Goal: Task Accomplishment & Management: Complete application form

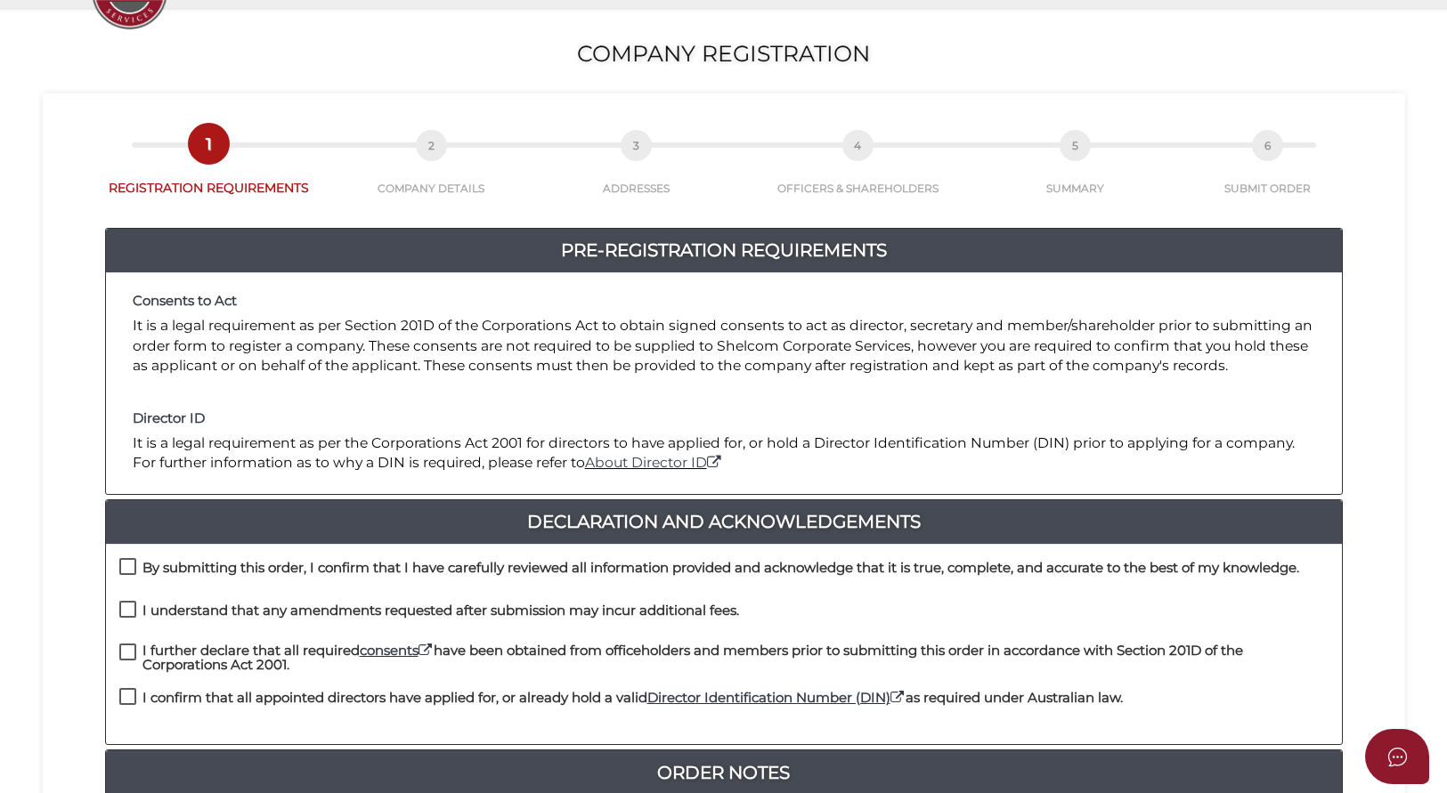
scroll to position [240, 0]
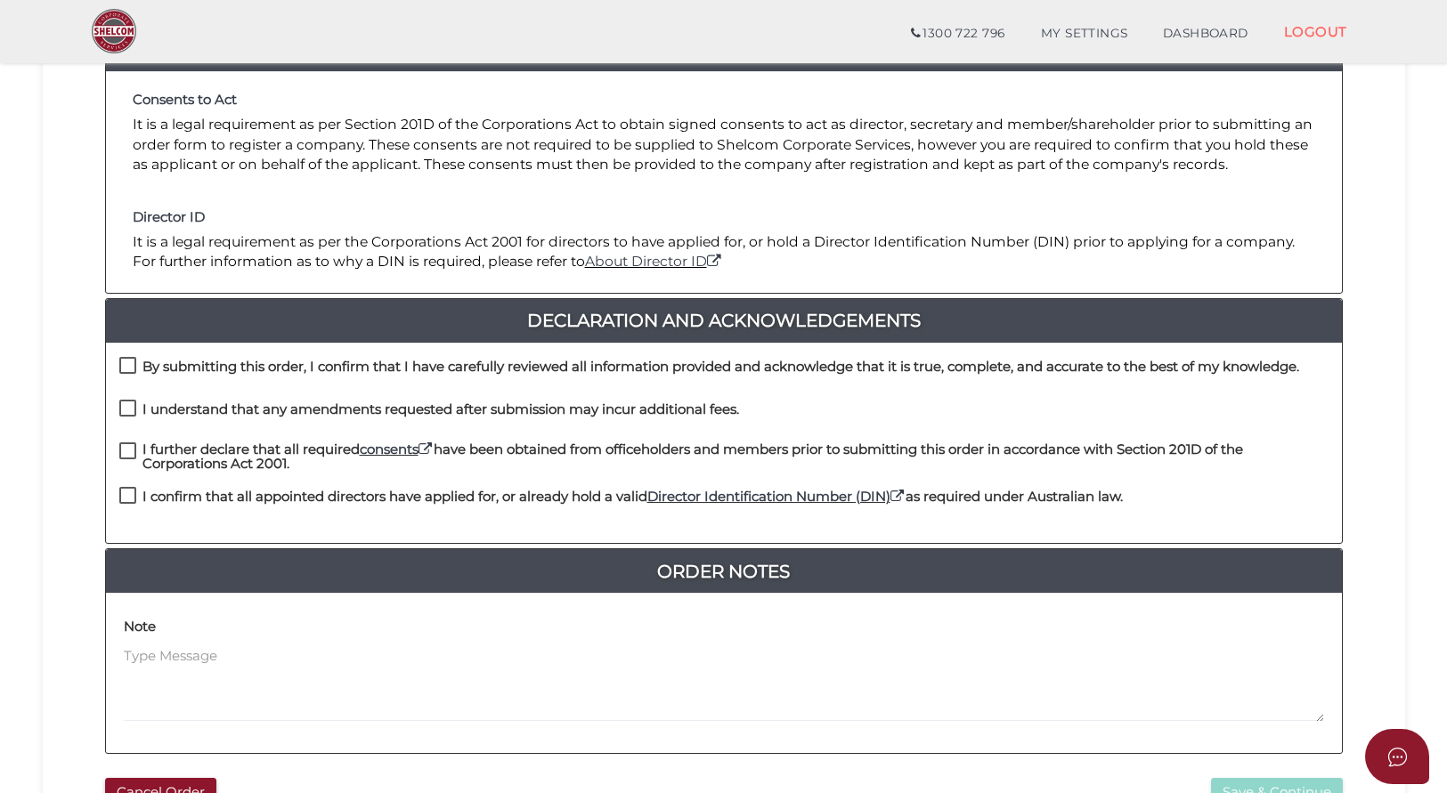
click at [127, 364] on label "By submitting this order, I confirm that I have carefully reviewed all informat…" at bounding box center [709, 371] width 1180 height 22
checkbox input "true"
click at [130, 407] on label "I understand that any amendments requested after submission may incur additiona…" at bounding box center [429, 413] width 620 height 22
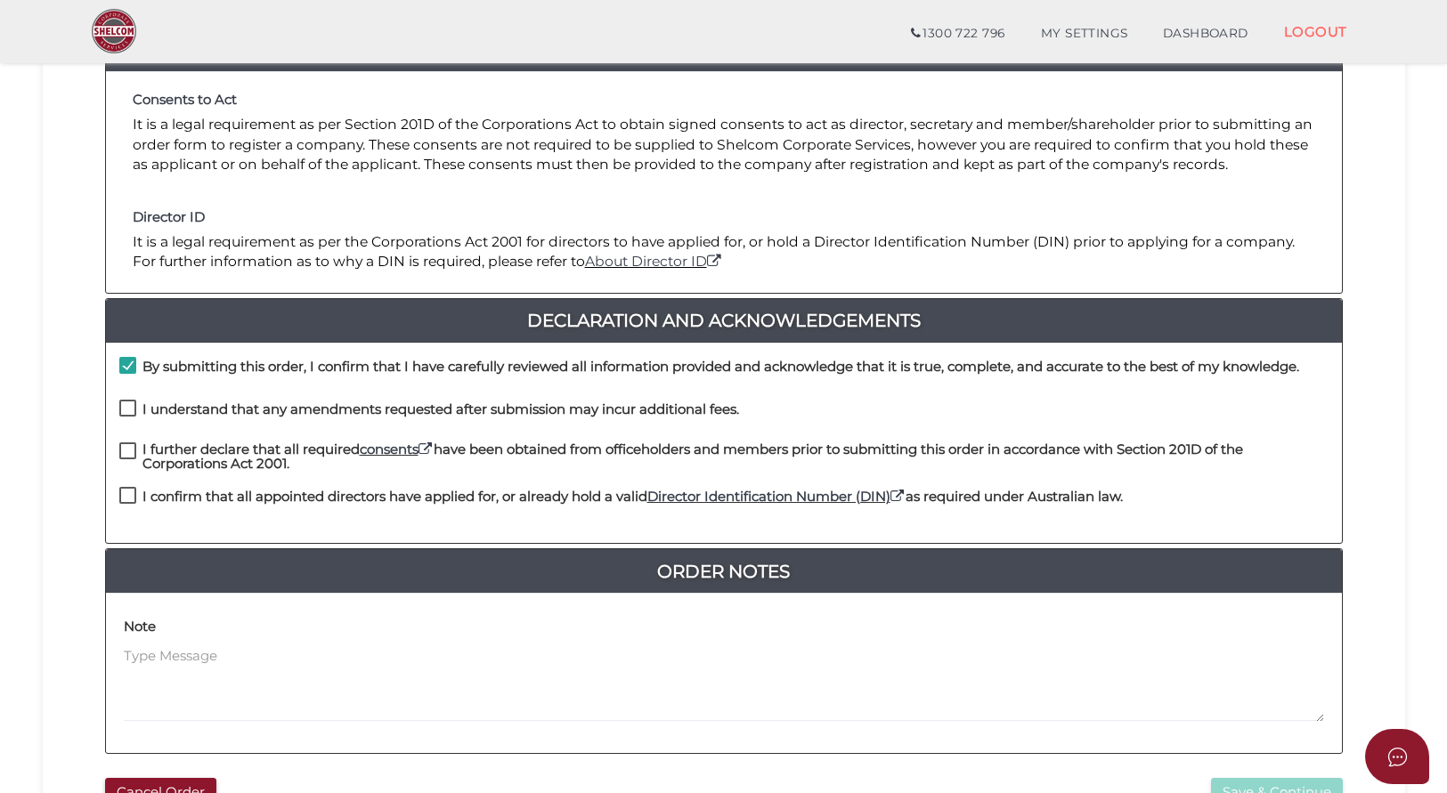
checkbox input "true"
click at [128, 459] on label "I further declare that all required consents have been obtained from officehold…" at bounding box center [723, 453] width 1209 height 22
checkbox input "true"
click at [129, 491] on label "I confirm that all appointed directors have applied for, or already hold a vali…" at bounding box center [620, 501] width 1003 height 22
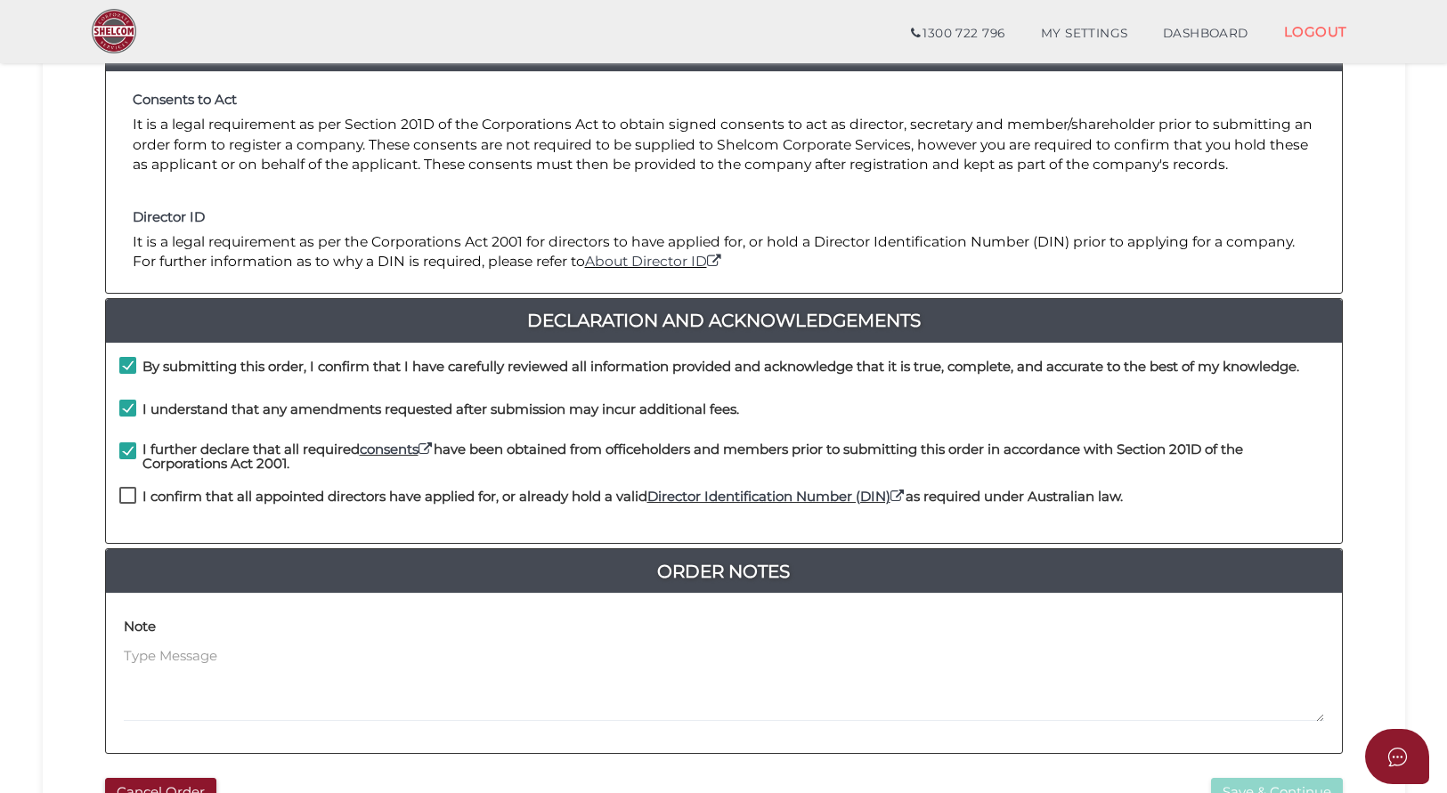
checkbox input "true"
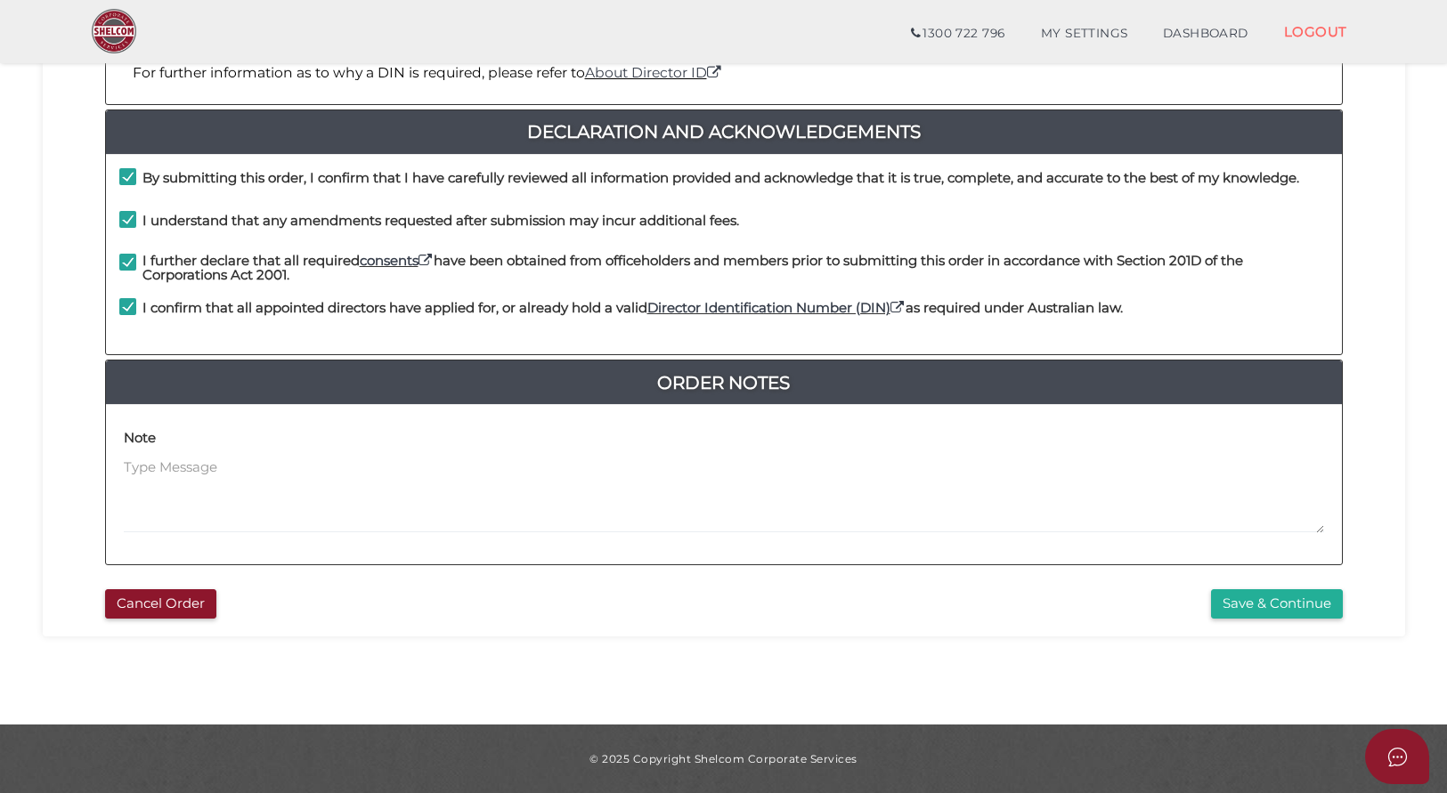
scroll to position [428, 0]
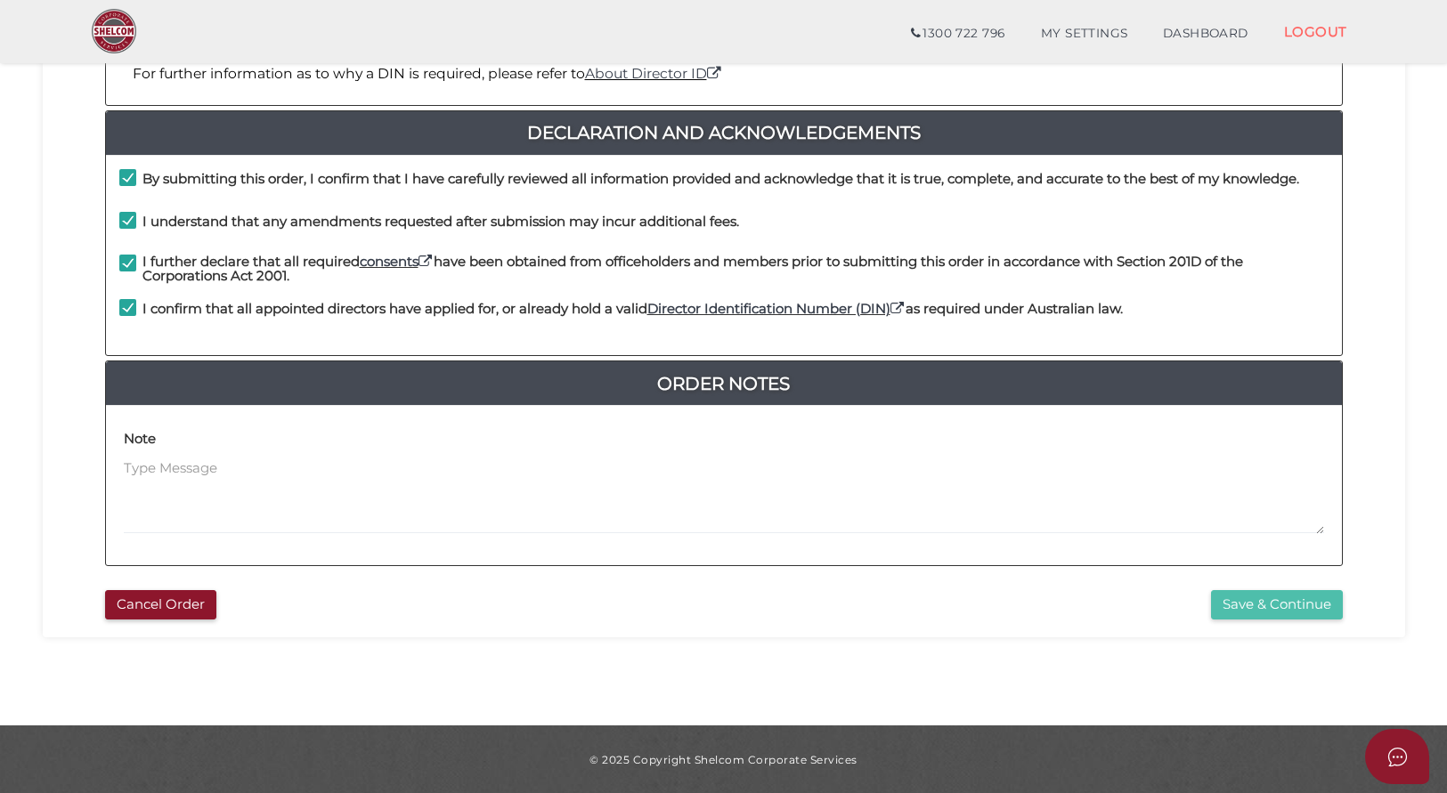
click at [1268, 600] on button "Save & Continue" at bounding box center [1277, 604] width 132 height 29
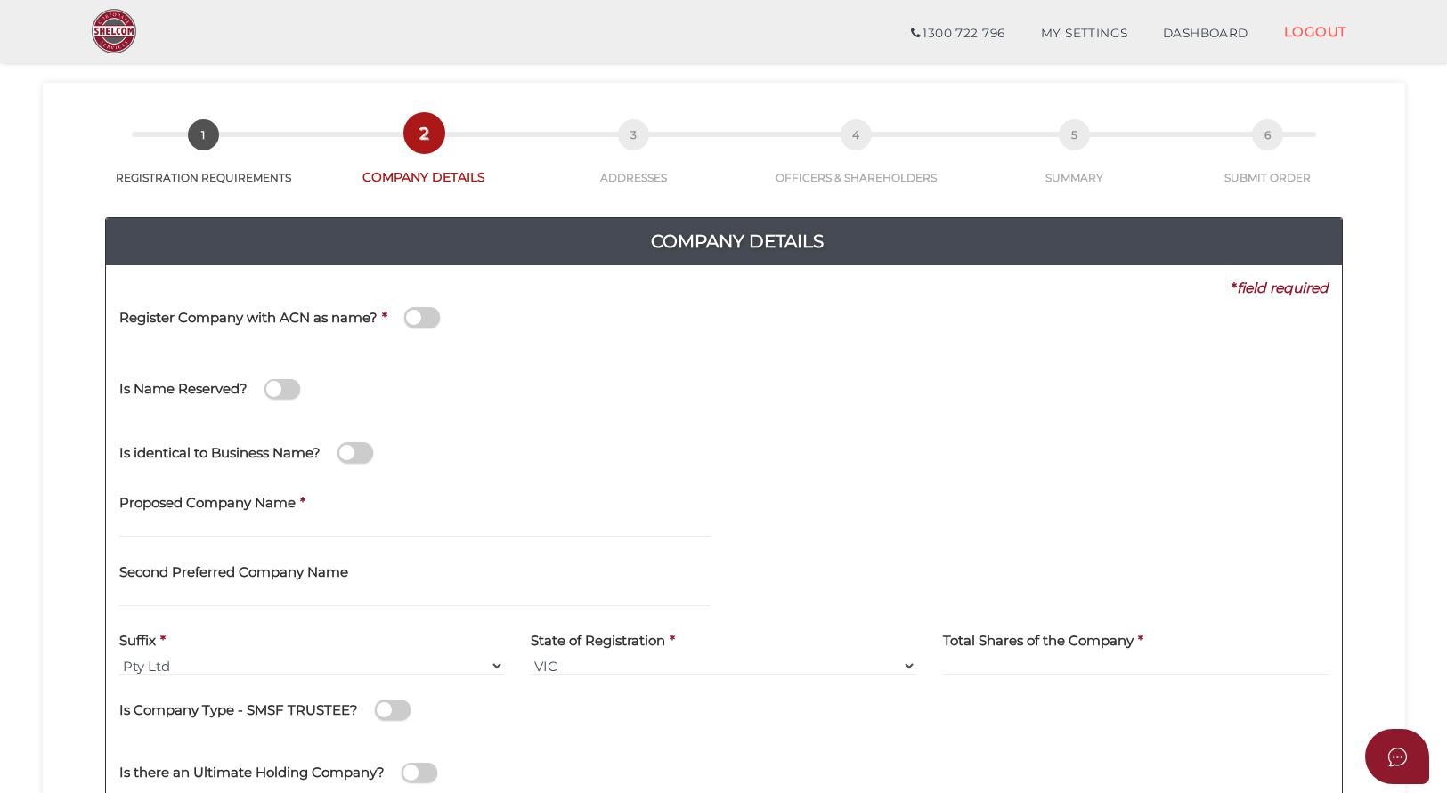
scroll to position [100, 0]
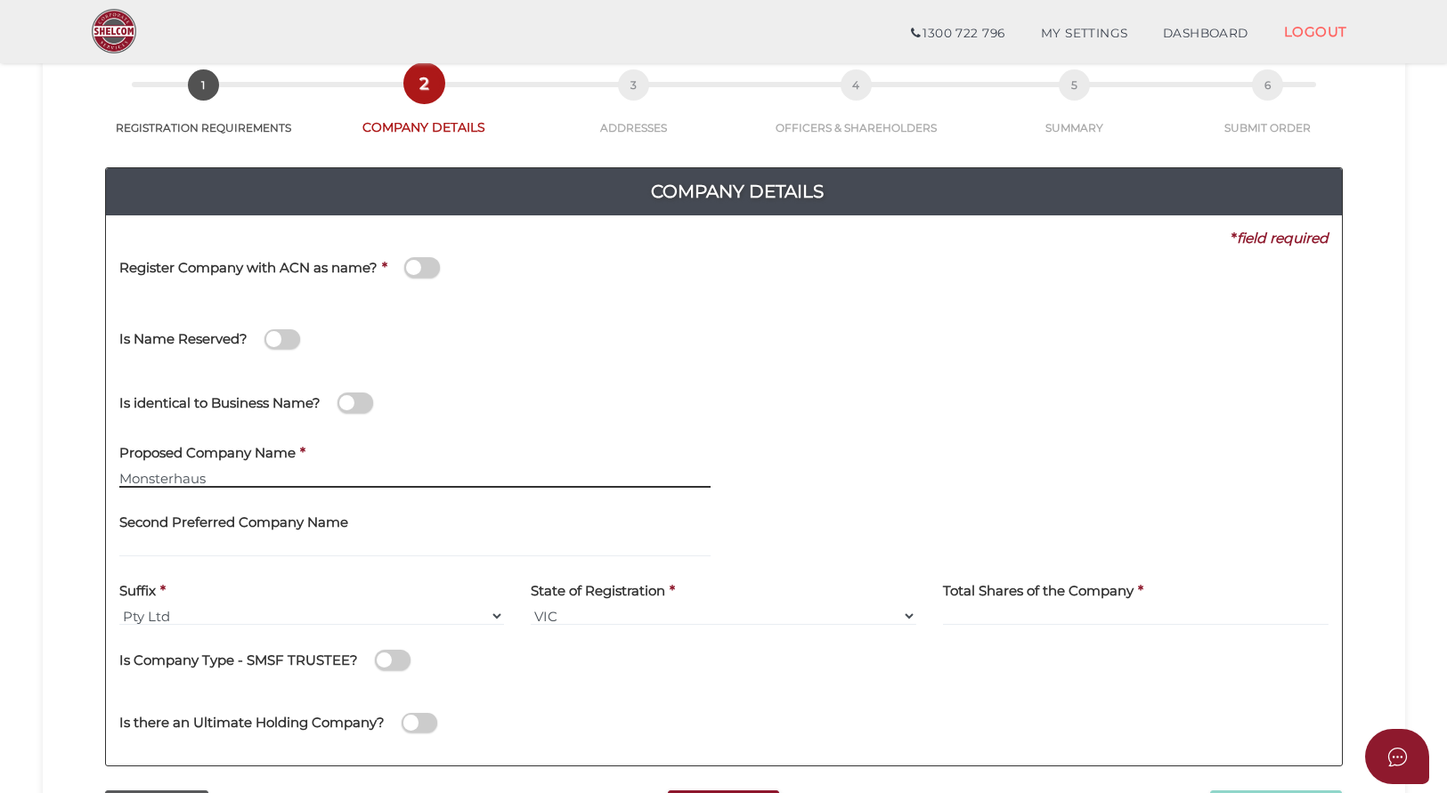
type input "Monsterhaus"
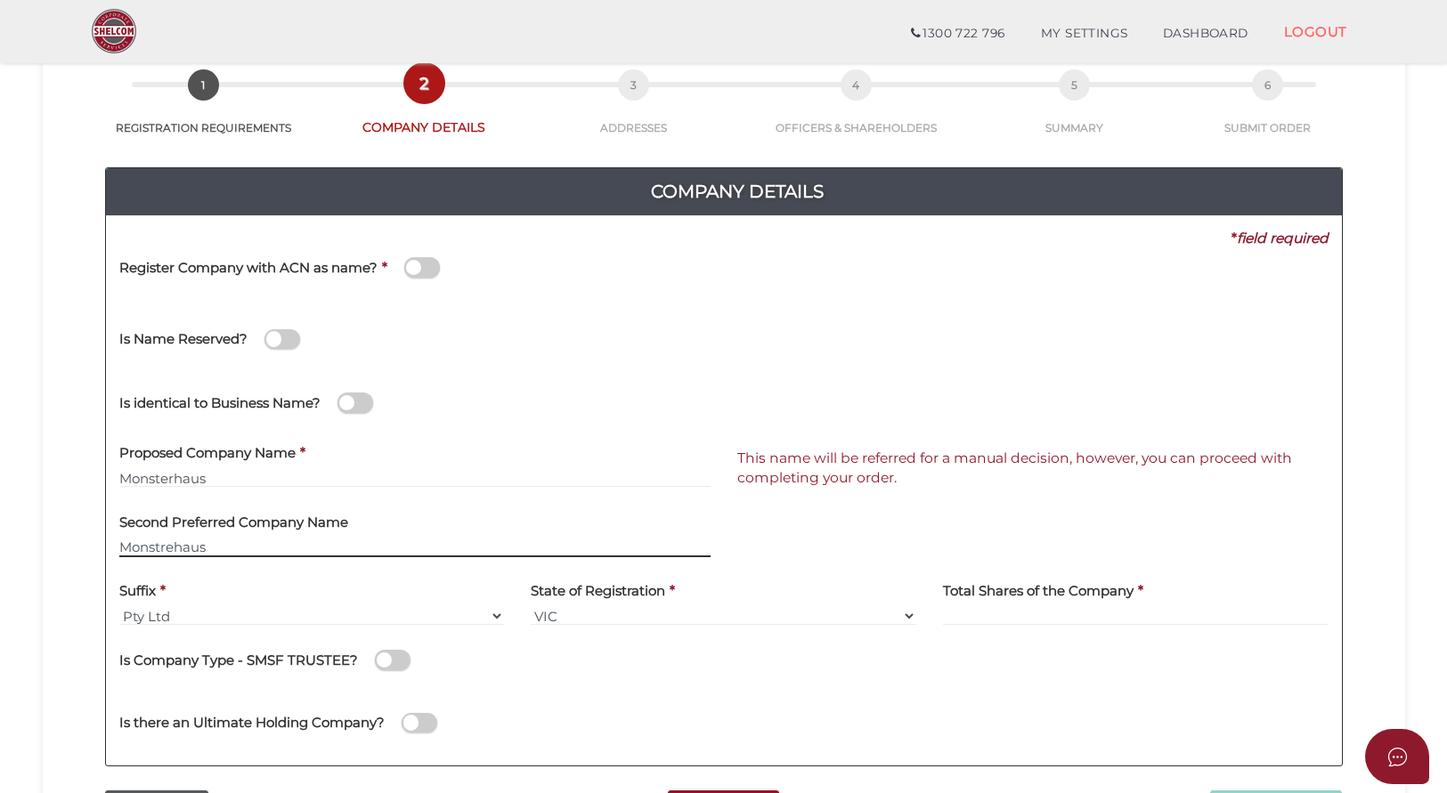
type input "Monstrehaus"
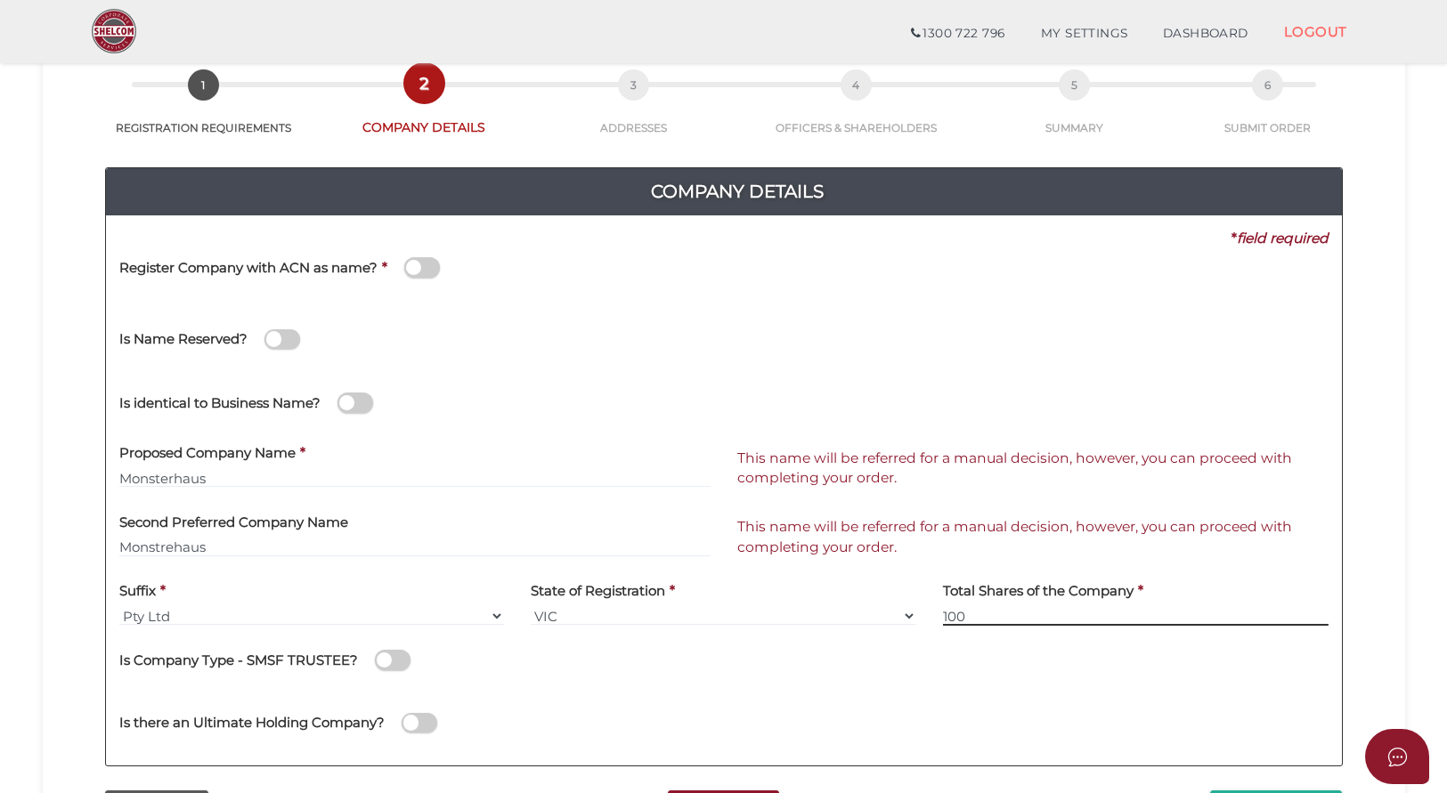
type input "100"
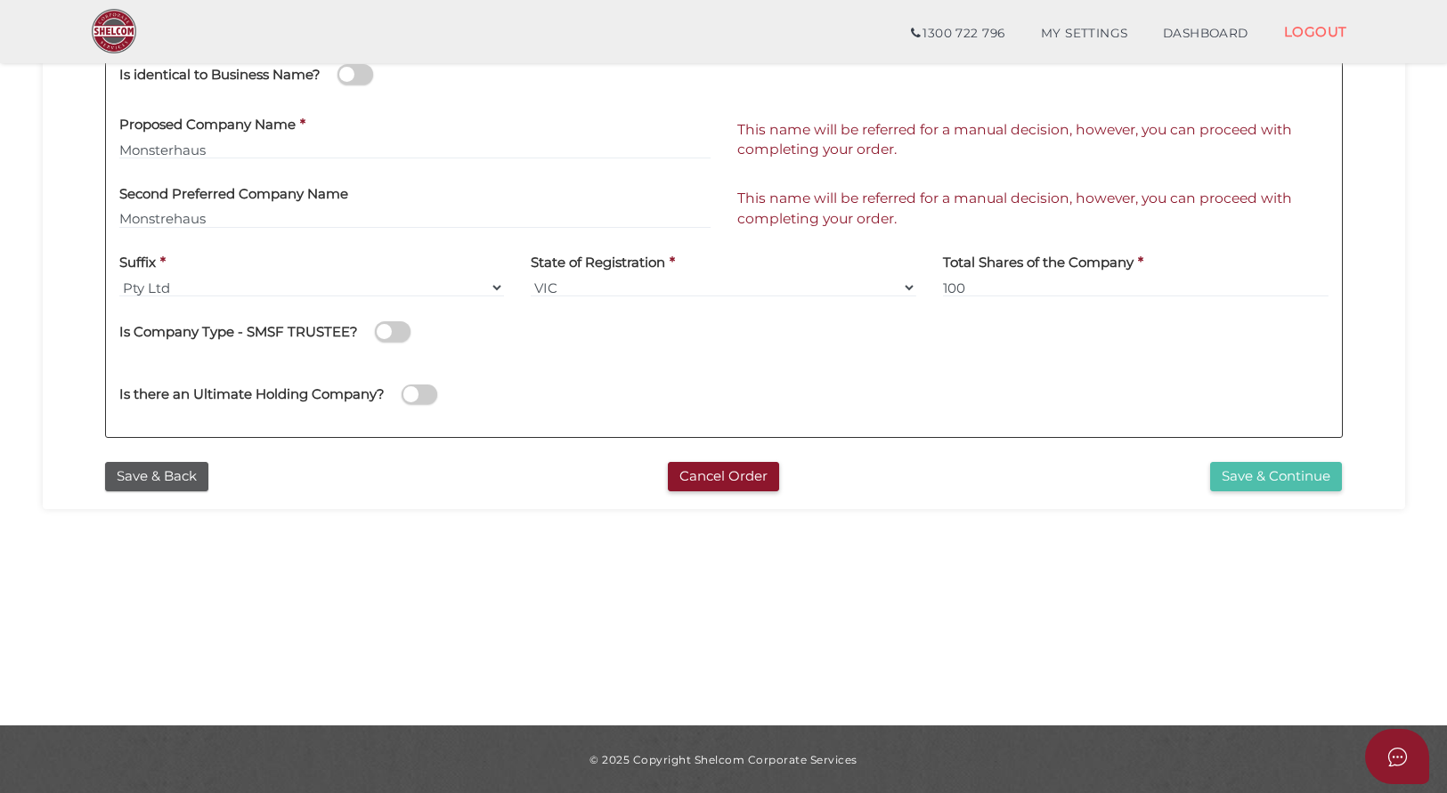
click at [1282, 475] on button "Save & Continue" at bounding box center [1276, 476] width 132 height 29
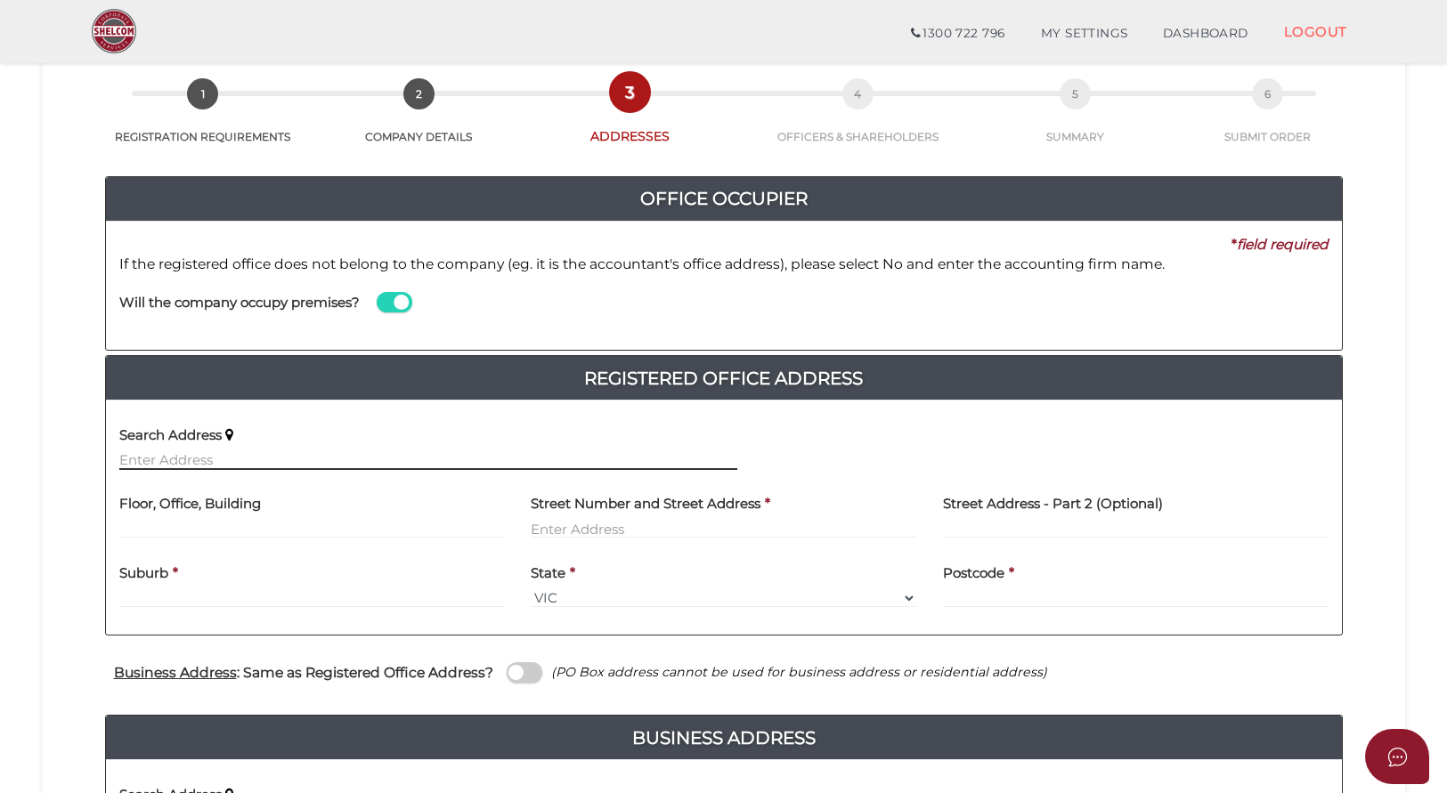
scroll to position [85, 0]
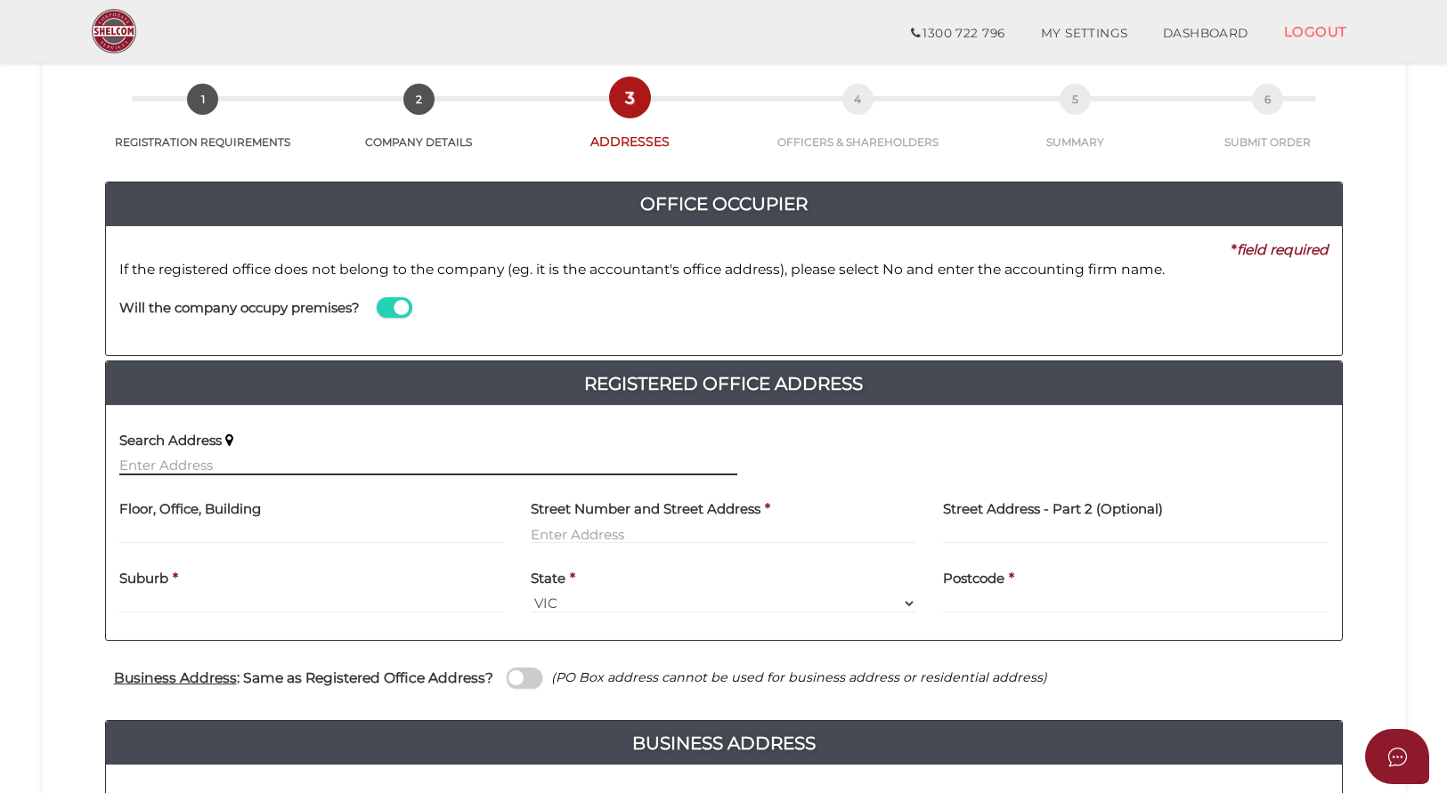
click at [180, 459] on input "text" at bounding box center [428, 466] width 618 height 20
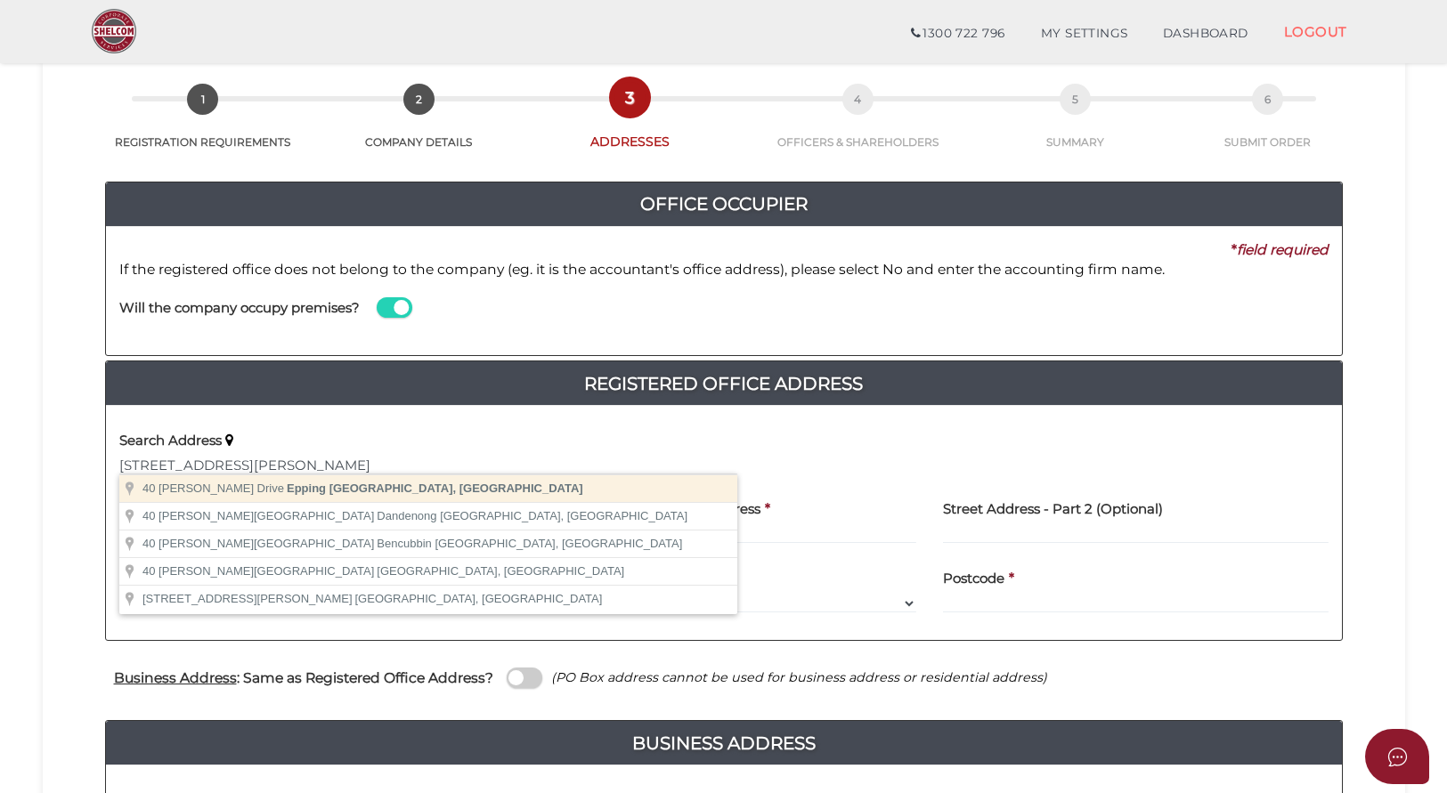
type input "40 Hammond Drive, Epping VIC, Australia"
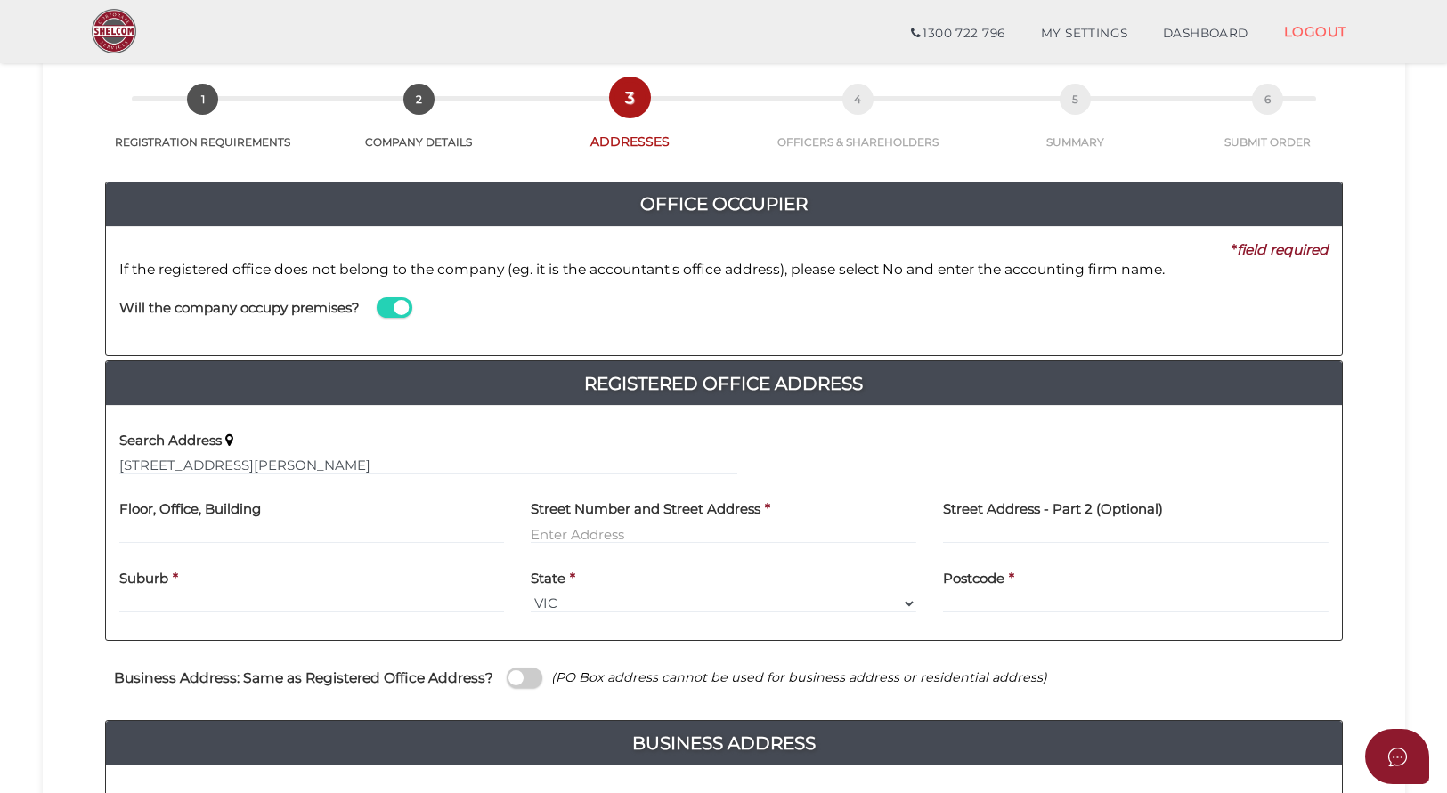
type input "40 Hammond Drive"
type input "Epping"
select select "VIC"
type input "3076"
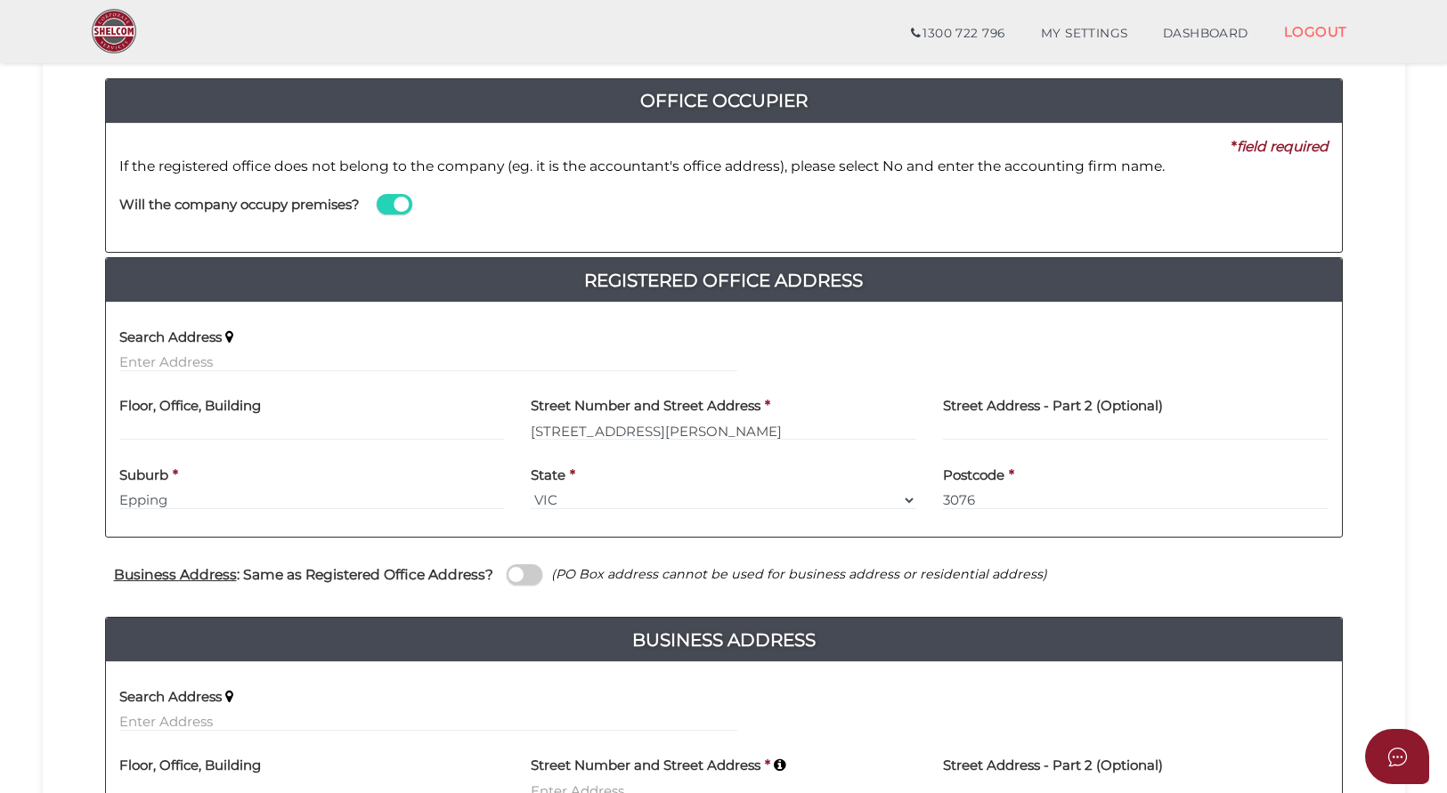
scroll to position [246, 0]
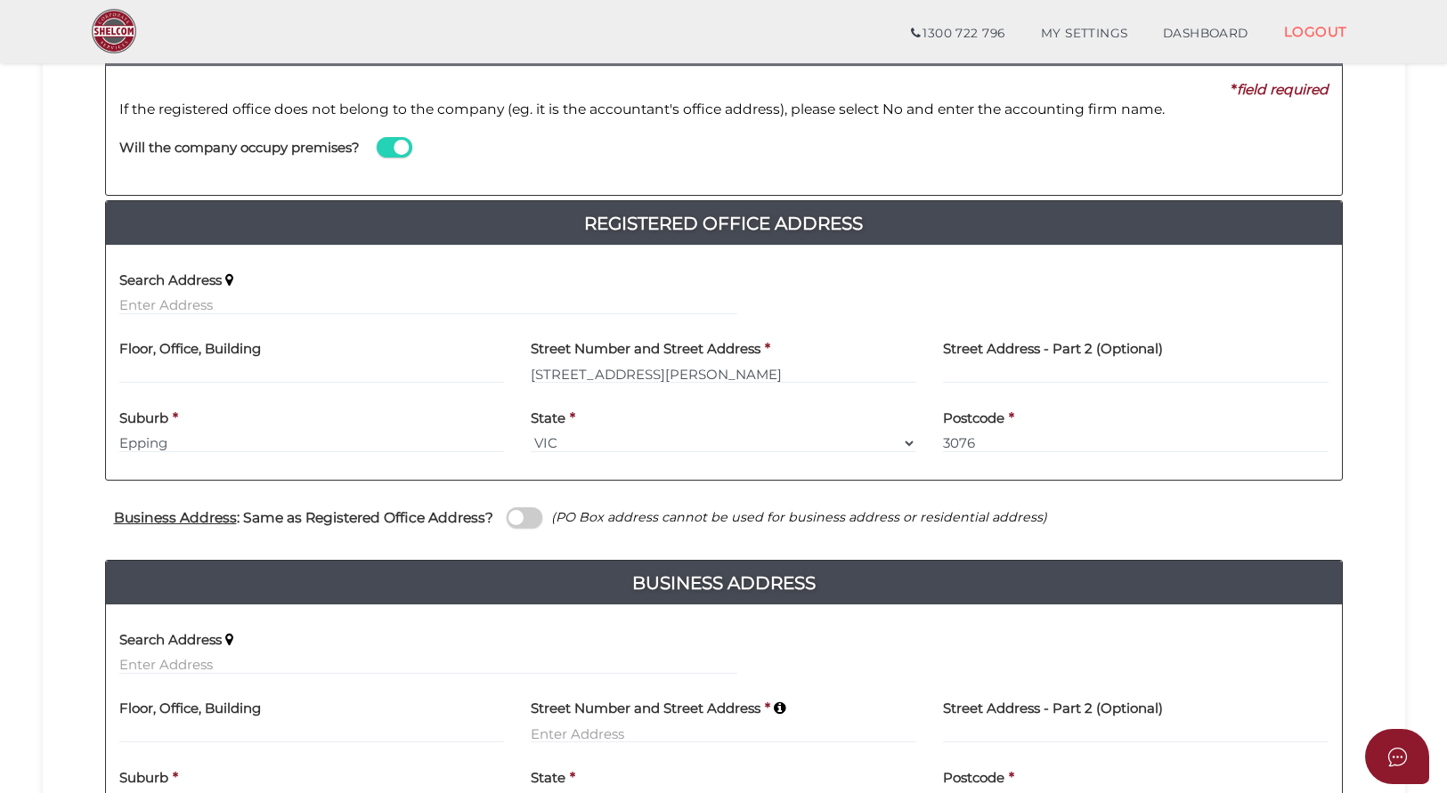
click at [541, 512] on span at bounding box center [525, 517] width 36 height 20
click at [0, 0] on input "checkbox" at bounding box center [0, 0] width 0 height 0
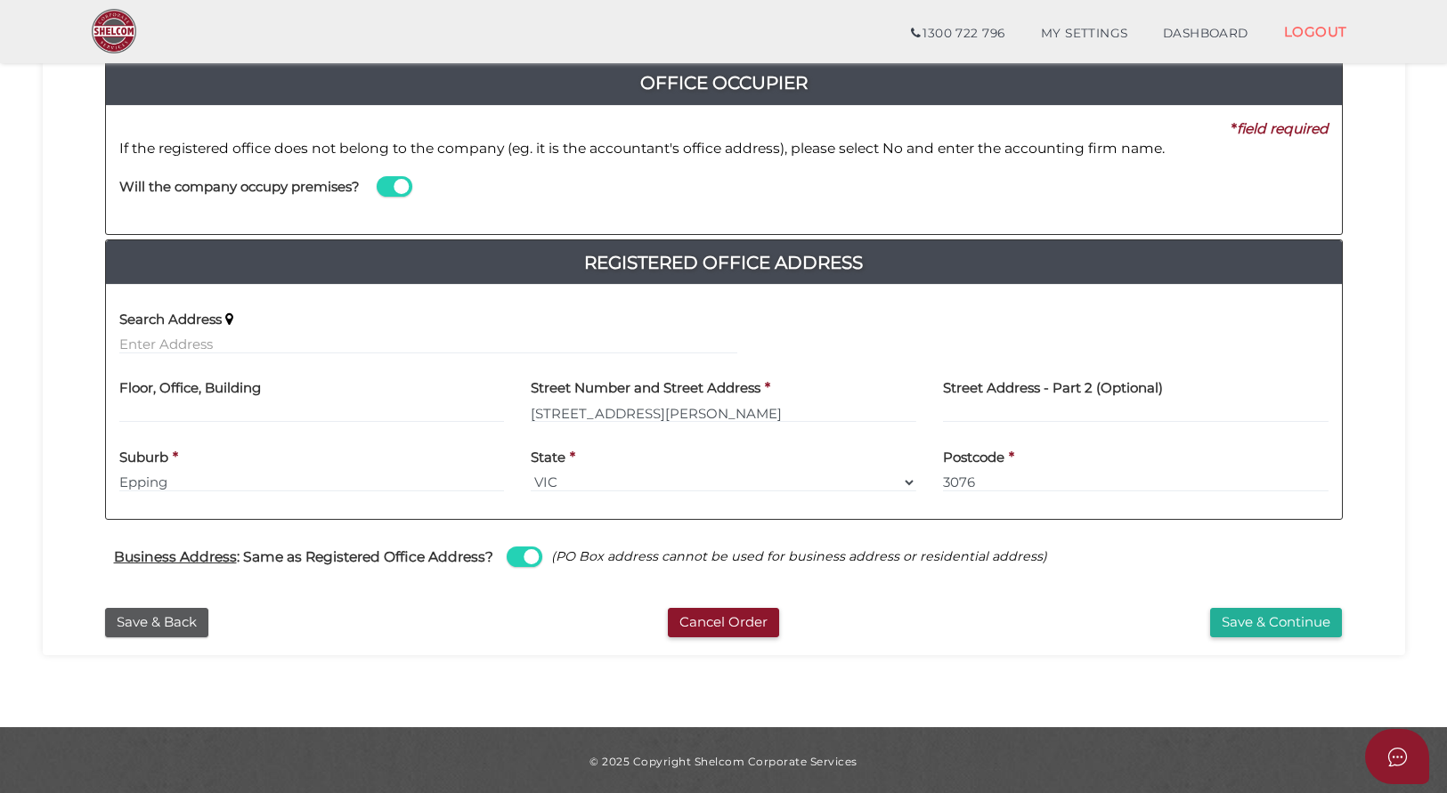
scroll to position [206, 0]
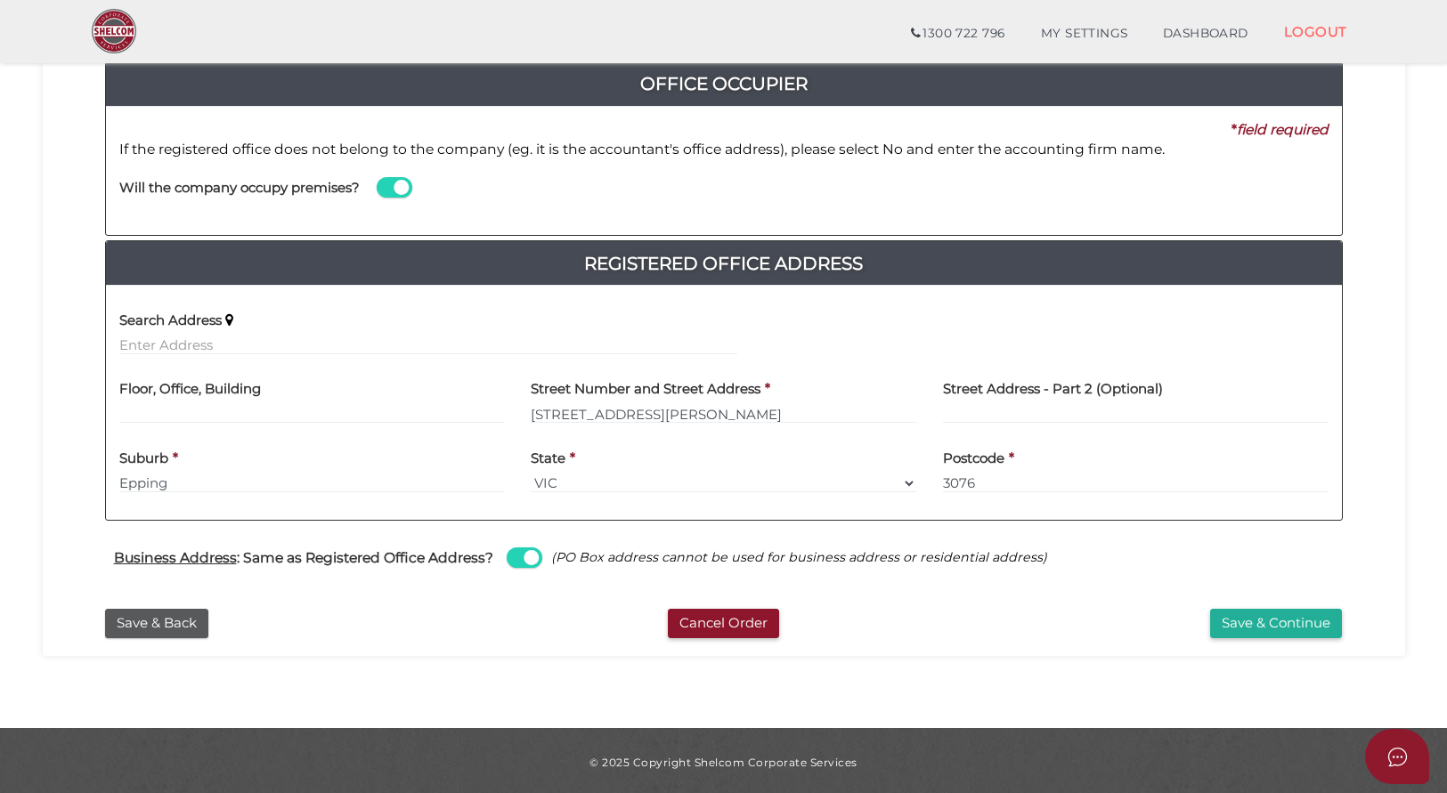
click at [535, 553] on span at bounding box center [525, 558] width 36 height 20
click at [0, 0] on input "checkbox" at bounding box center [0, 0] width 0 height 0
select select
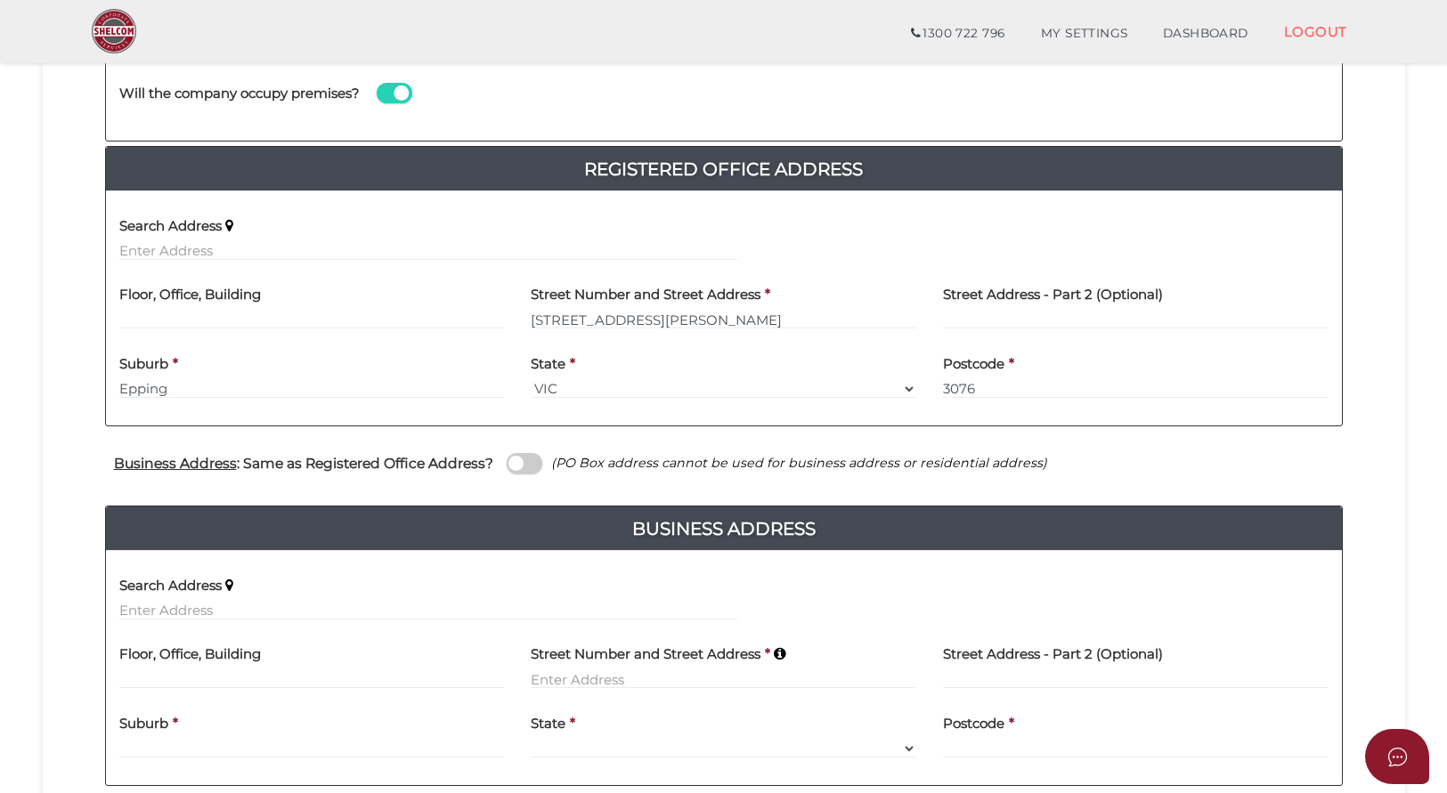
scroll to position [383, 0]
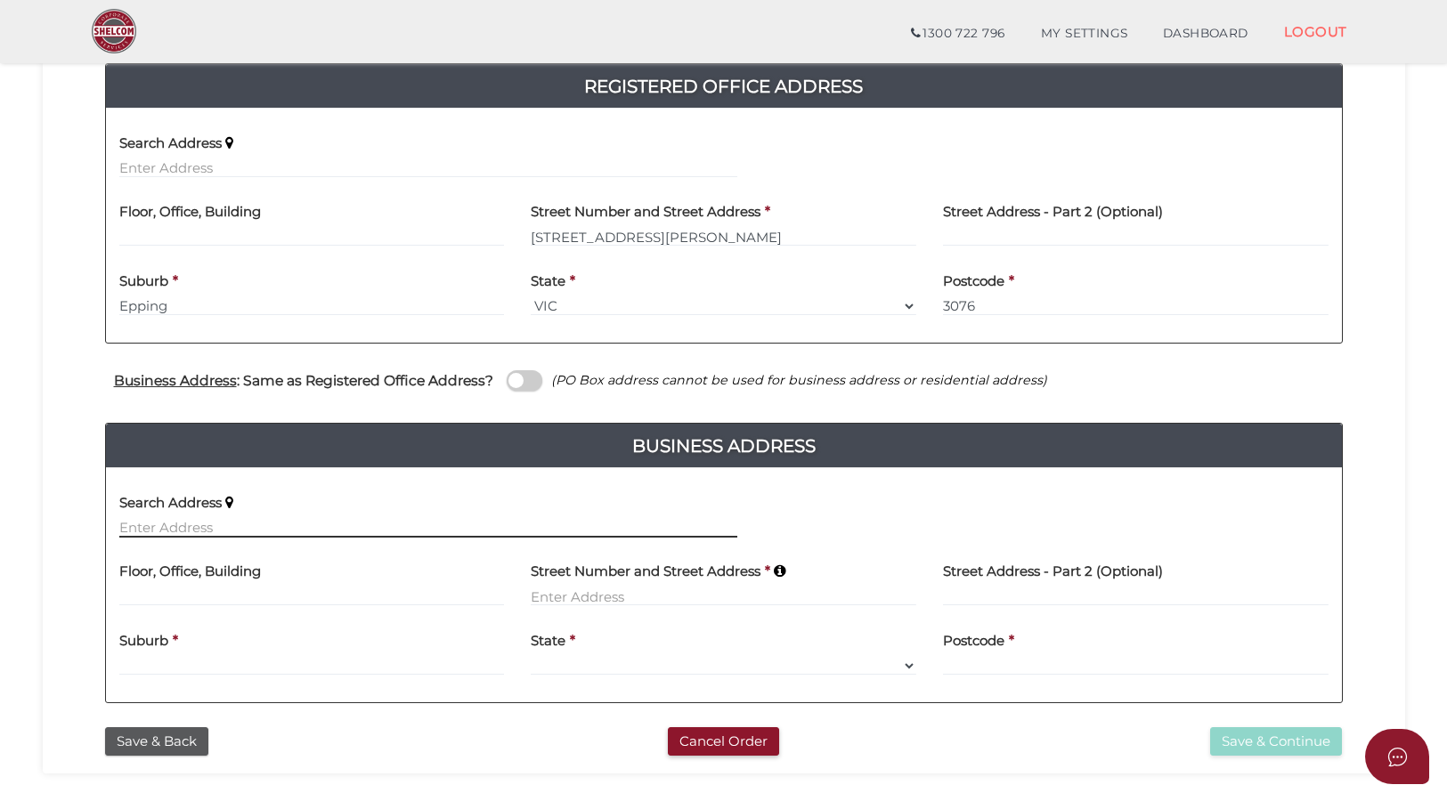
click at [132, 524] on input "text" at bounding box center [428, 528] width 618 height 20
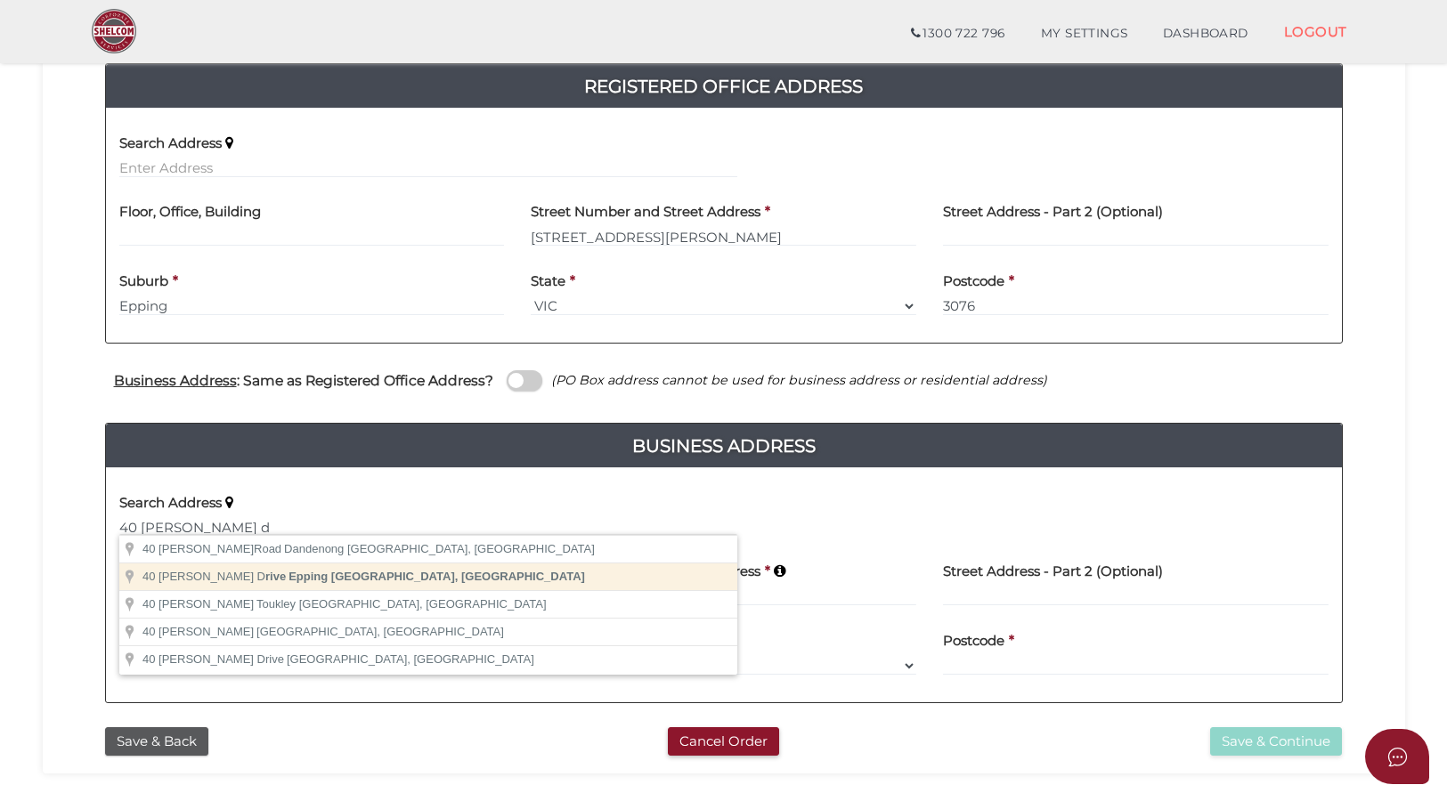
type input "40 Hammond Drive, Epping VIC, Australia"
type input "40 Hammond Drive"
type input "Epping"
select select "VIC"
type input "3076"
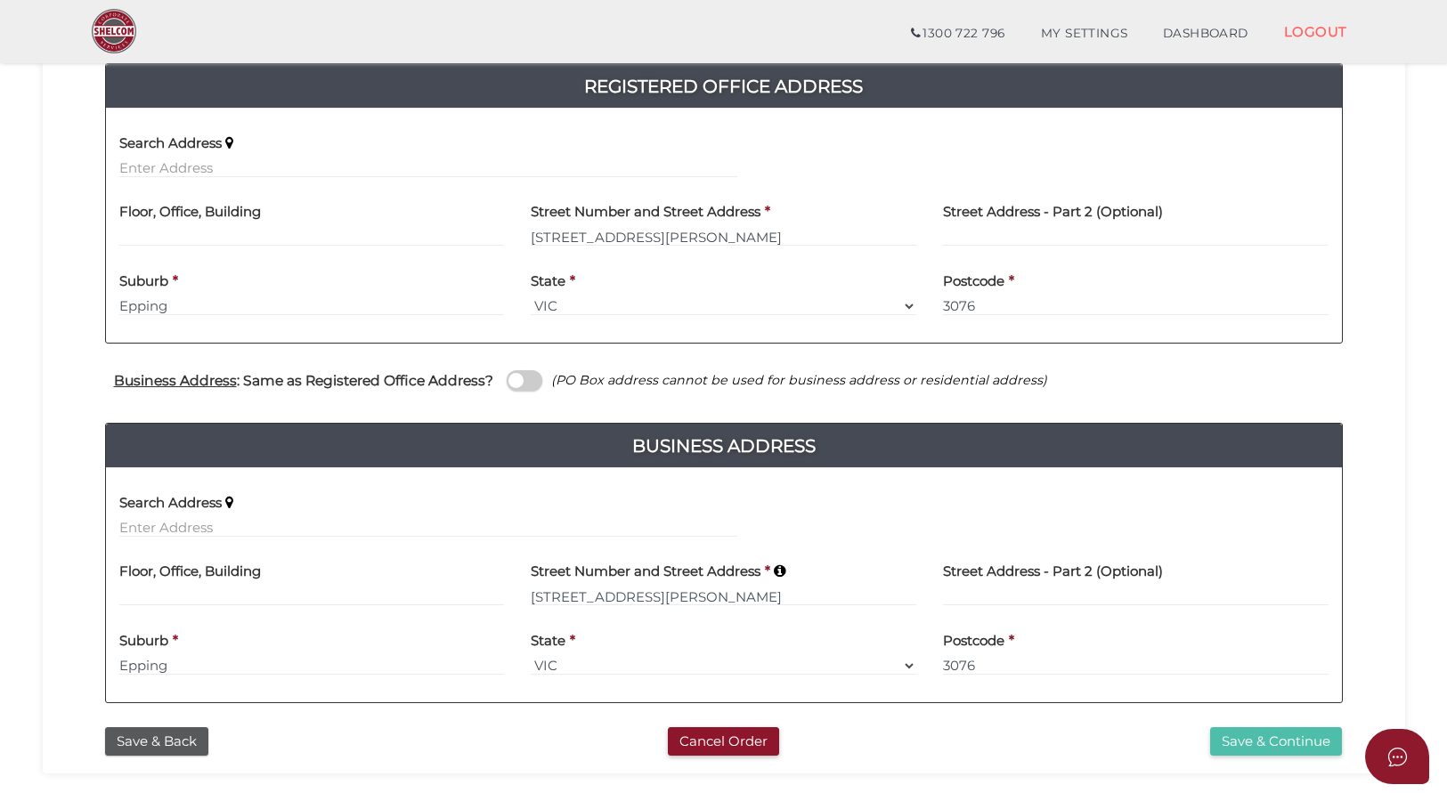
click at [1286, 740] on button "Save & Continue" at bounding box center [1276, 741] width 132 height 29
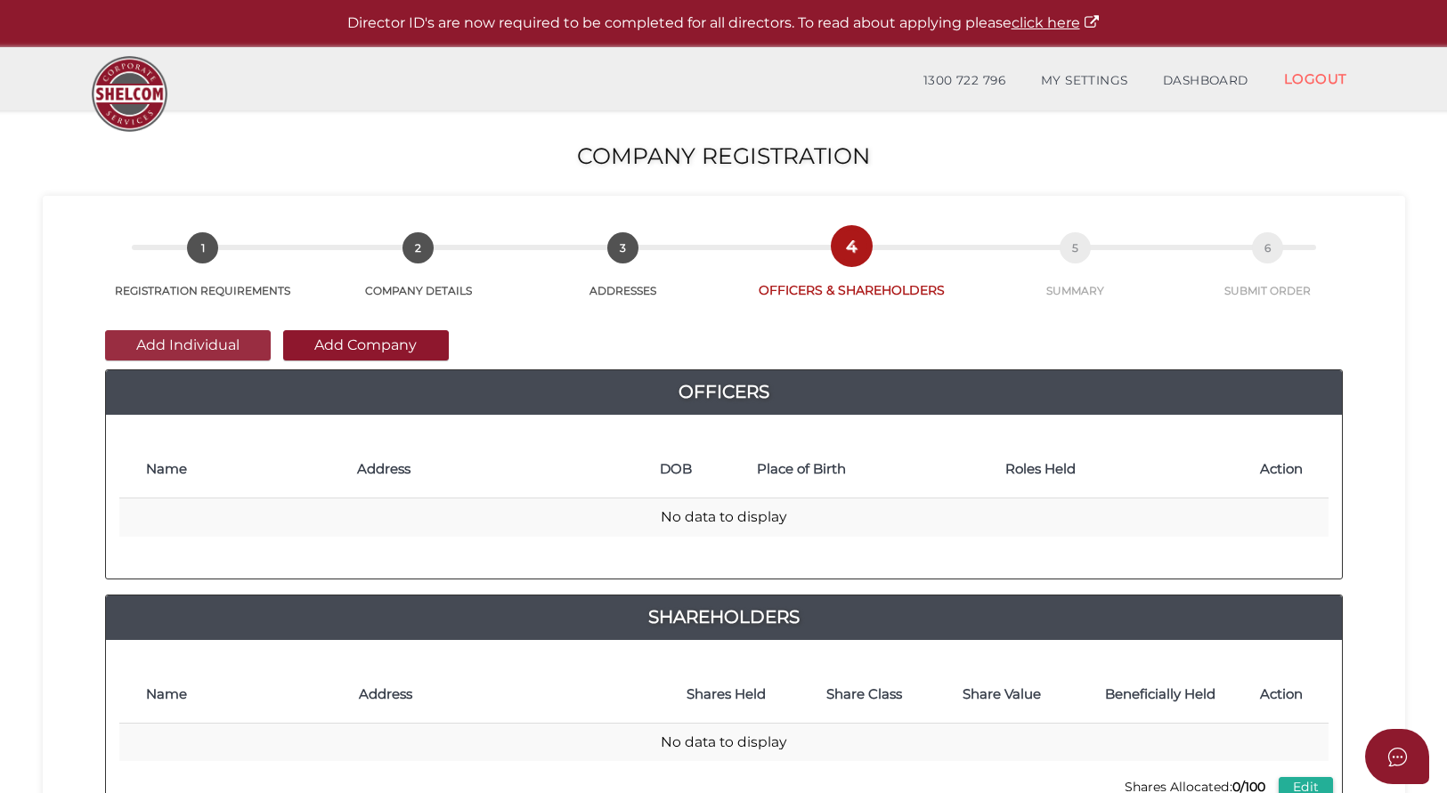
click at [173, 334] on button "Add Individual" at bounding box center [188, 345] width 166 height 30
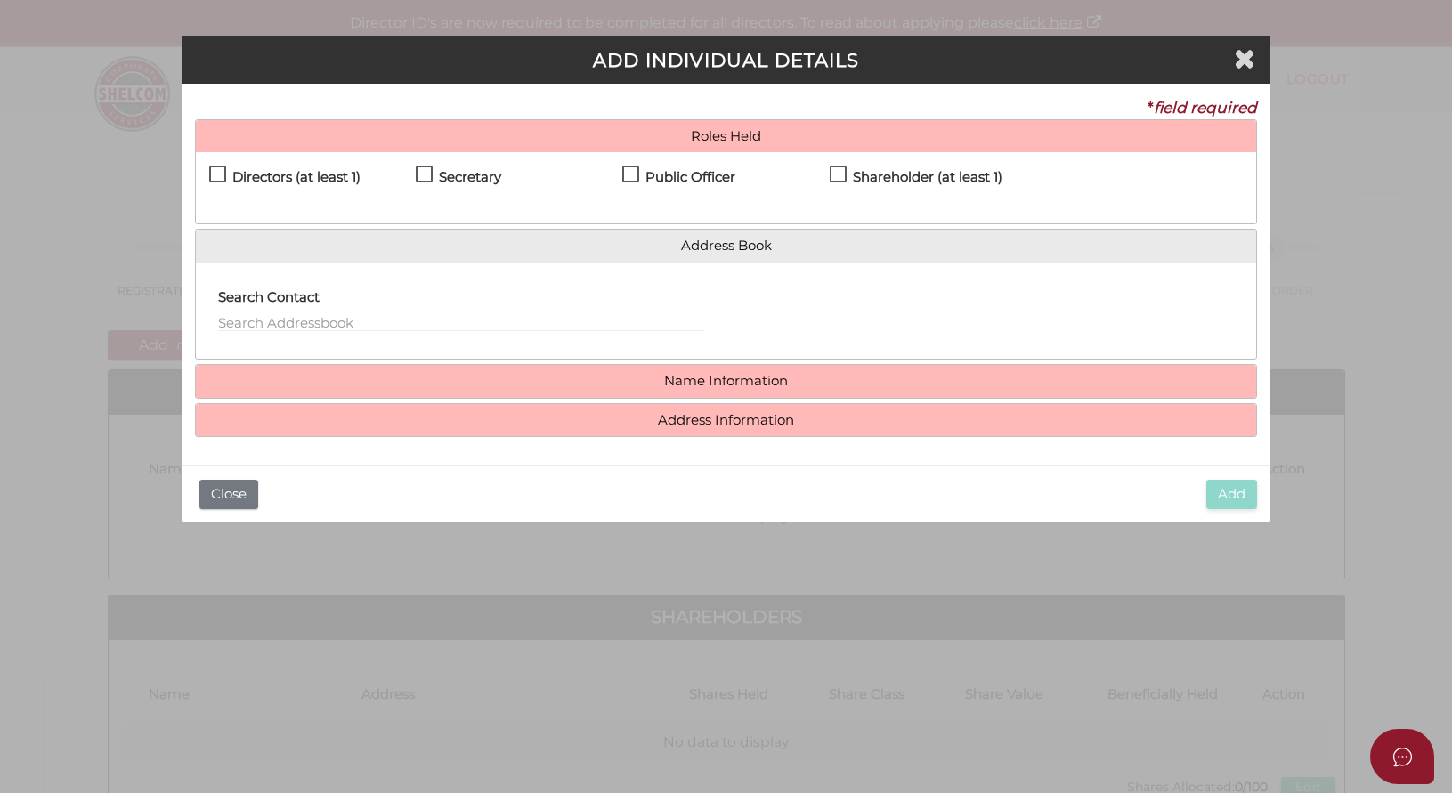
click at [215, 170] on label "Directors (at least 1)" at bounding box center [284, 181] width 151 height 22
checkbox input "true"
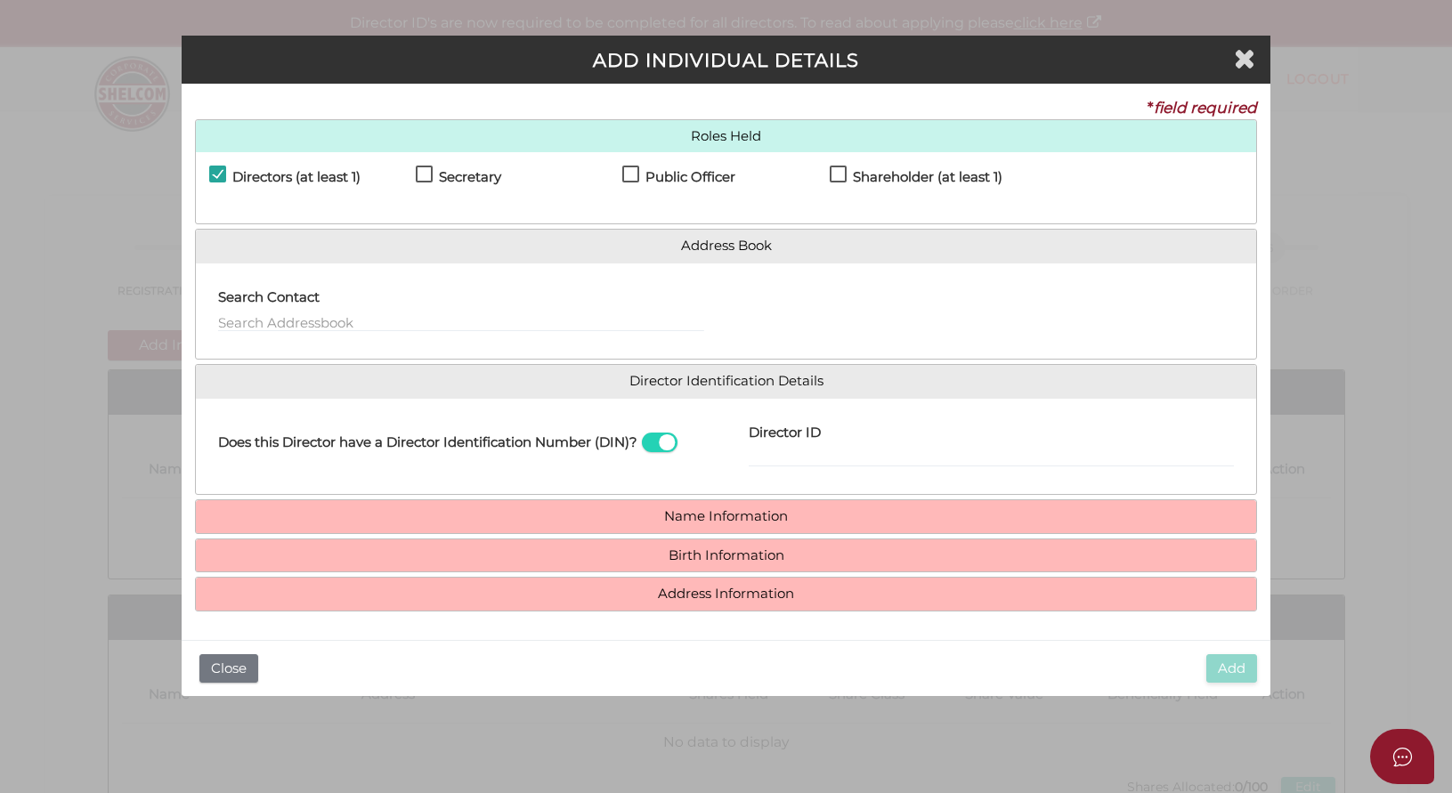
drag, startPoint x: 425, startPoint y: 178, endPoint x: 532, endPoint y: 181, distance: 107.8
click at [426, 178] on label "Secretary" at bounding box center [458, 181] width 85 height 22
checkbox input "true"
click at [633, 176] on label "Public Officer" at bounding box center [678, 181] width 113 height 22
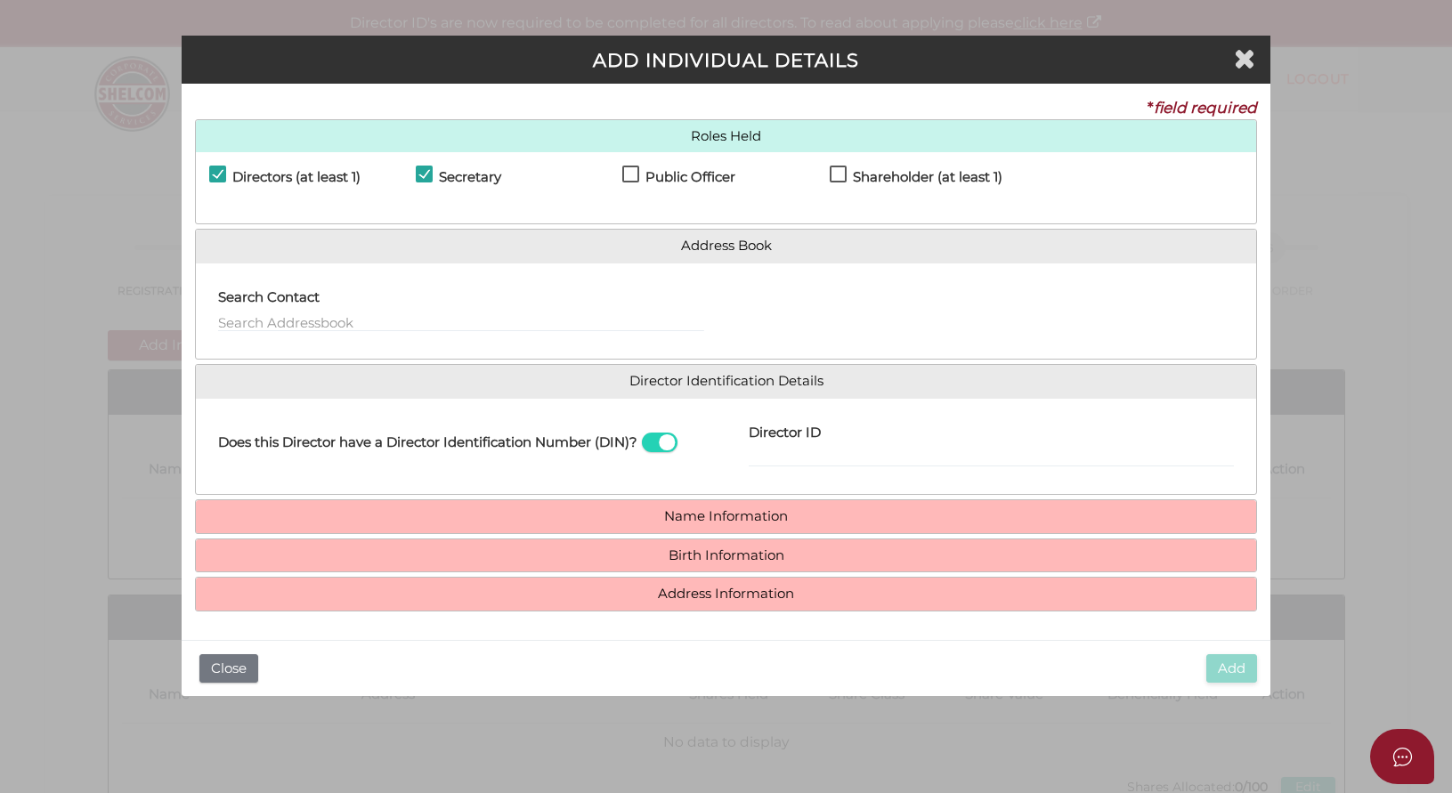
checkbox input "true"
click at [678, 441] on span at bounding box center [660, 443] width 36 height 20
click at [0, 0] on input "checkbox" at bounding box center [0, 0] width 0 height 0
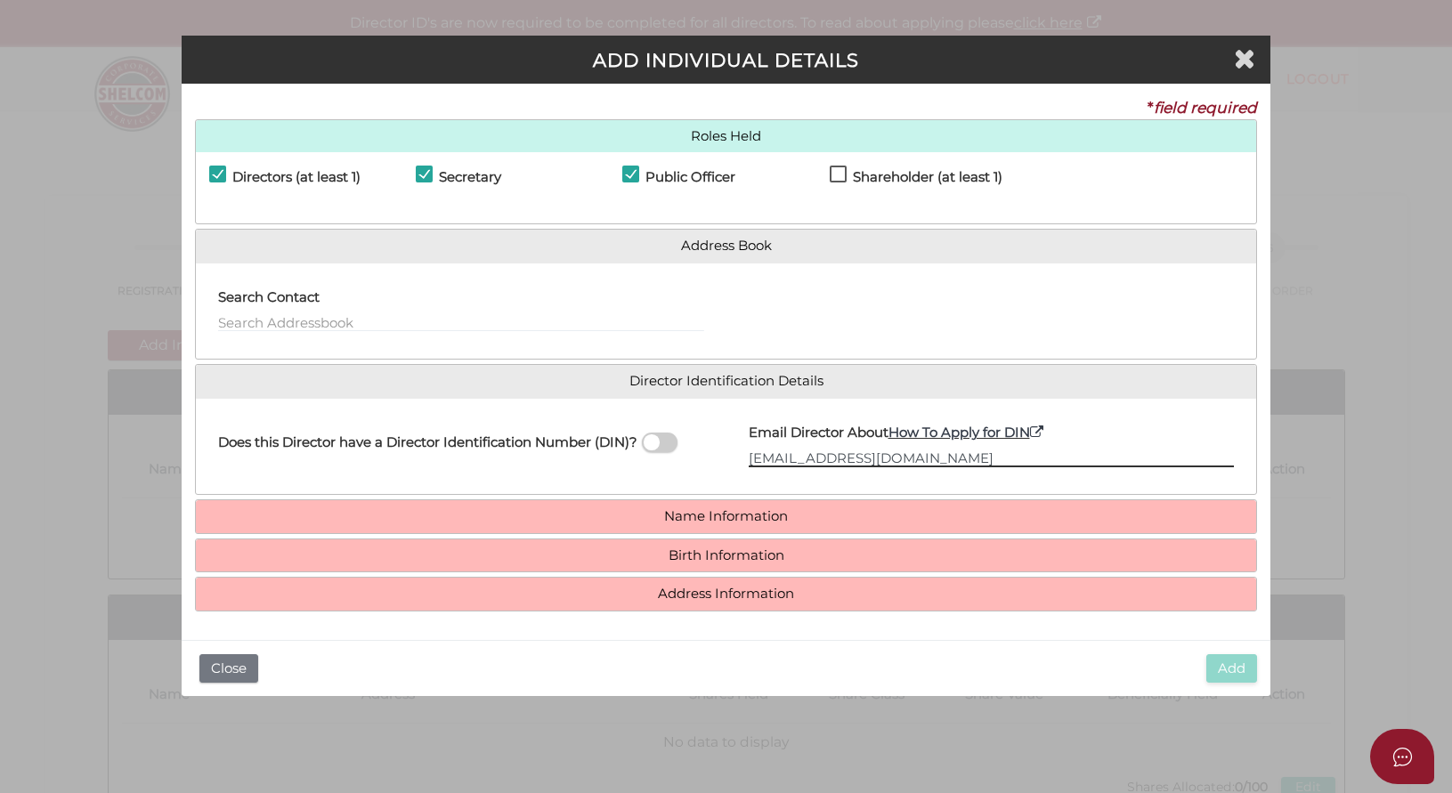
type input "jtziavel@gmail.com"
click at [717, 518] on link "Name Information" at bounding box center [726, 516] width 1034 height 15
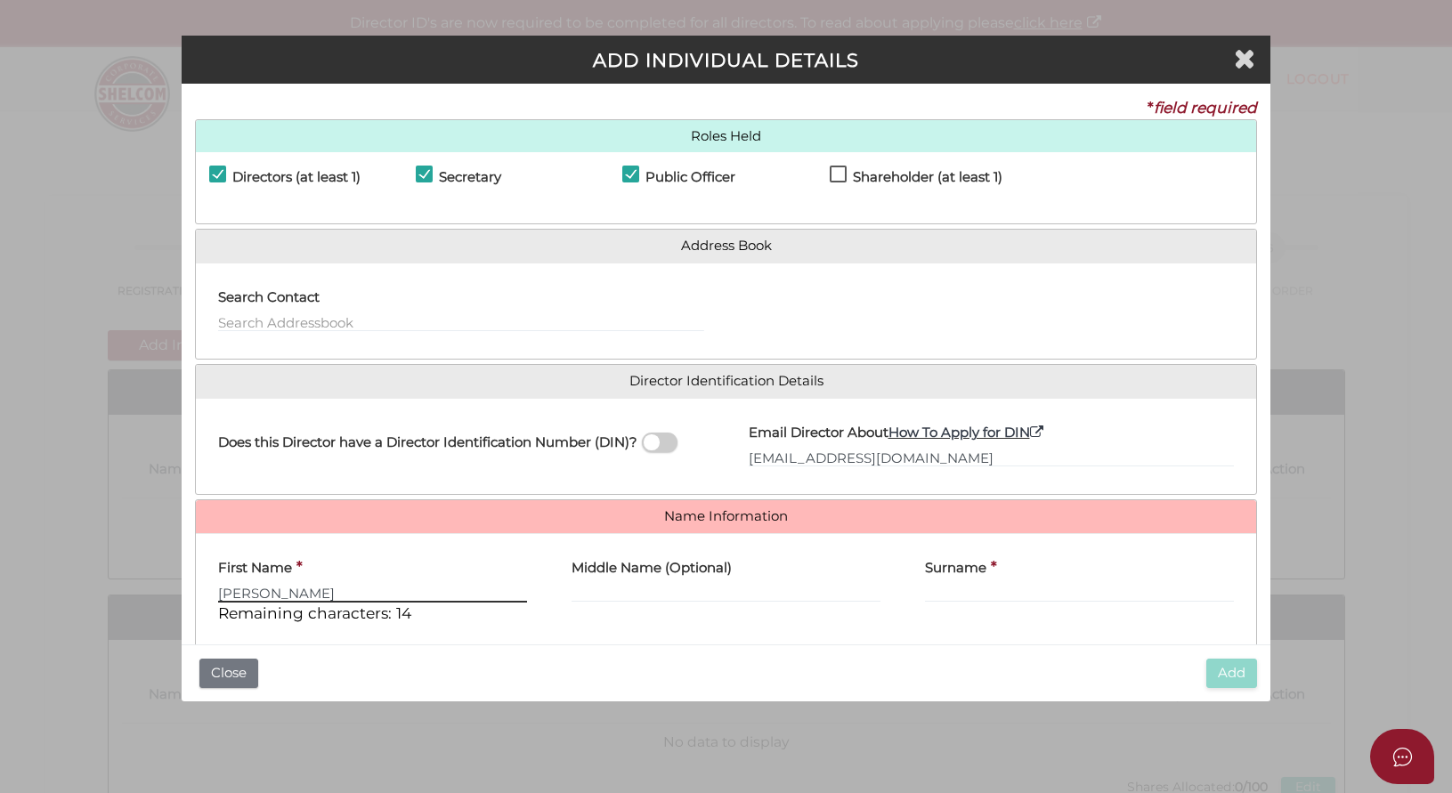
type input "Daniel"
type input "Luke"
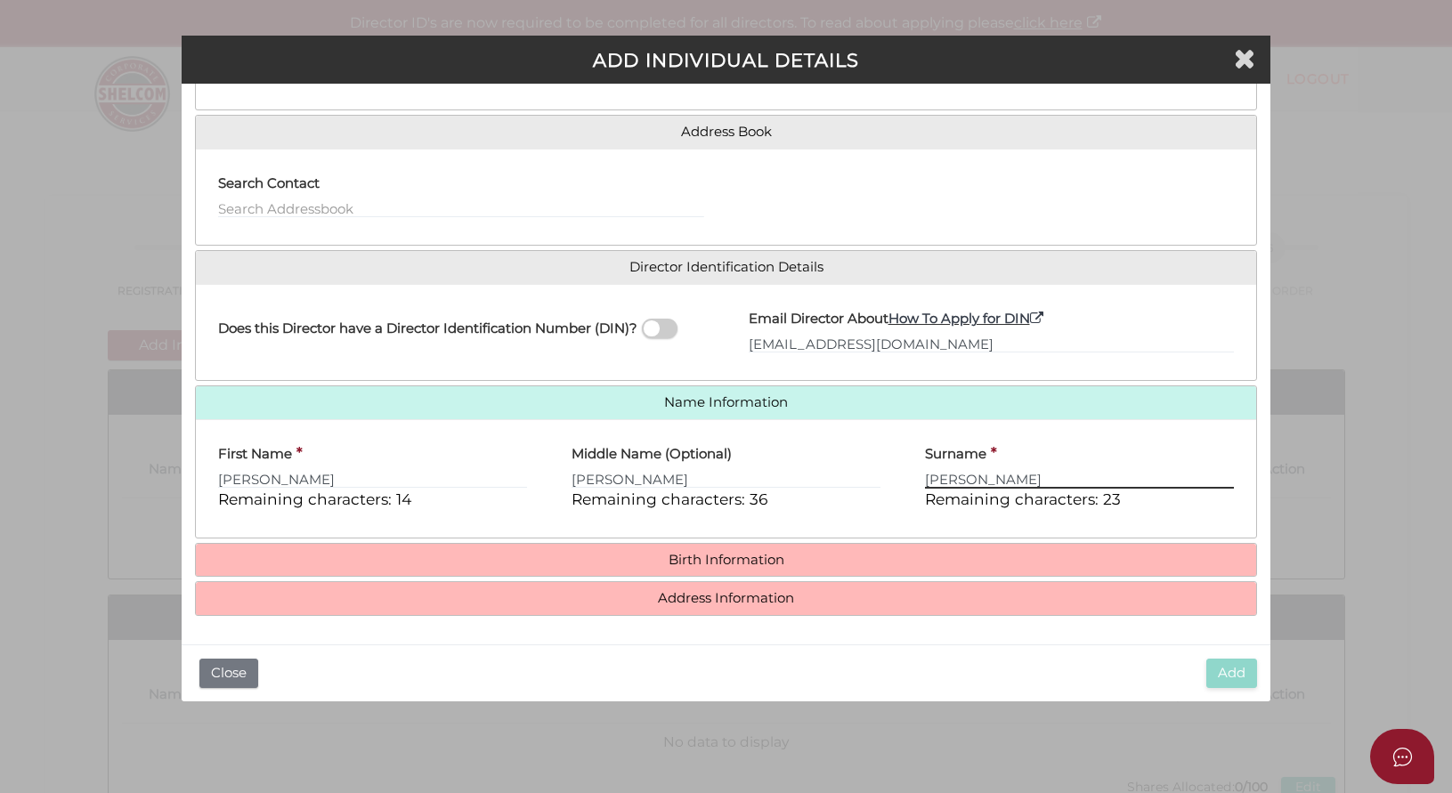
scroll to position [115, 0]
type input "McCully"
click at [697, 559] on link "Birth Information" at bounding box center [726, 560] width 1034 height 15
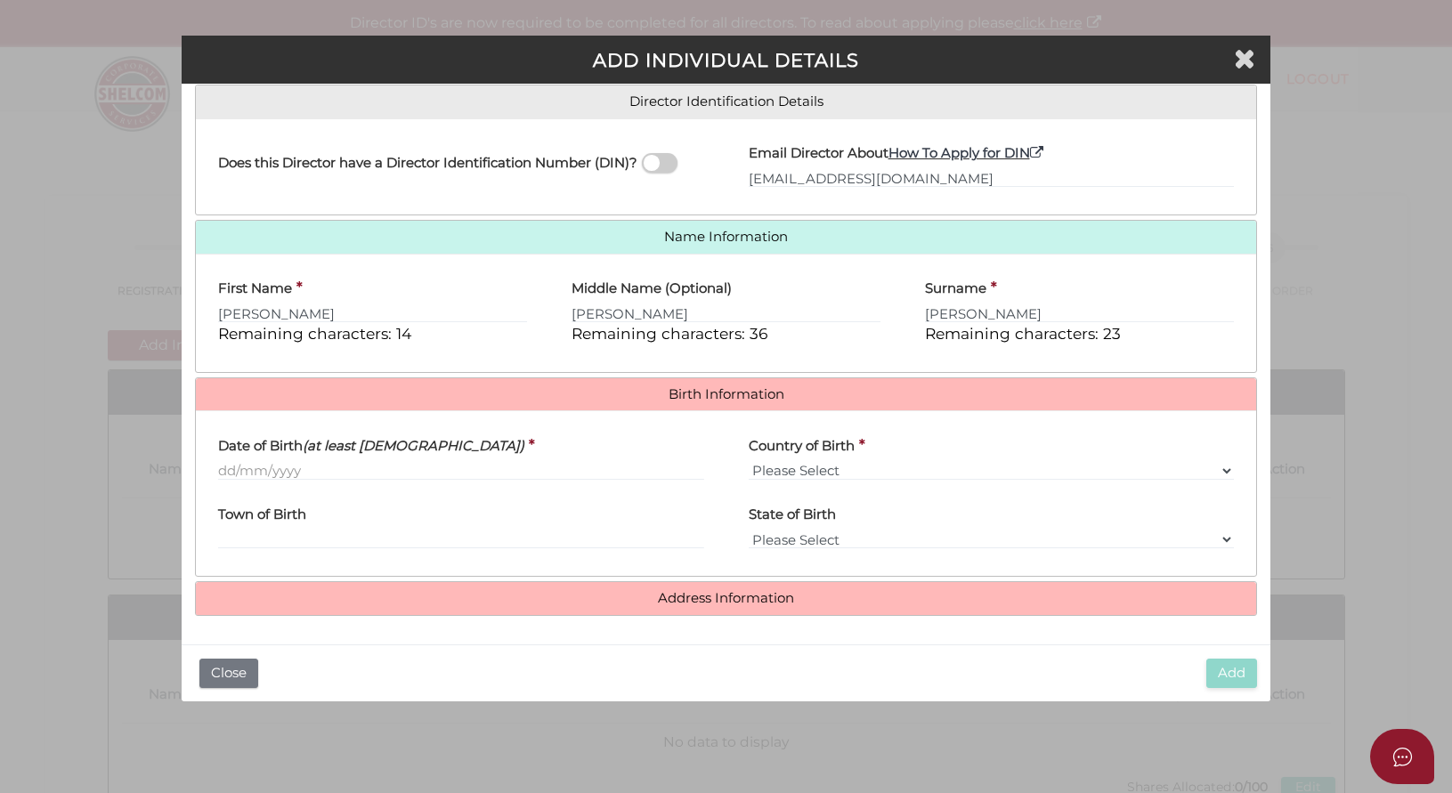
scroll to position [280, 0]
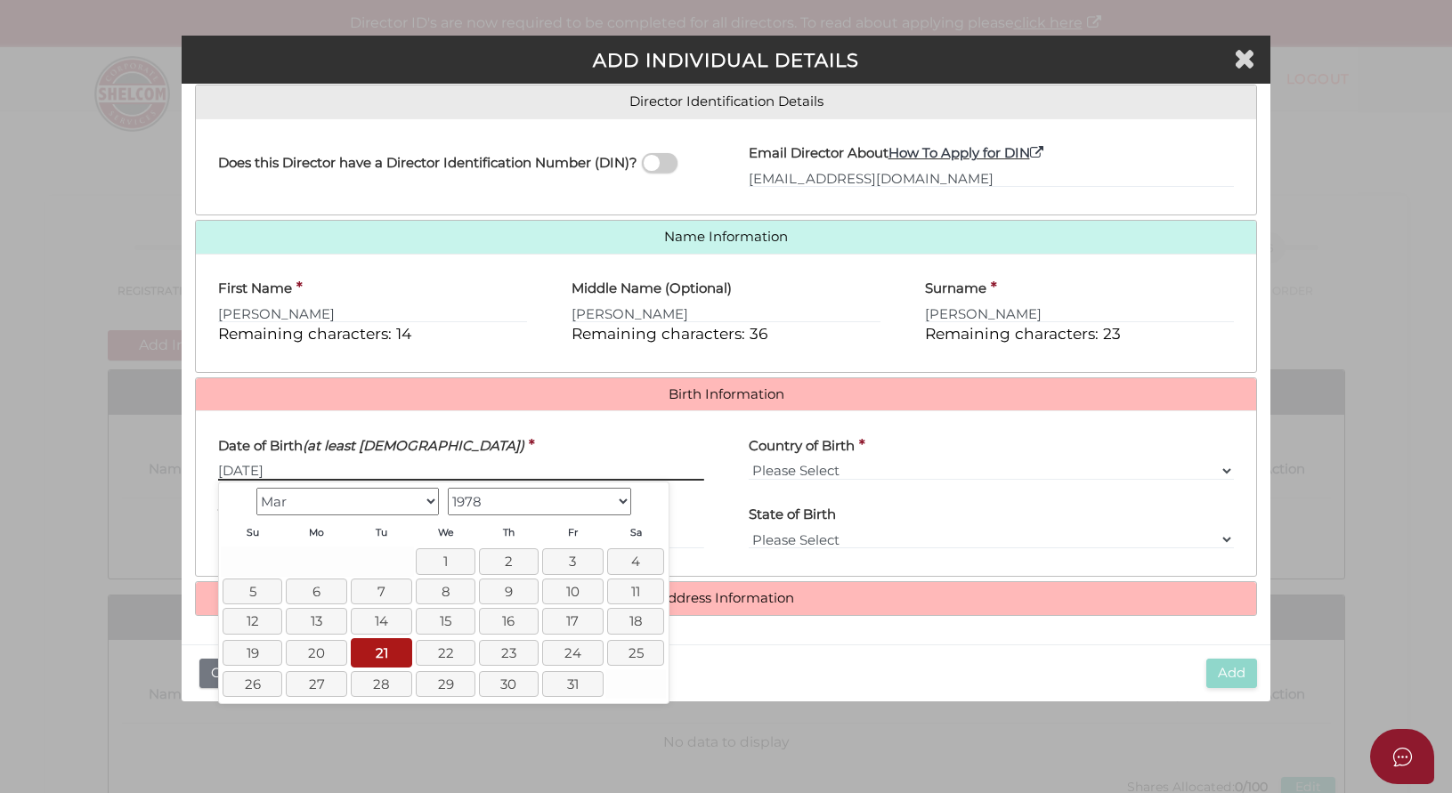
type input "[DATE]"
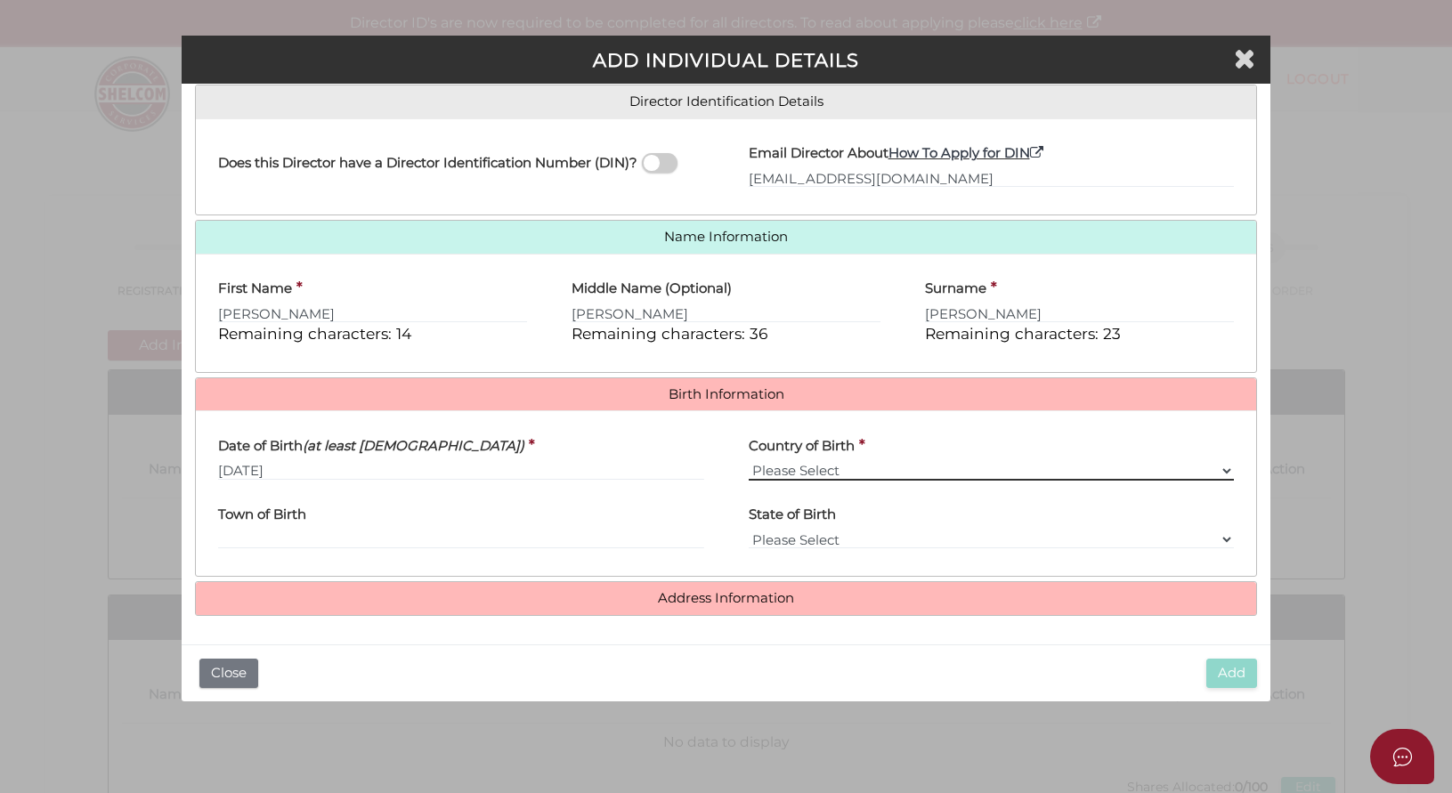
select select "[GEOGRAPHIC_DATA]"
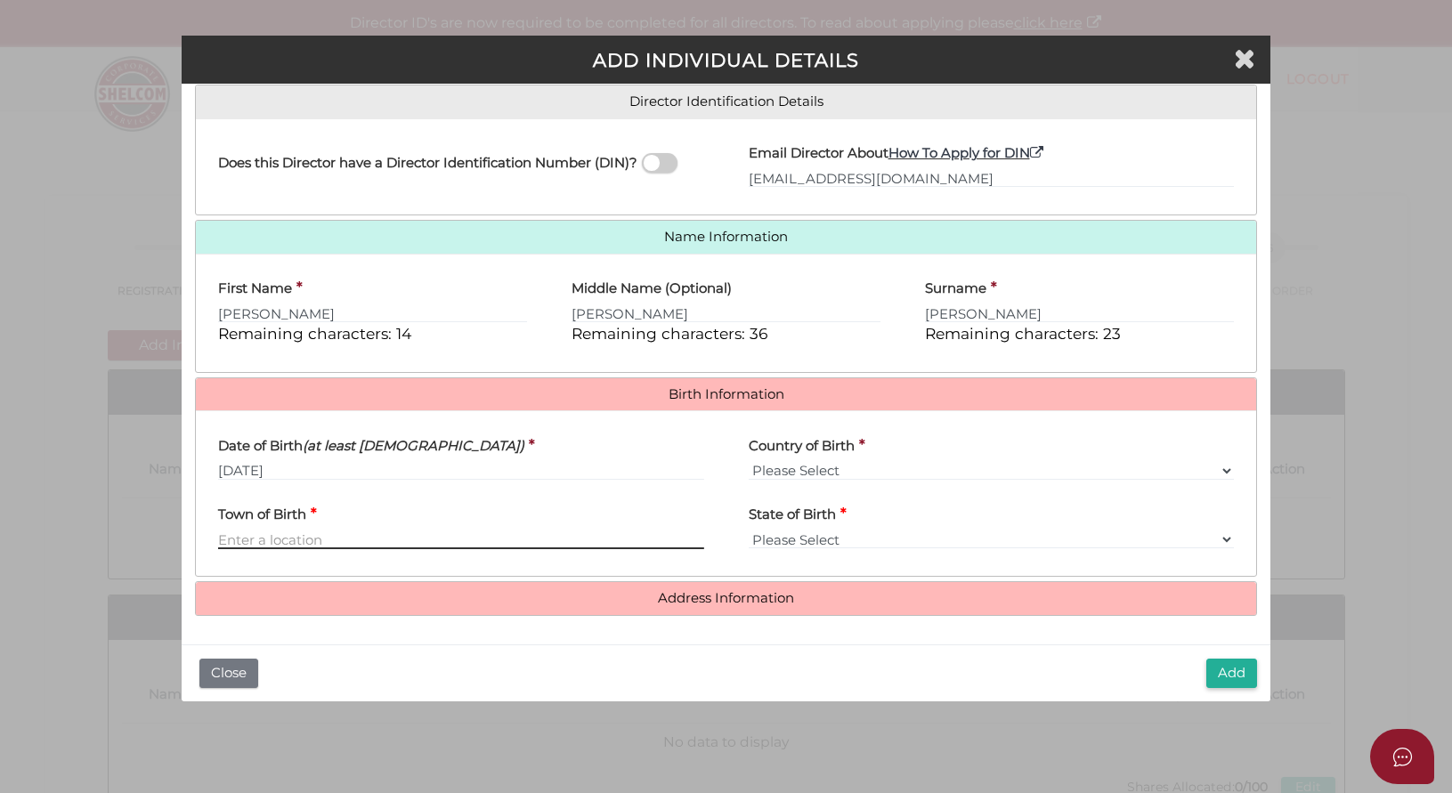
click at [321, 543] on input "Town of Birth" at bounding box center [461, 540] width 486 height 20
type input "Greensborough"
select select "VIC"
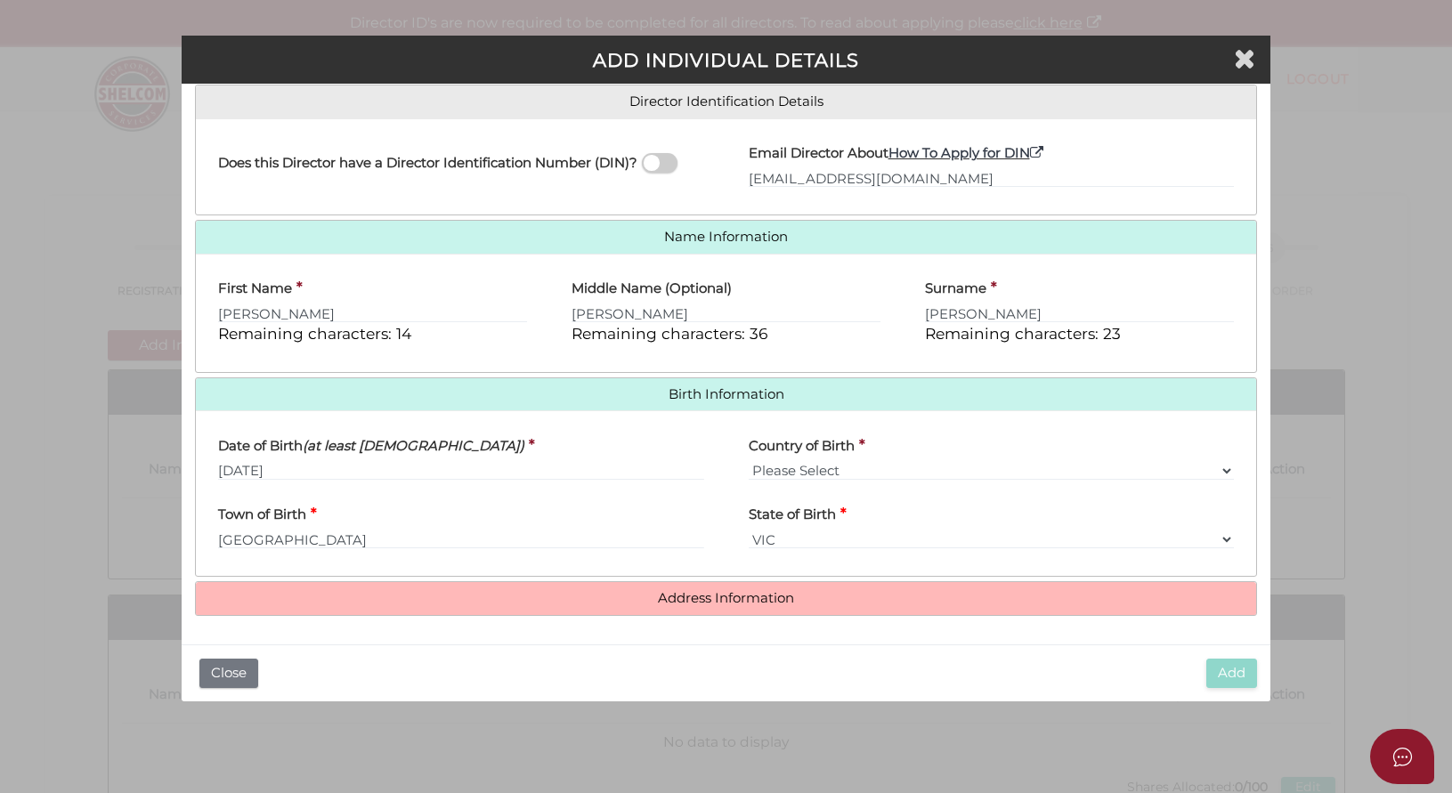
click at [704, 604] on link "Address Information" at bounding box center [726, 598] width 1034 height 15
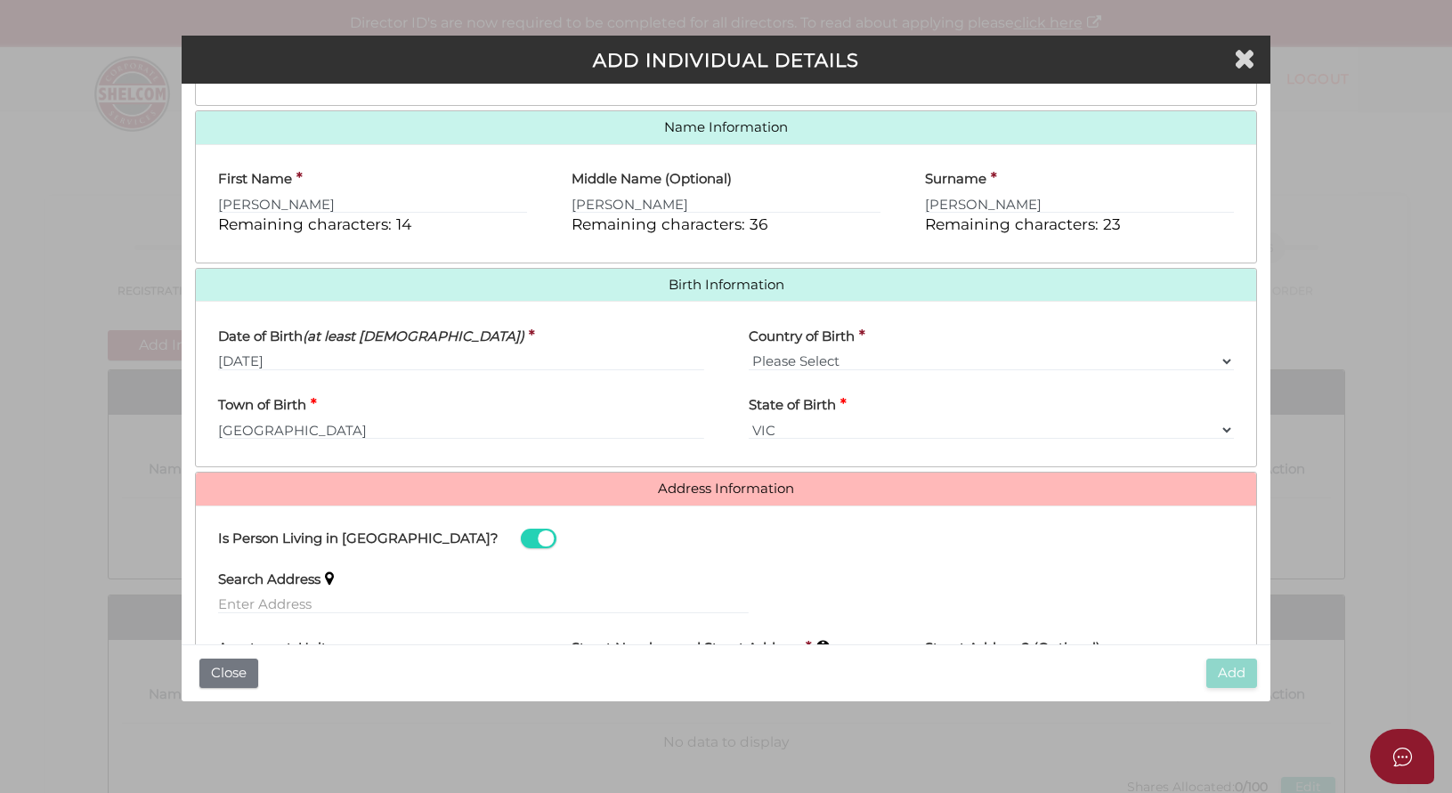
scroll to position [438, 0]
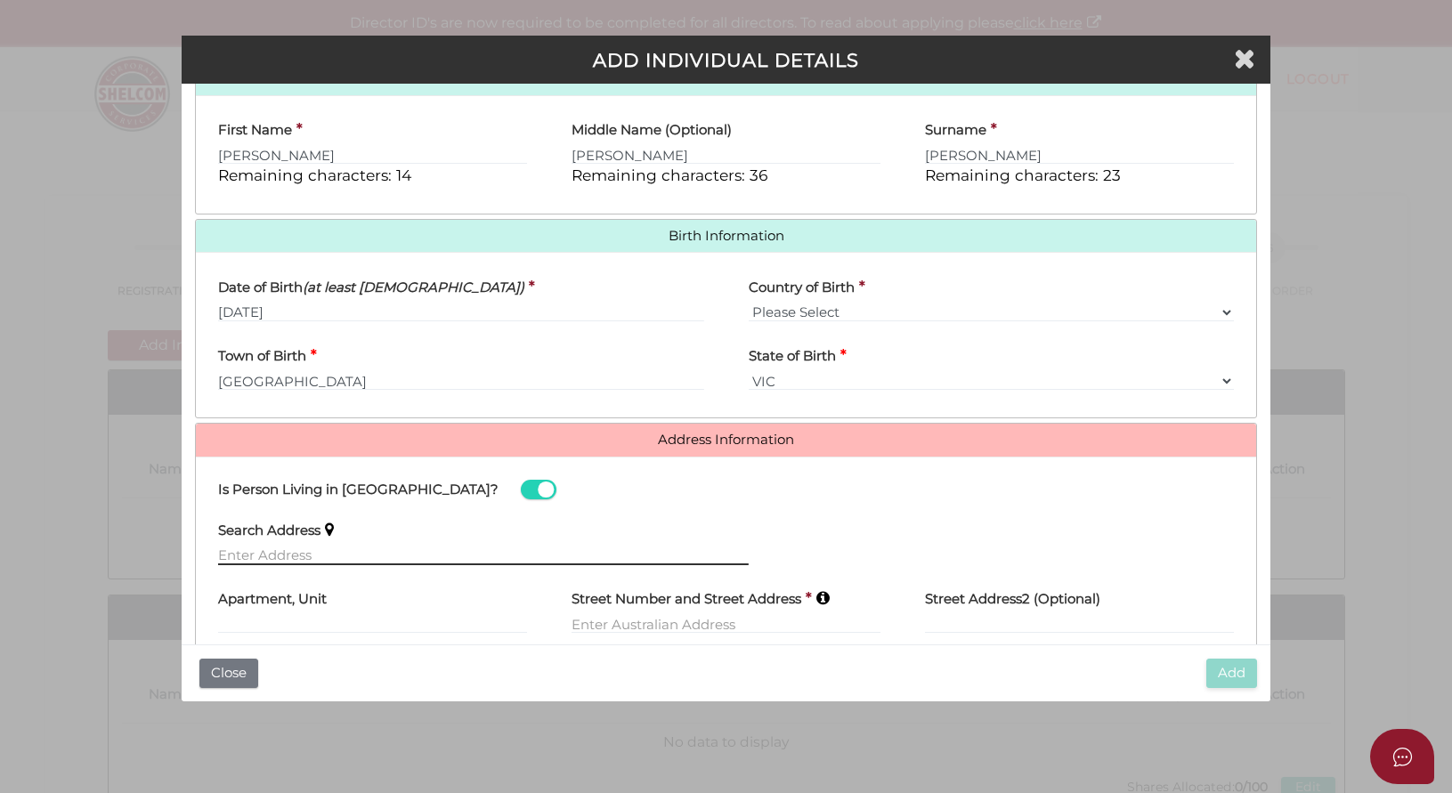
click at [357, 552] on input "text" at bounding box center [483, 556] width 531 height 20
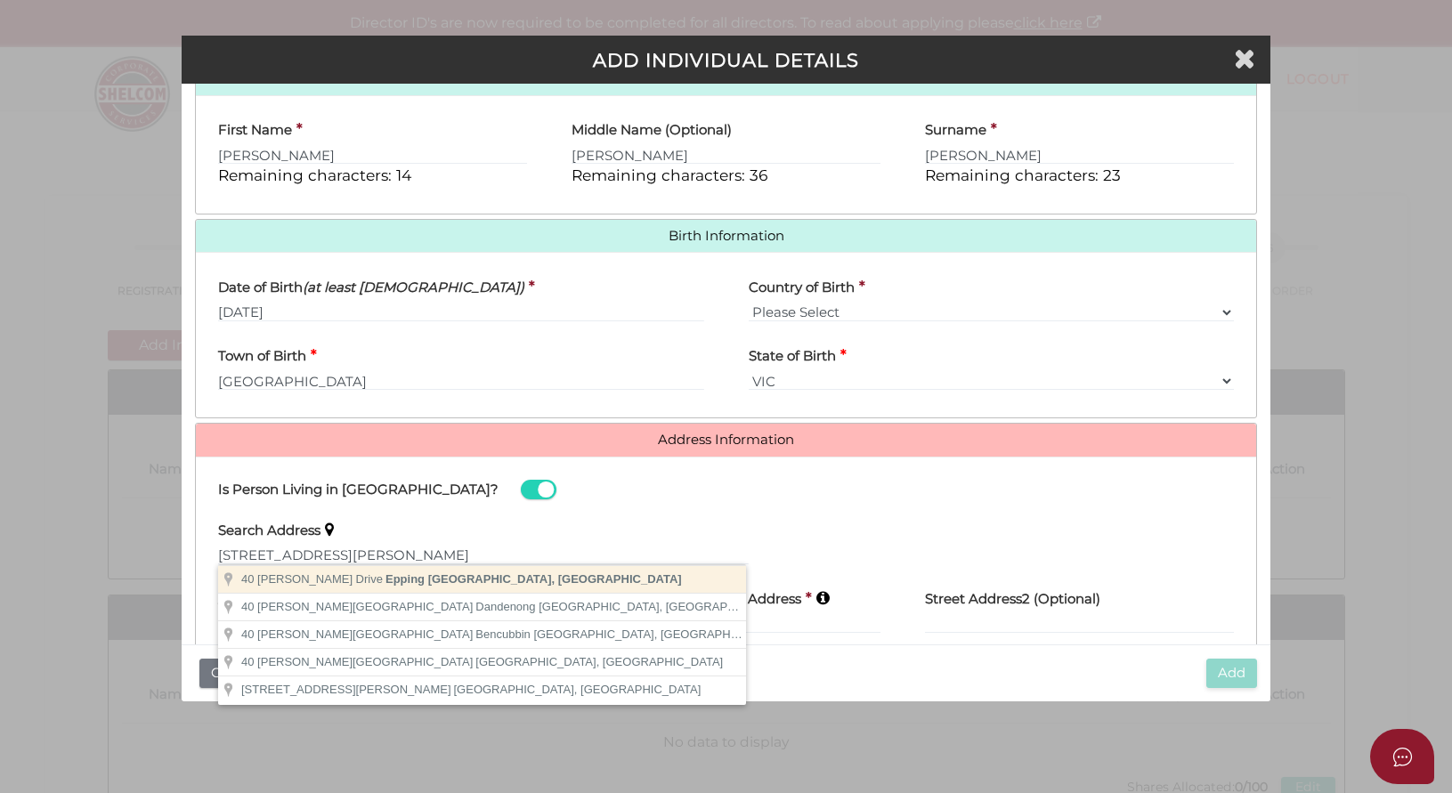
type input "40 Hammond Drive, Epping VIC, Australia"
type input "40 Hammond Drive"
type input "Epping"
select select "VIC"
type input "3076"
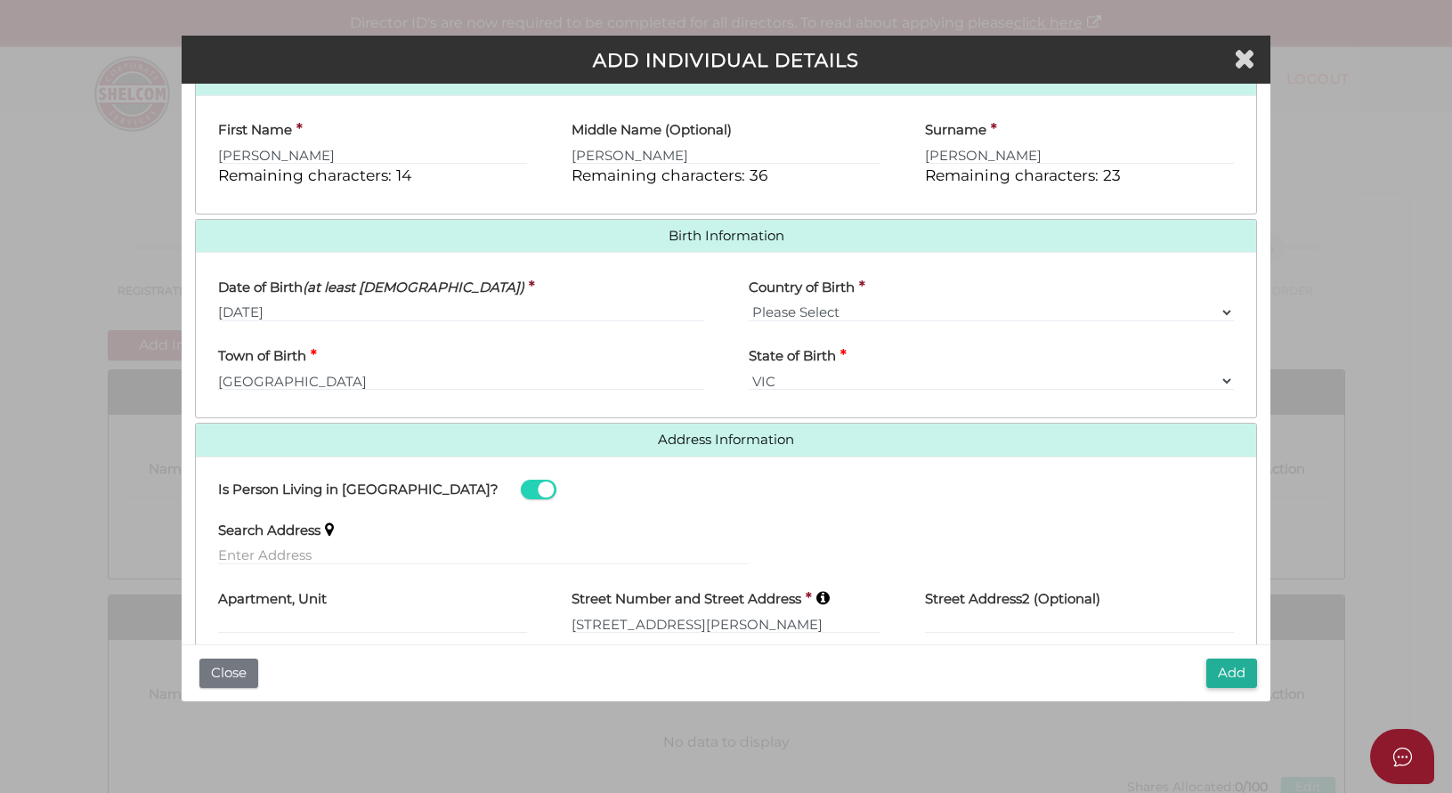
scroll to position [551, 0]
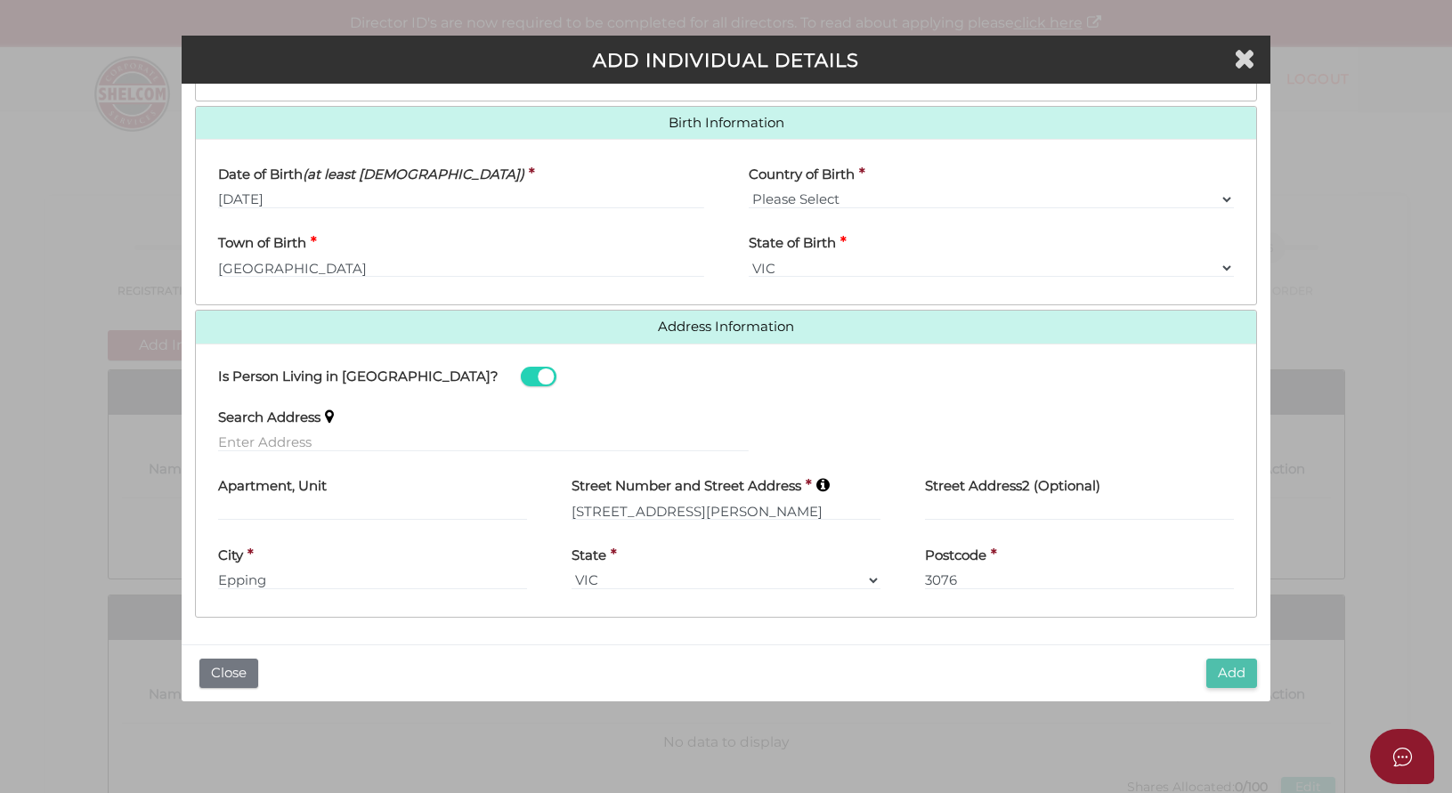
click at [1238, 672] on button "Add" at bounding box center [1231, 673] width 51 height 29
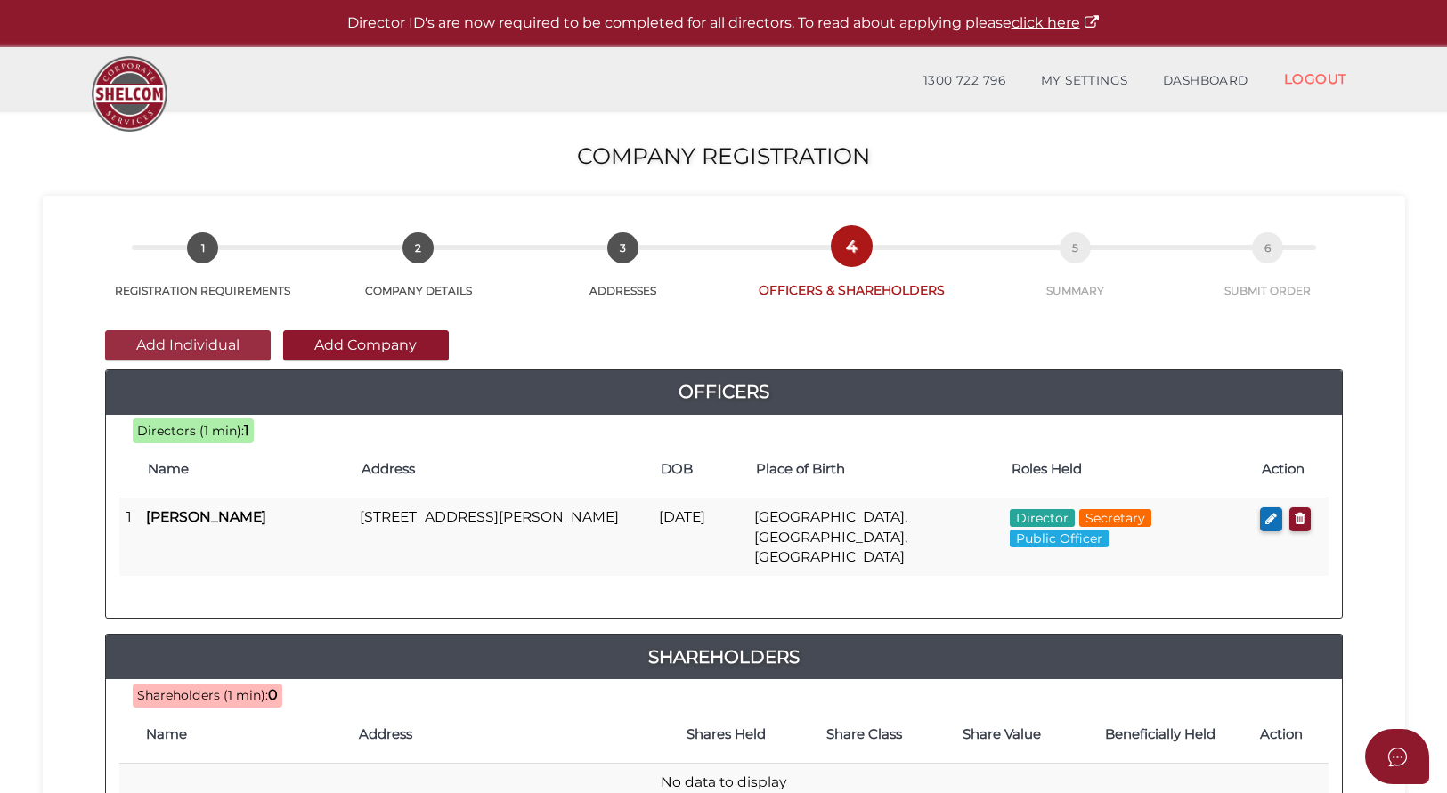
click at [189, 353] on button "Add Individual" at bounding box center [188, 345] width 166 height 30
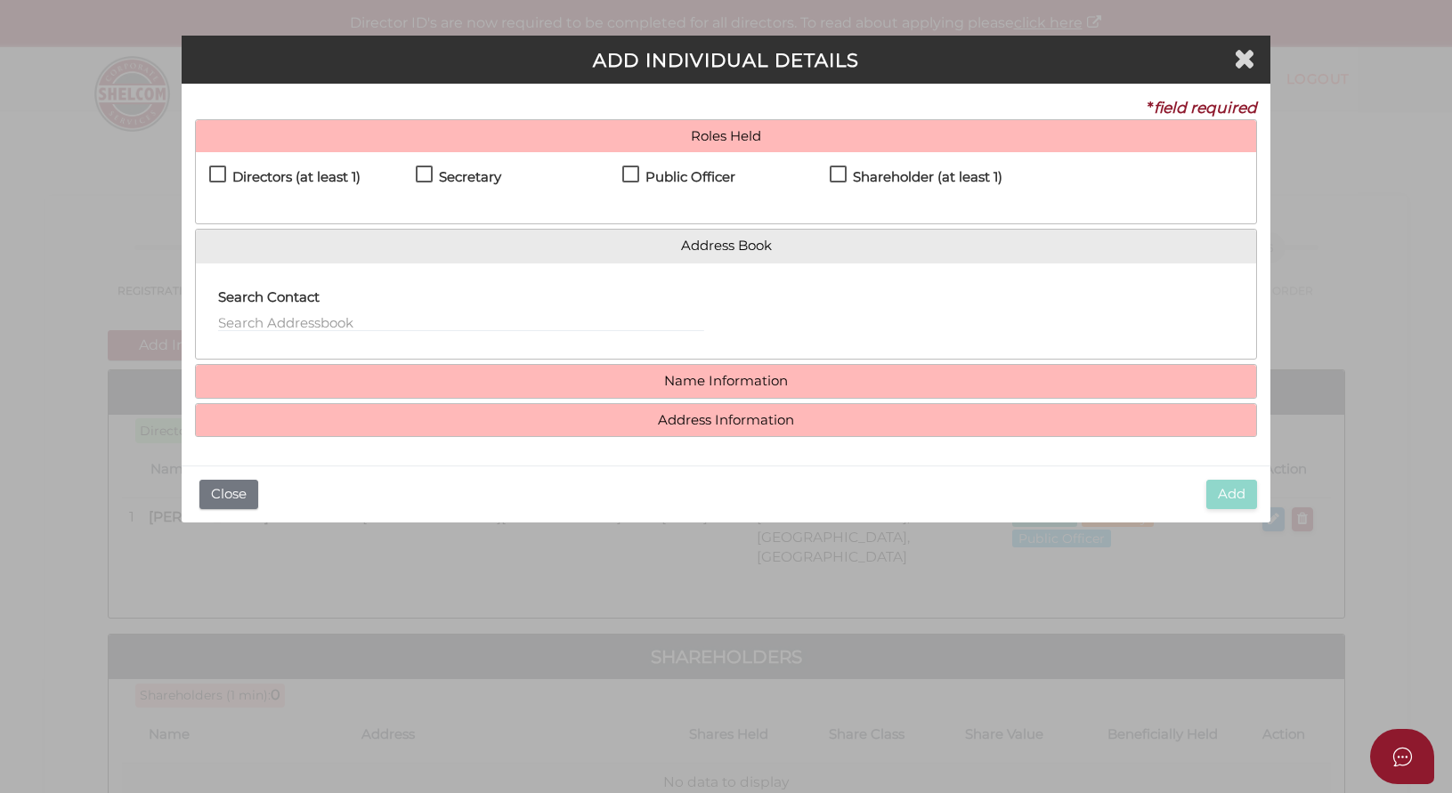
click at [215, 175] on label "Directors (at least 1)" at bounding box center [284, 181] width 151 height 22
checkbox input "true"
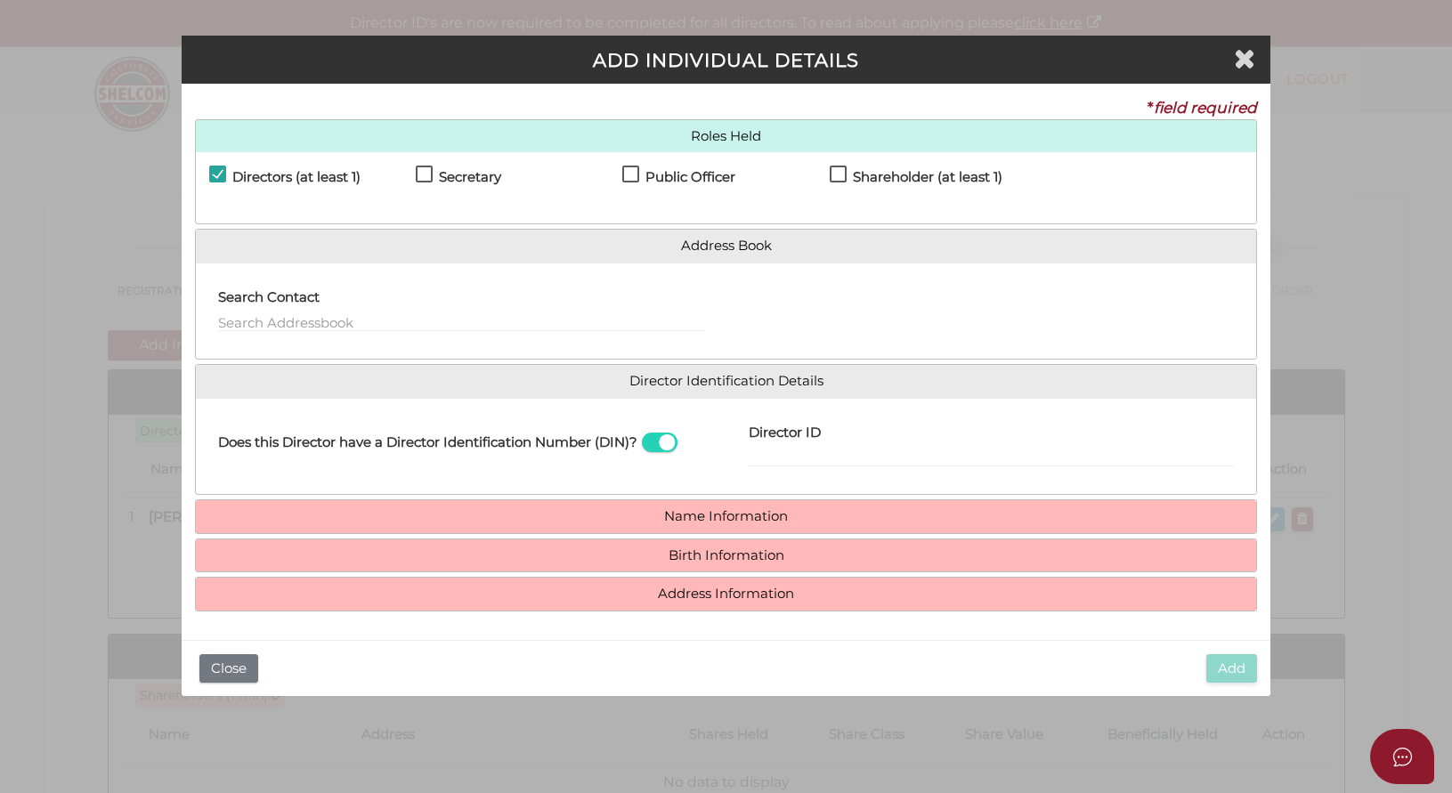
click at [832, 176] on label "Shareholder (at least 1)" at bounding box center [916, 181] width 173 height 22
checkbox input "true"
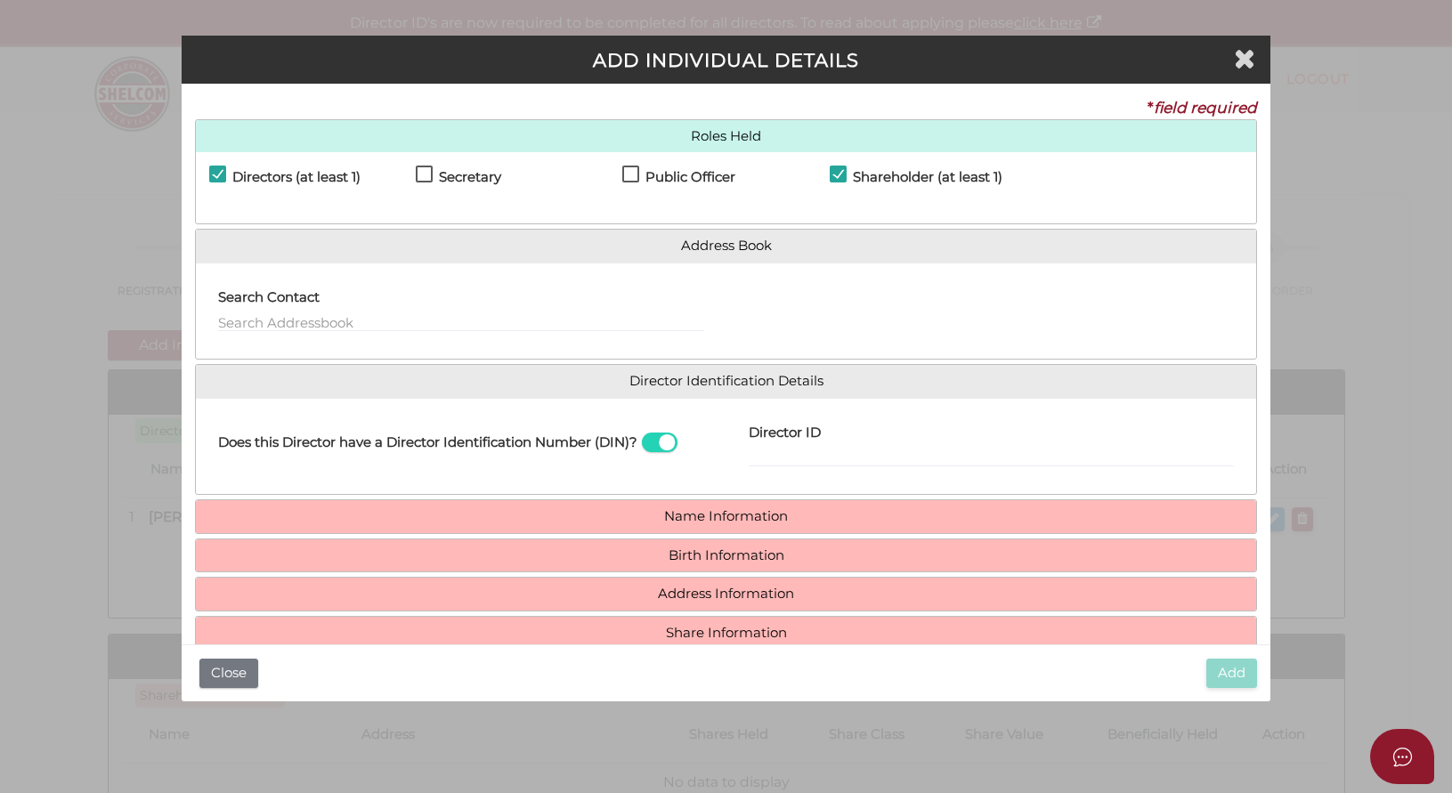
click at [642, 453] on span at bounding box center [660, 443] width 36 height 20
click at [0, 0] on input "checkbox" at bounding box center [0, 0] width 0 height 0
paste input "rachmccully@gmail.com"
type input "rachmccully@gmail.com"
click at [678, 524] on link "Name Information" at bounding box center [726, 516] width 1034 height 15
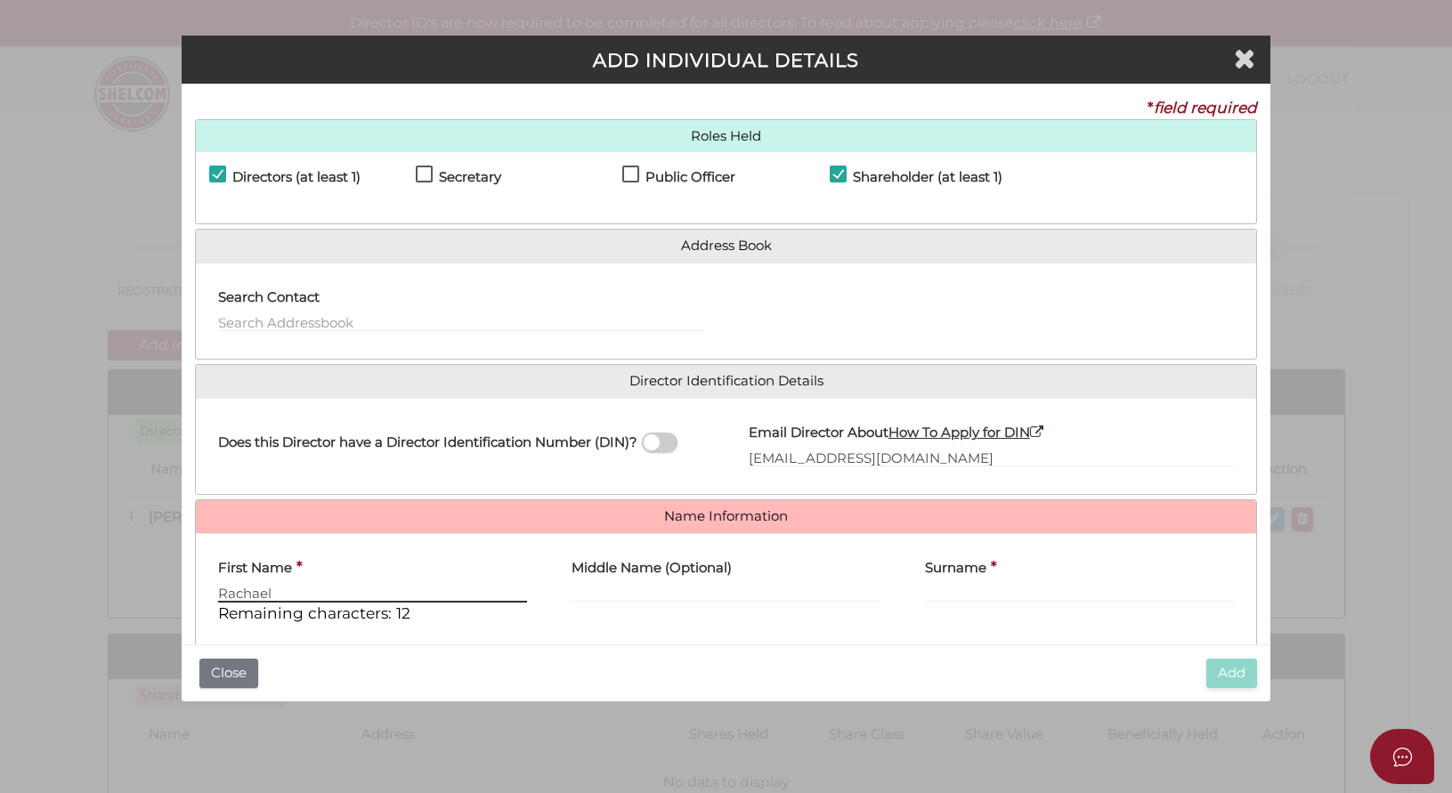
type input "Rachael"
type input "Sarah"
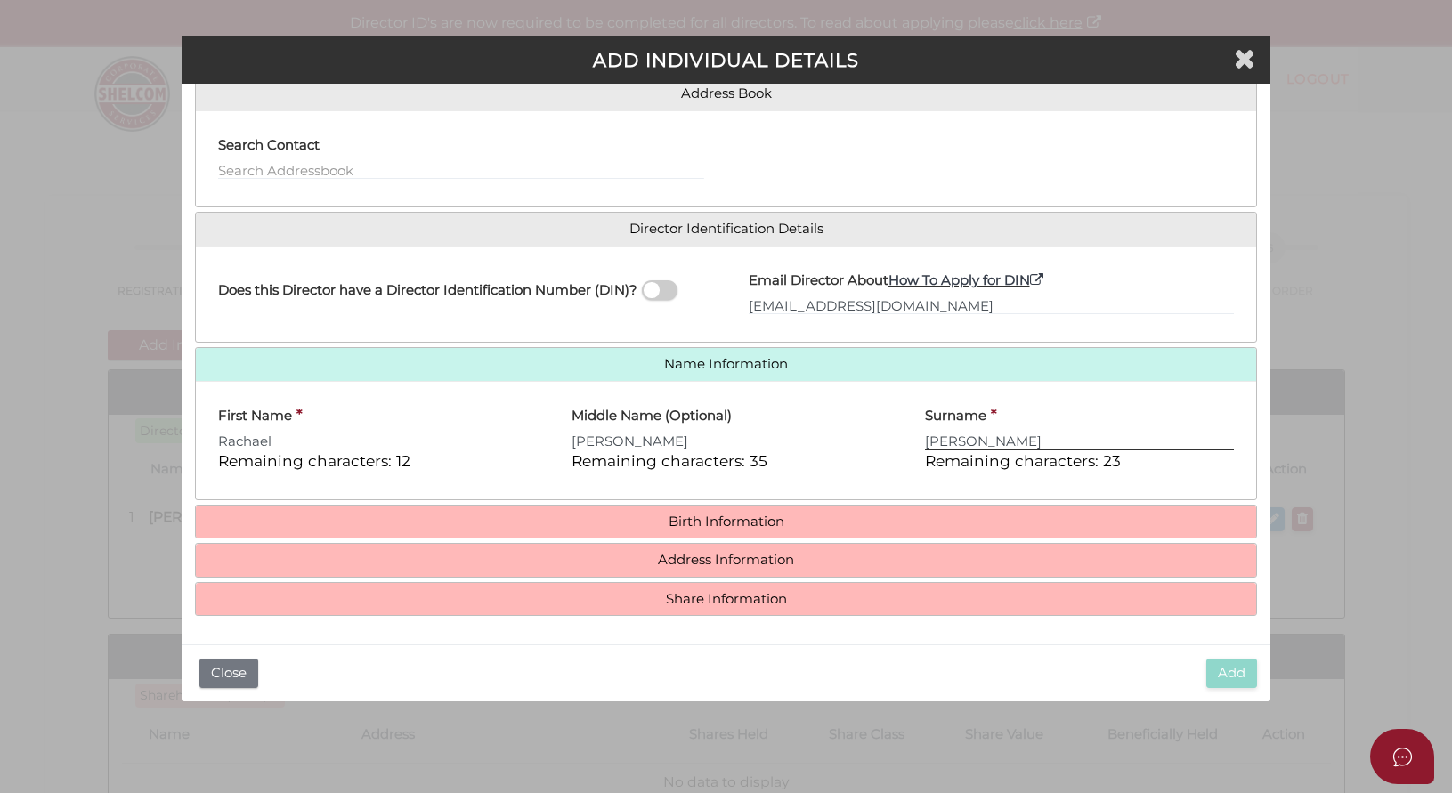
scroll to position [153, 0]
type input "McCully"
click at [686, 519] on link "Birth Information" at bounding box center [726, 522] width 1034 height 15
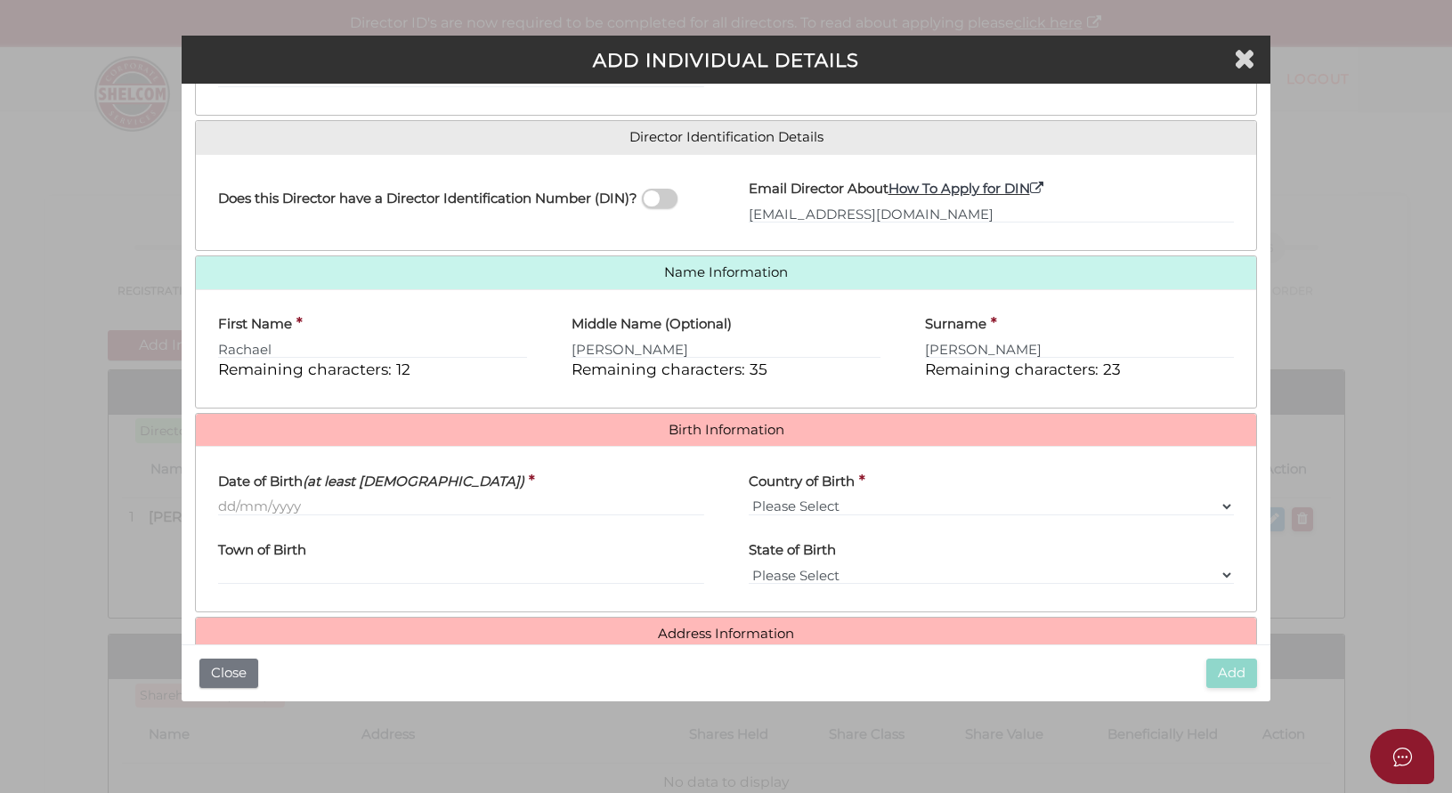
scroll to position [264, 0]
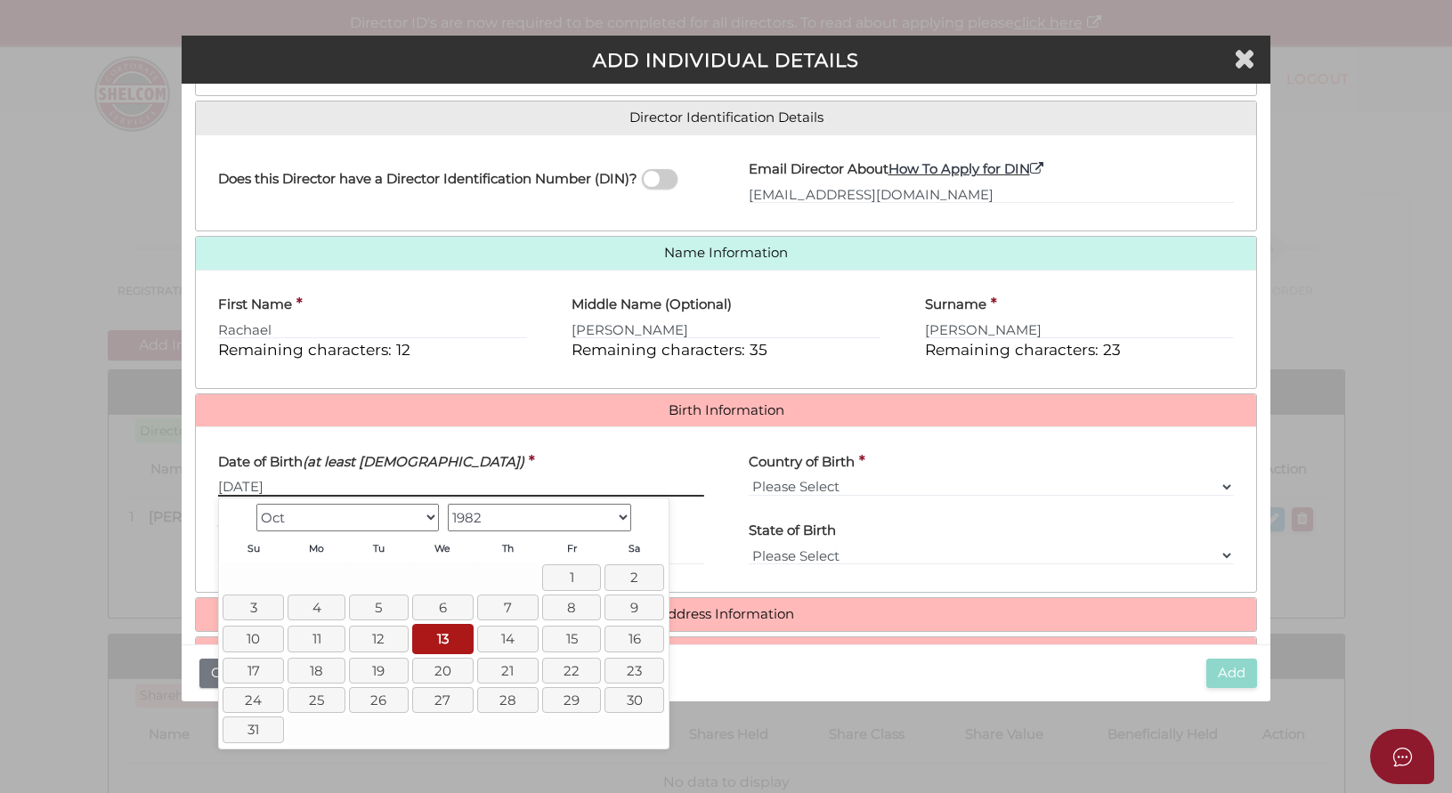
type input "13/10/1982"
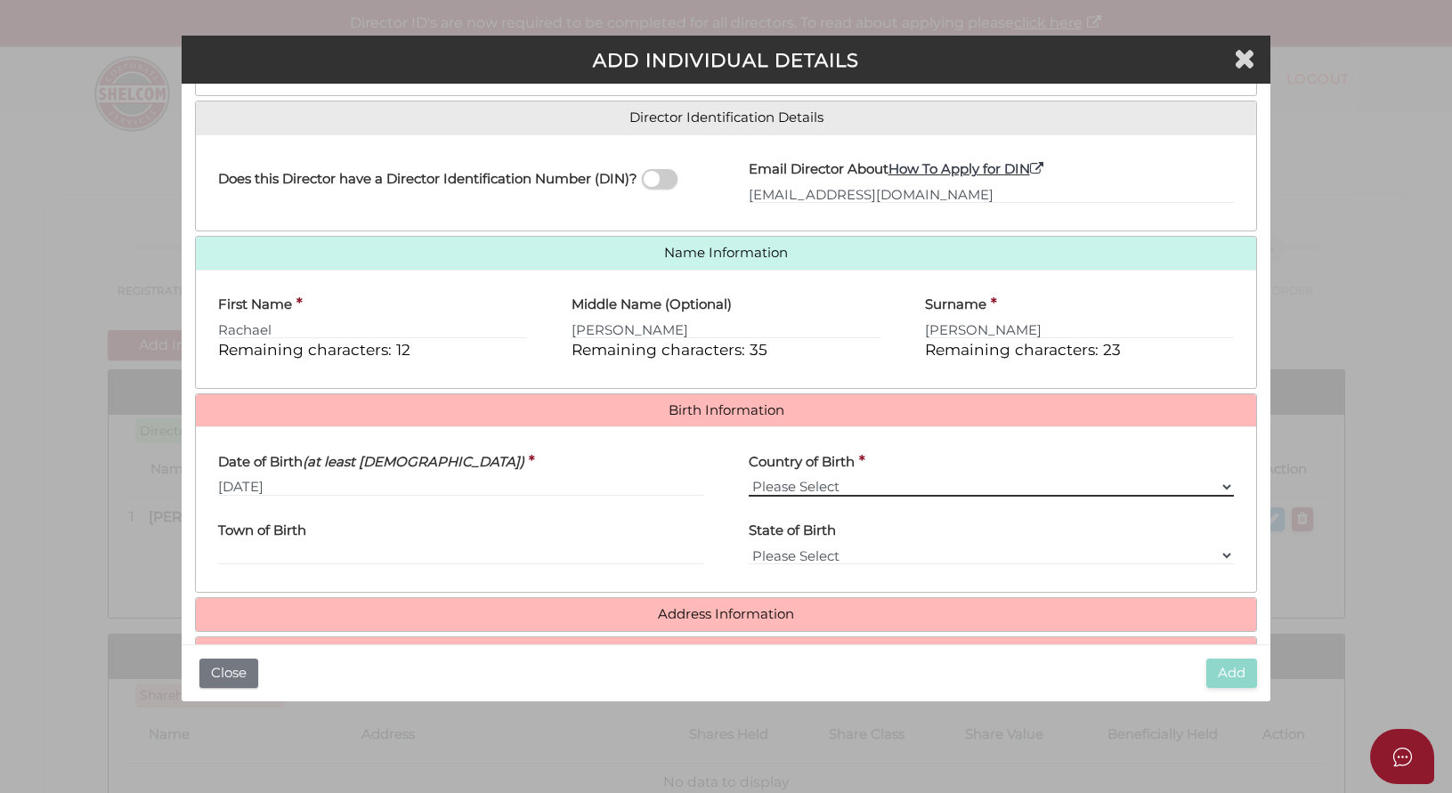
select select "Australia"
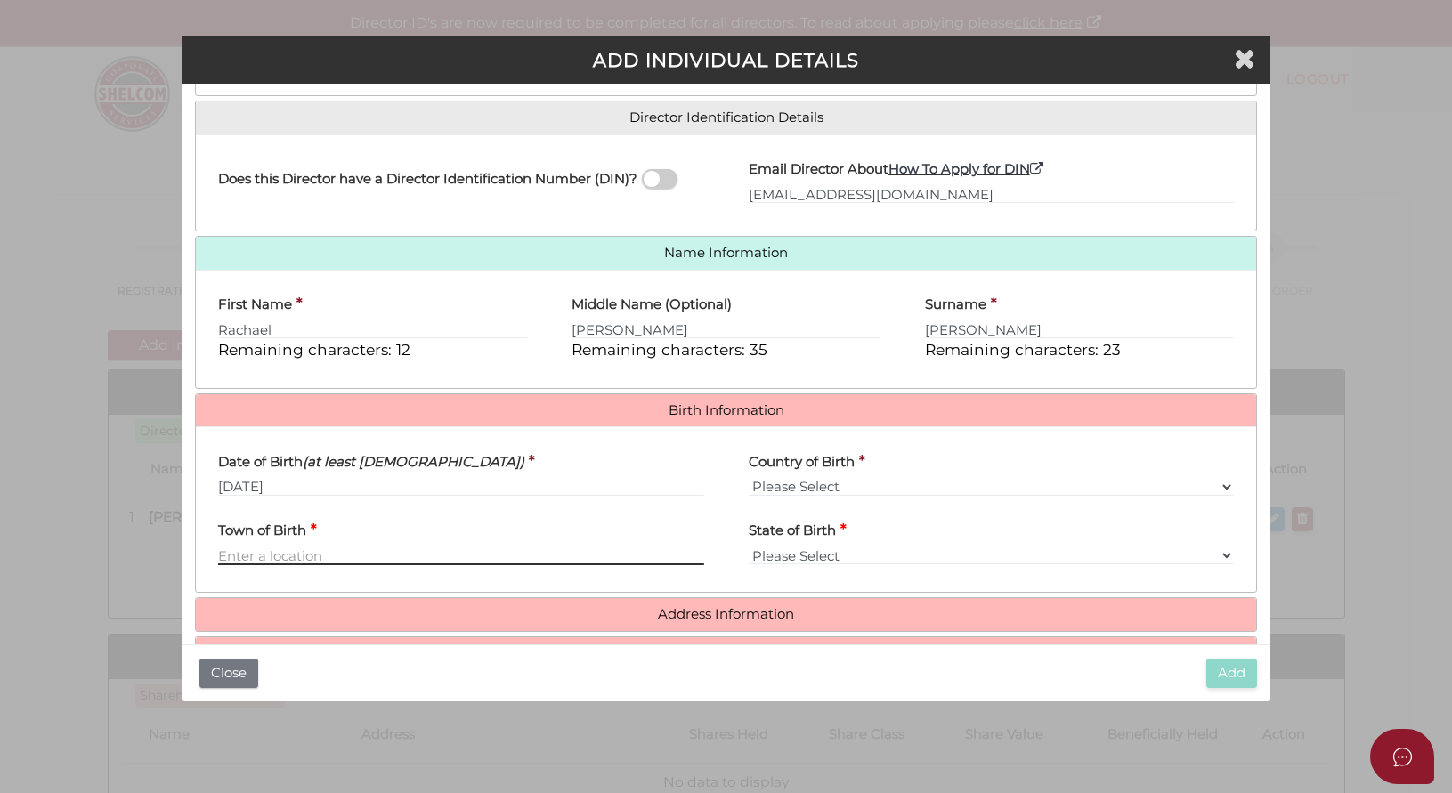
click at [344, 557] on input "Town of Birth" at bounding box center [461, 556] width 486 height 20
type input "Greensborough"
select select "VIC"
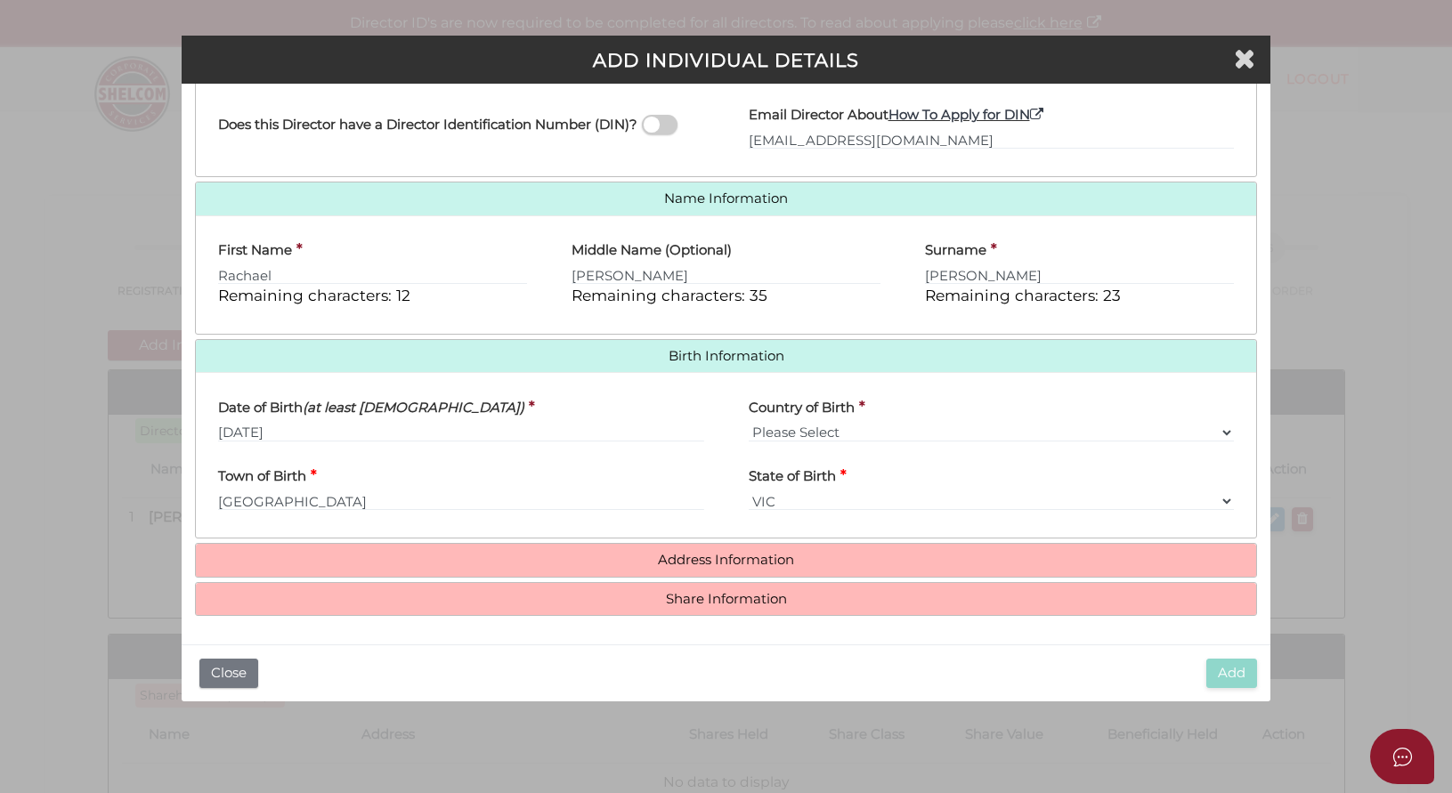
scroll to position [318, 0]
click at [678, 557] on link "Address Information" at bounding box center [726, 560] width 1034 height 15
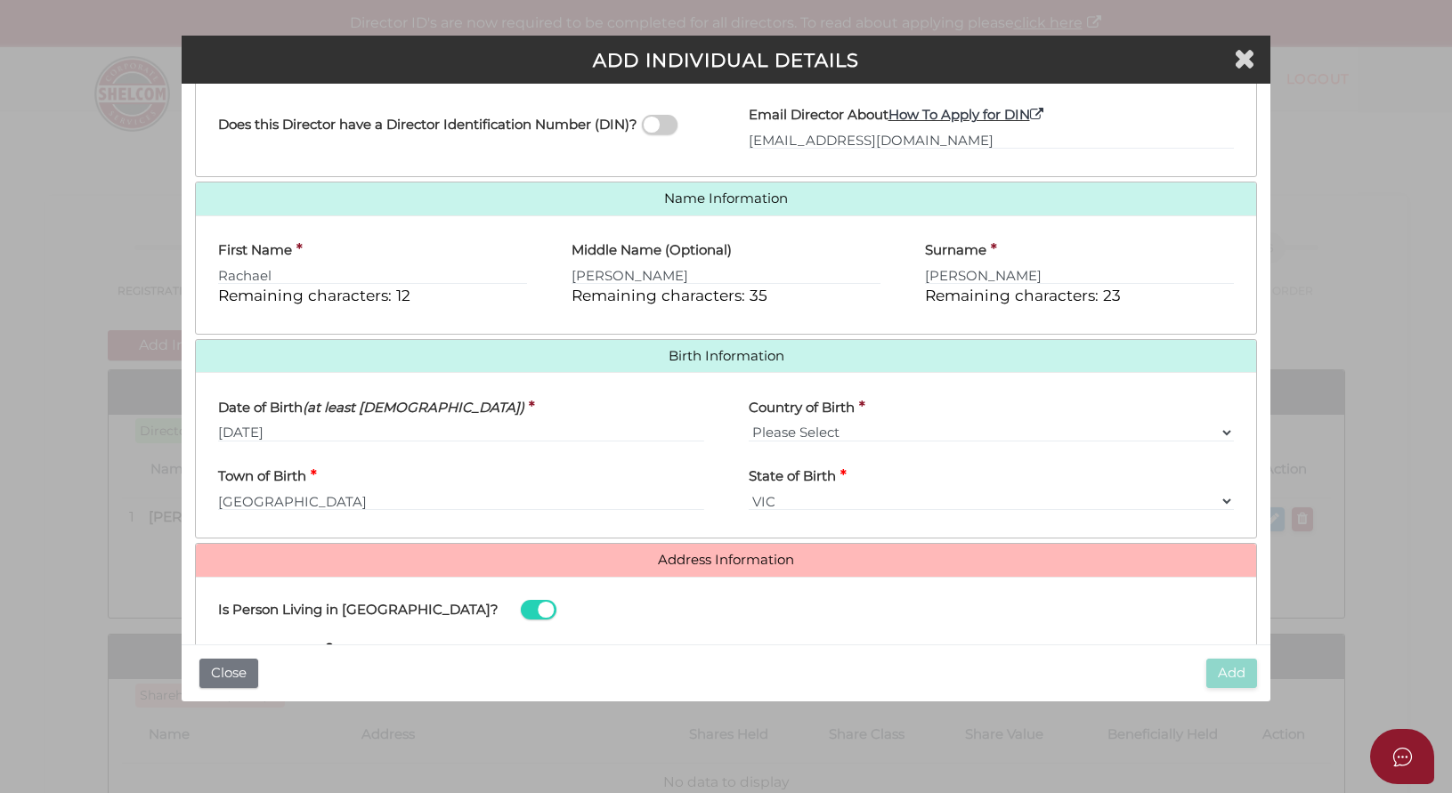
scroll to position [568, 0]
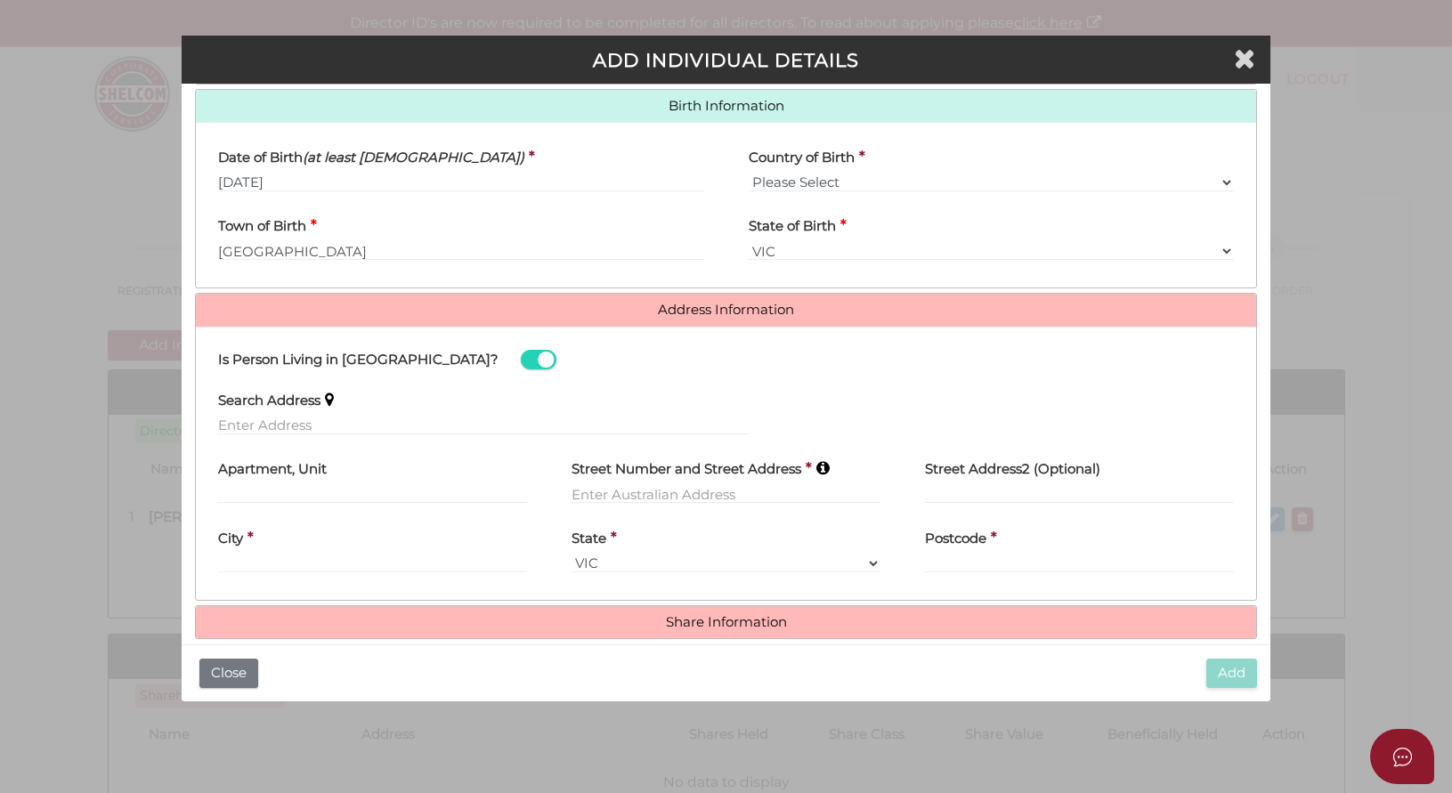
click at [521, 361] on span at bounding box center [539, 360] width 36 height 20
click at [0, 0] on input "checkbox" at bounding box center [0, 0] width 0 height 0
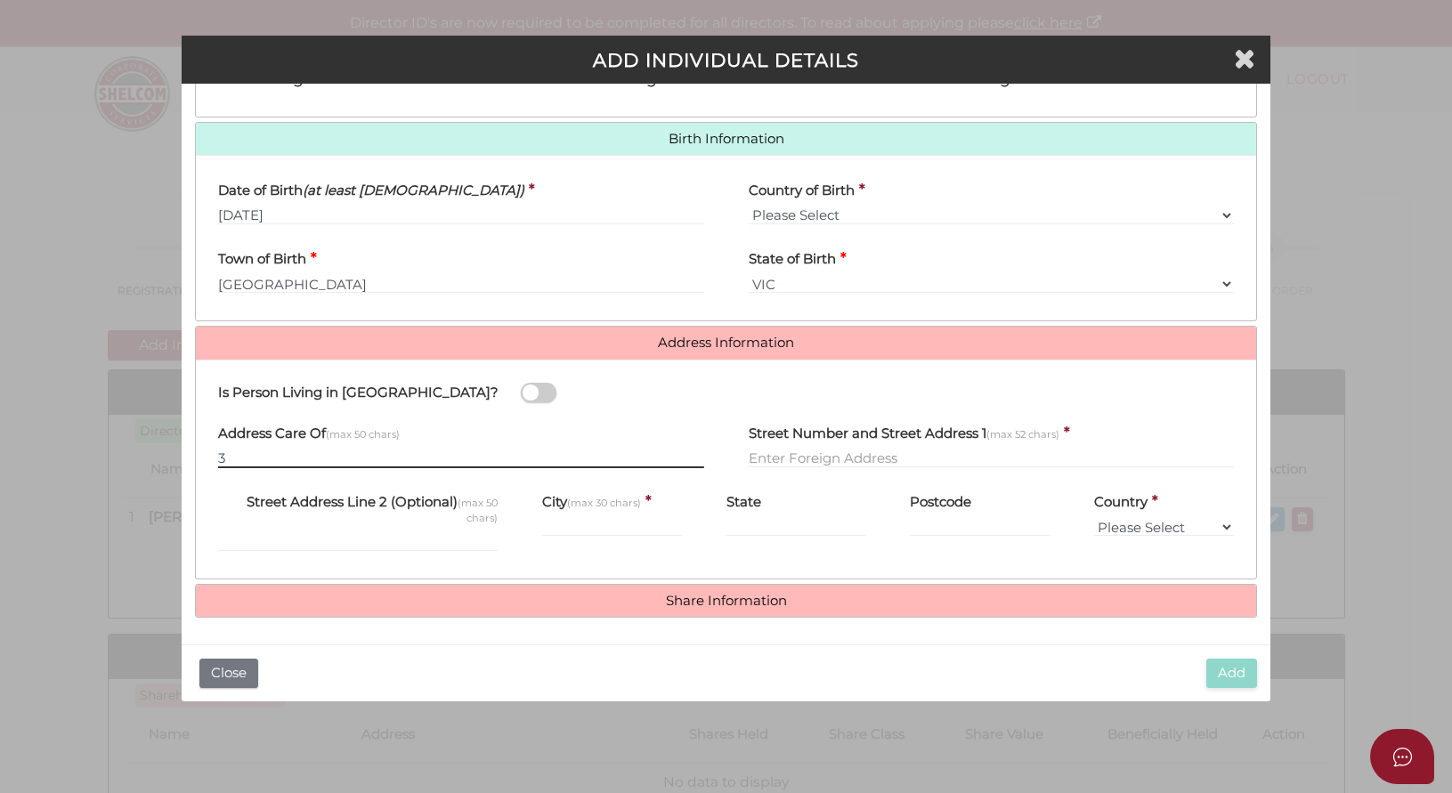
type input "3"
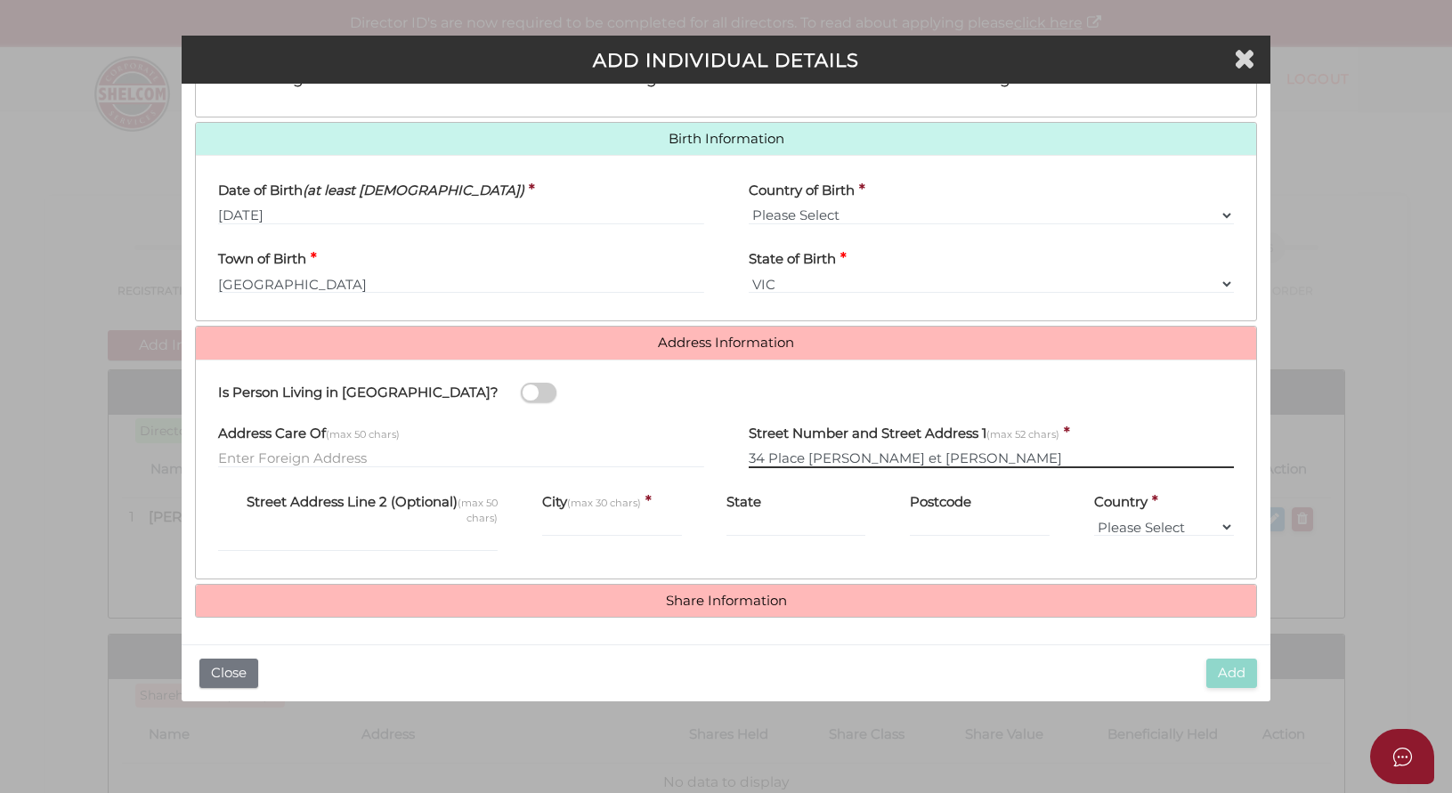
type input "34 Place Maurice et Eugenie de Guerin"
type input "Gaillac"
type input "81600"
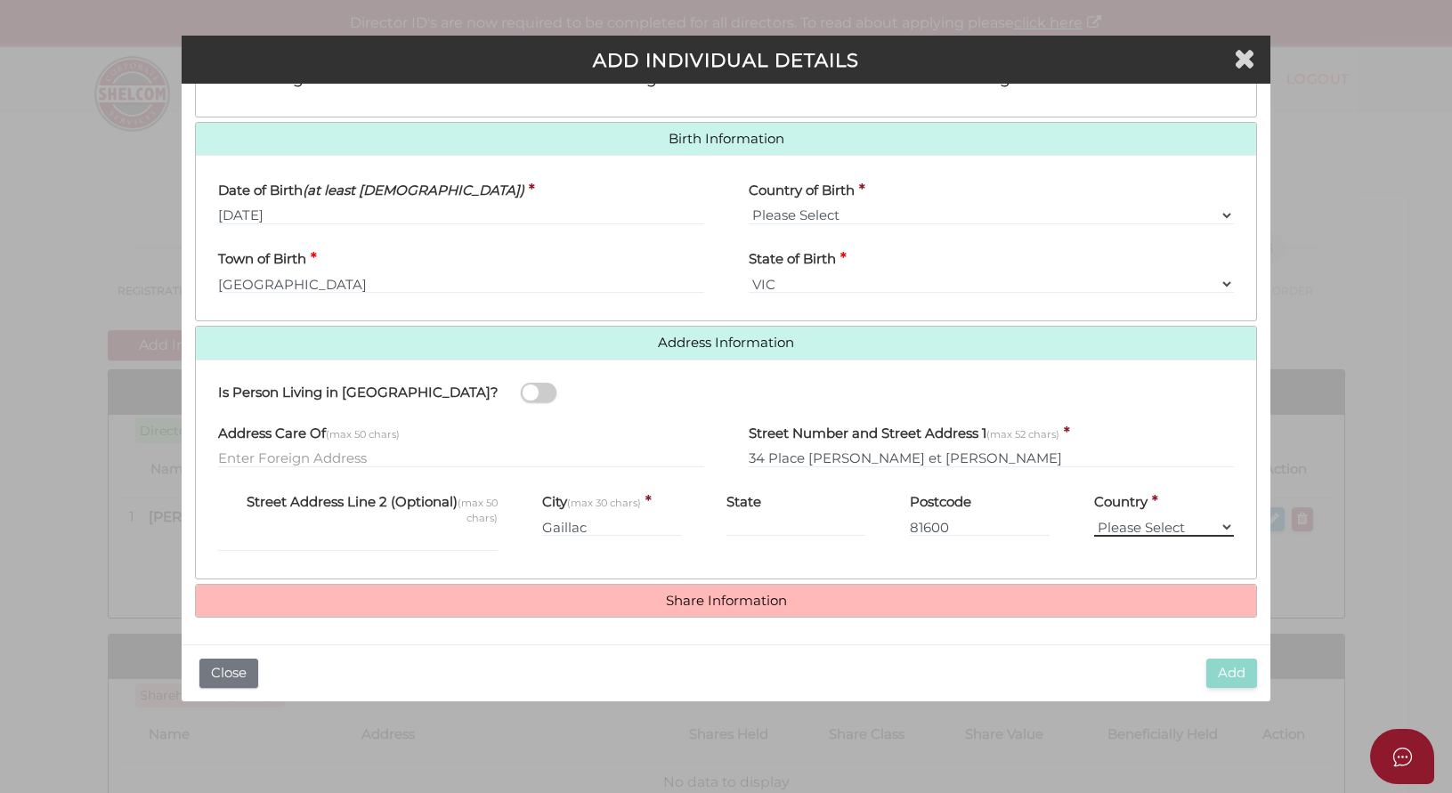
select select "France"
click at [781, 599] on link "Share Information" at bounding box center [726, 601] width 1034 height 15
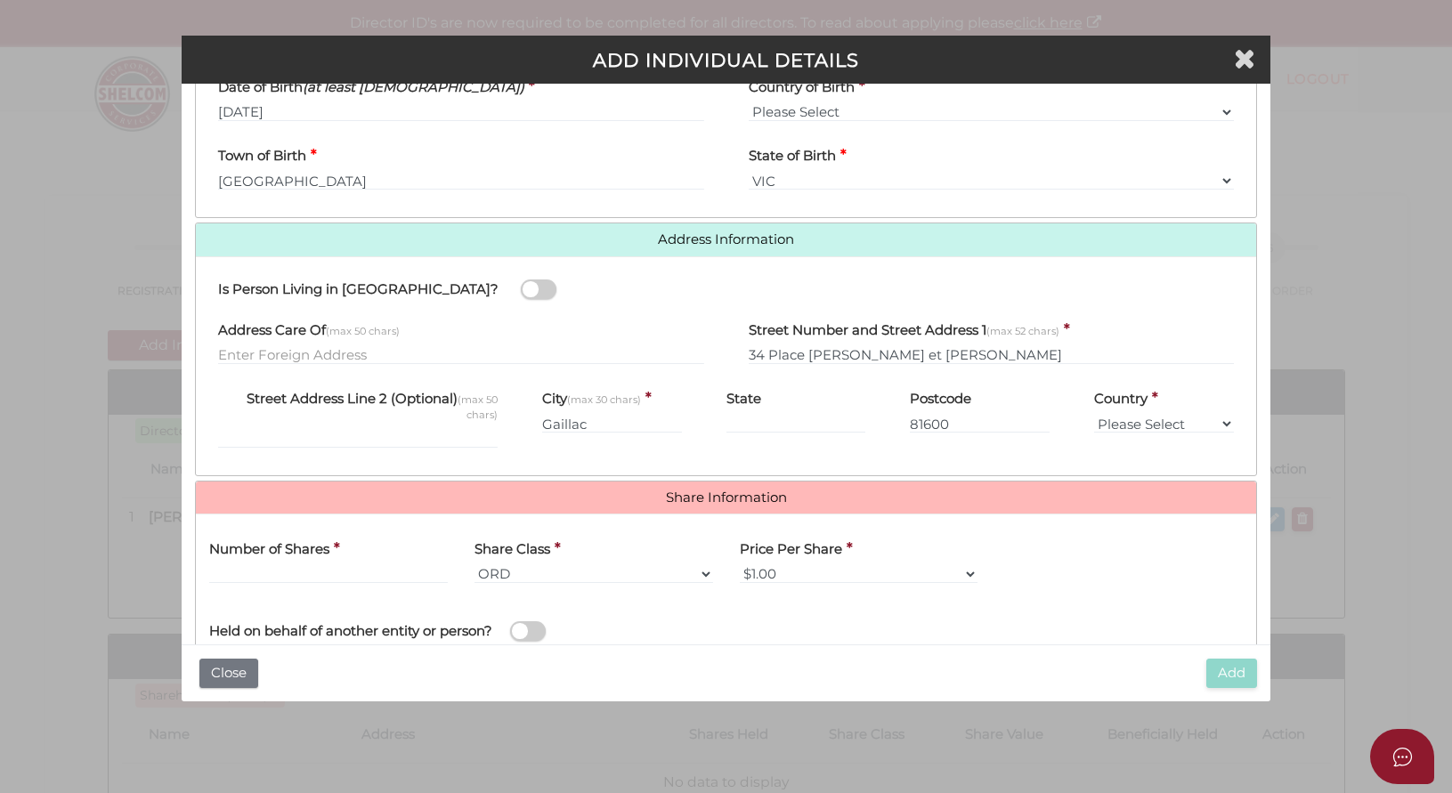
scroll to position [735, 0]
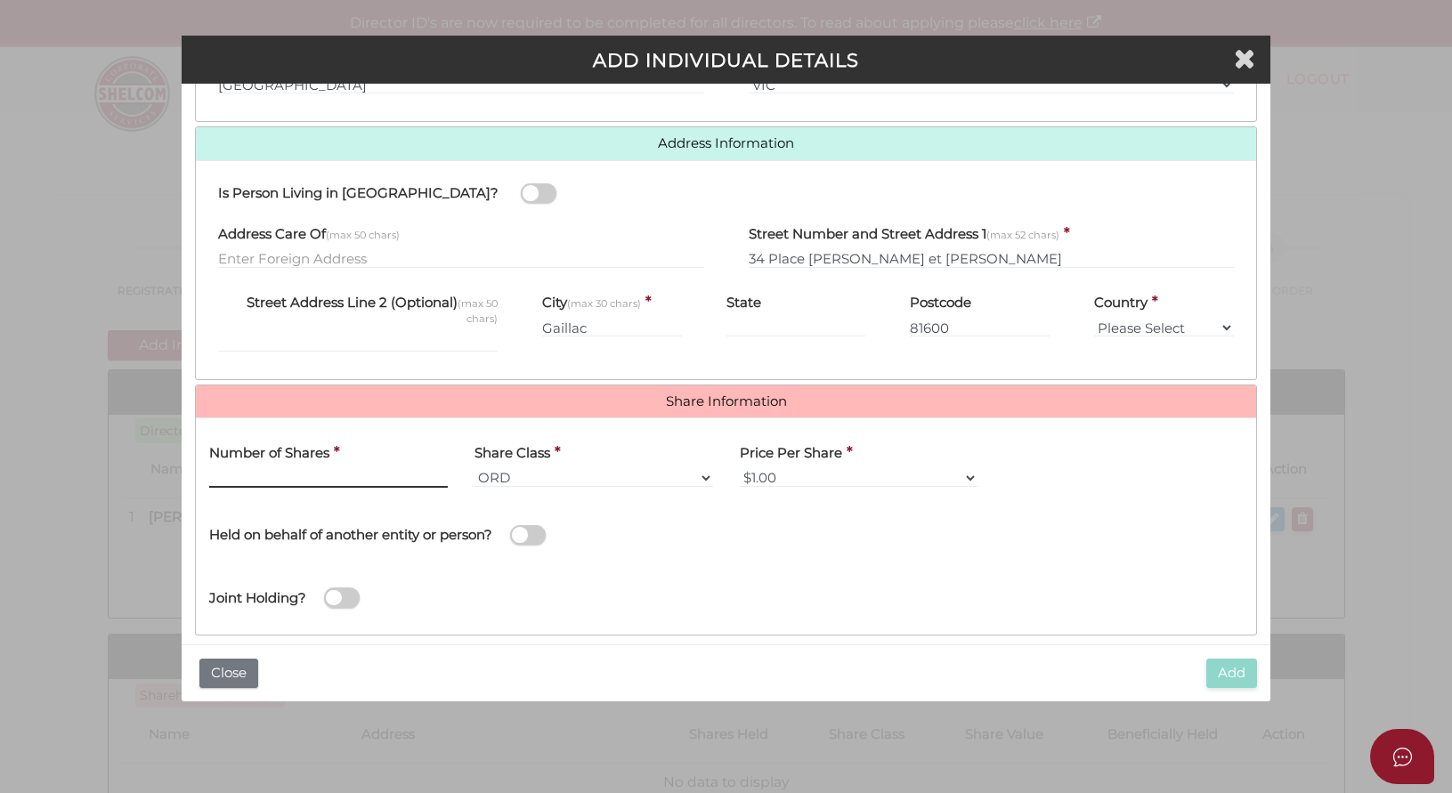
click at [267, 474] on input "text" at bounding box center [328, 478] width 239 height 20
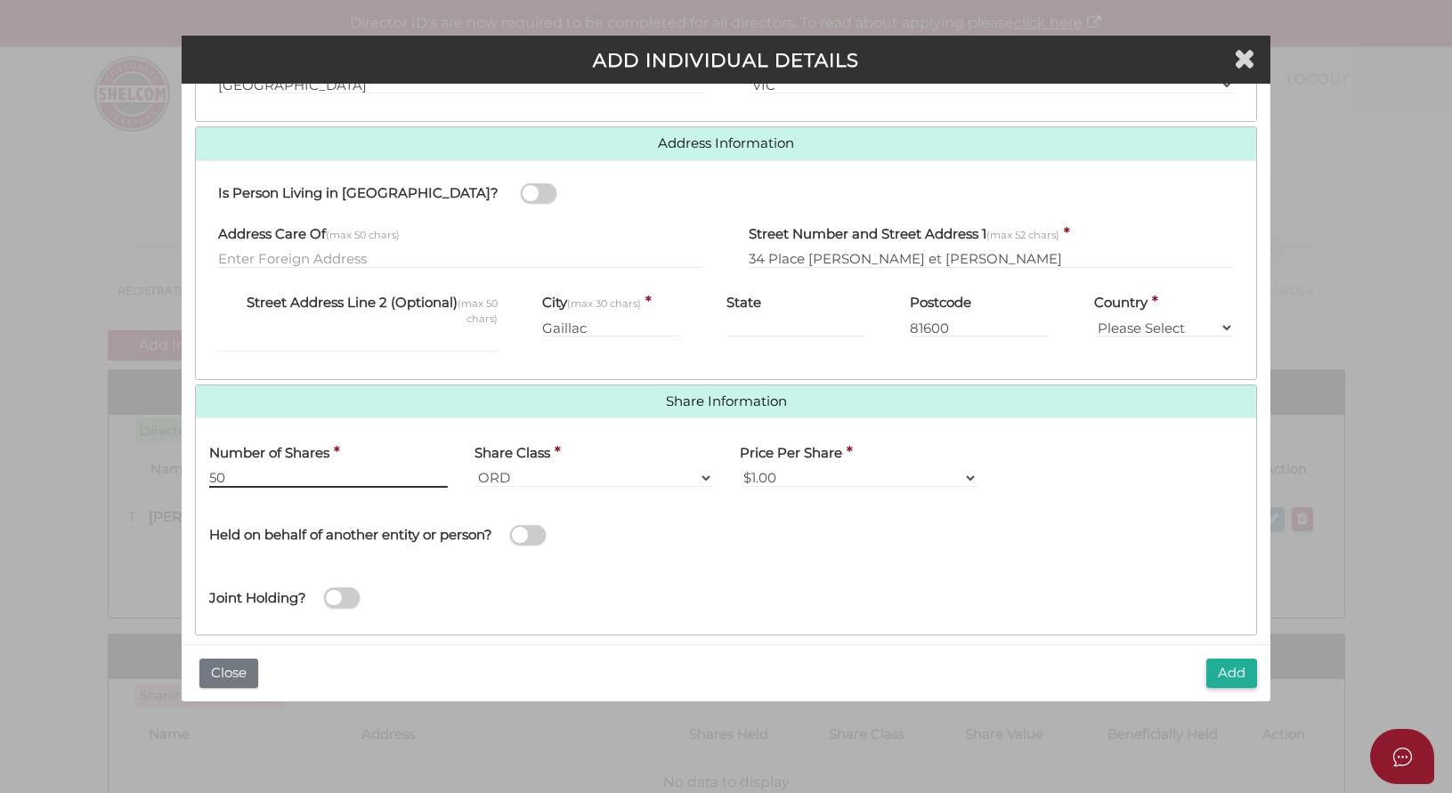
type input "50"
click at [1230, 676] on button "Add" at bounding box center [1231, 673] width 51 height 29
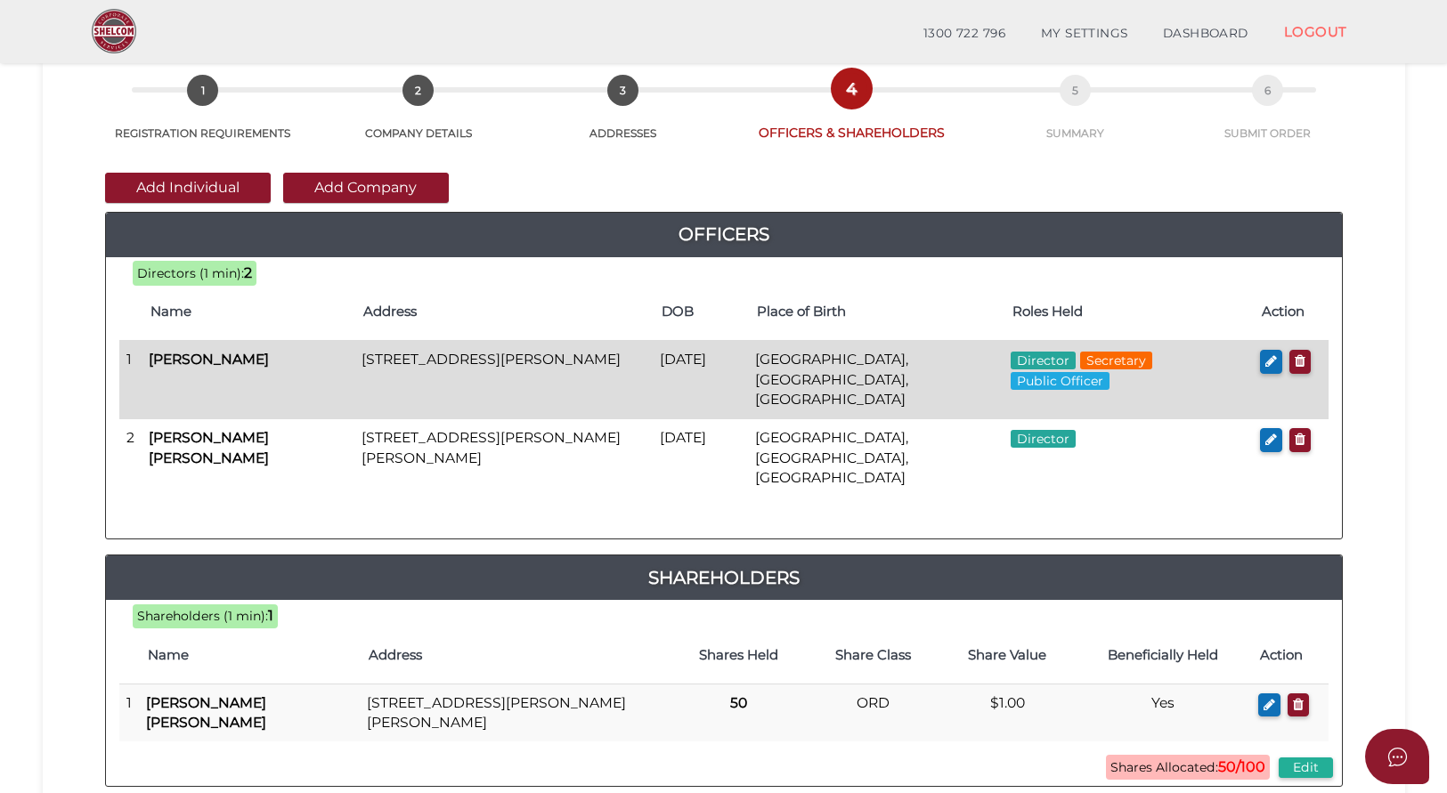
scroll to position [72, 0]
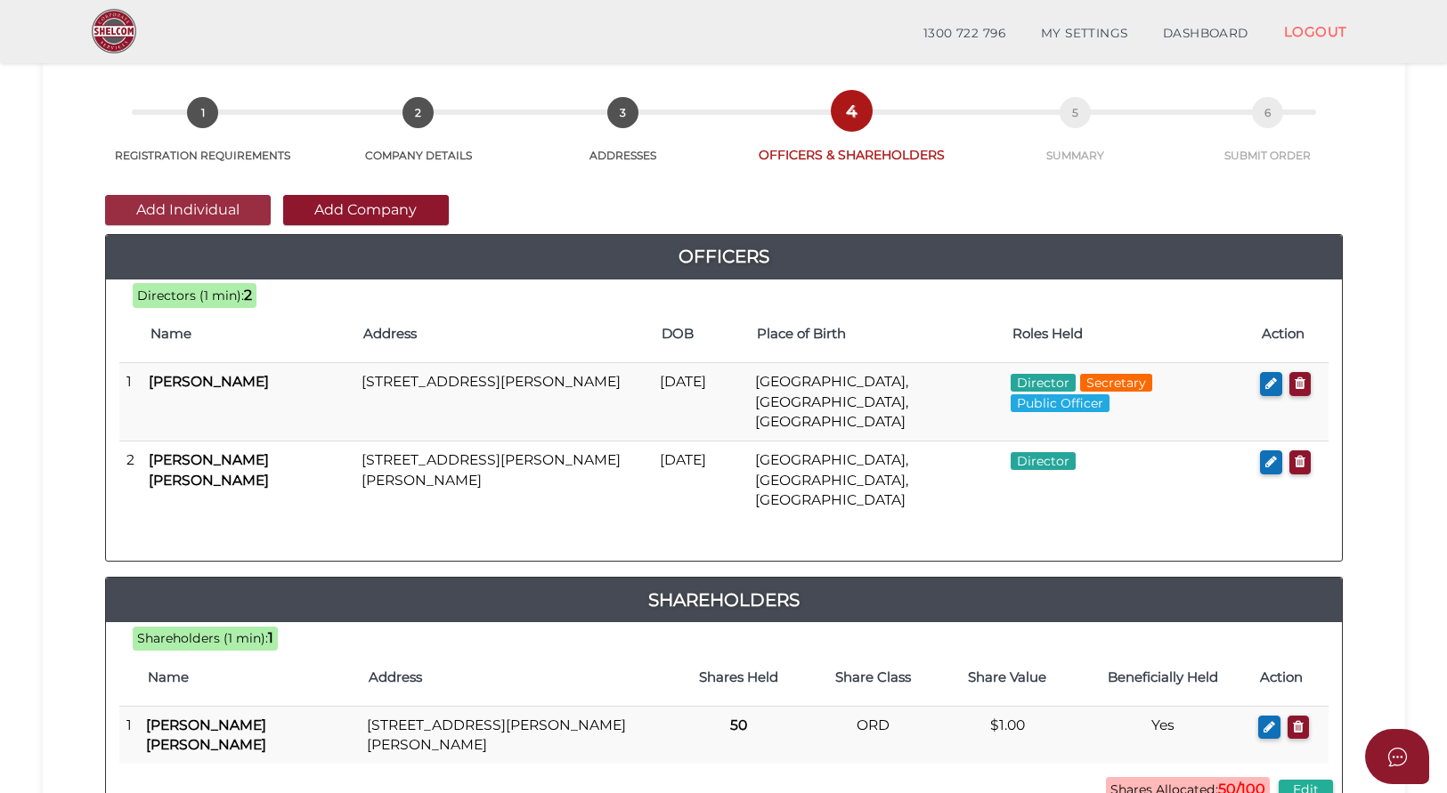
click at [175, 208] on button "Add Individual" at bounding box center [188, 210] width 166 height 30
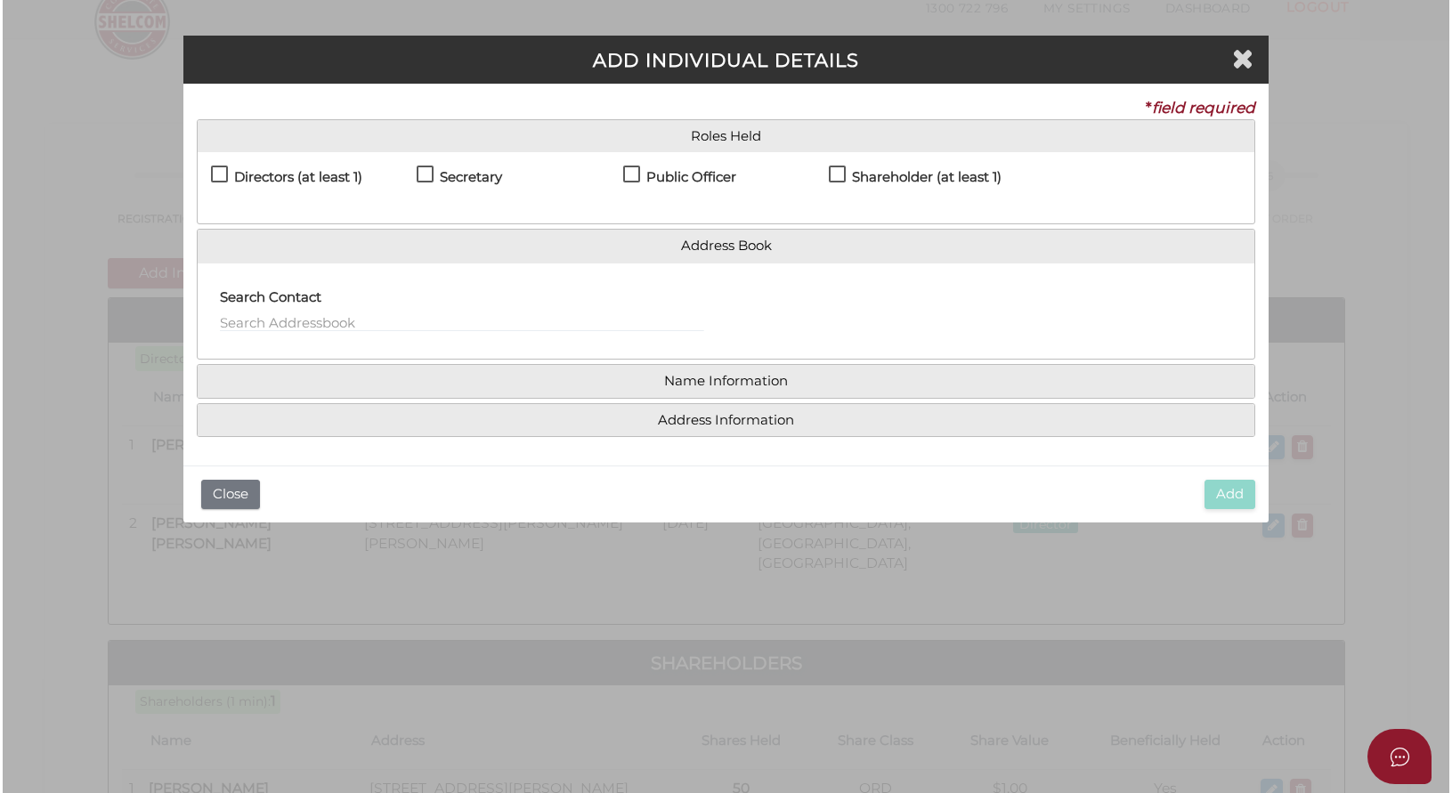
scroll to position [0, 0]
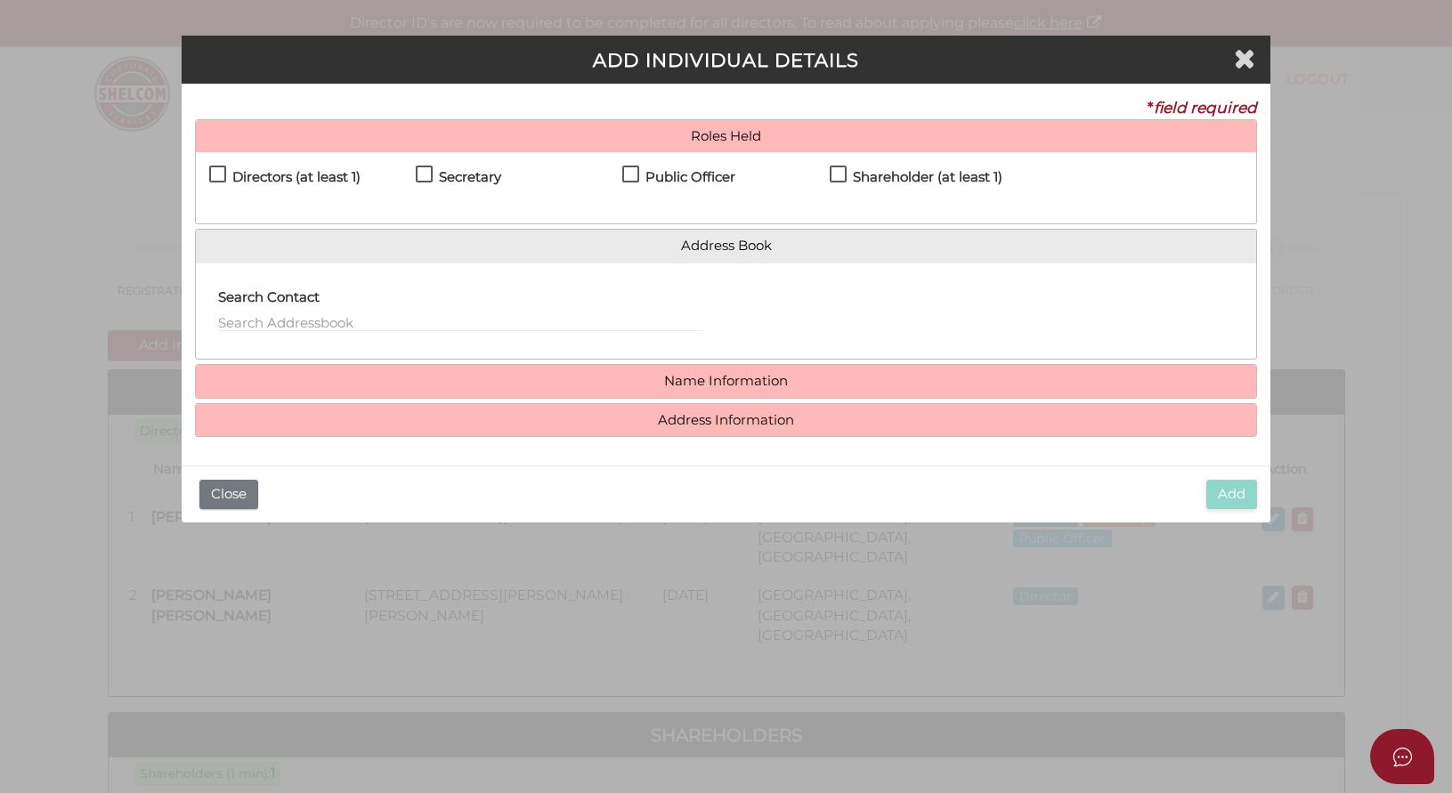
click at [218, 173] on label "Directors (at least 1)" at bounding box center [284, 181] width 151 height 22
checkbox input "true"
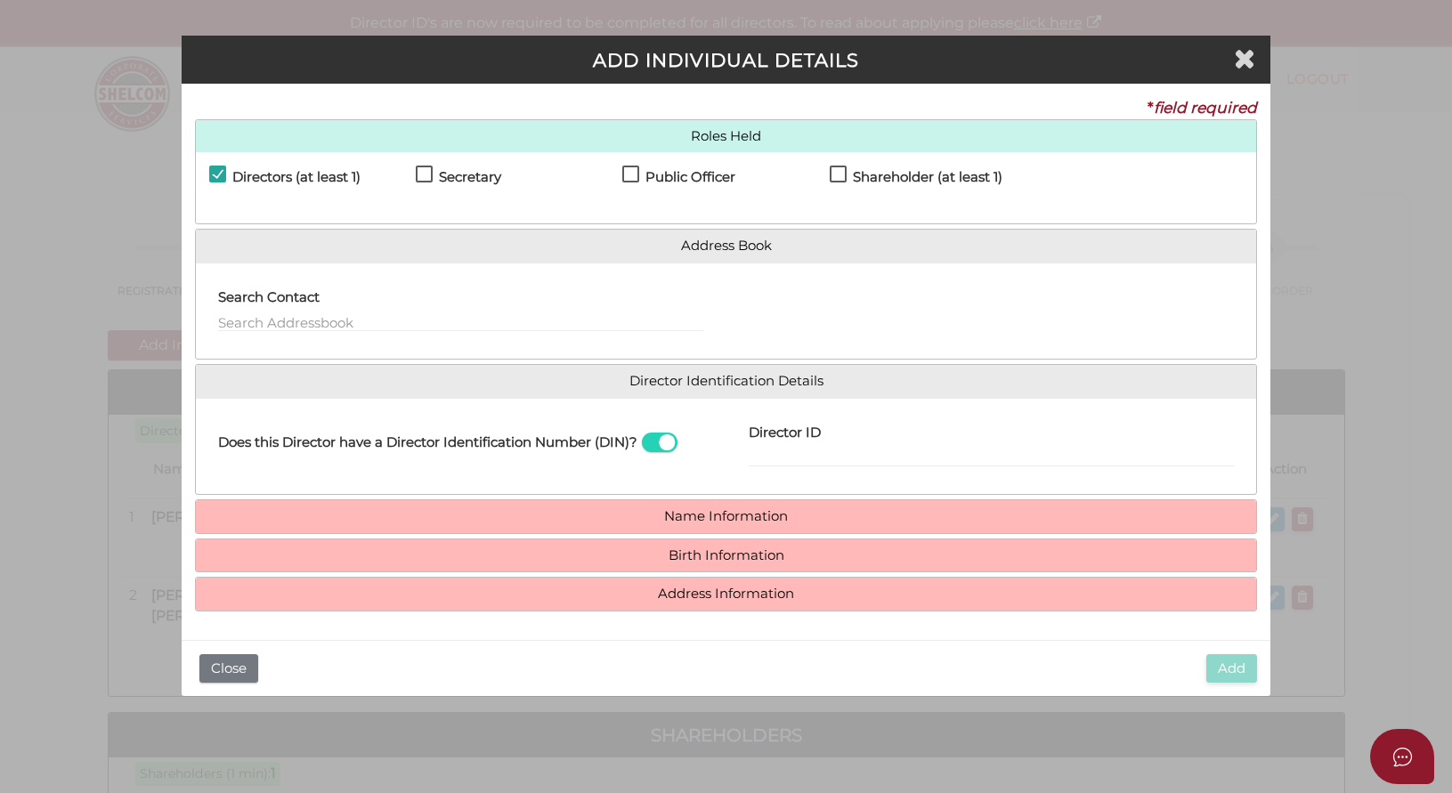
drag, startPoint x: 840, startPoint y: 173, endPoint x: 831, endPoint y: 177, distance: 10.0
click at [840, 173] on label "Shareholder (at least 1)" at bounding box center [916, 181] width 173 height 22
checkbox input "true"
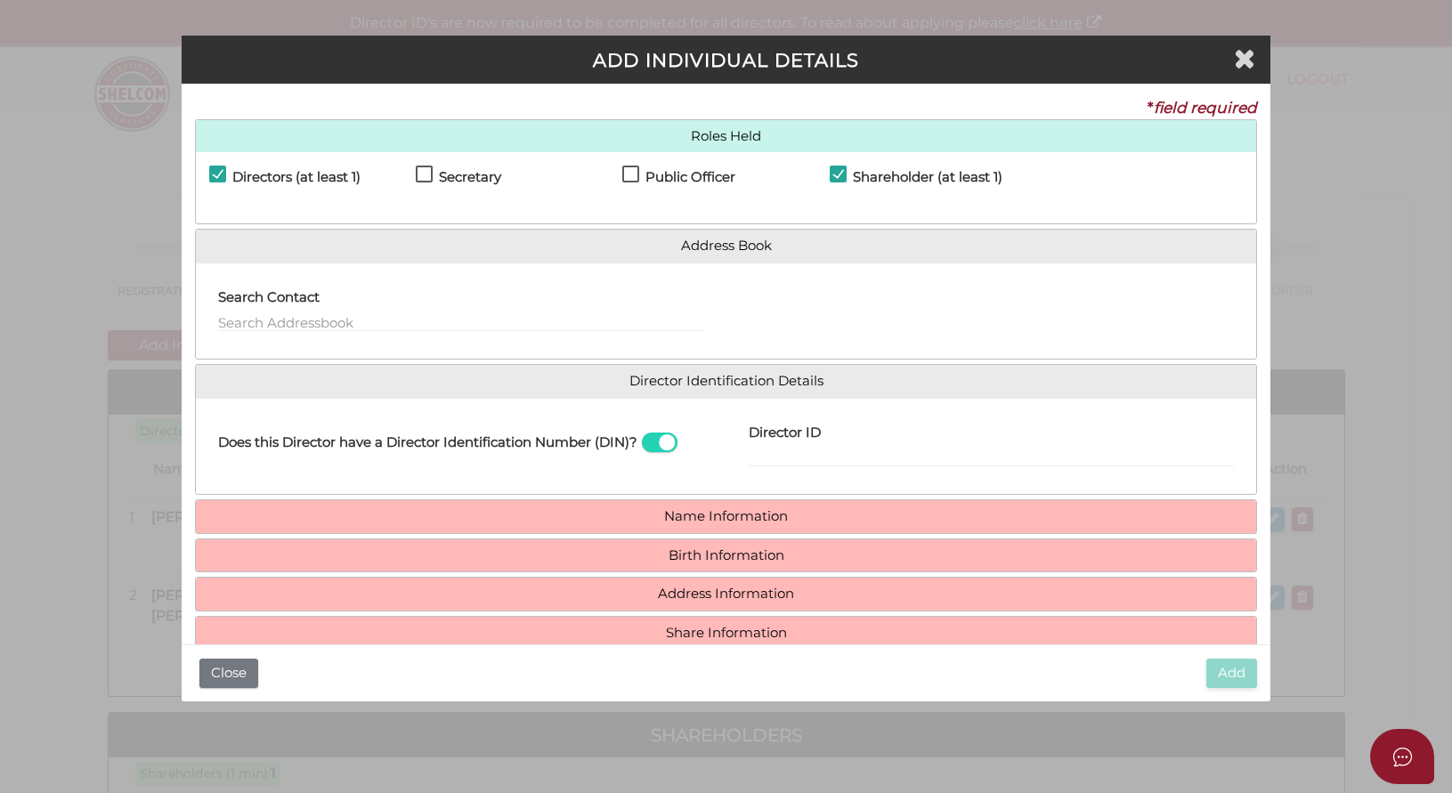
click at [642, 453] on span at bounding box center [660, 443] width 36 height 20
click at [0, 0] on input "checkbox" at bounding box center [0, 0] width 0 height 0
paste input "jordykerwick@gmail.com"
type input "jordykerwick@gmail.com"
click at [710, 523] on link "Name Information" at bounding box center [726, 516] width 1034 height 15
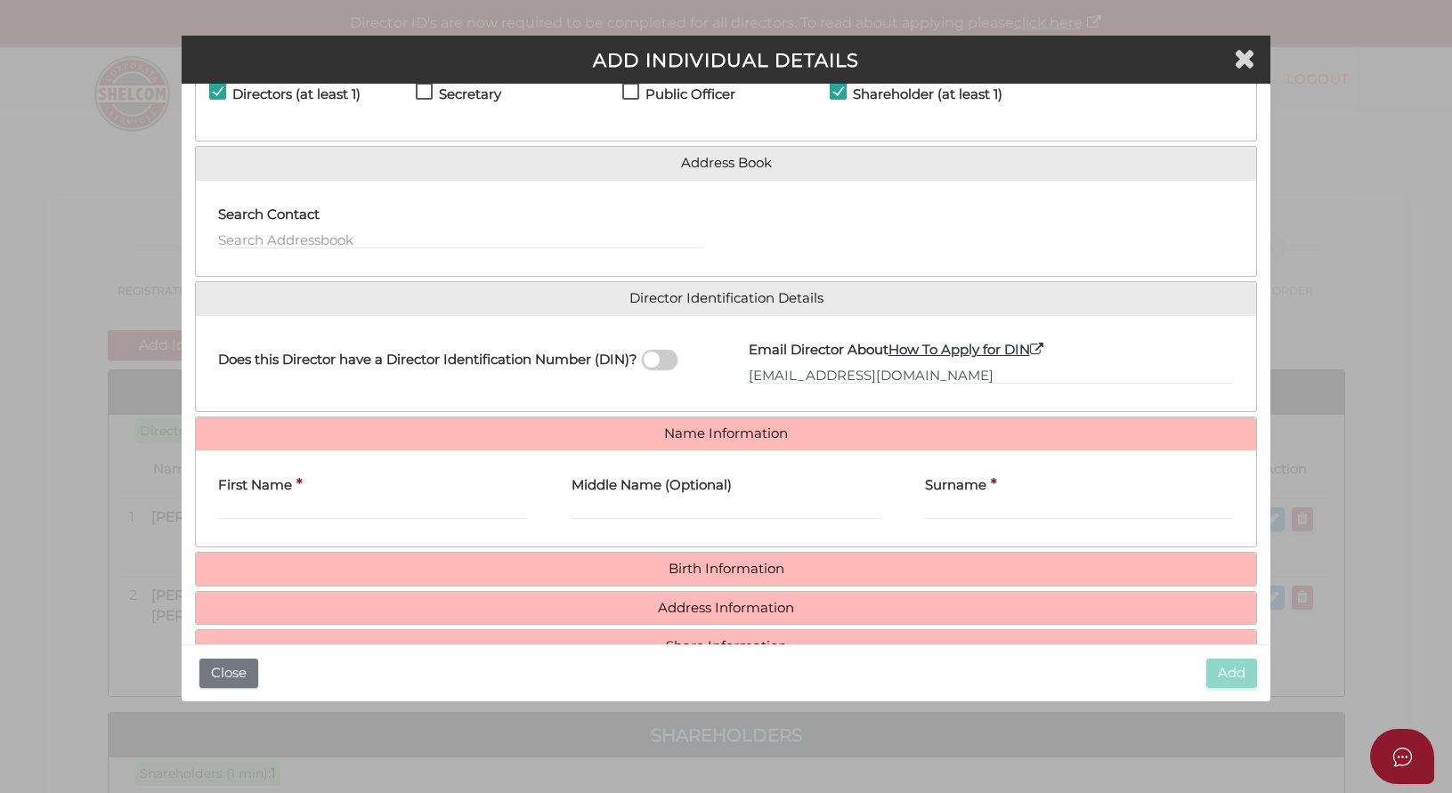
scroll to position [107, 0]
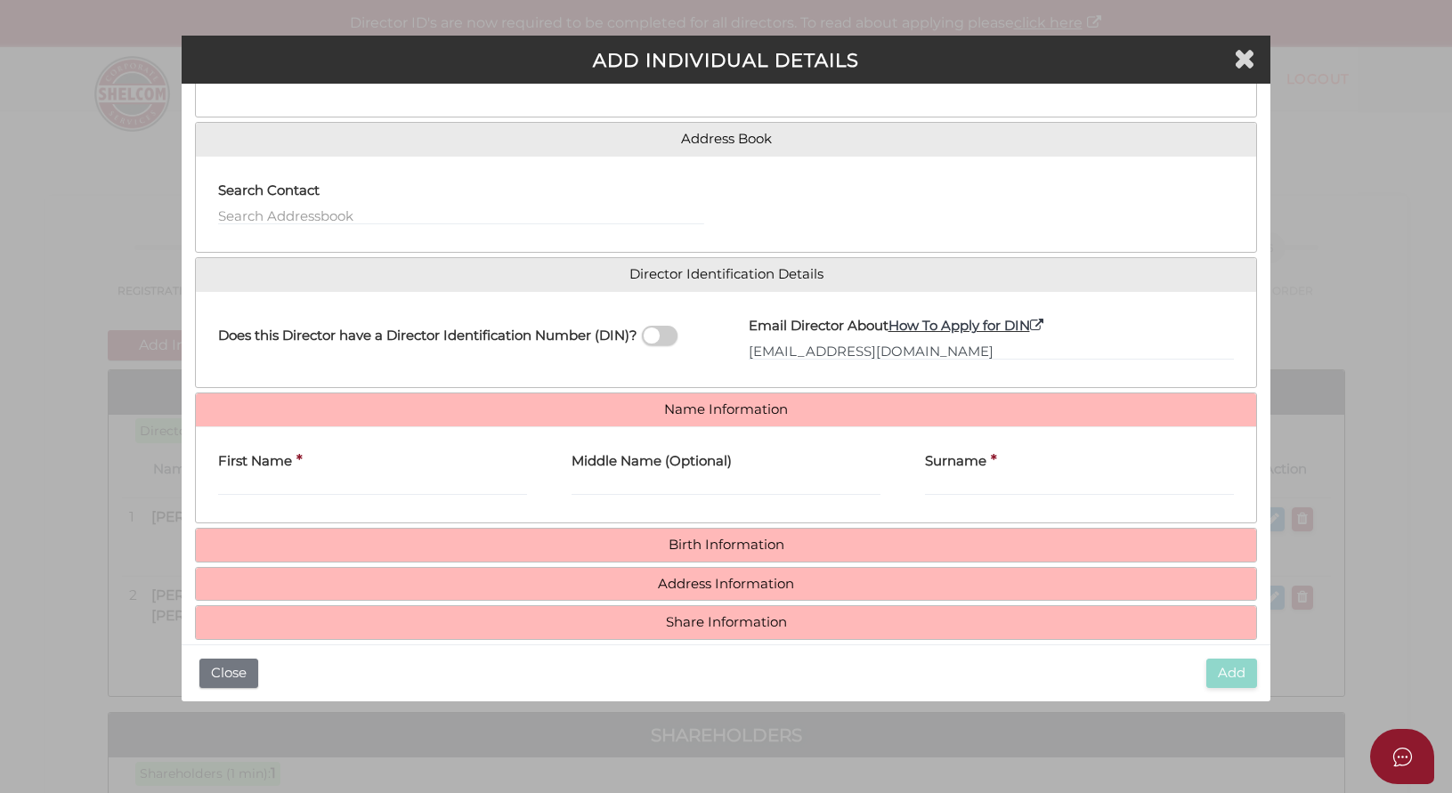
click at [269, 477] on label "First Name" at bounding box center [255, 459] width 74 height 37
click at [269, 478] on input "First Name" at bounding box center [372, 486] width 309 height 20
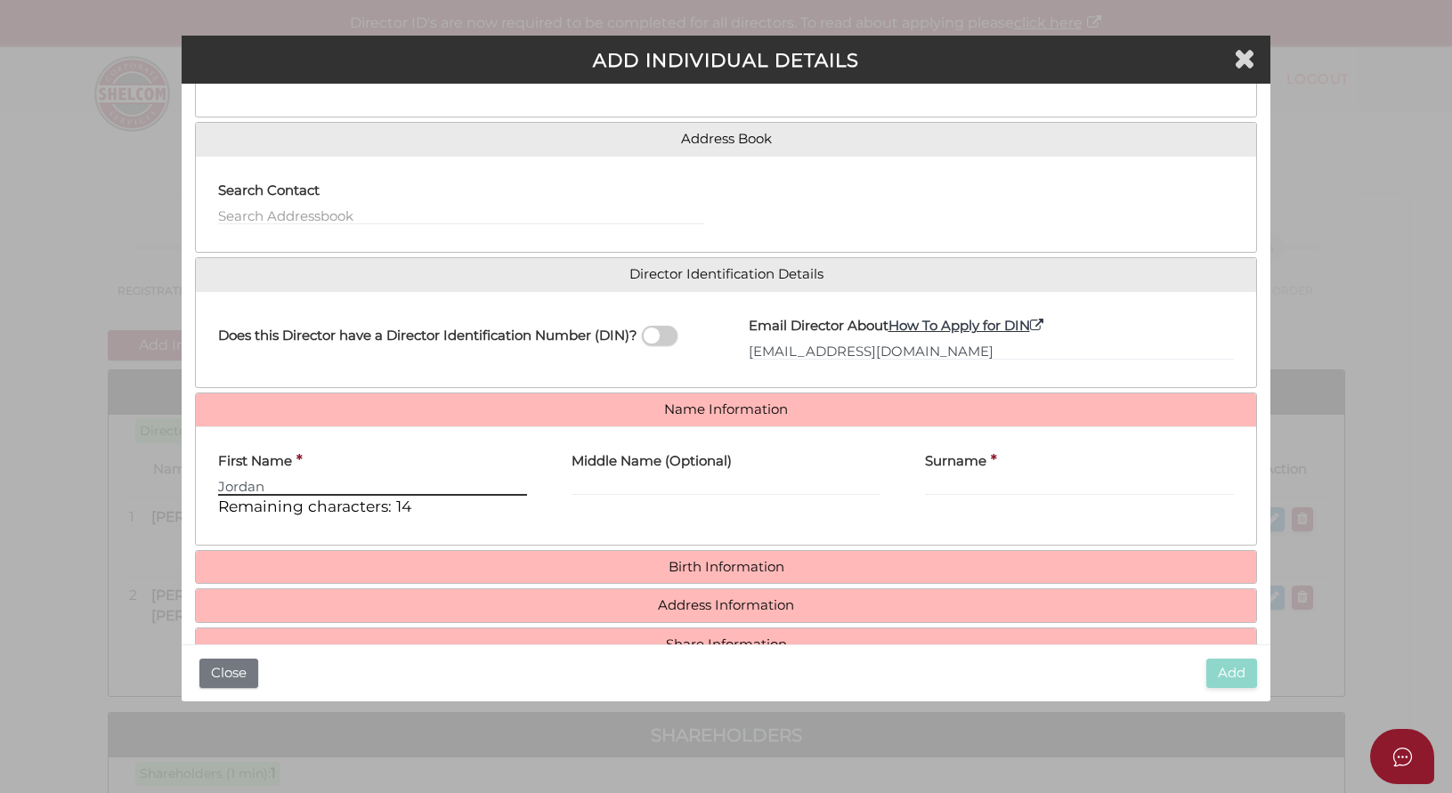
type input "Jordan"
type input "Thomas"
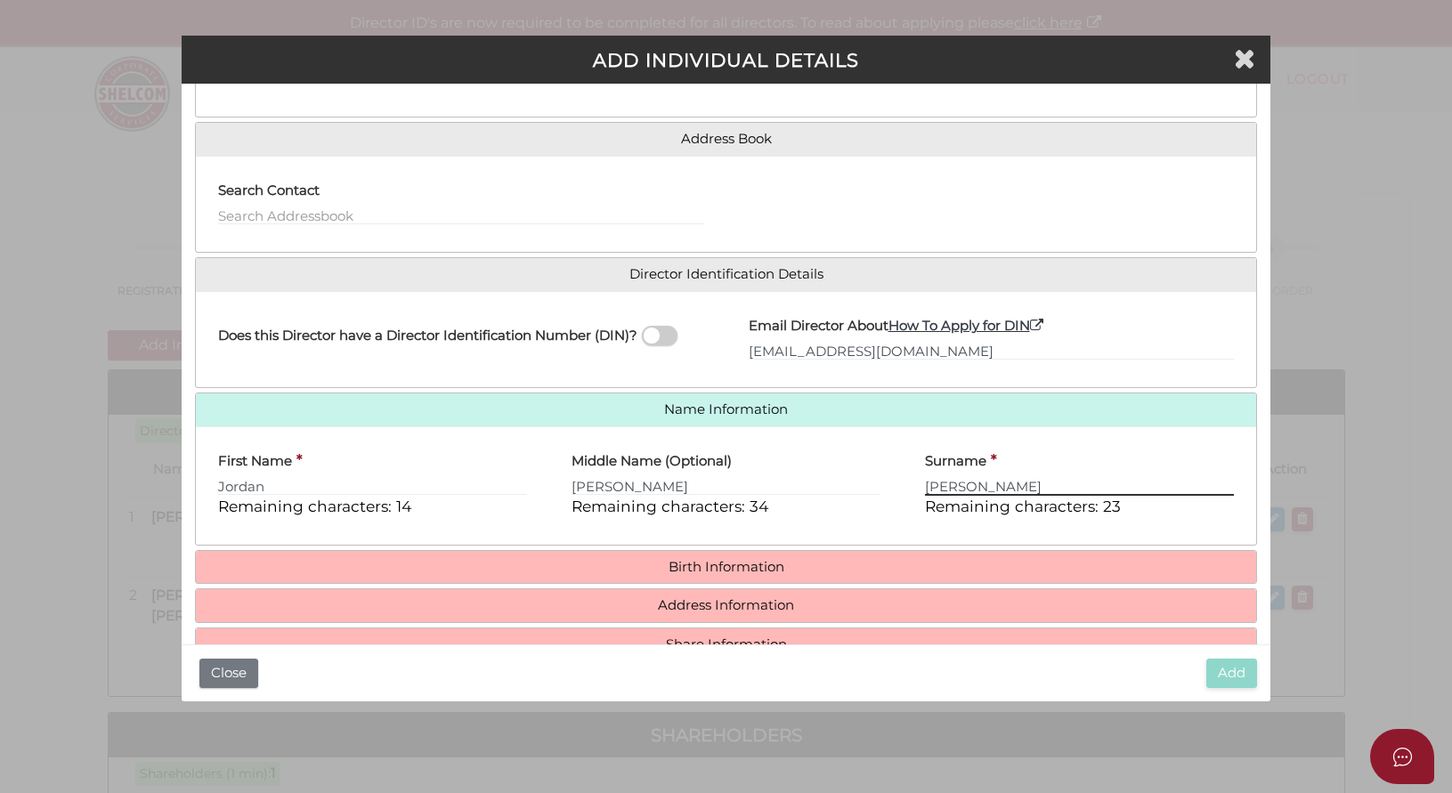
type input "Kerwick"
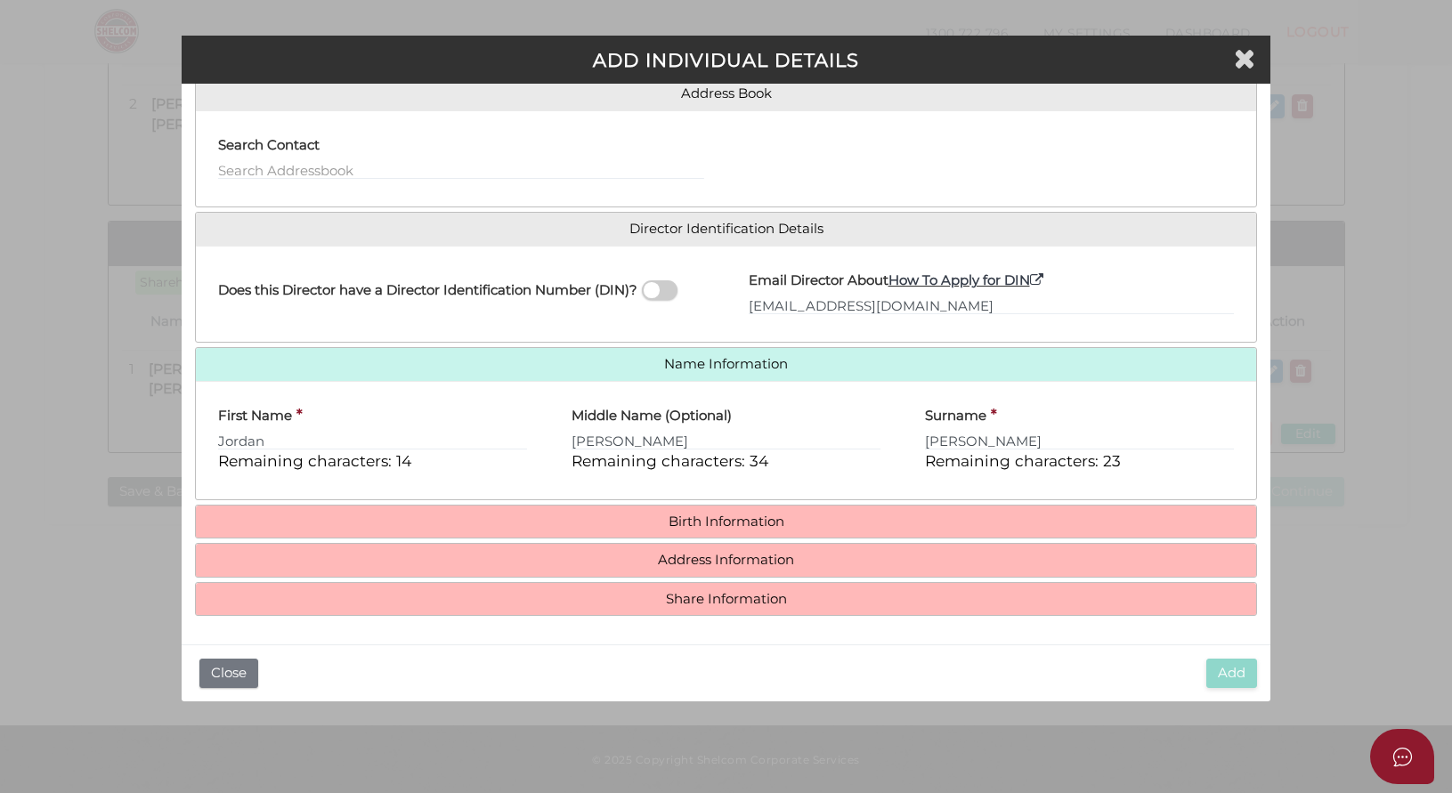
scroll to position [153, 0]
click at [711, 516] on link "Birth Information" at bounding box center [726, 522] width 1034 height 15
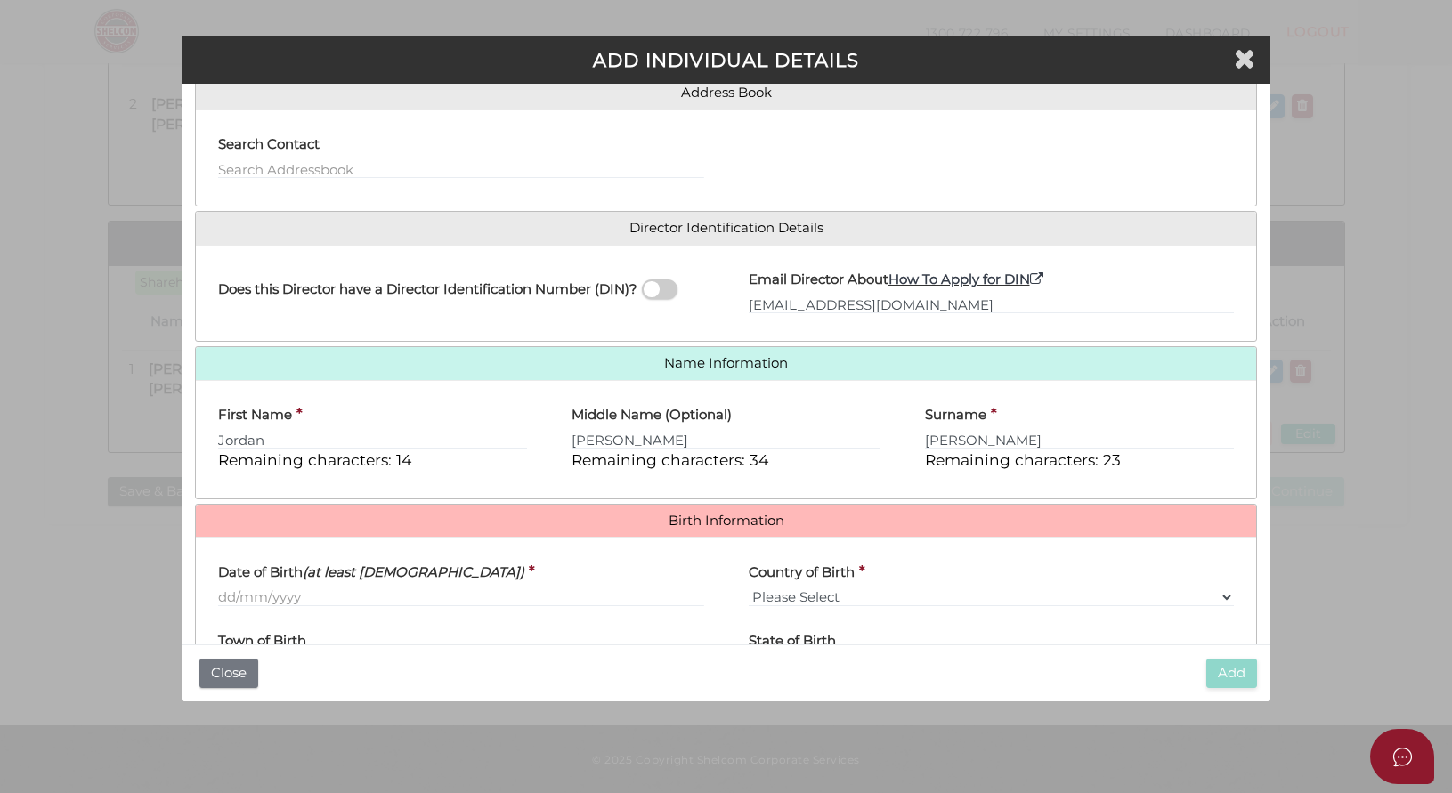
click at [217, 597] on div "Date of Birth (at least 18 years old) *" at bounding box center [461, 585] width 531 height 69
drag, startPoint x: 218, startPoint y: 600, endPoint x: 239, endPoint y: 597, distance: 21.7
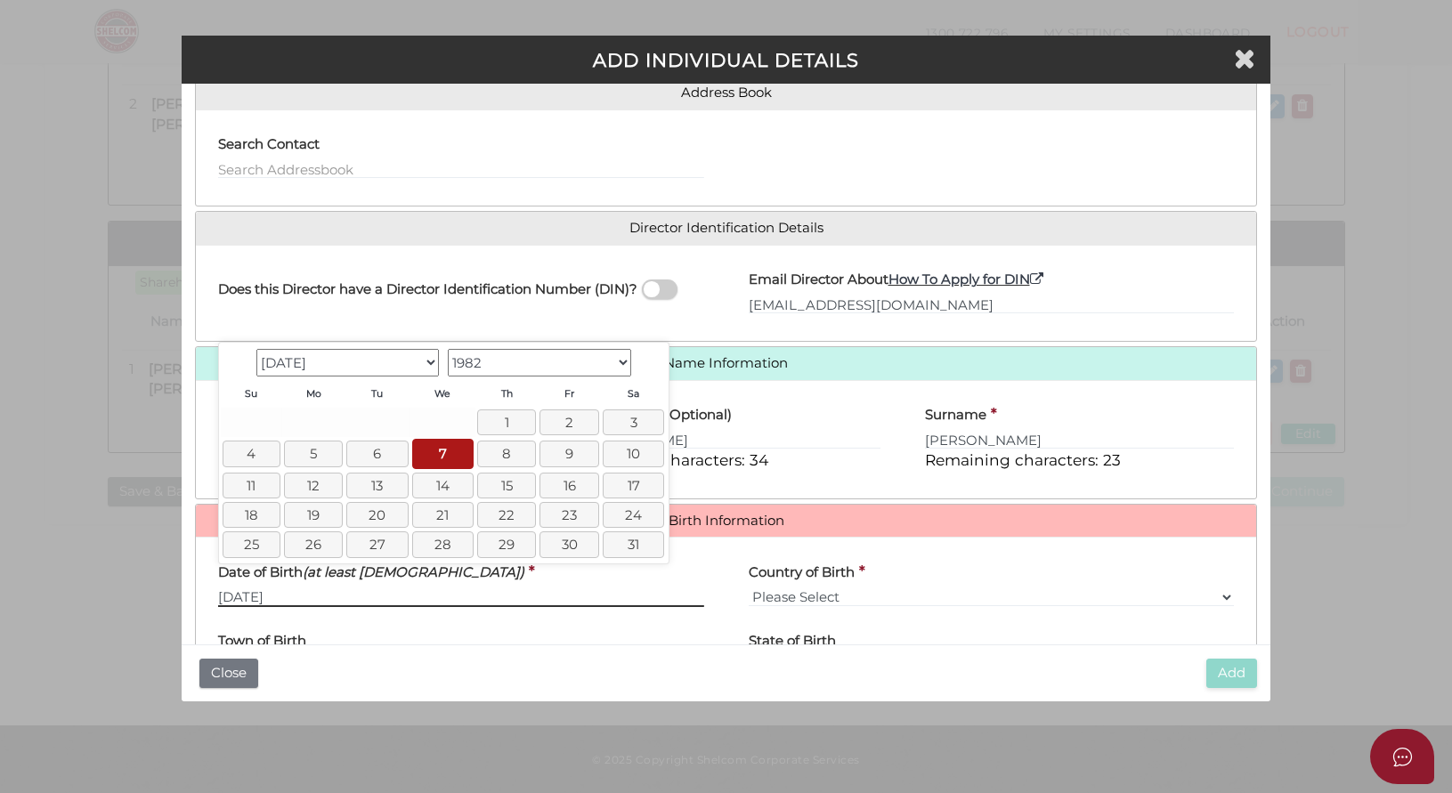
type input "07/07/1982"
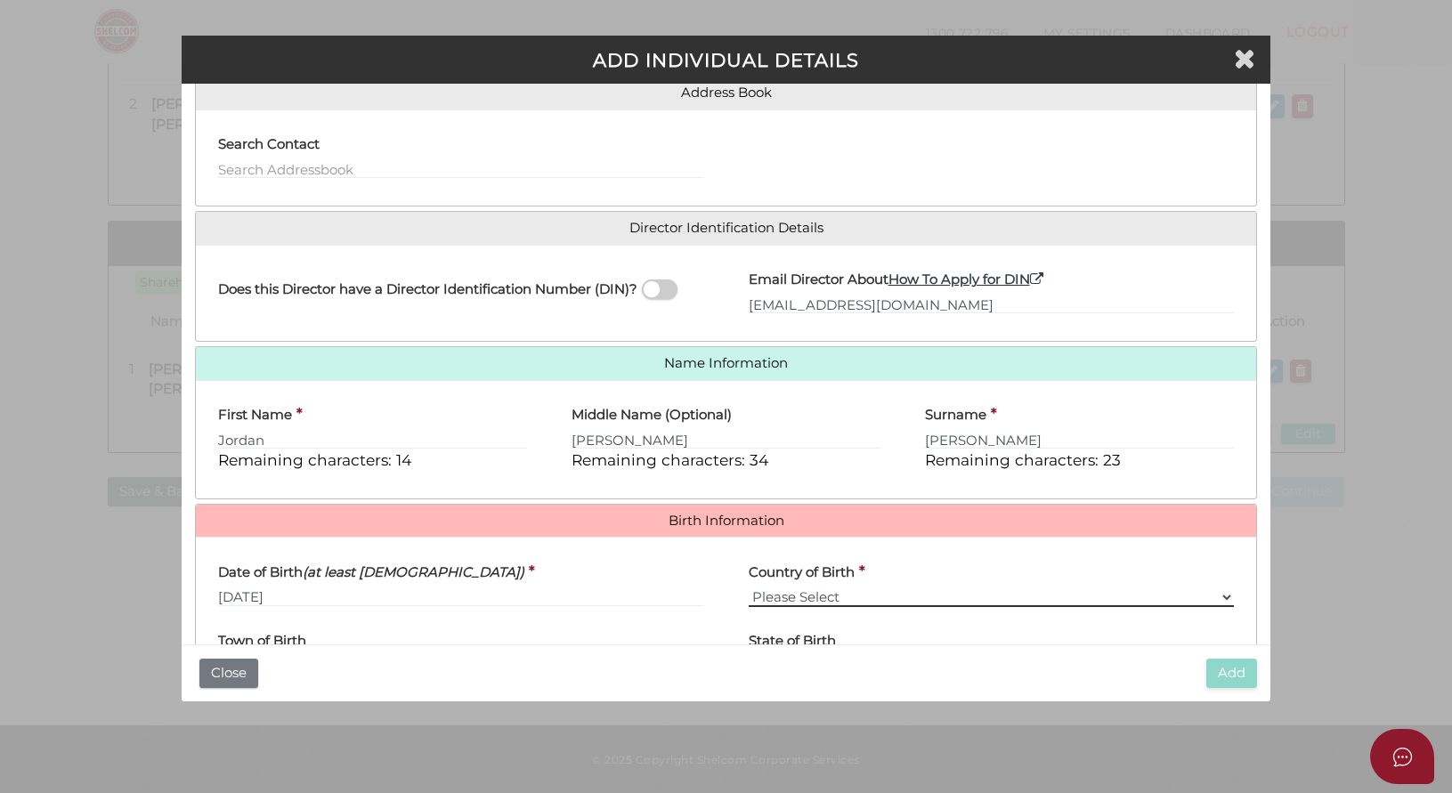
select select "Australia"
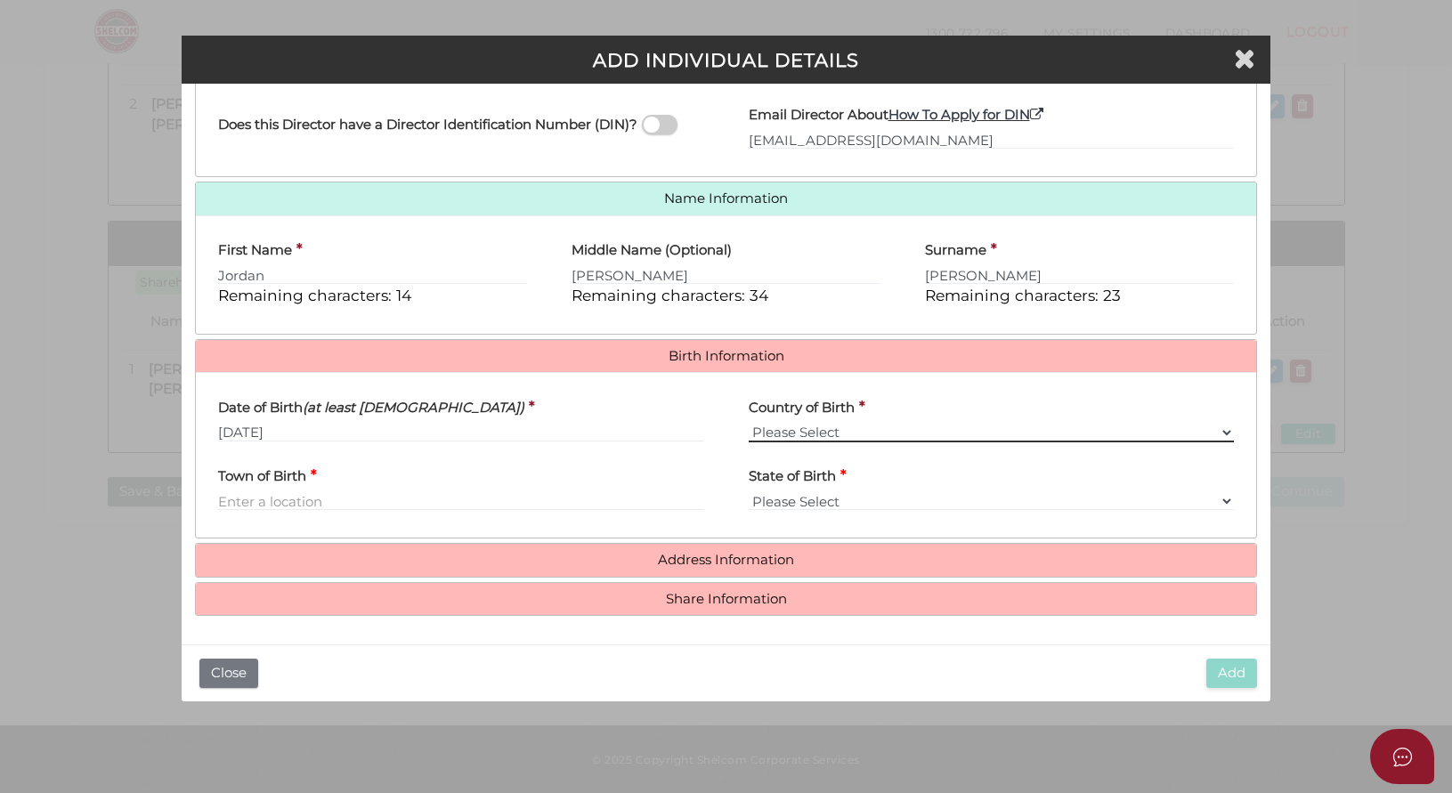
scroll to position [318, 0]
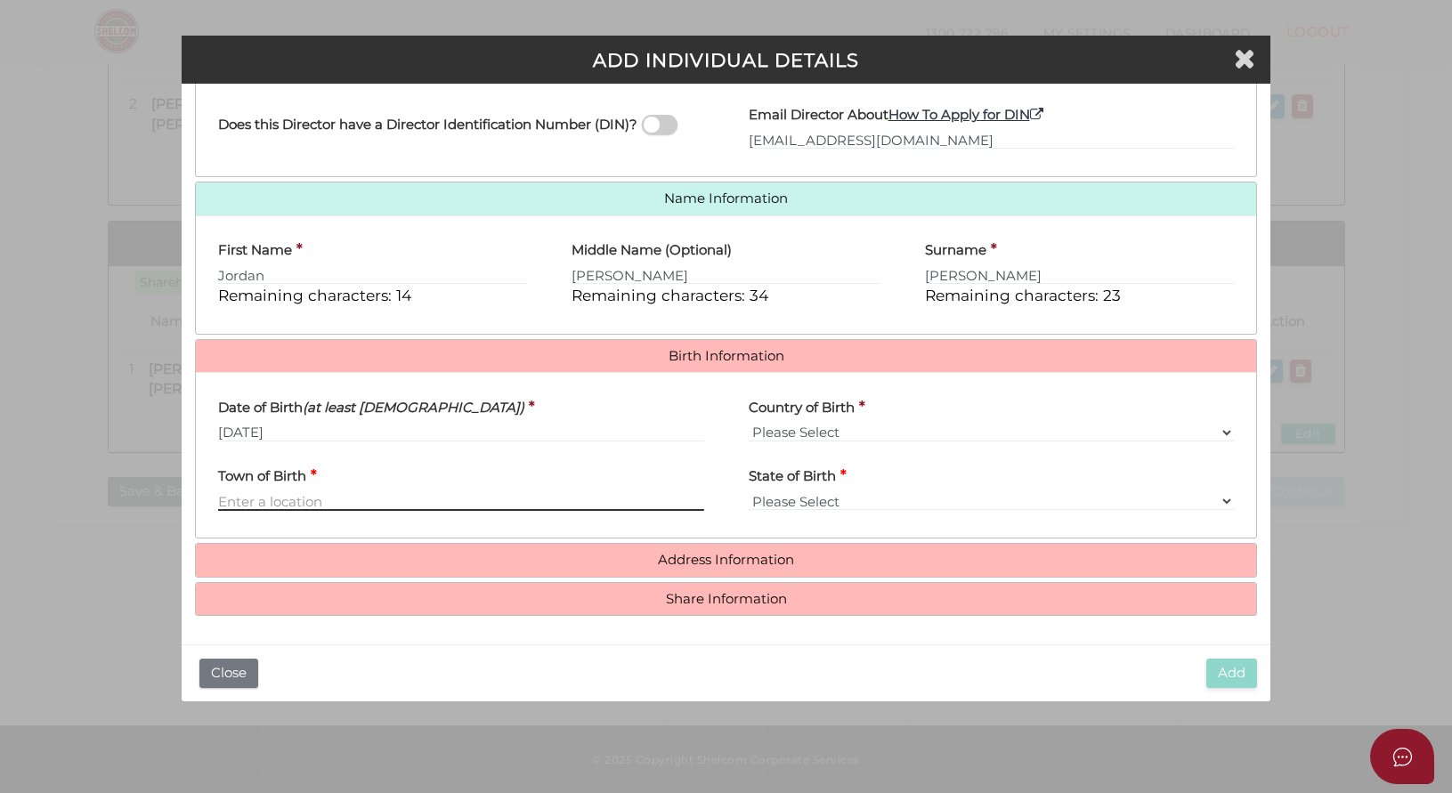
click at [308, 504] on input "Town of Birth" at bounding box center [461, 501] width 486 height 20
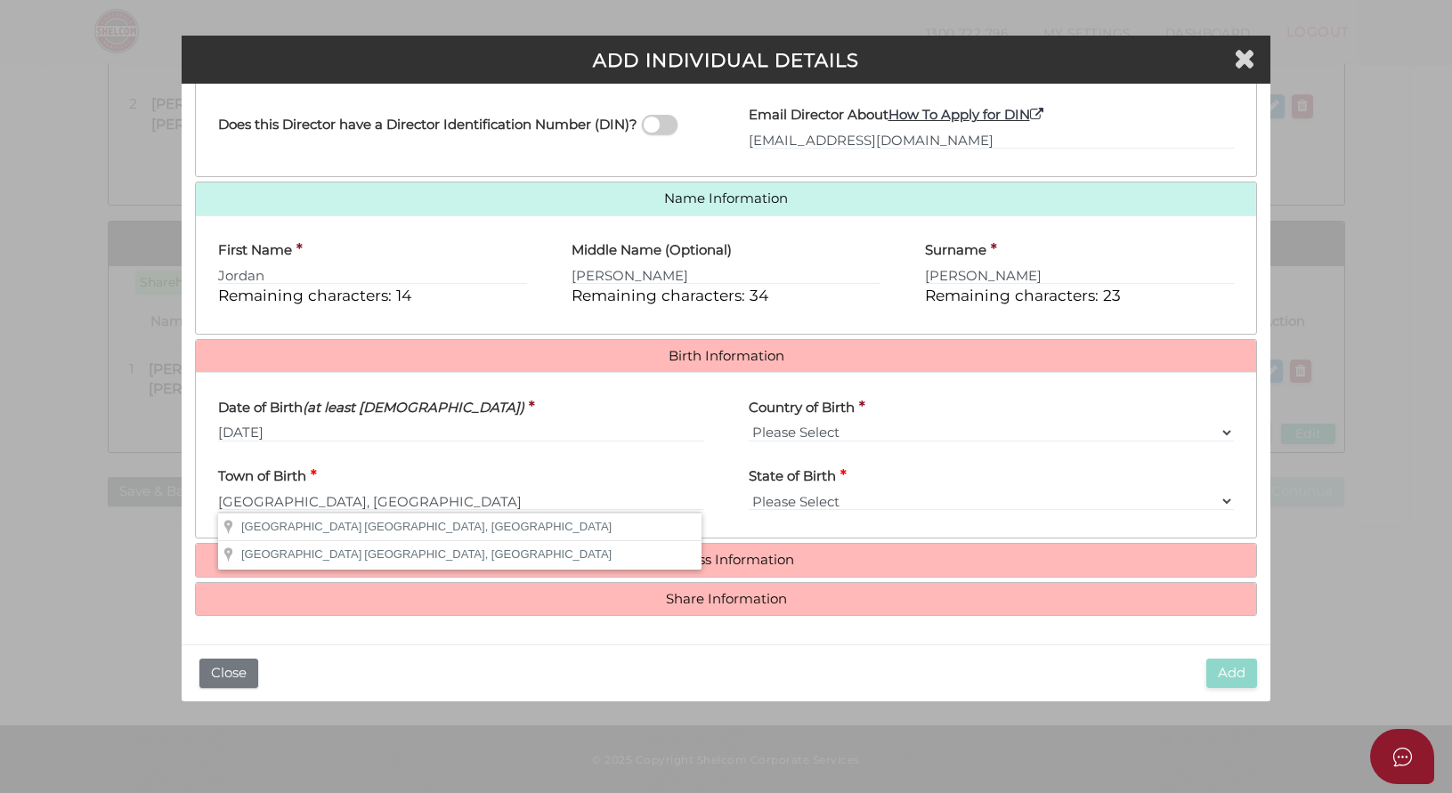
type input "East Melbourne"
select select "VIC"
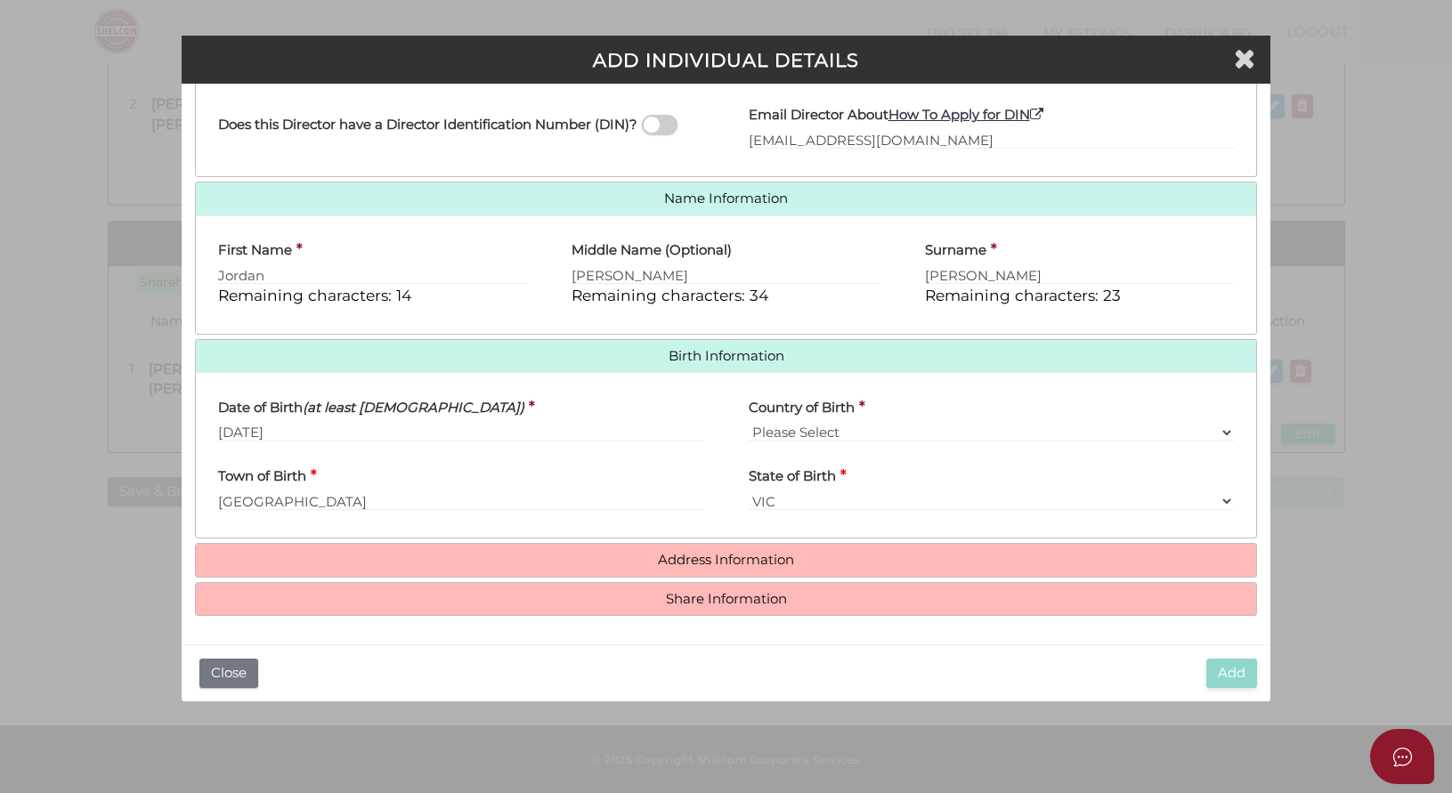
click at [774, 564] on link "Address Information" at bounding box center [726, 560] width 1034 height 15
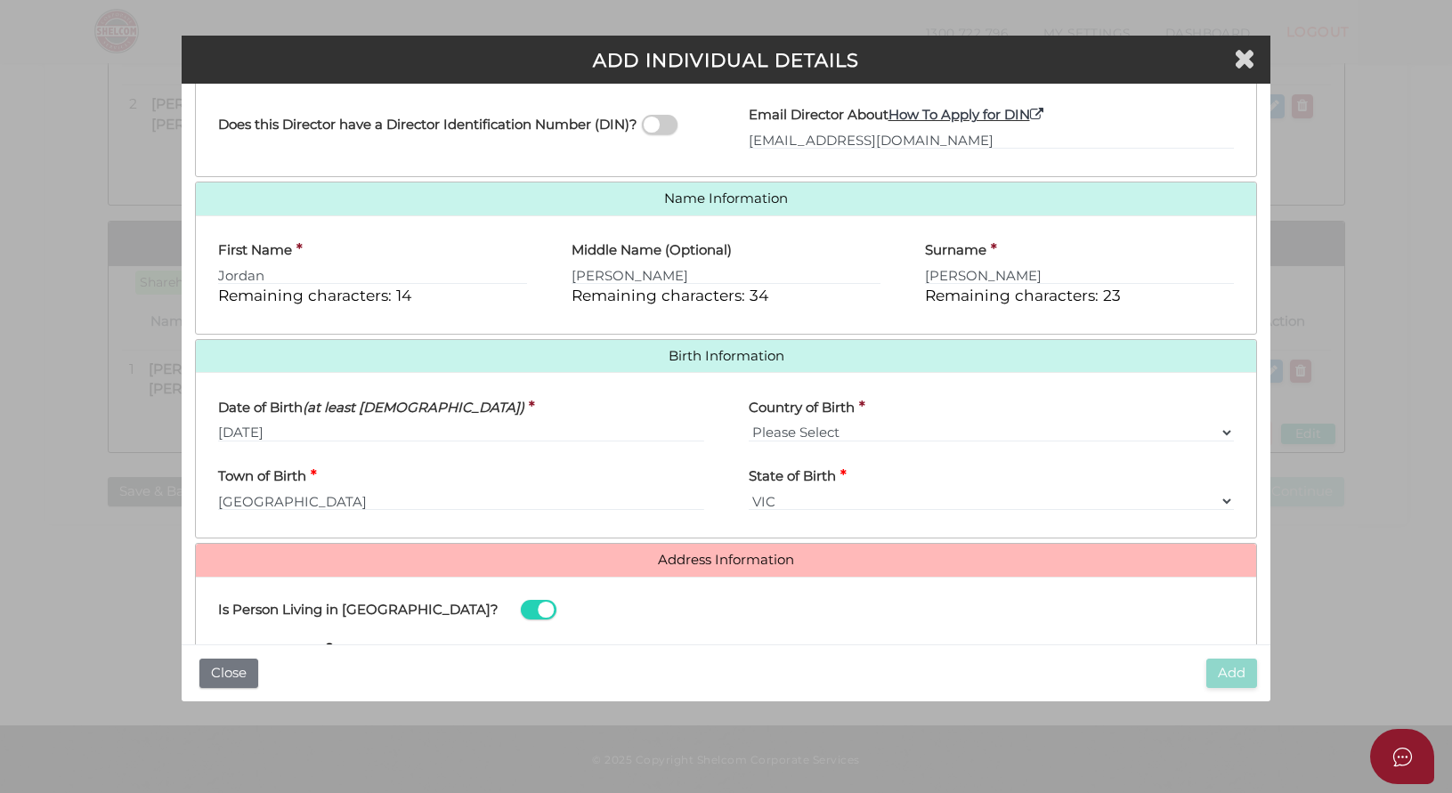
scroll to position [492, 0]
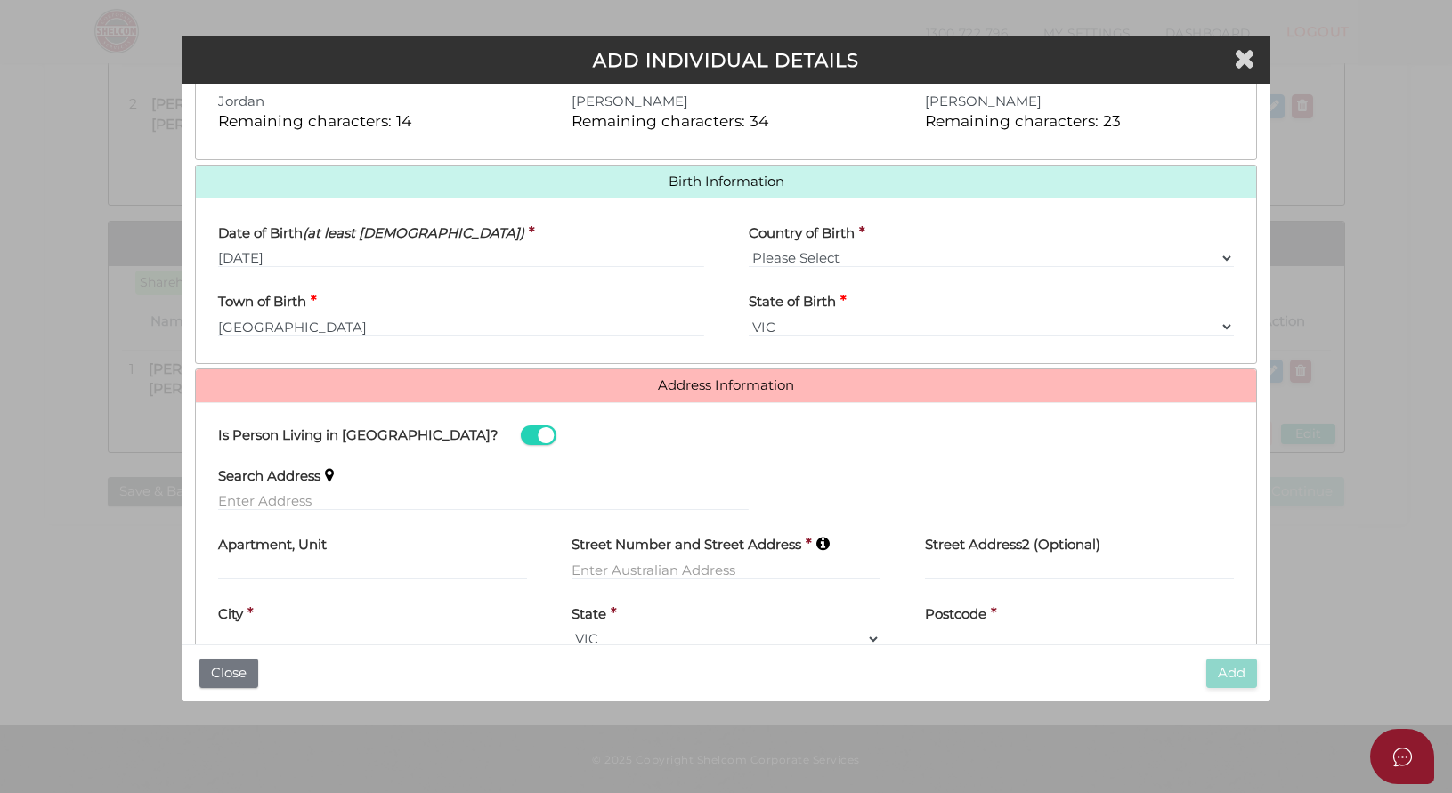
click at [521, 438] on span at bounding box center [539, 436] width 36 height 20
click at [0, 0] on input "checkbox" at bounding box center [0, 0] width 0 height 0
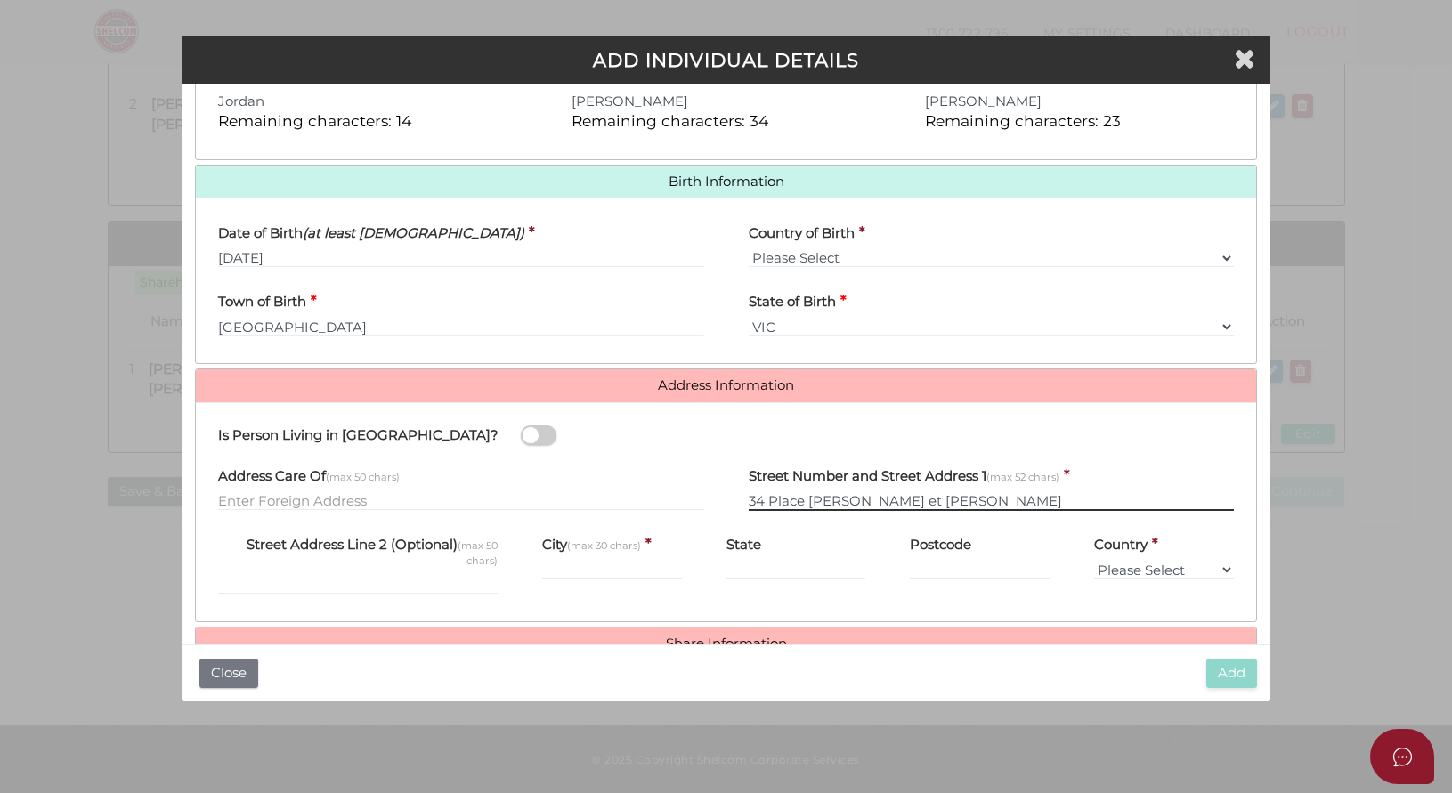
type input "34 Place Maurice et Eugenie de Guerin"
type input "Gaillac"
type input "81600"
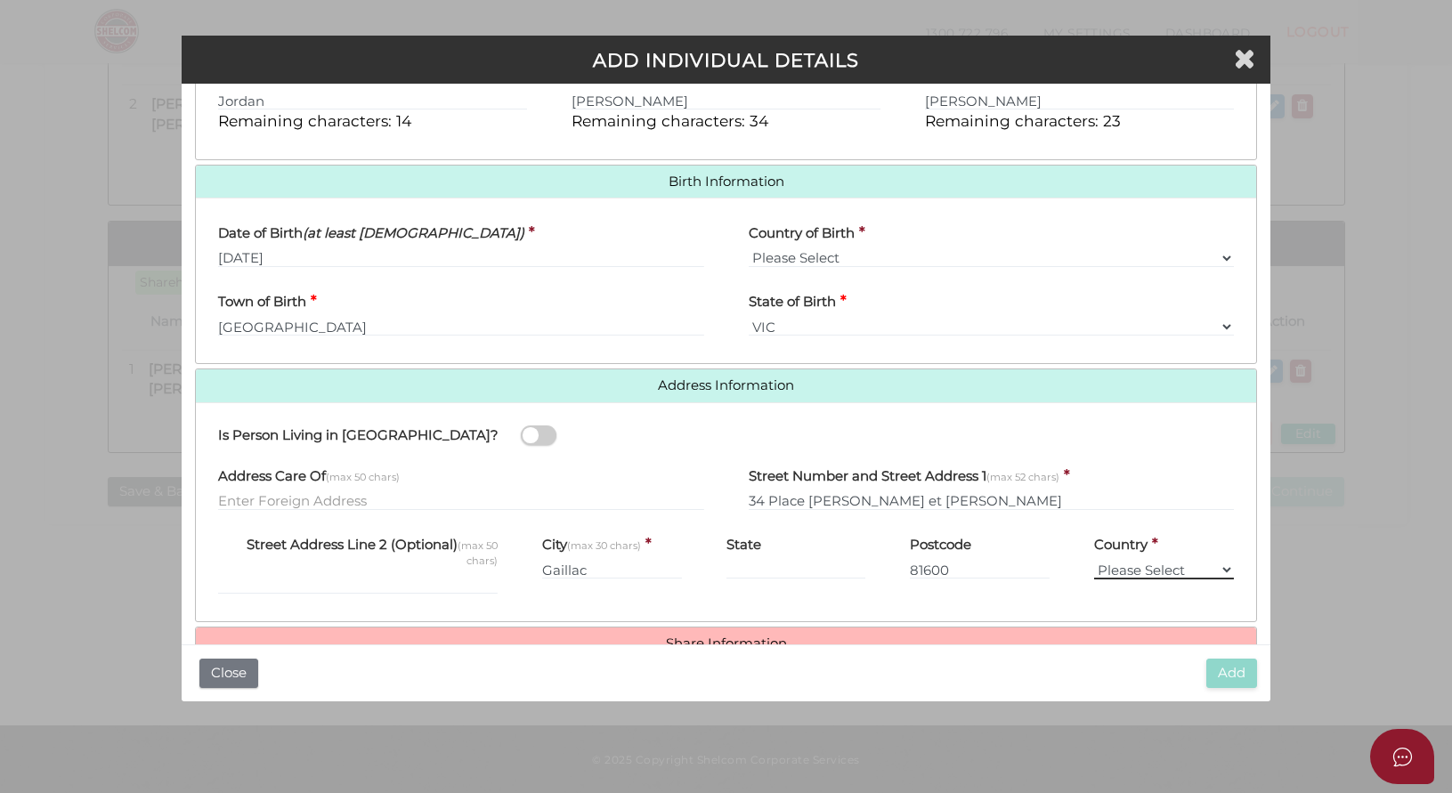
select select "France"
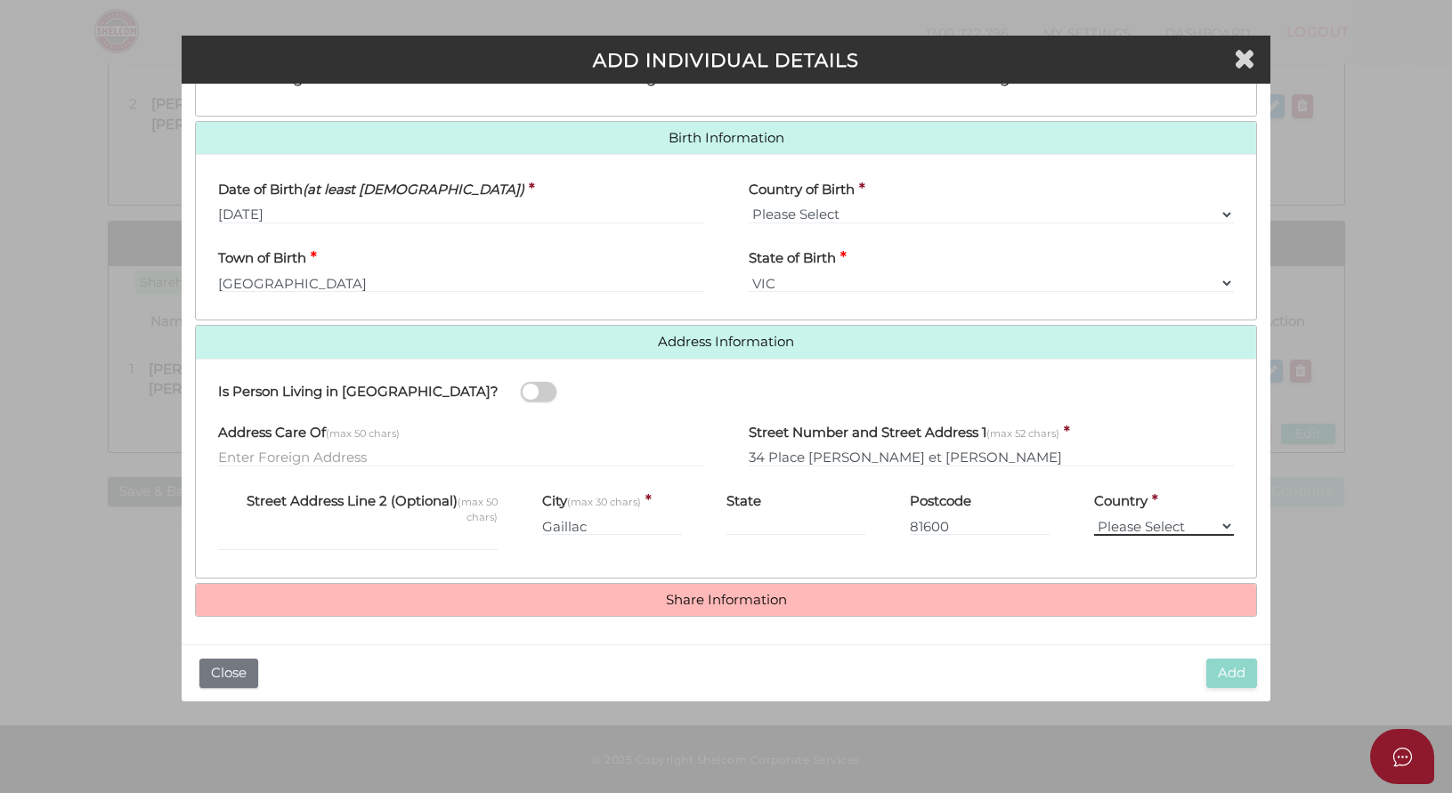
scroll to position [535, 0]
click at [765, 605] on link "Share Information" at bounding box center [726, 601] width 1034 height 15
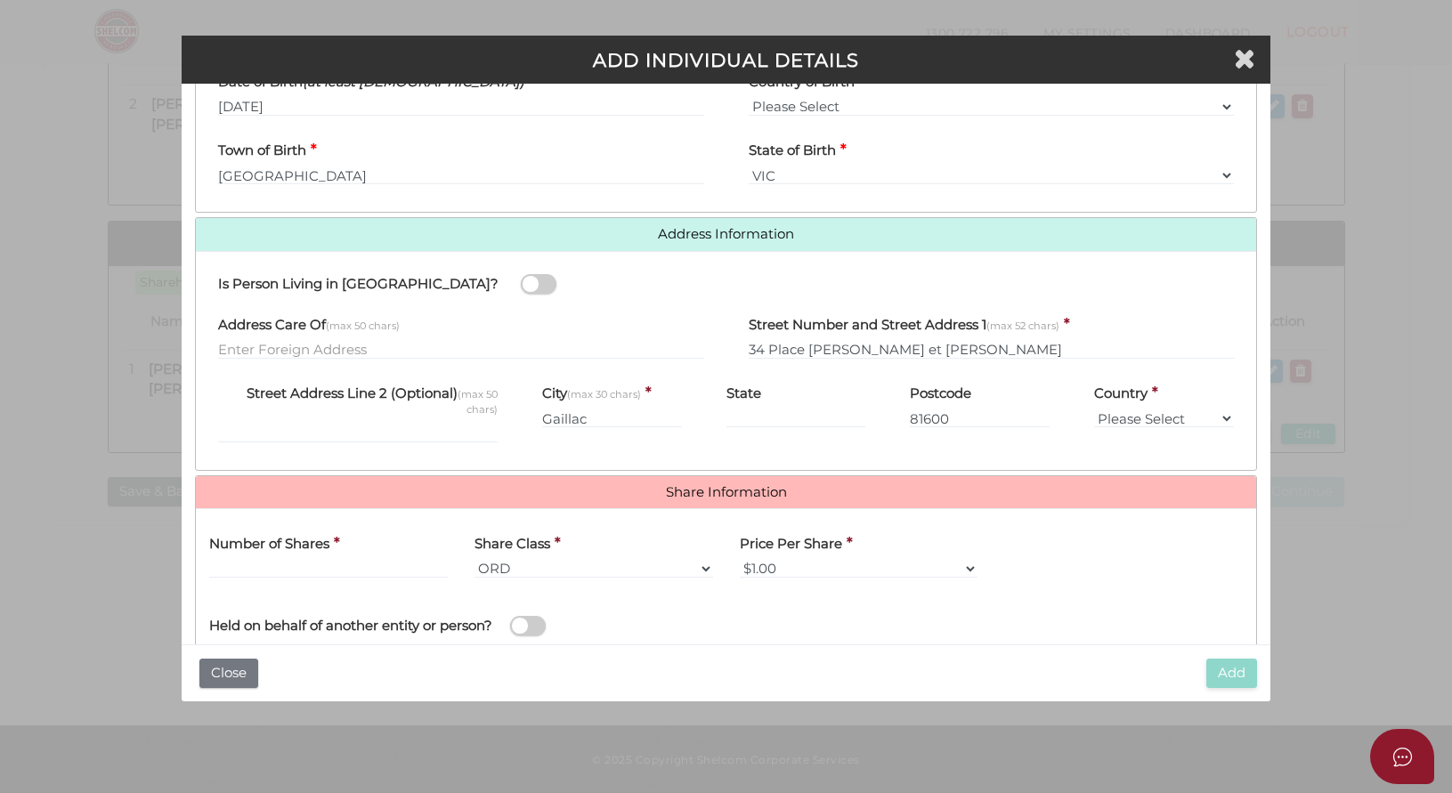
scroll to position [723, 0]
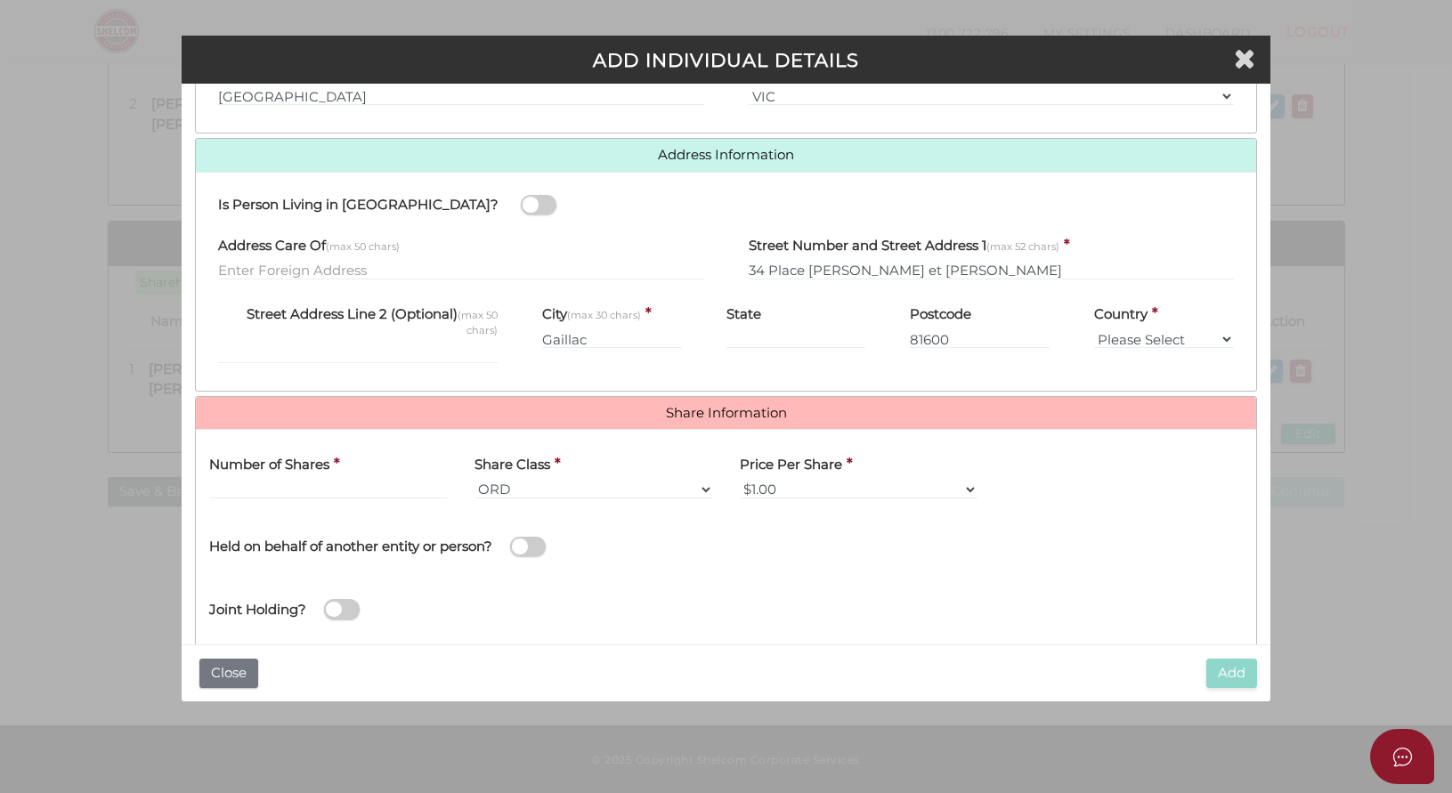
click at [269, 497] on div "Number of Shares *" at bounding box center [328, 477] width 265 height 69
click at [267, 490] on input "text" at bounding box center [328, 490] width 239 height 20
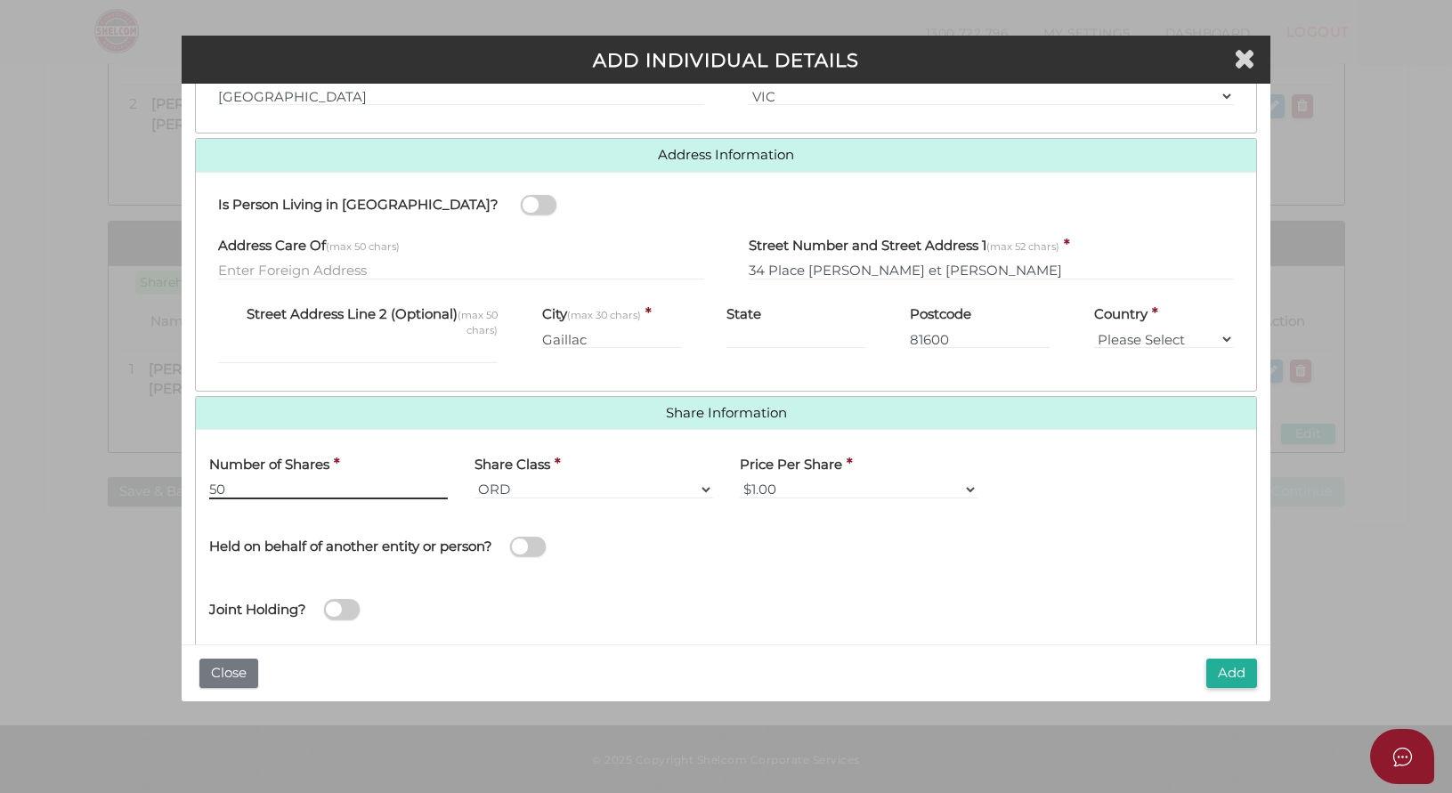
type input "50"
click at [1246, 674] on button "Add" at bounding box center [1231, 673] width 51 height 29
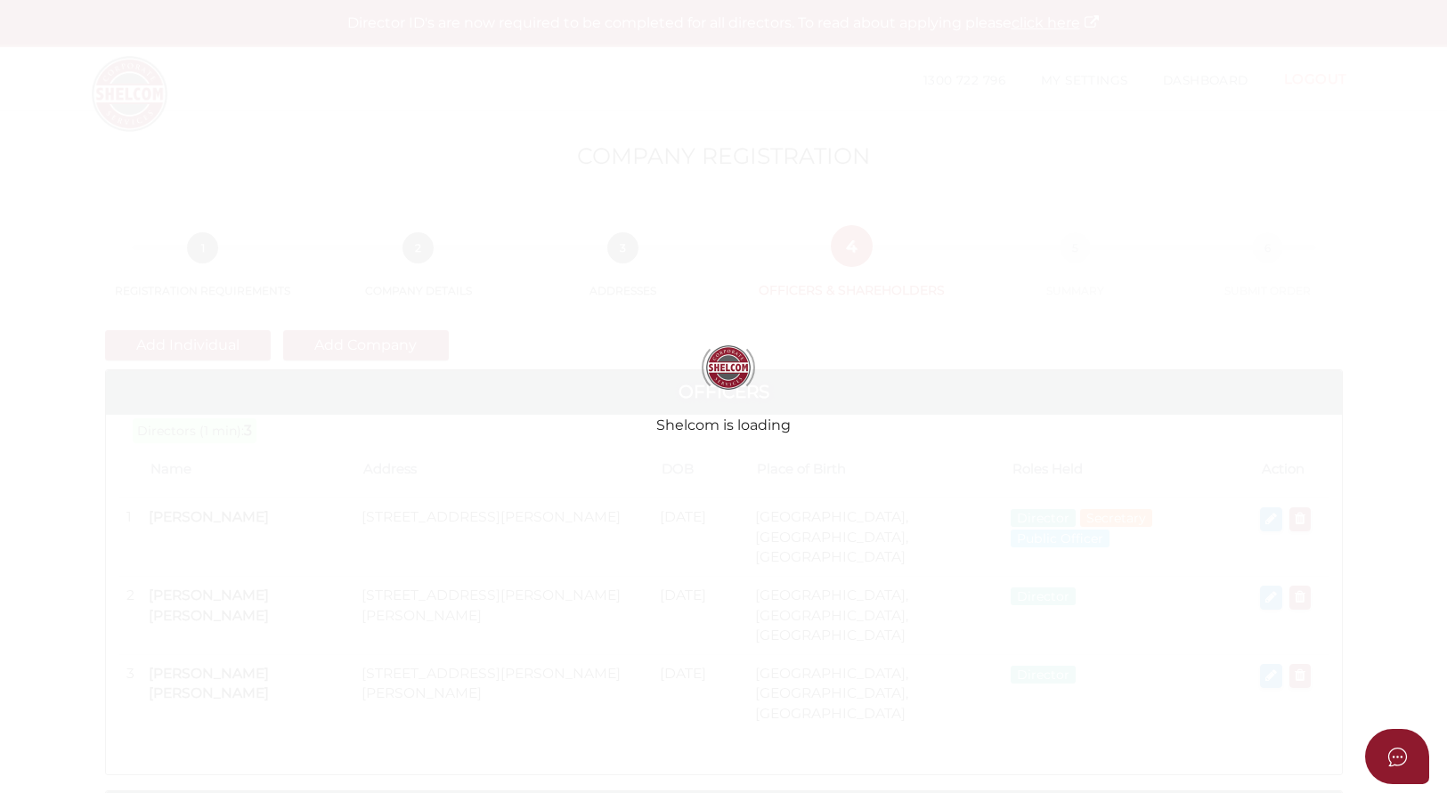
scroll to position [428, 0]
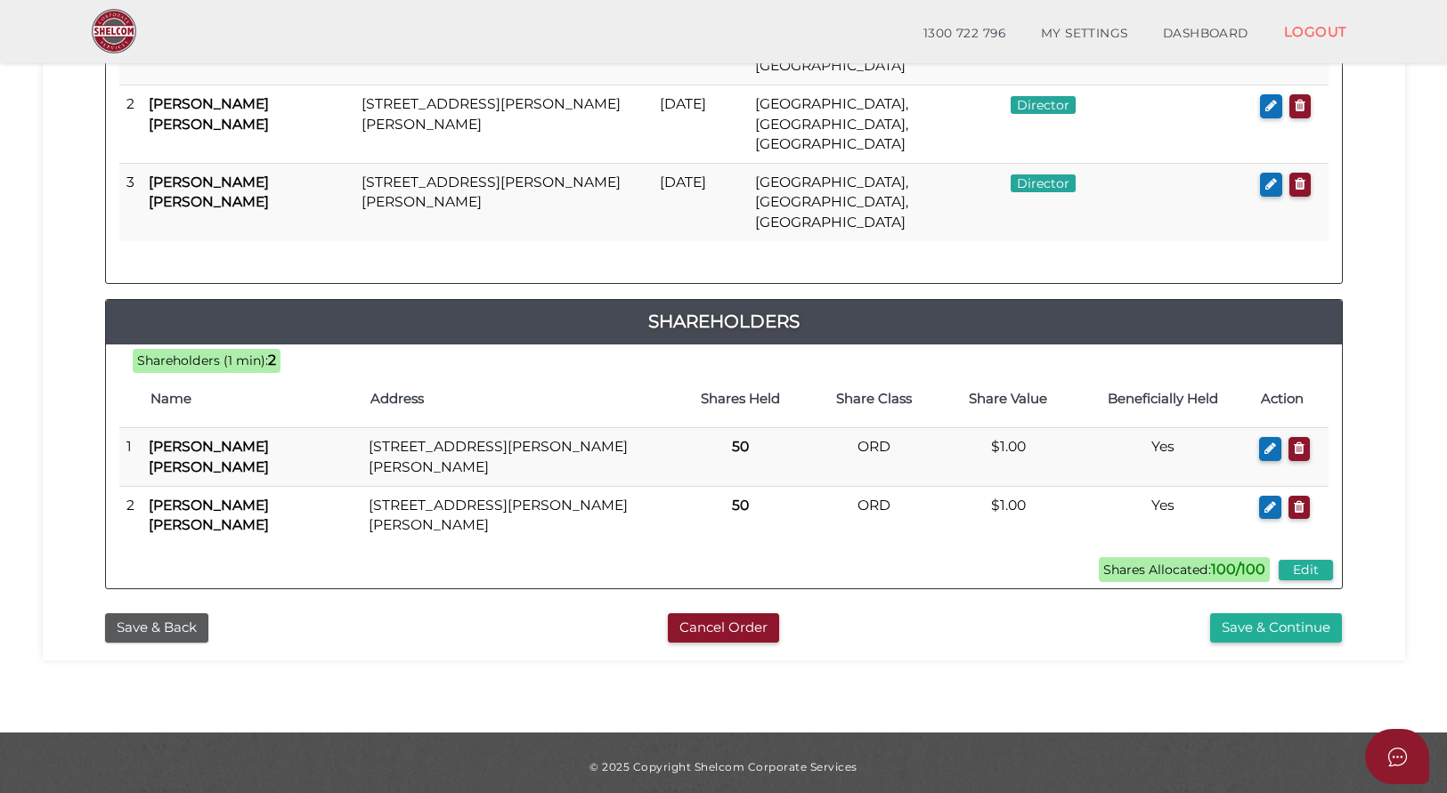
click at [1272, 442] on icon "button" at bounding box center [1270, 448] width 12 height 13
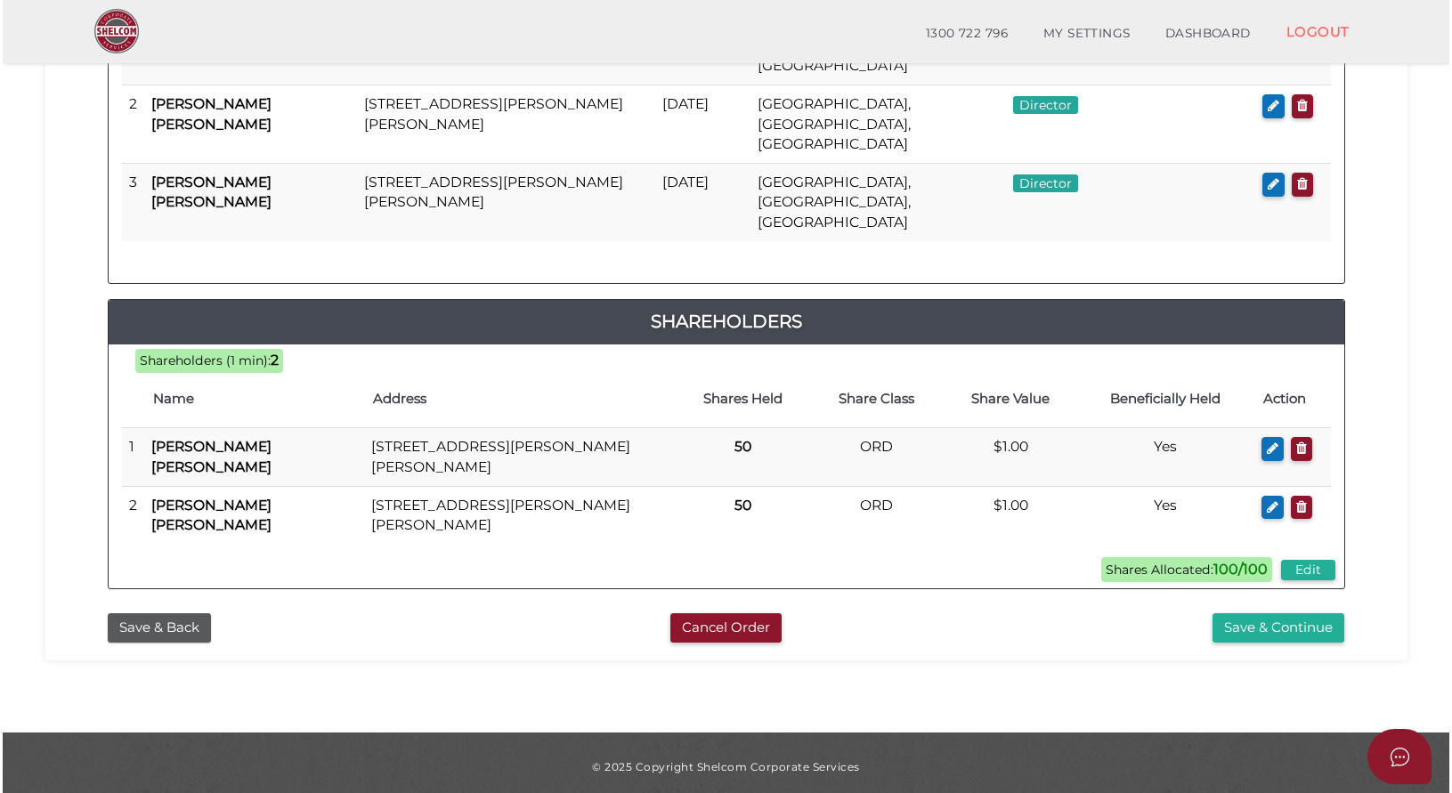
scroll to position [0, 0]
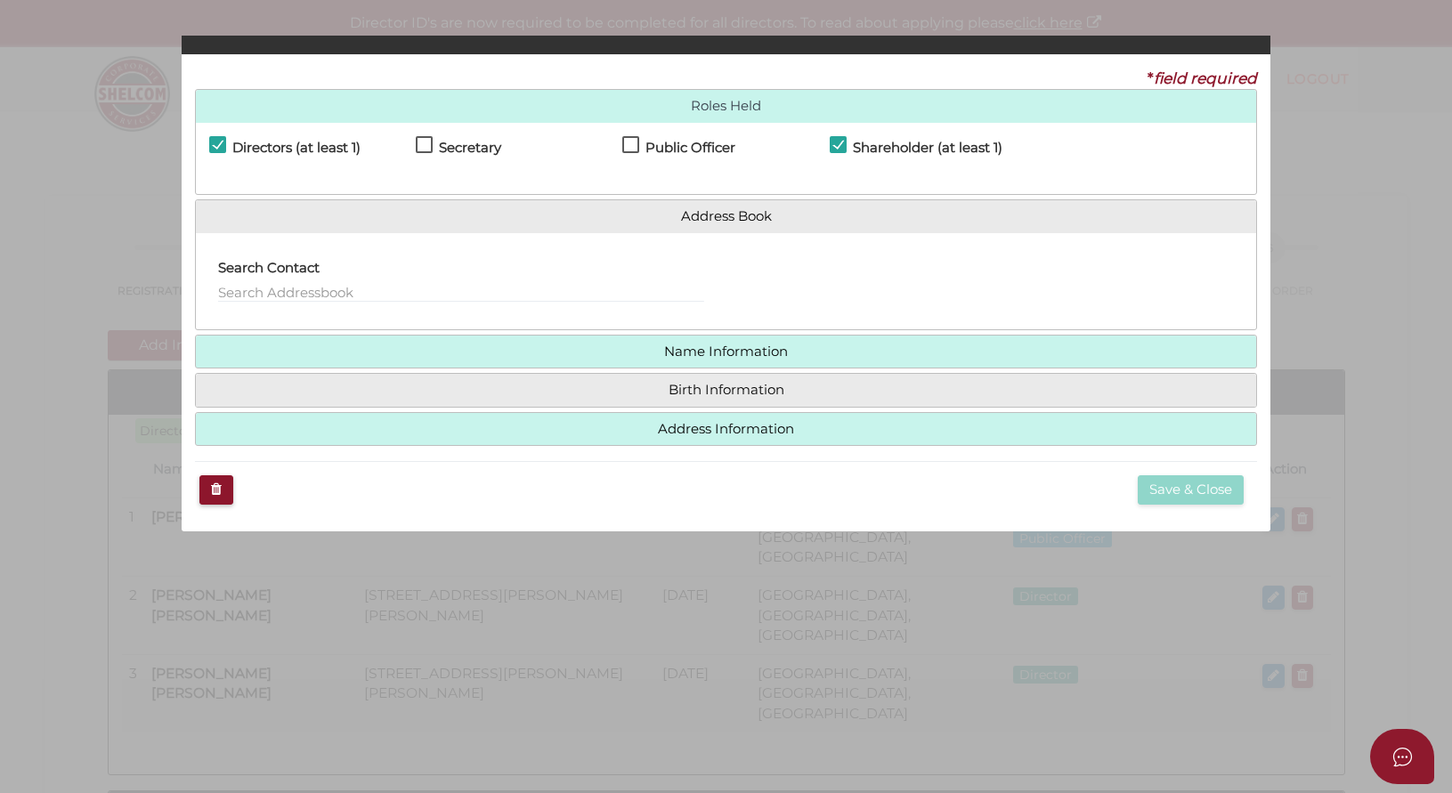
checkbox input "true"
type input "[EMAIL_ADDRESS][DOMAIN_NAME]"
type input "Rachael"
type input "[PERSON_NAME]"
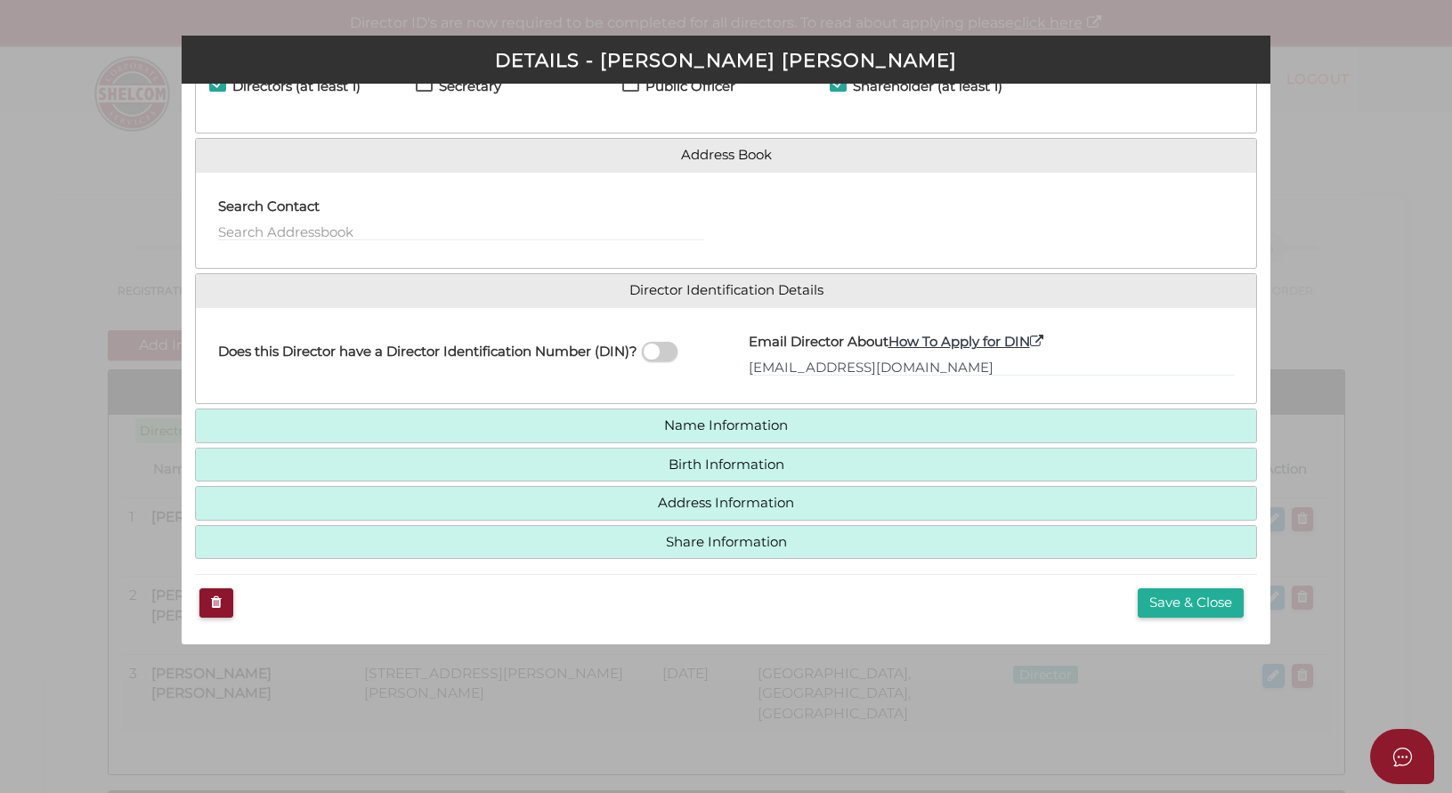
scroll to position [92, 0]
click at [677, 425] on link "Name Information" at bounding box center [726, 425] width 1034 height 15
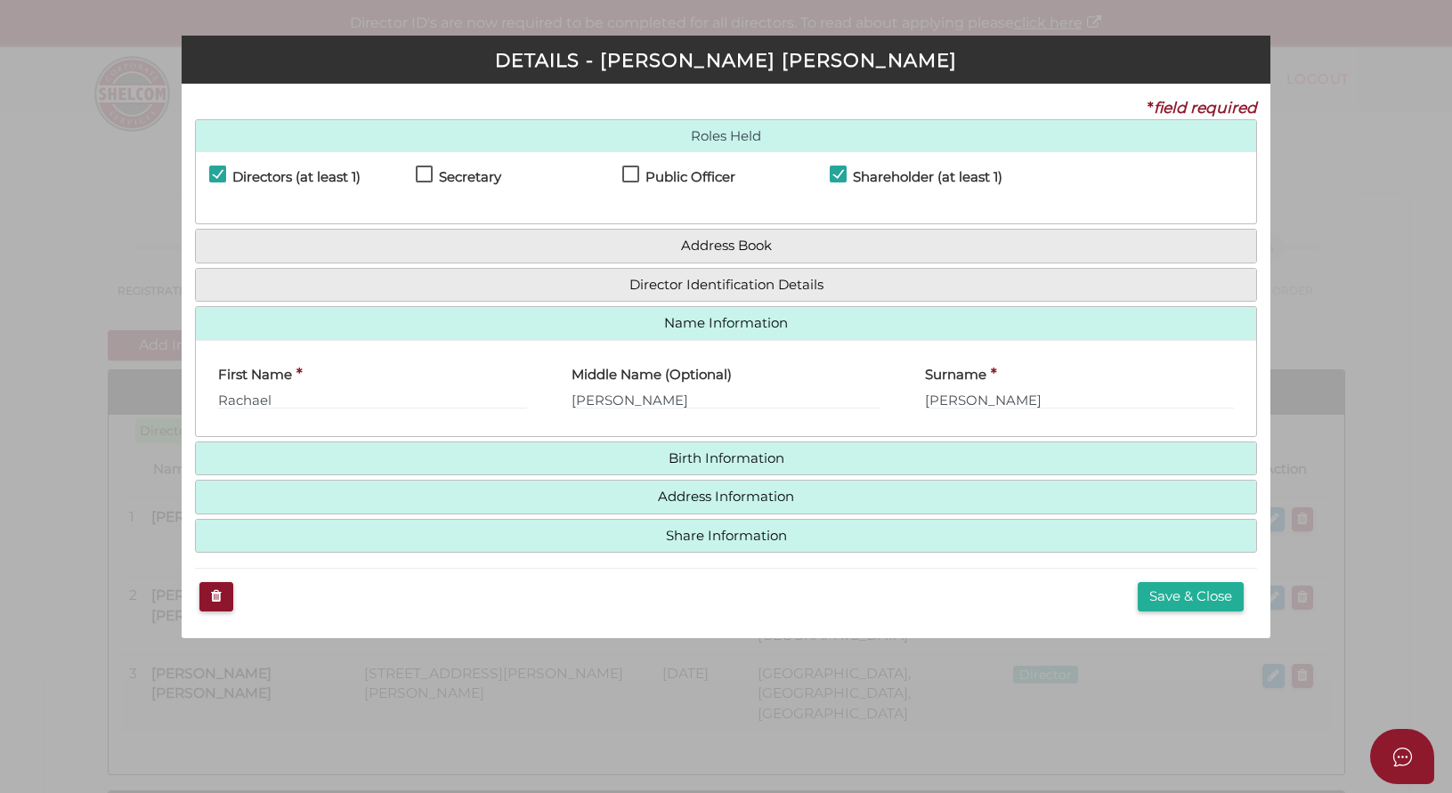
scroll to position [0, 0]
click at [954, 398] on input "[PERSON_NAME]" at bounding box center [1079, 400] width 309 height 20
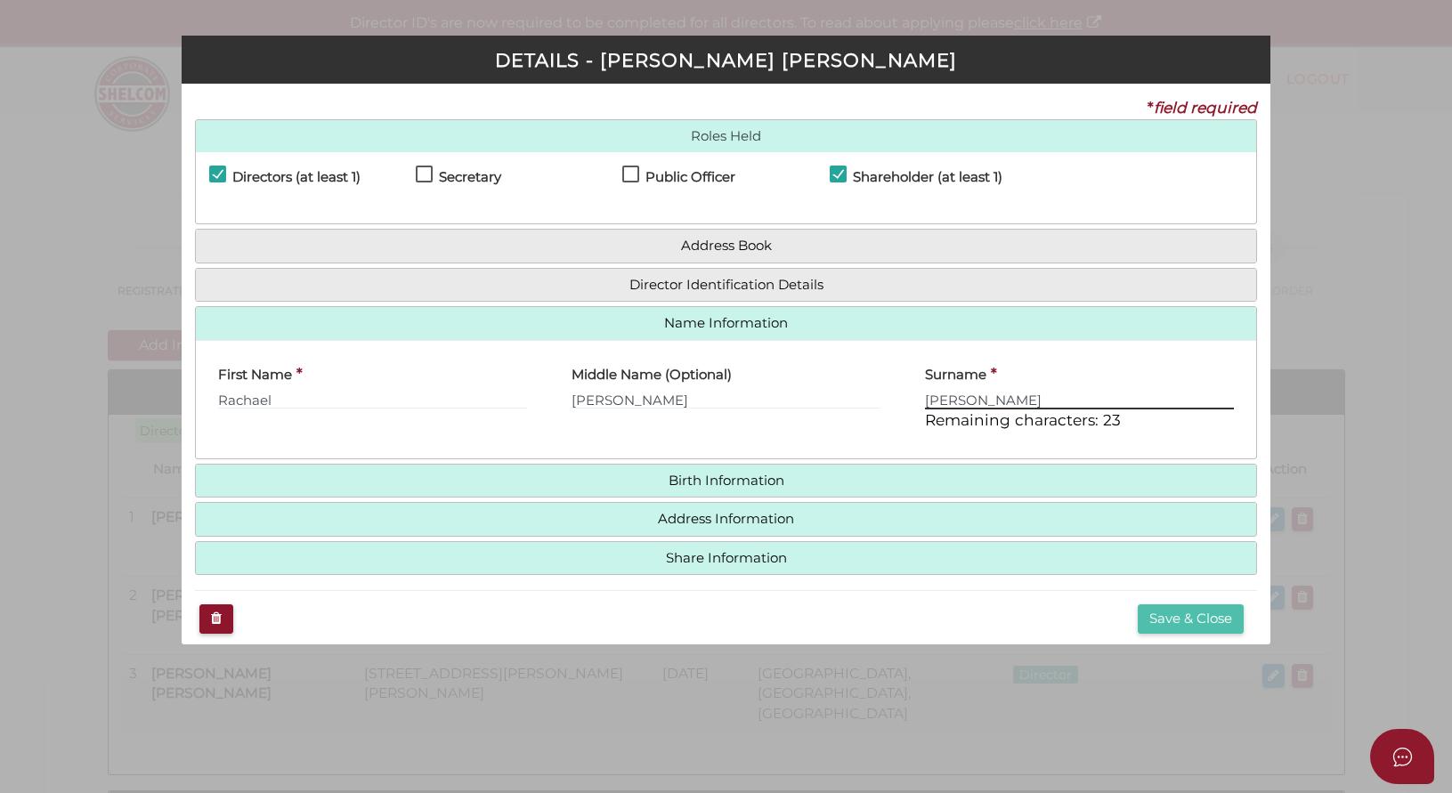
type input "[PERSON_NAME]"
click at [1180, 617] on button "Save & Close" at bounding box center [1191, 619] width 106 height 29
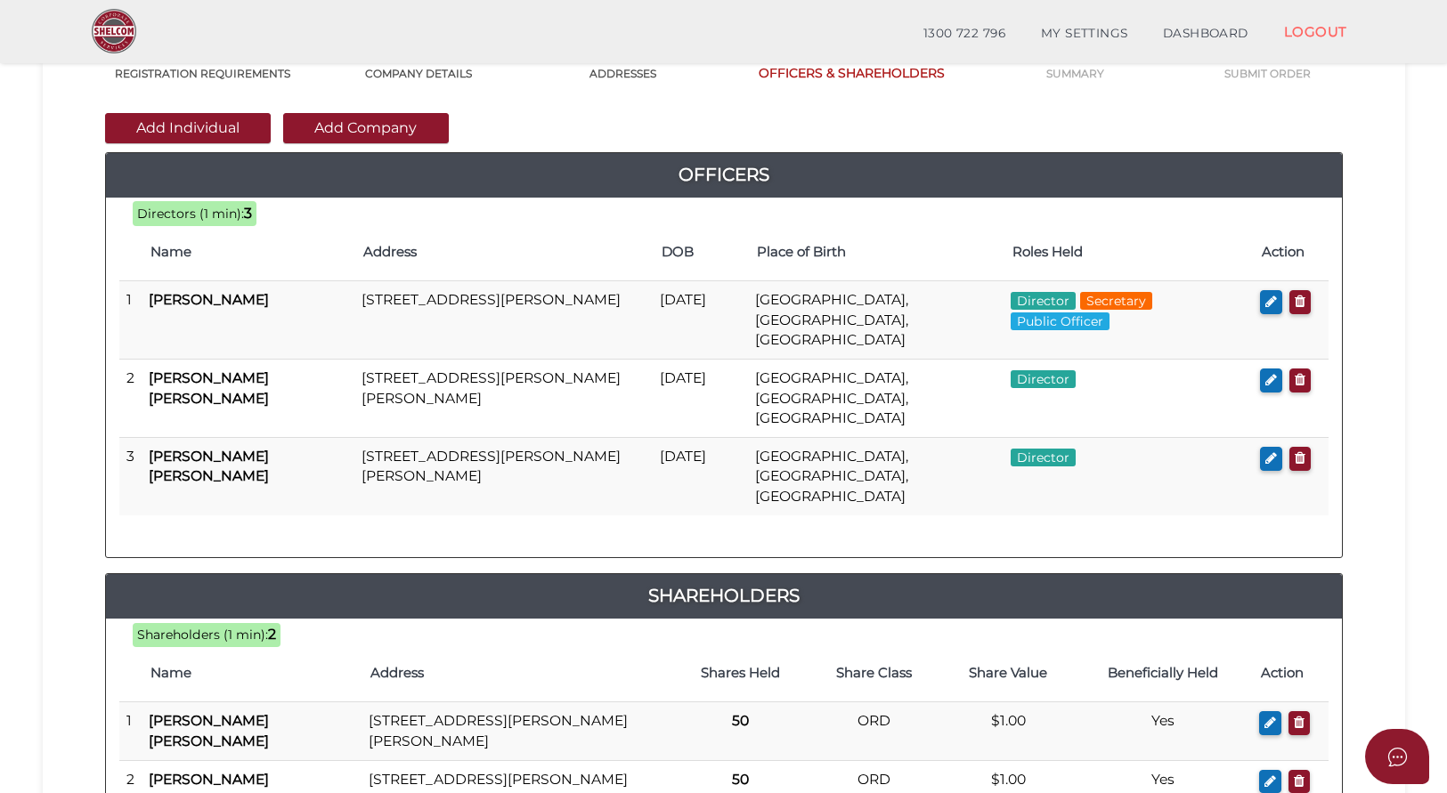
scroll to position [242, 0]
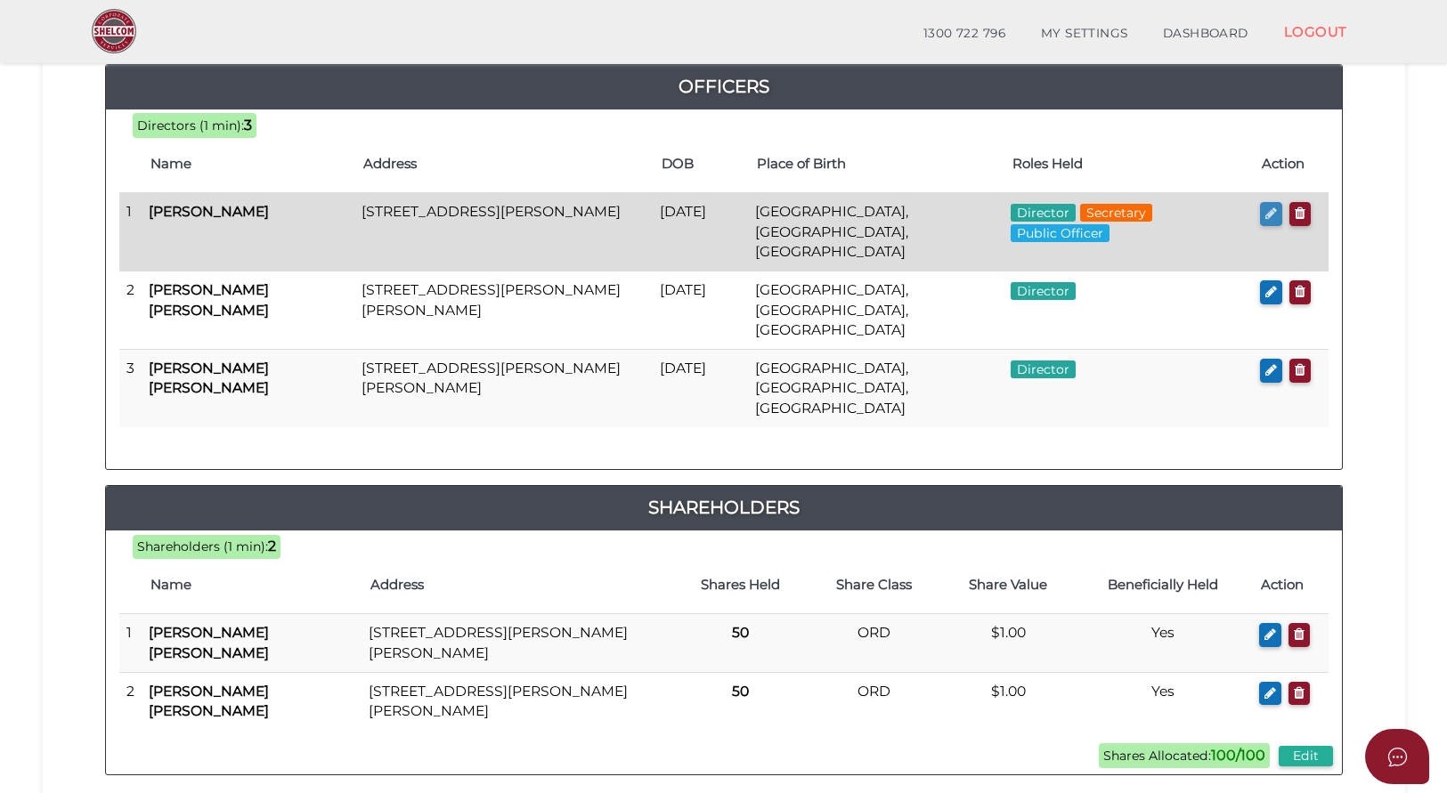
click at [1269, 213] on icon "button" at bounding box center [1271, 213] width 12 height 13
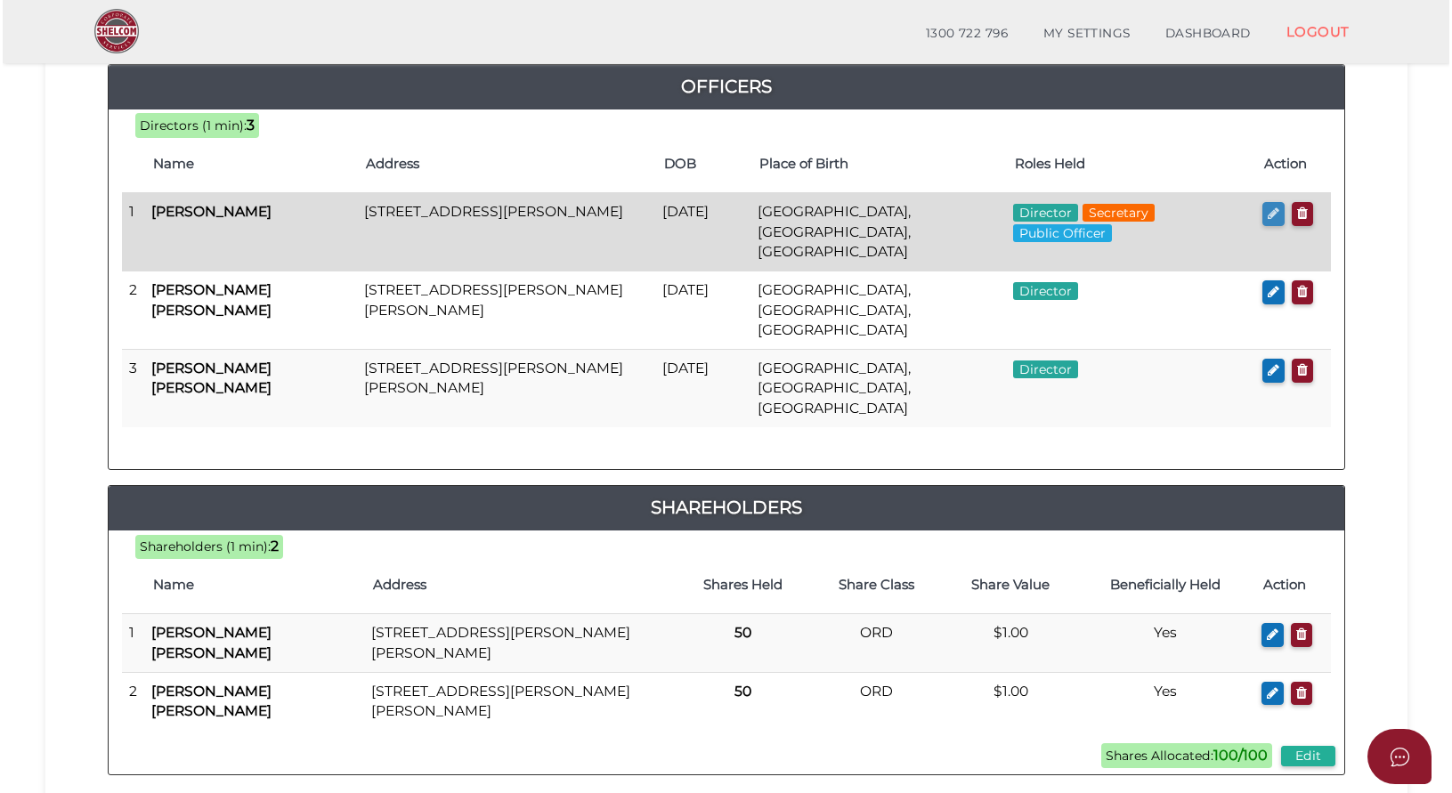
scroll to position [0, 0]
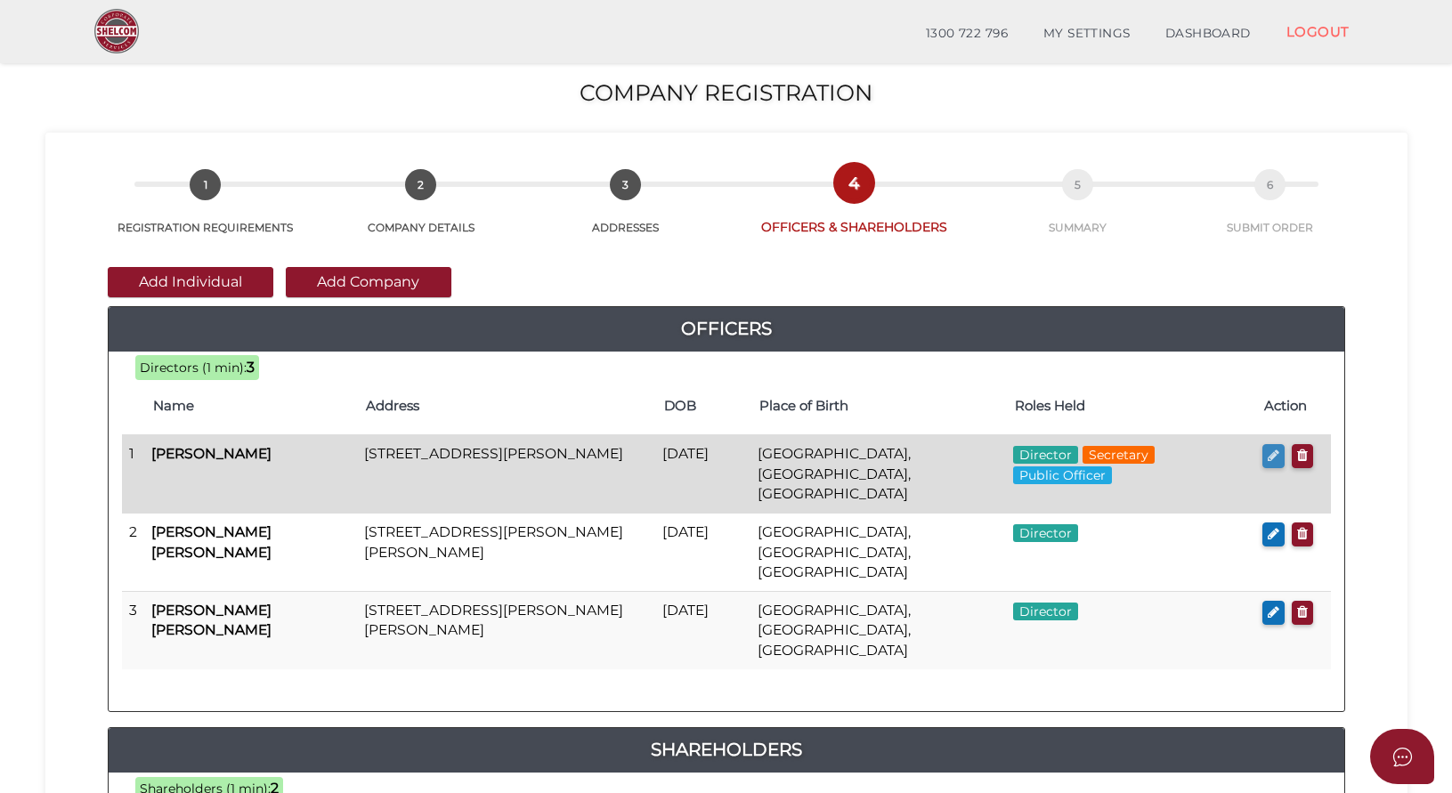
checkbox input "true"
type input "jtziavel@gmail.com"
type input "Daniel"
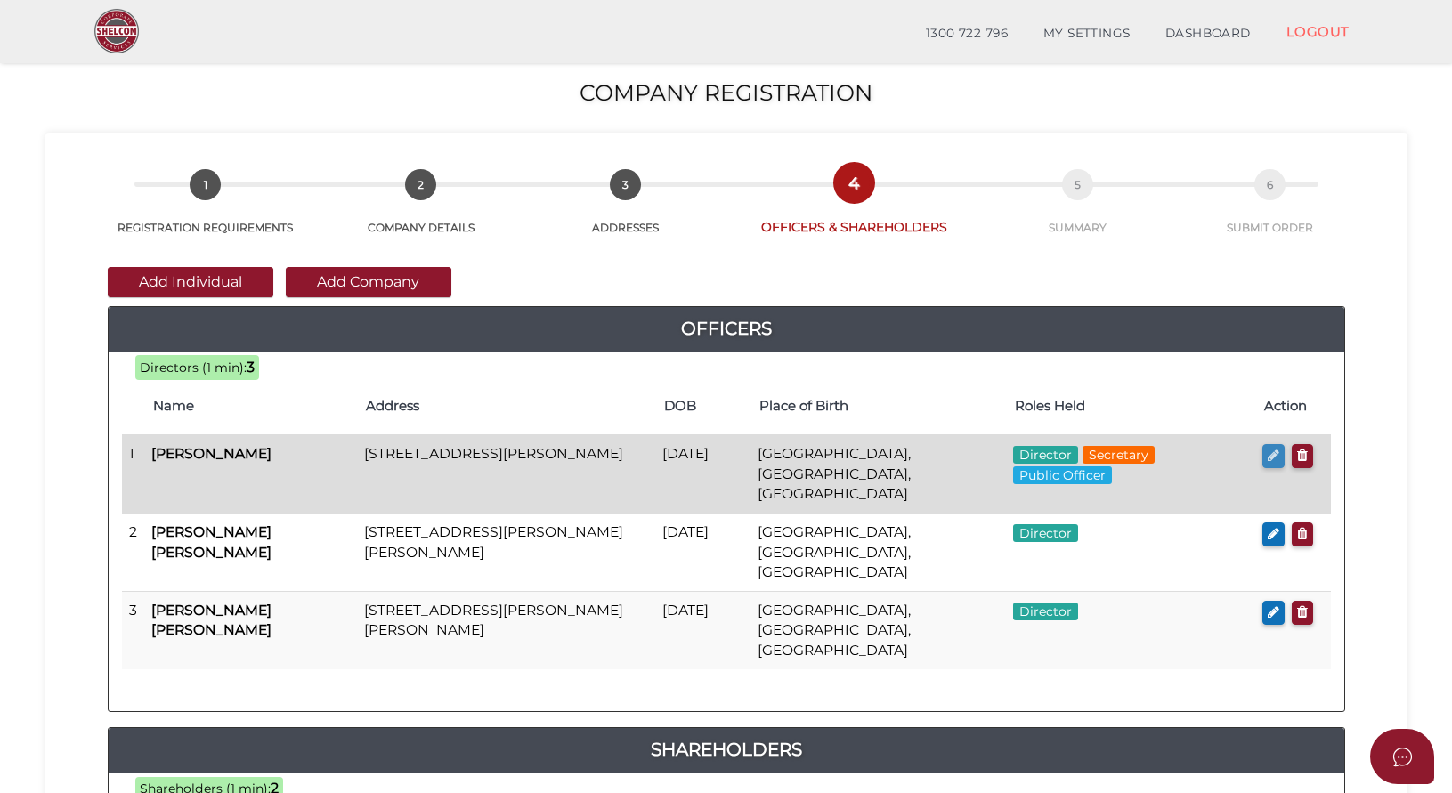
type input "Luke"
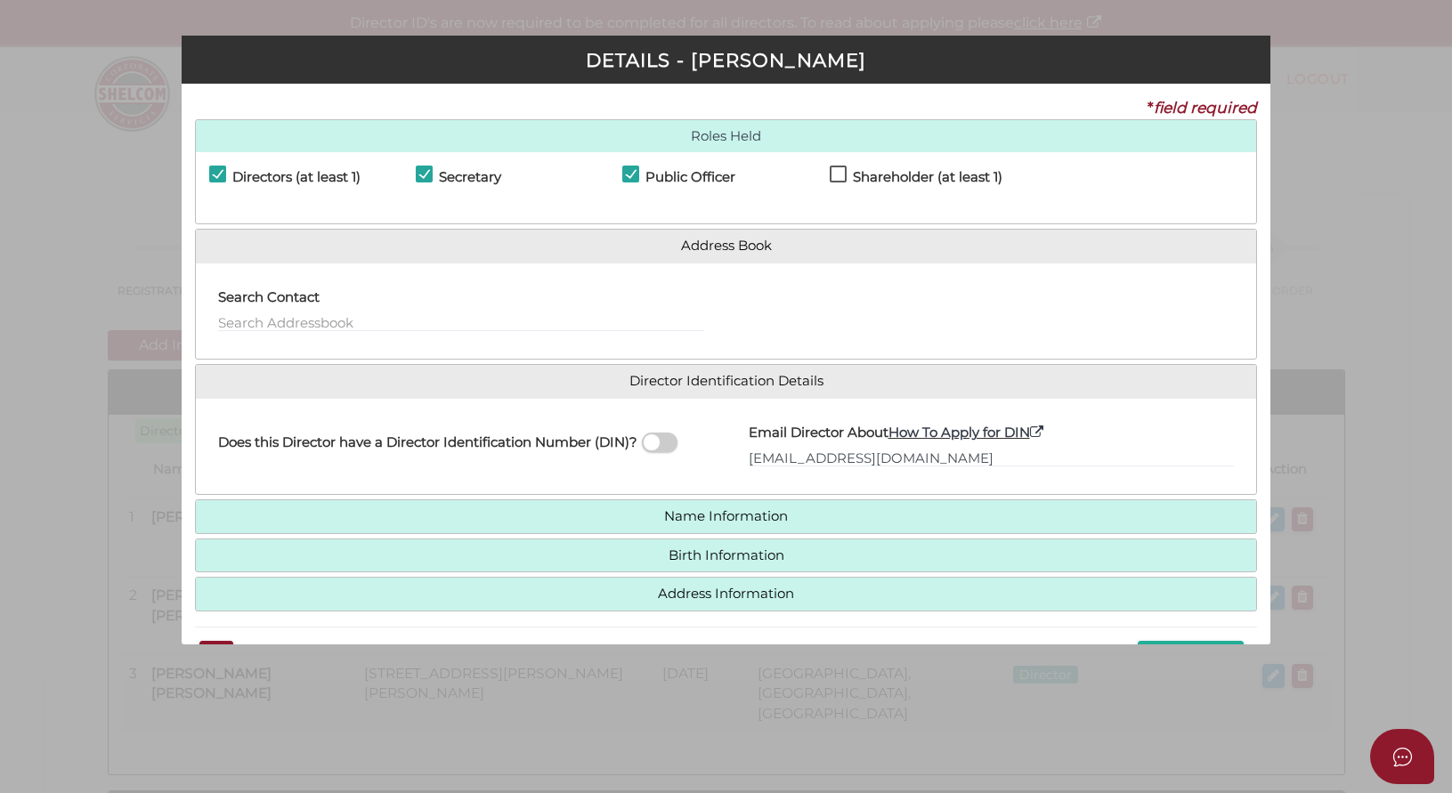
click at [710, 523] on link "Name Information" at bounding box center [726, 516] width 1034 height 15
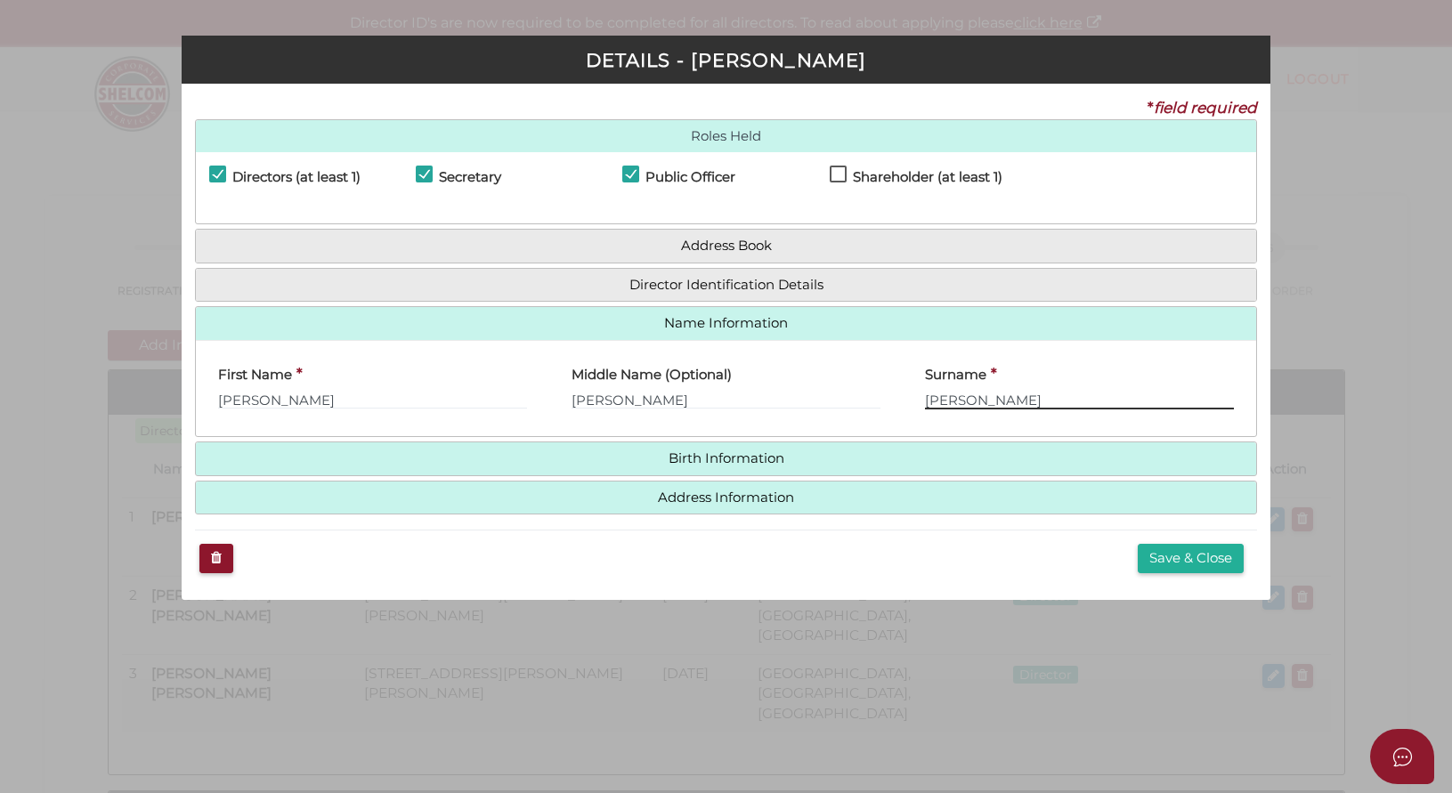
click at [954, 397] on input "Mccully" at bounding box center [1079, 400] width 309 height 20
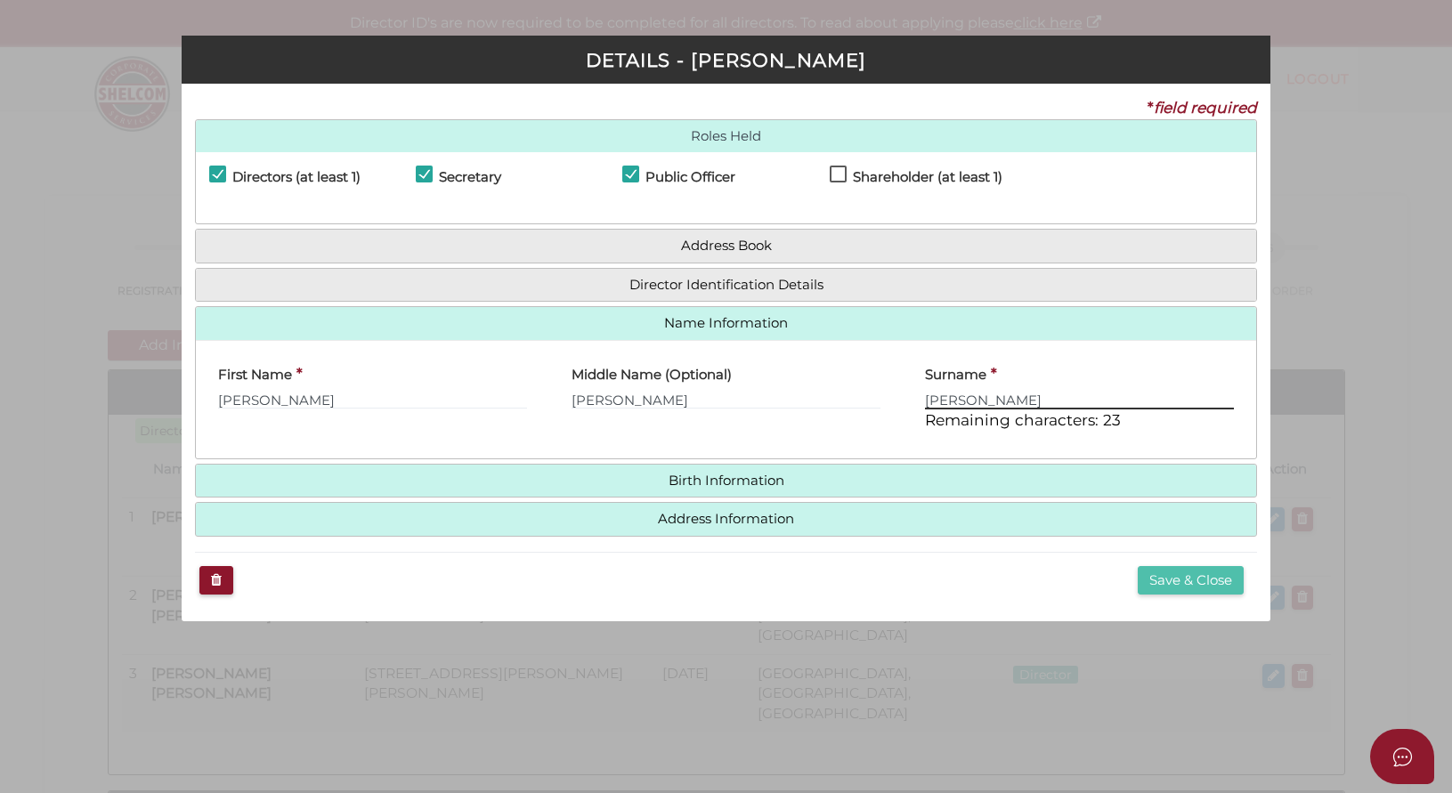
type input "McCully"
click at [1180, 580] on button "Save & Close" at bounding box center [1191, 580] width 106 height 29
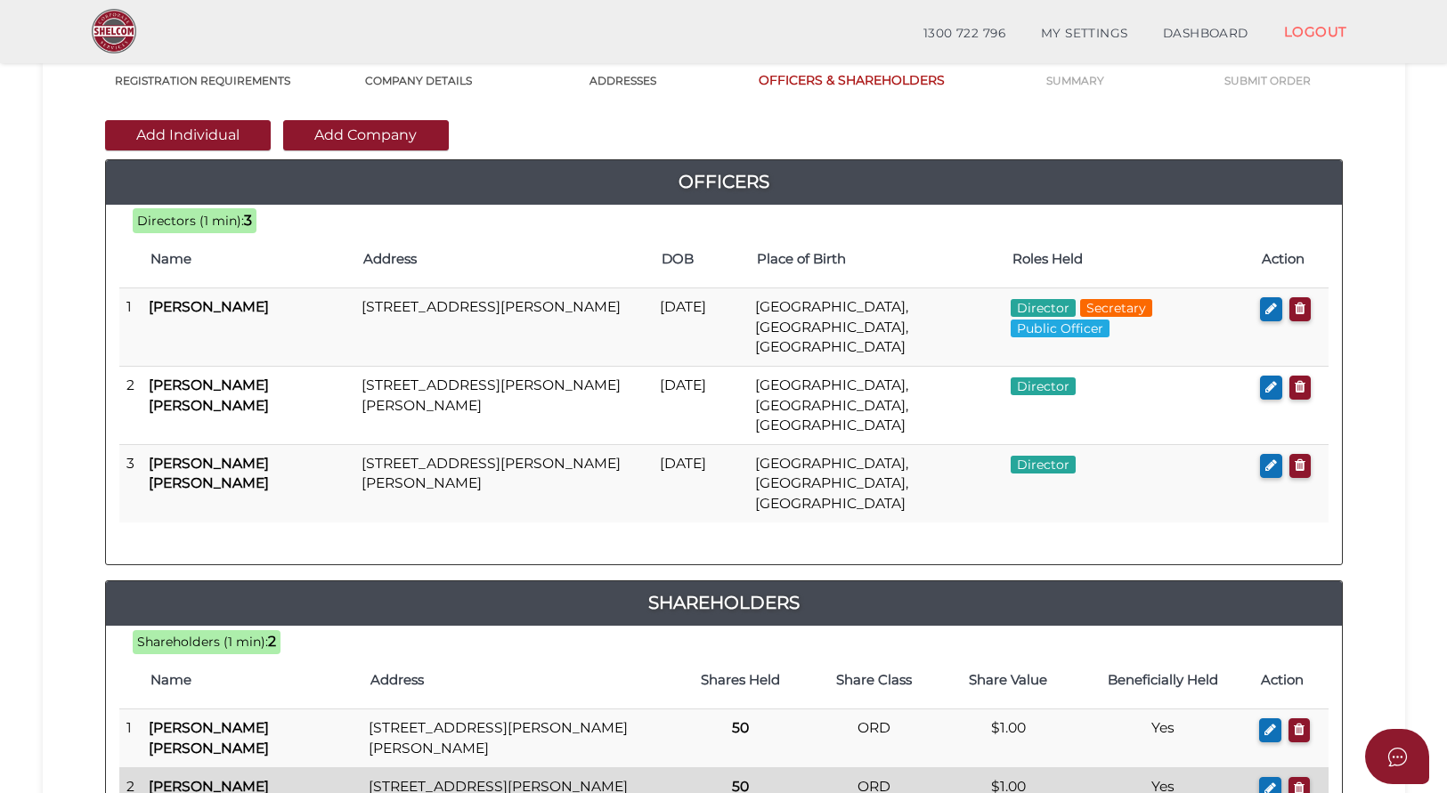
scroll to position [240, 0]
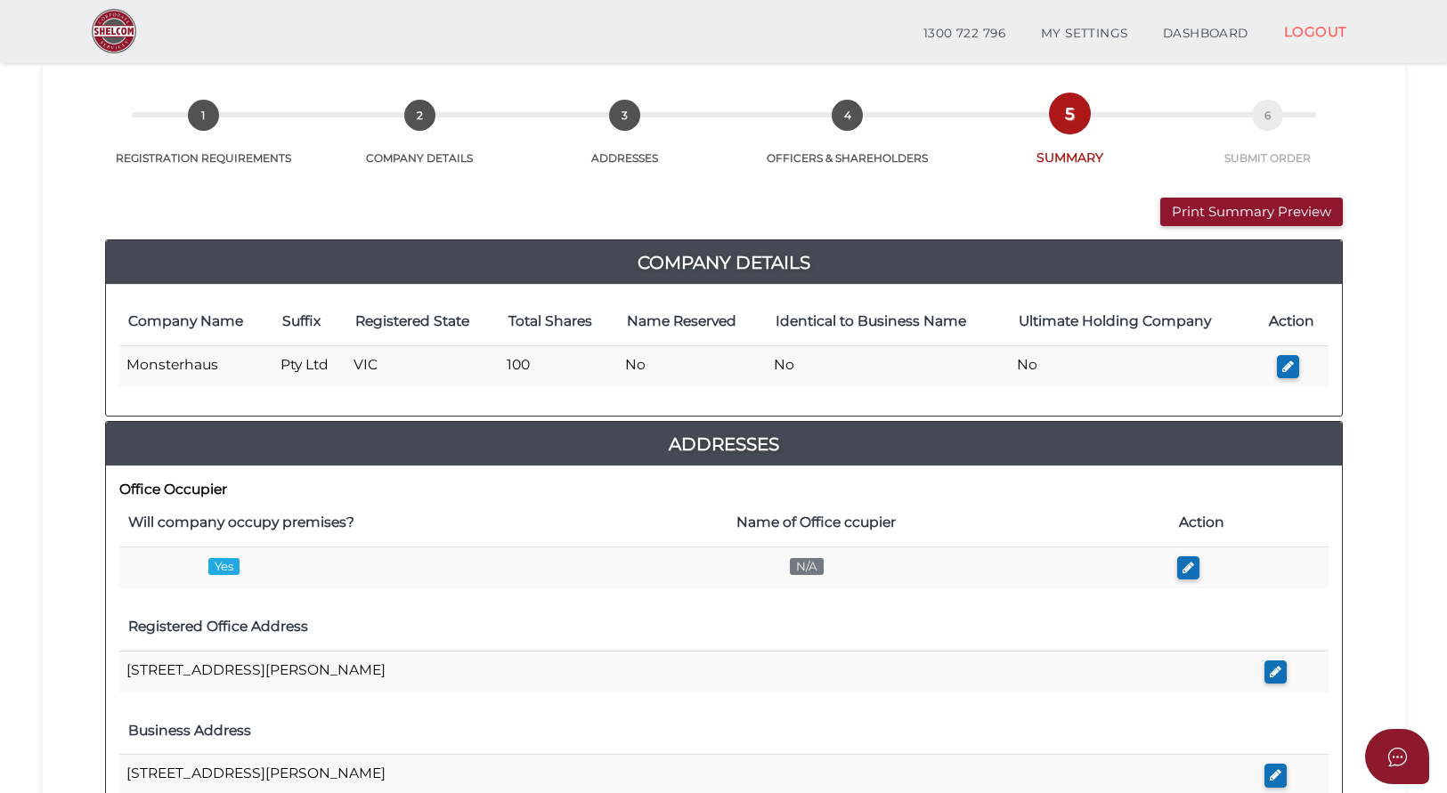
scroll to position [134, 0]
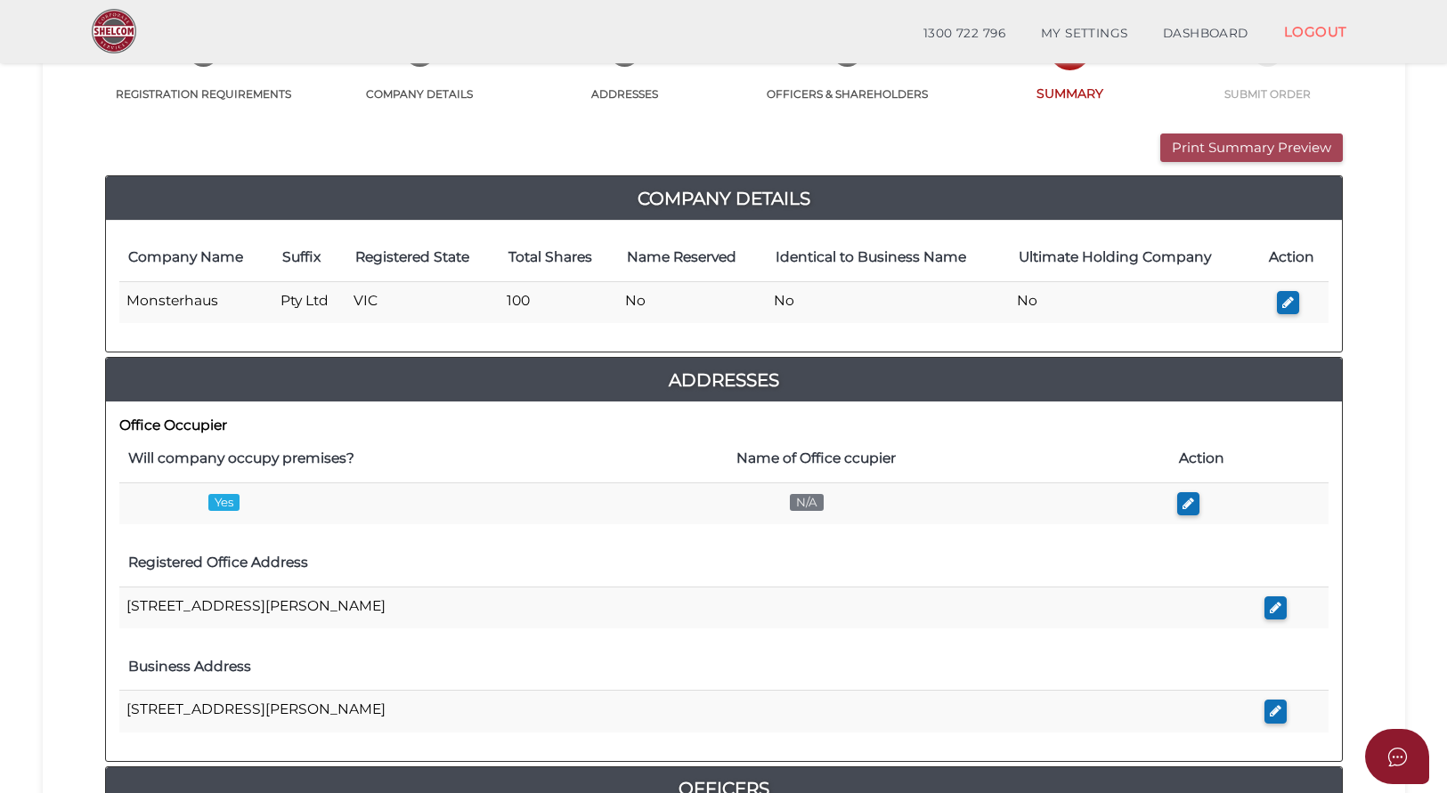
click at [1230, 142] on button "Print Summary Preview" at bounding box center [1251, 148] width 183 height 29
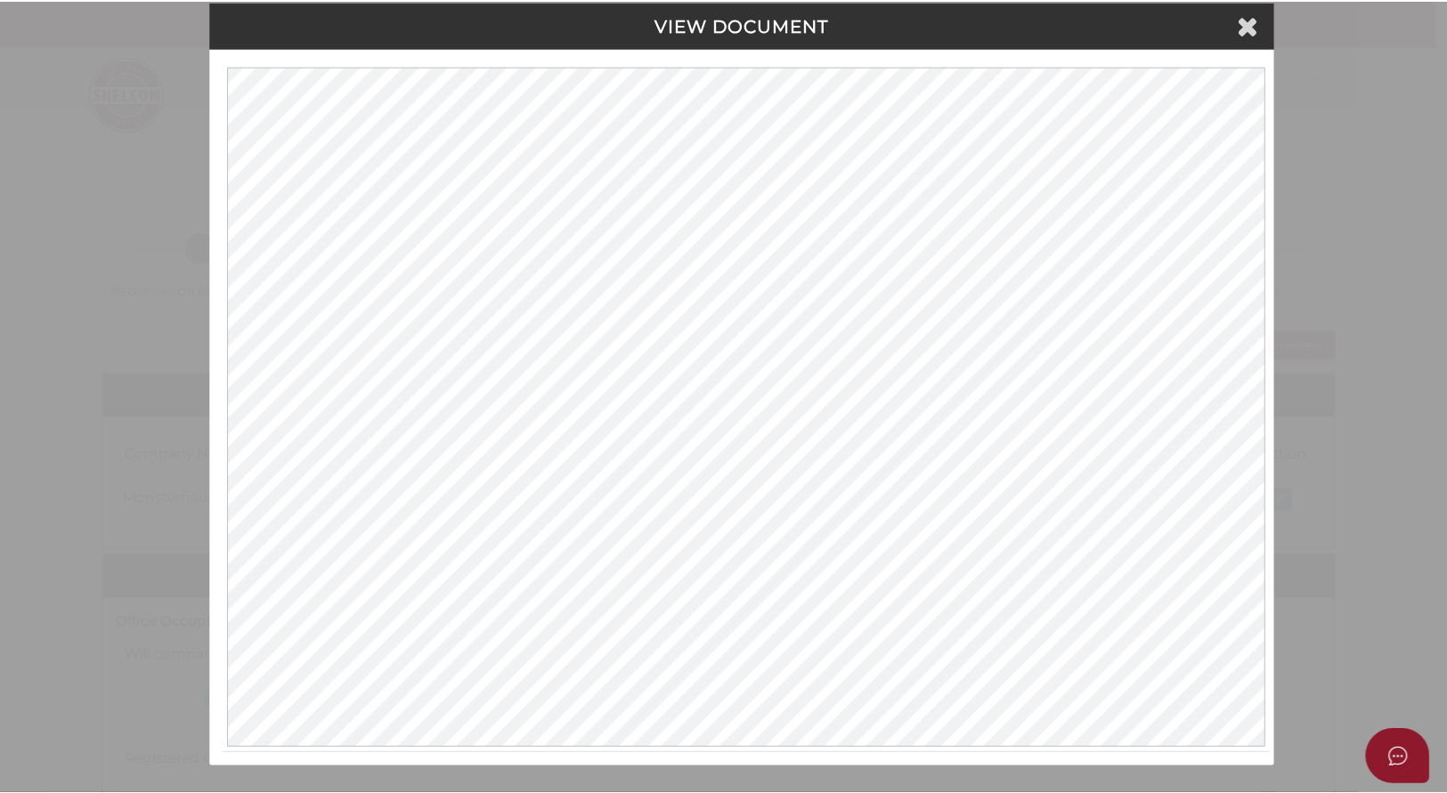
scroll to position [25, 0]
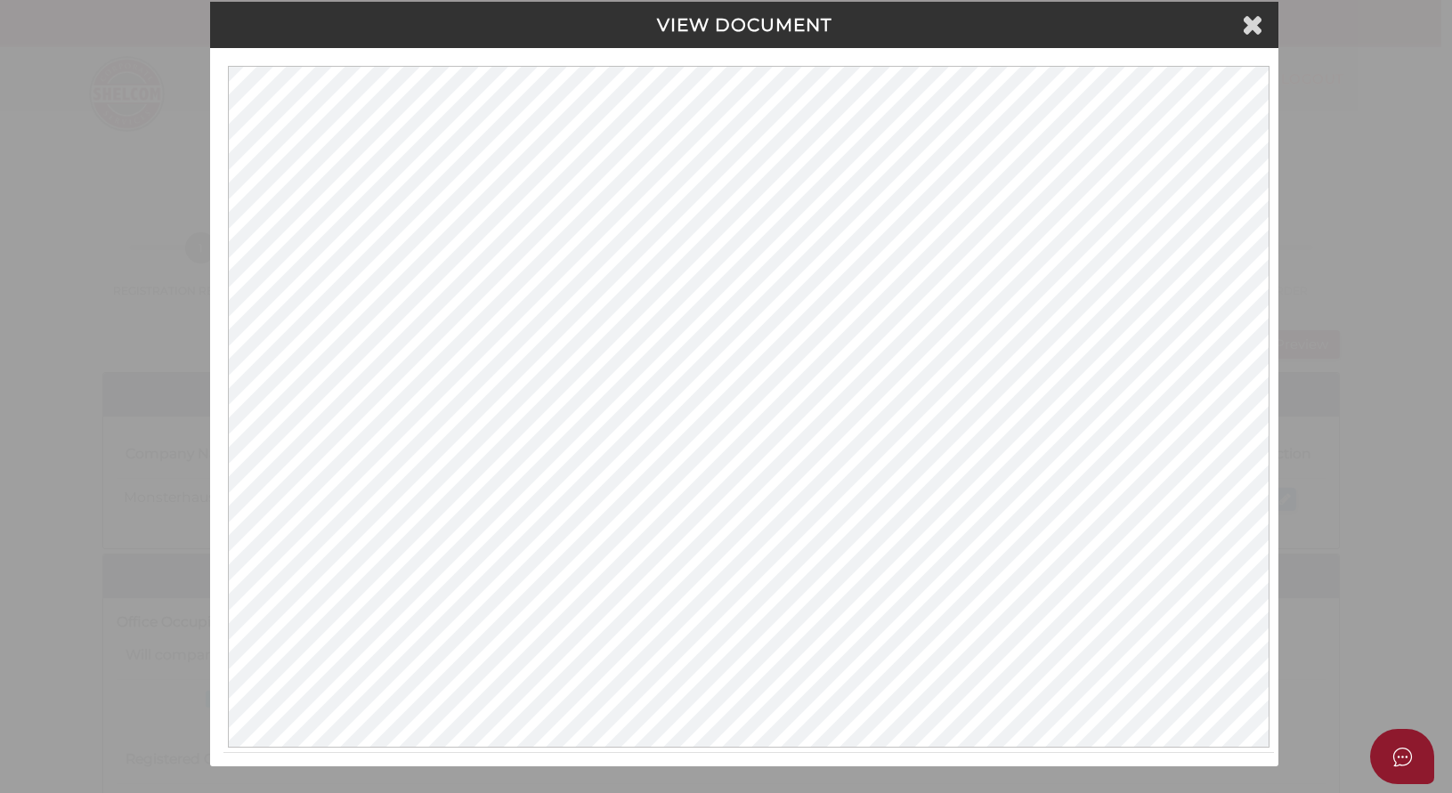
click at [1247, 25] on icon at bounding box center [1252, 24] width 21 height 27
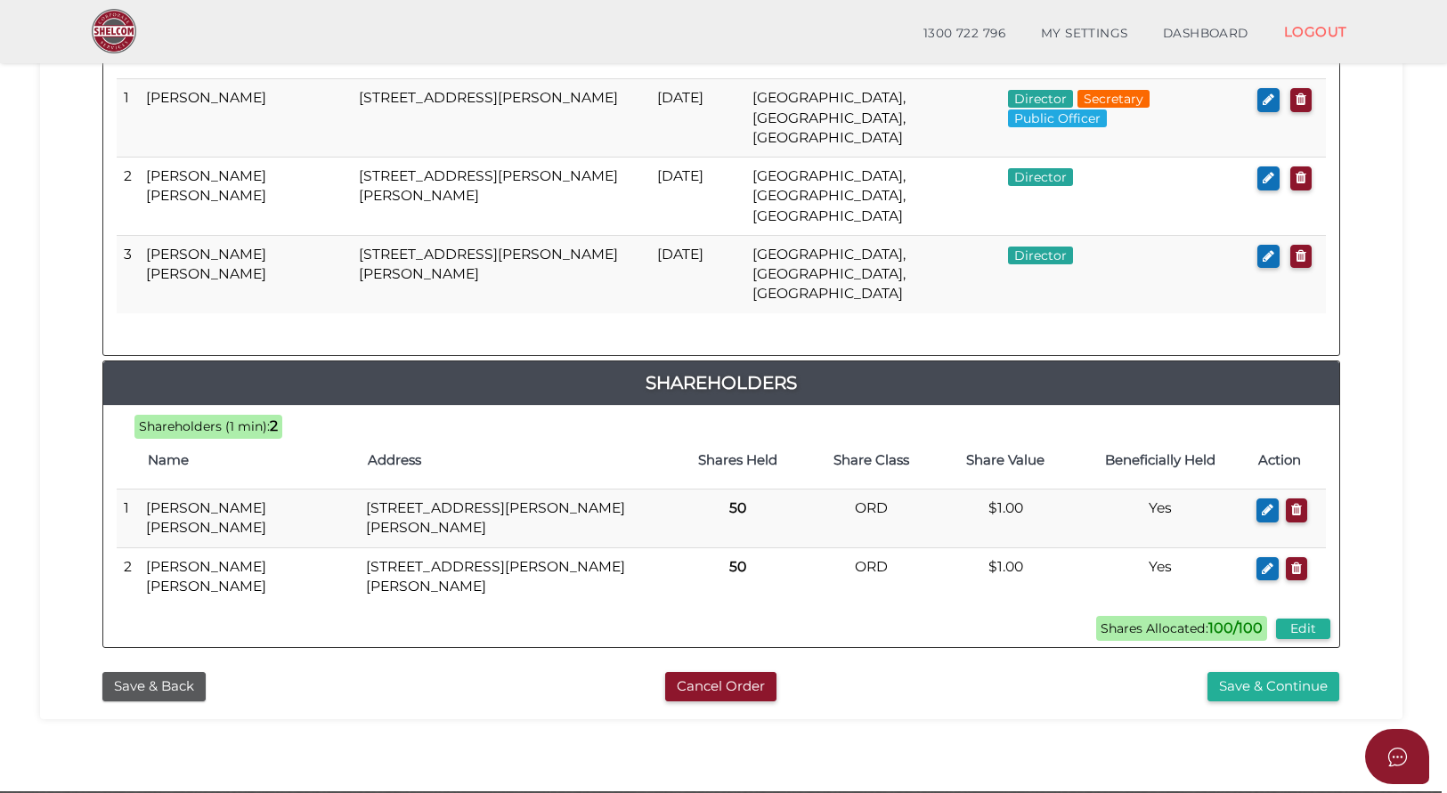
scroll to position [949, 0]
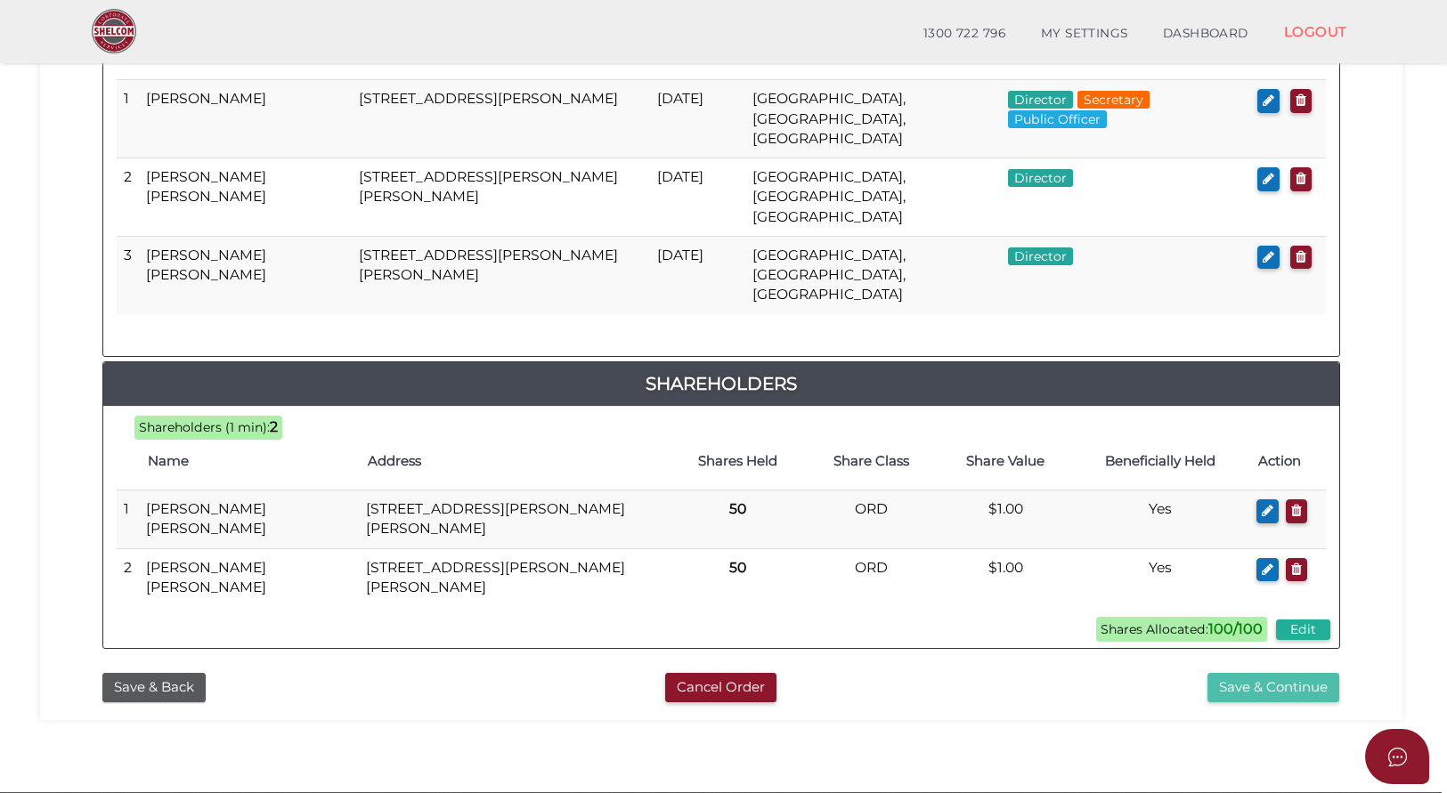
click at [1268, 673] on button "Save & Continue" at bounding box center [1273, 687] width 132 height 29
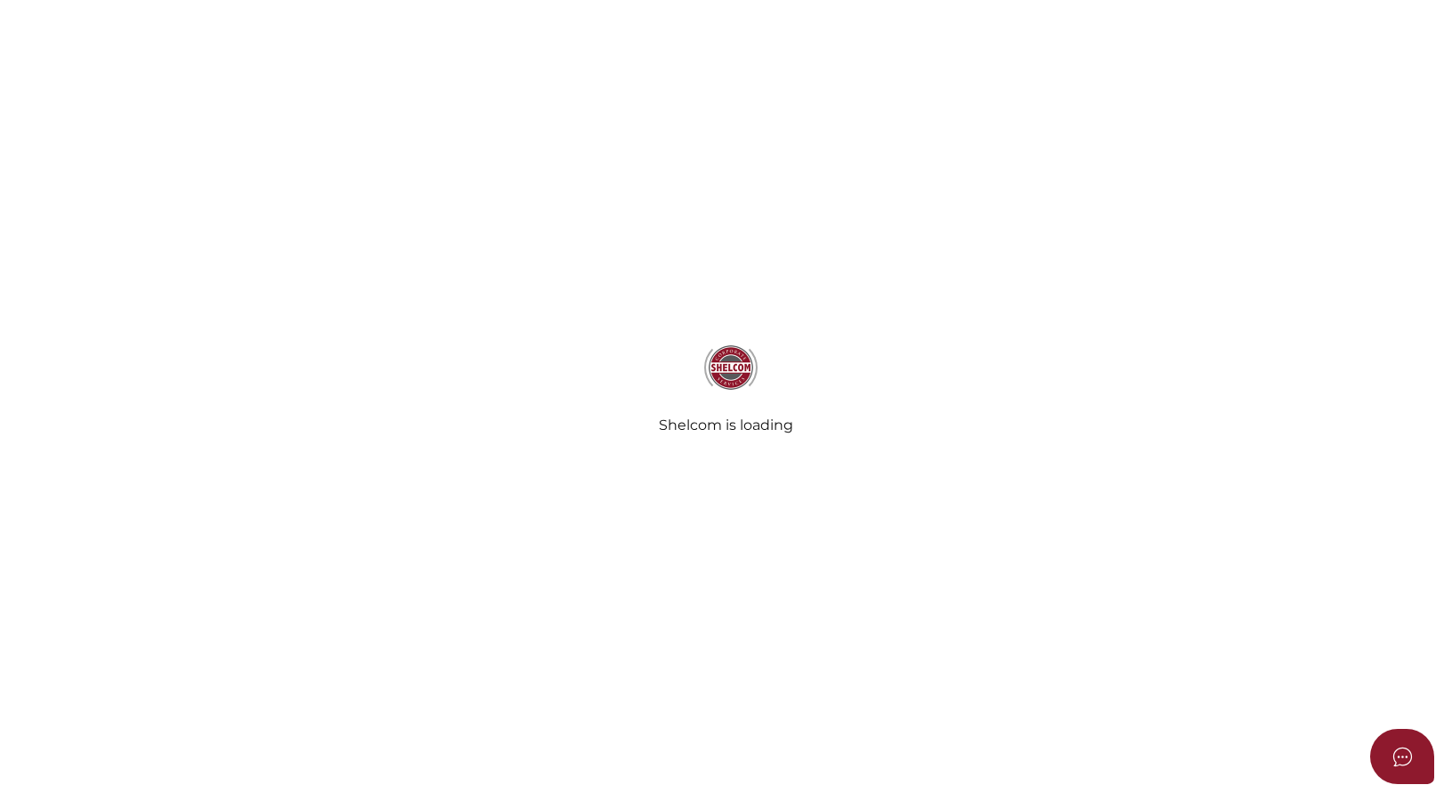
select select "Comb Binding"
select select "No"
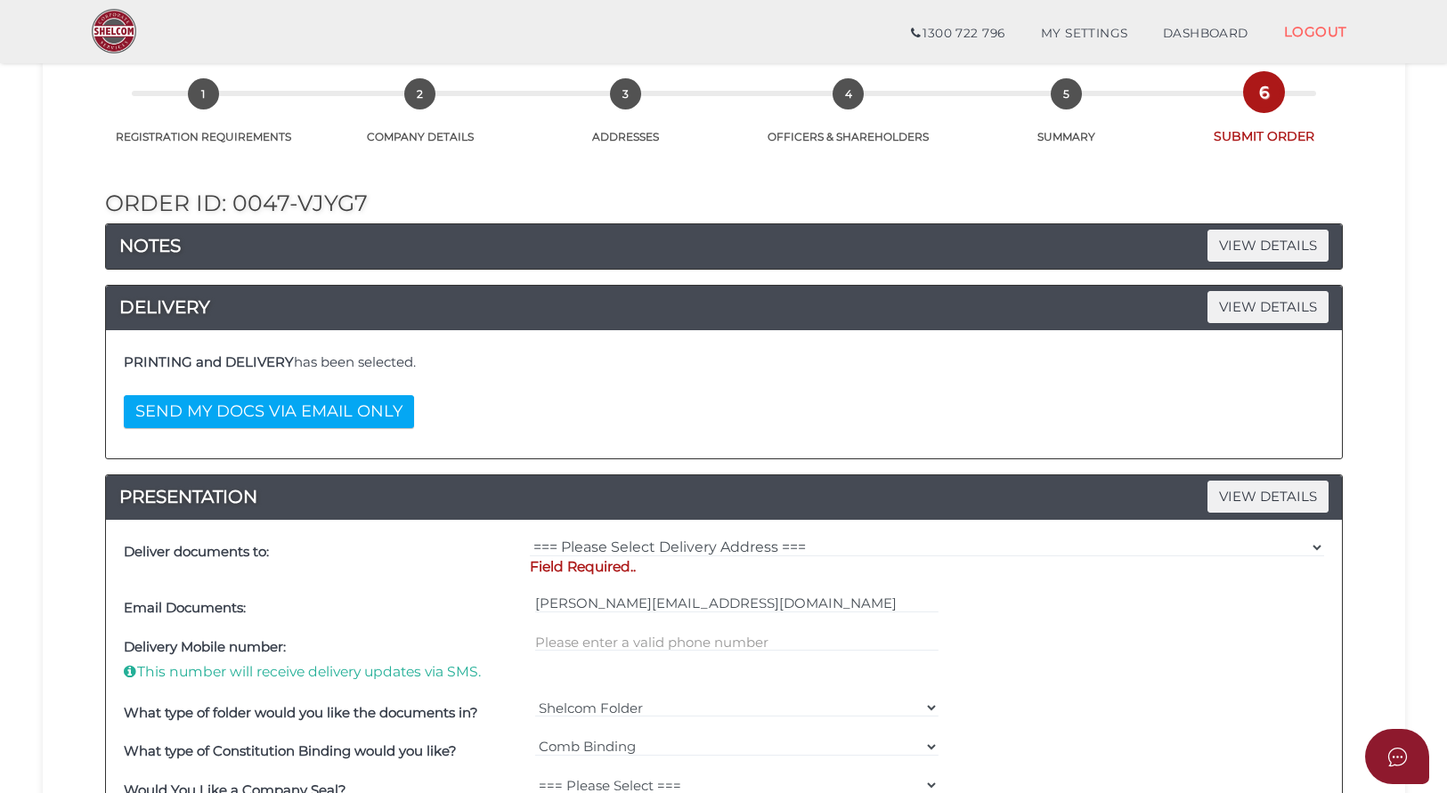
scroll to position [121, 0]
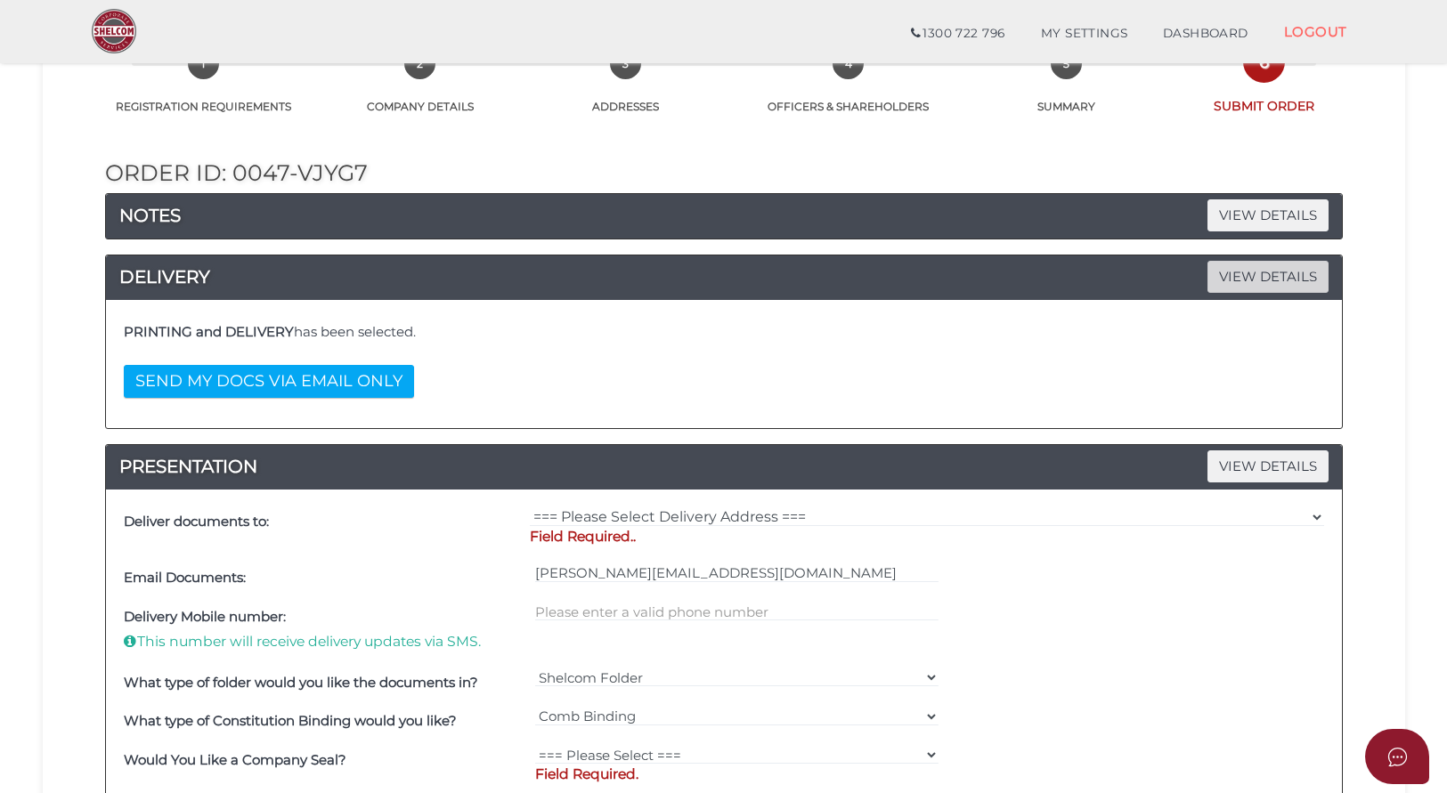
click at [1248, 286] on span "VIEW DETAILS" at bounding box center [1267, 276] width 121 height 31
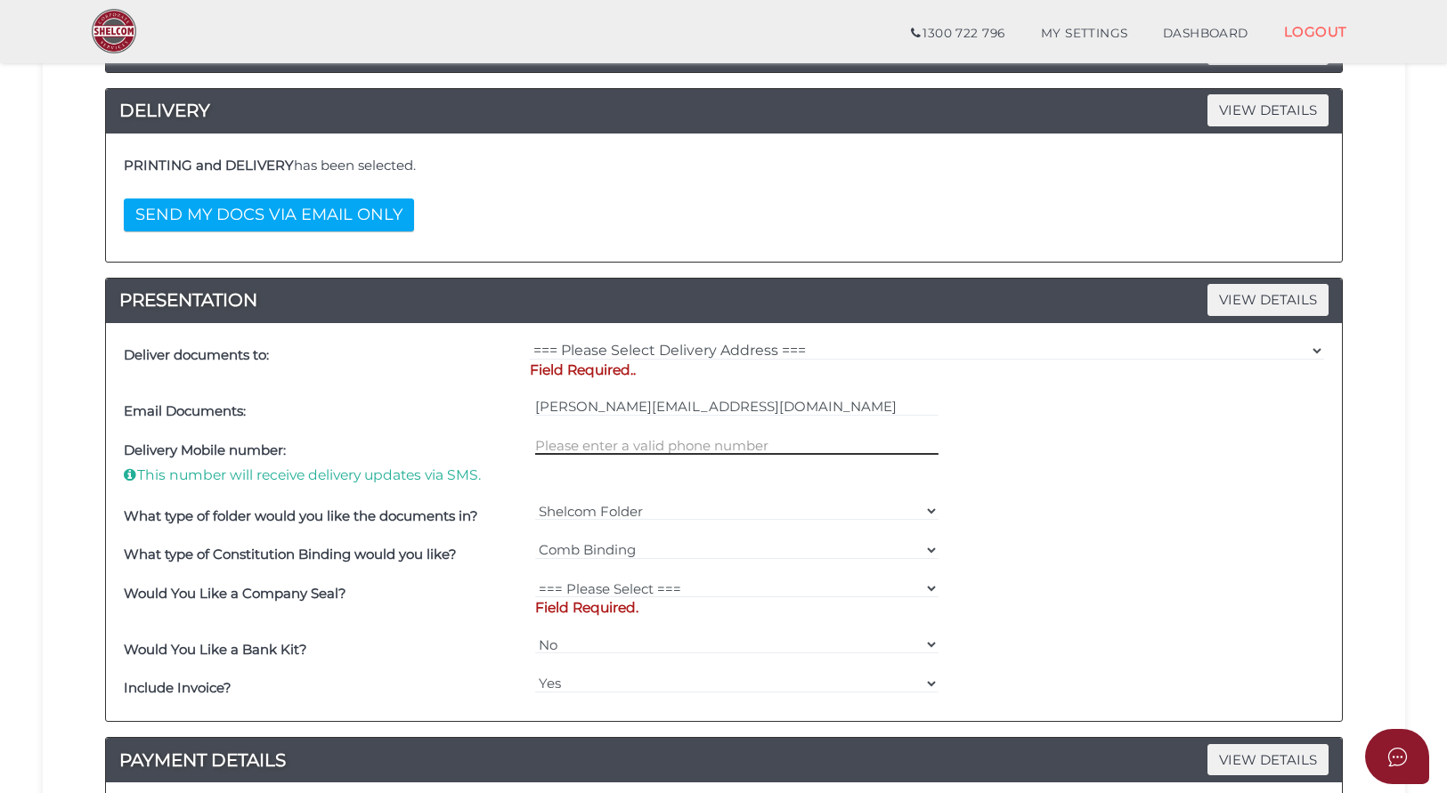
scroll to position [294, 0]
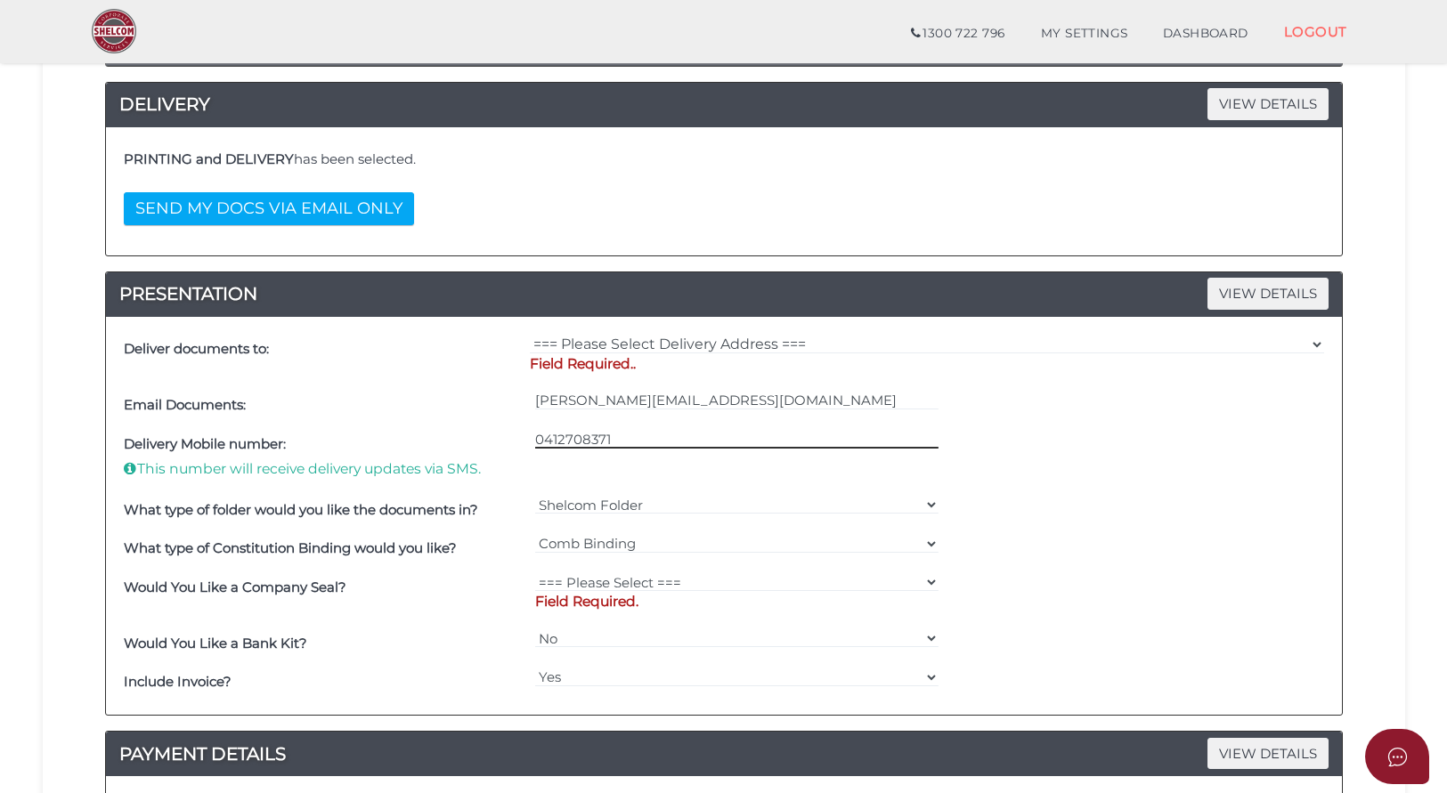
type input "0412708371"
select select "Shelcom Folder"
select select "0"
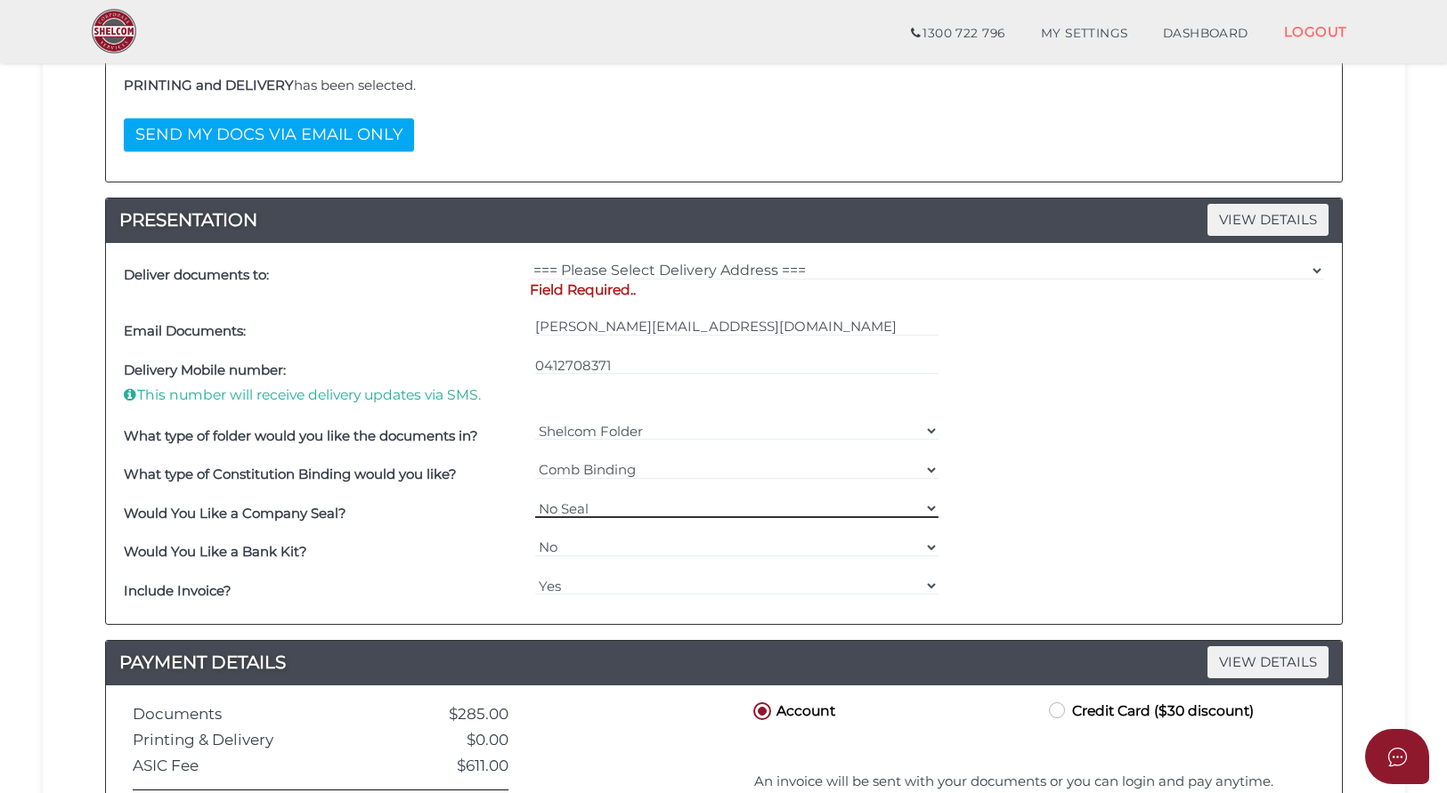
scroll to position [391, 0]
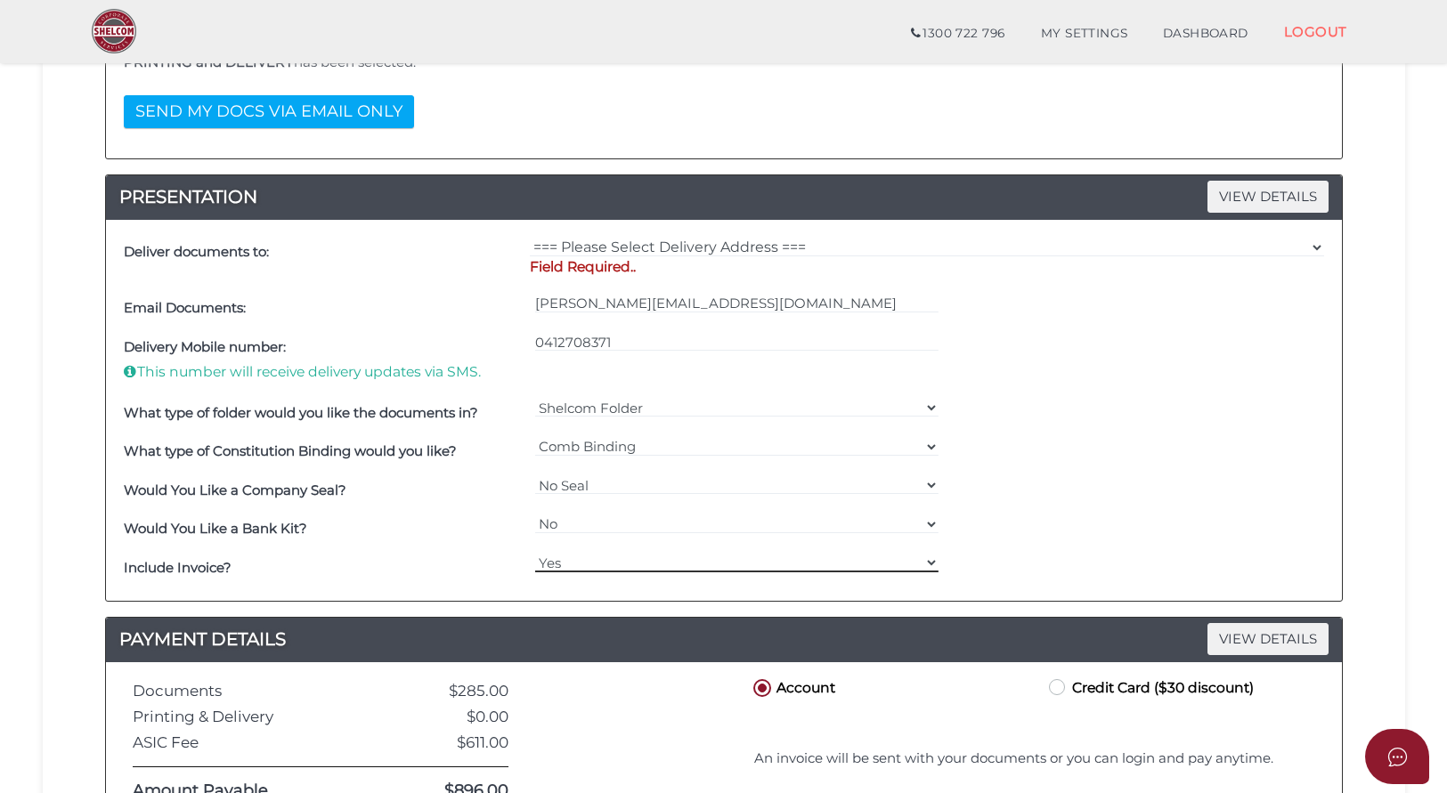
select select "No"
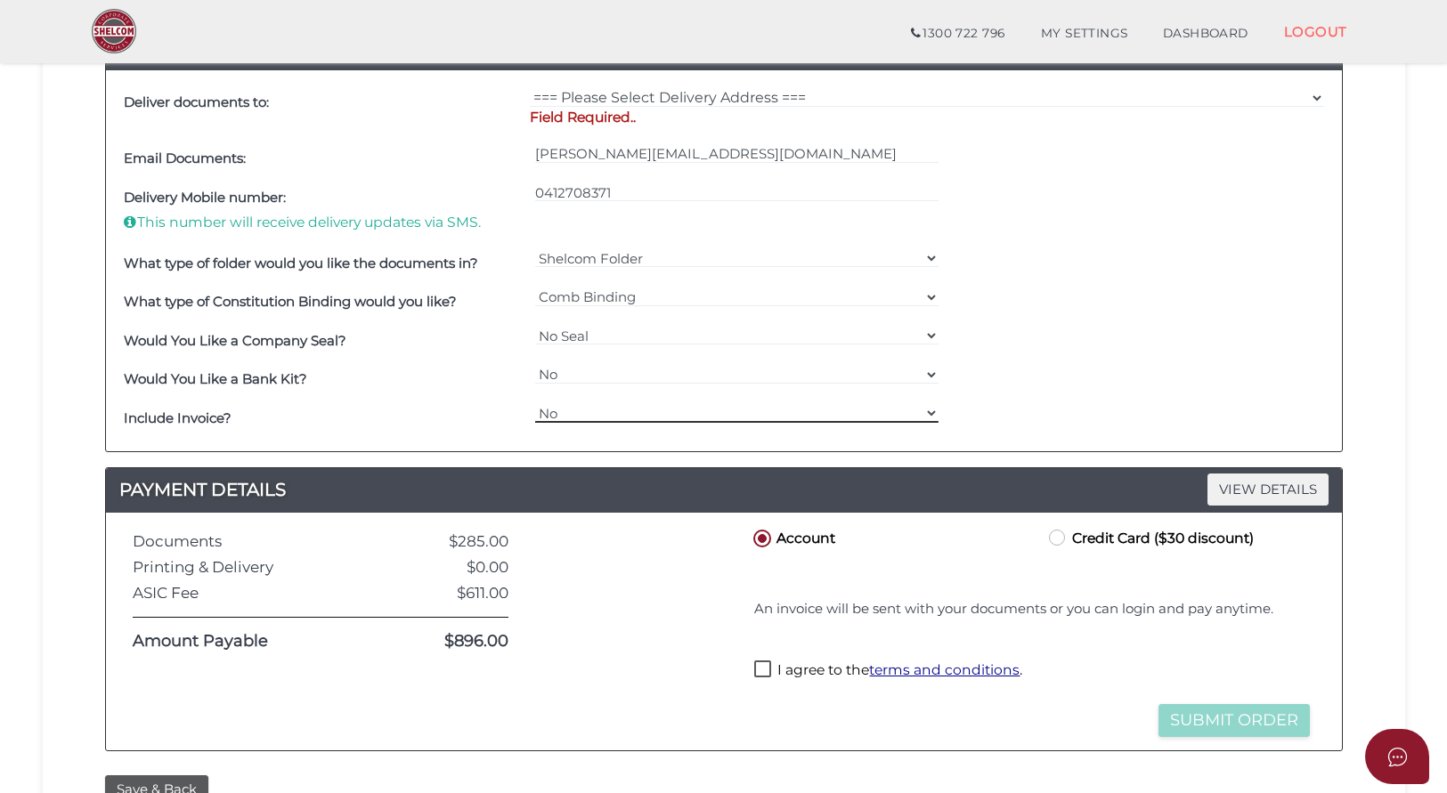
scroll to position [610, 0]
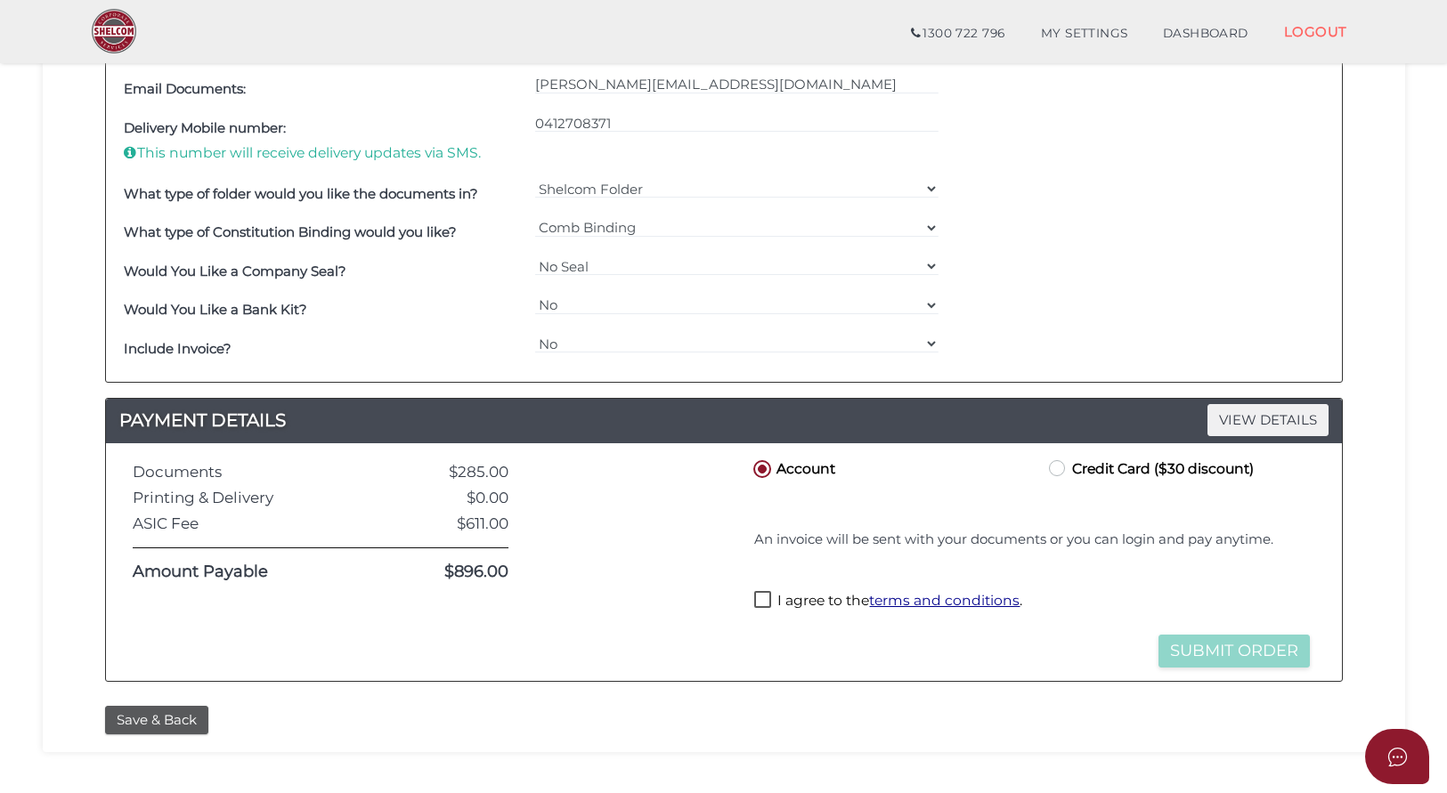
click at [759, 597] on label "I agree to the terms and conditions ." at bounding box center [888, 602] width 268 height 22
checkbox input "true"
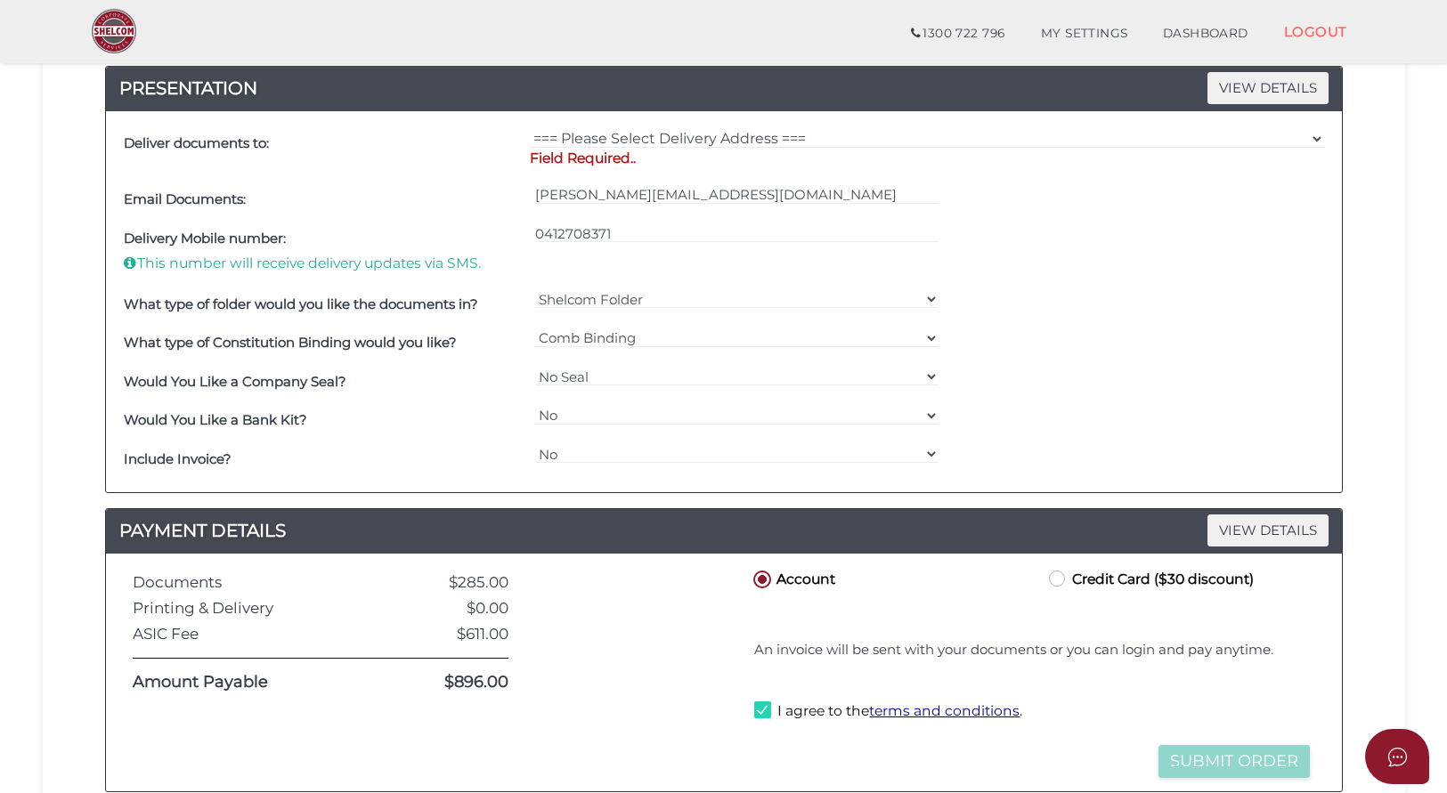
scroll to position [406, 0]
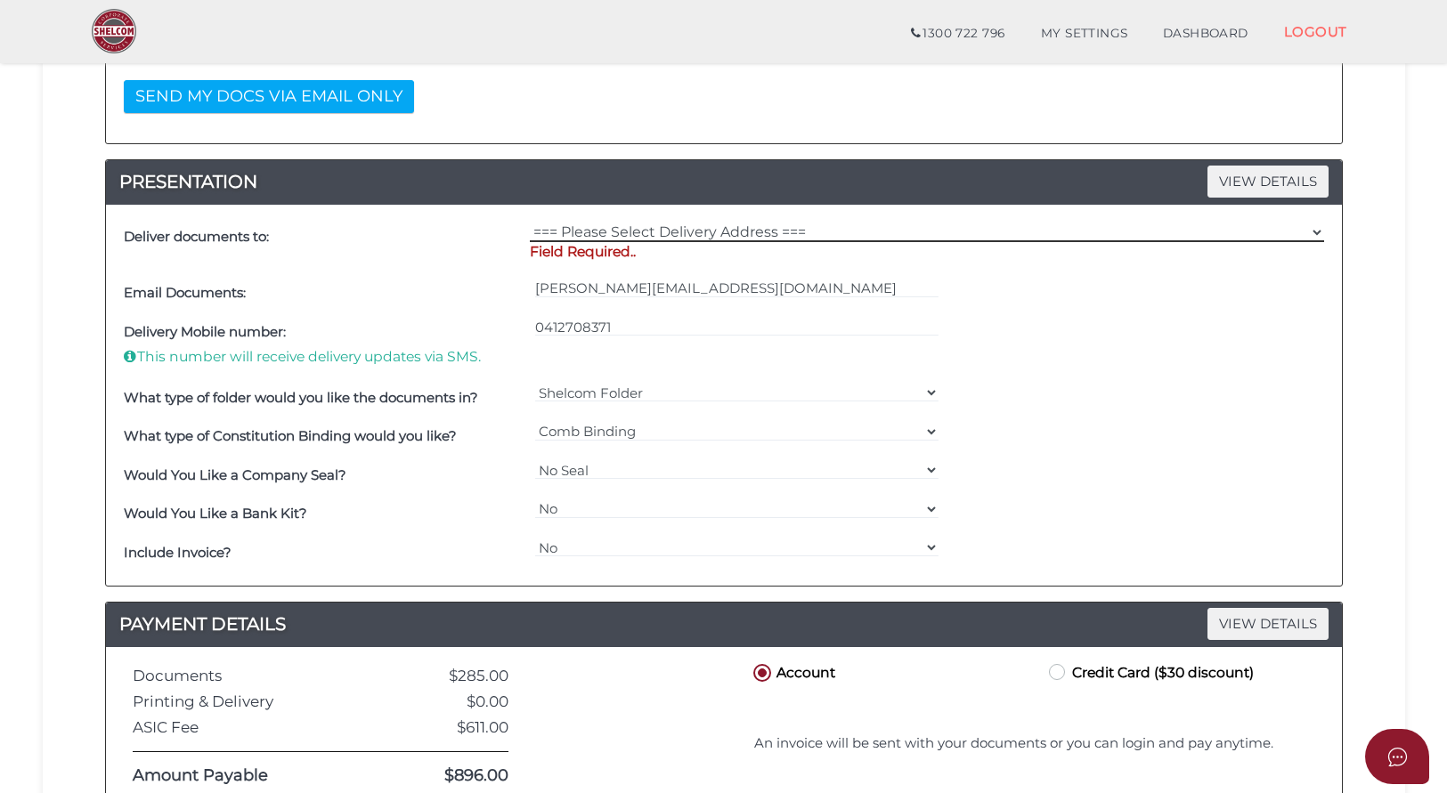
select select "Other"
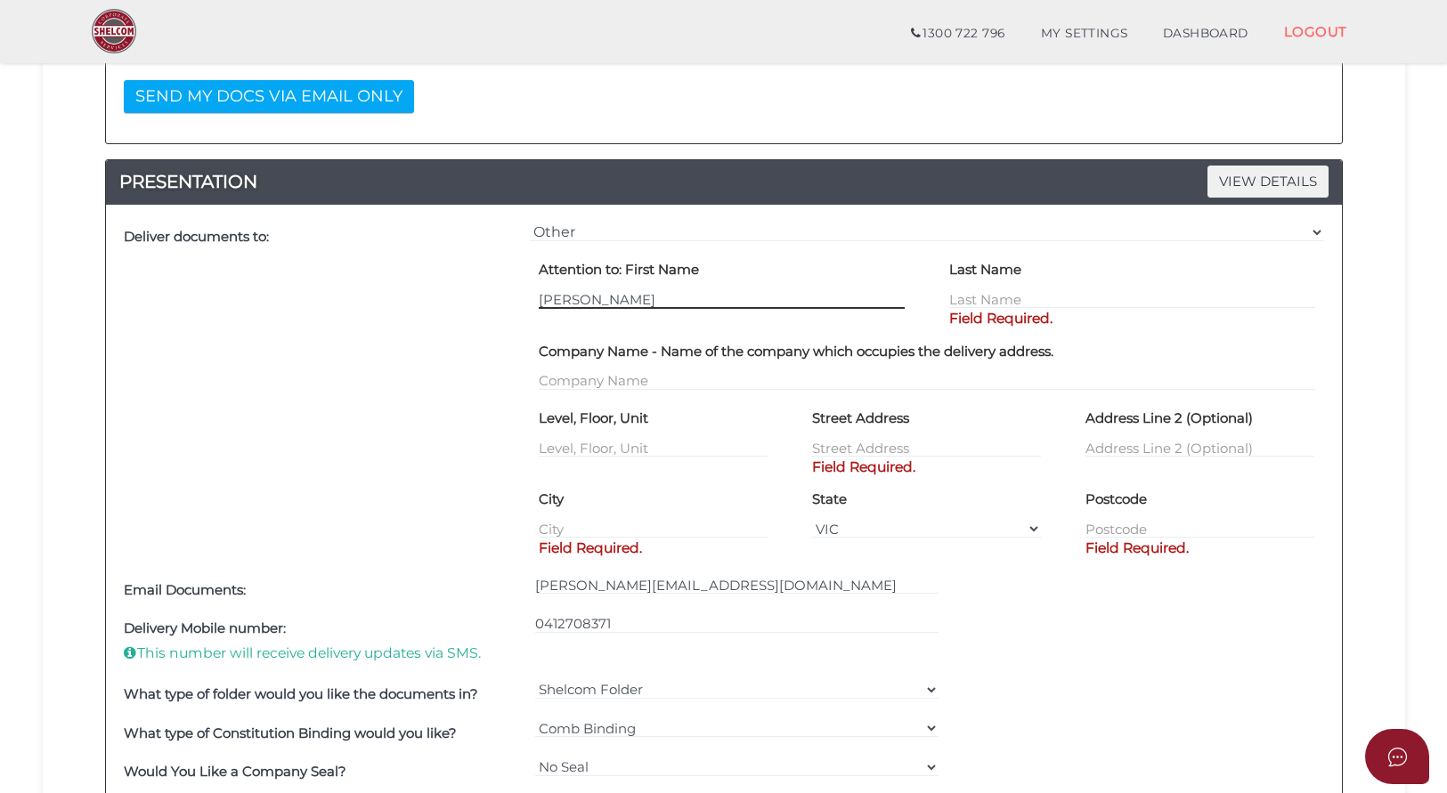
type input "[PERSON_NAME]"
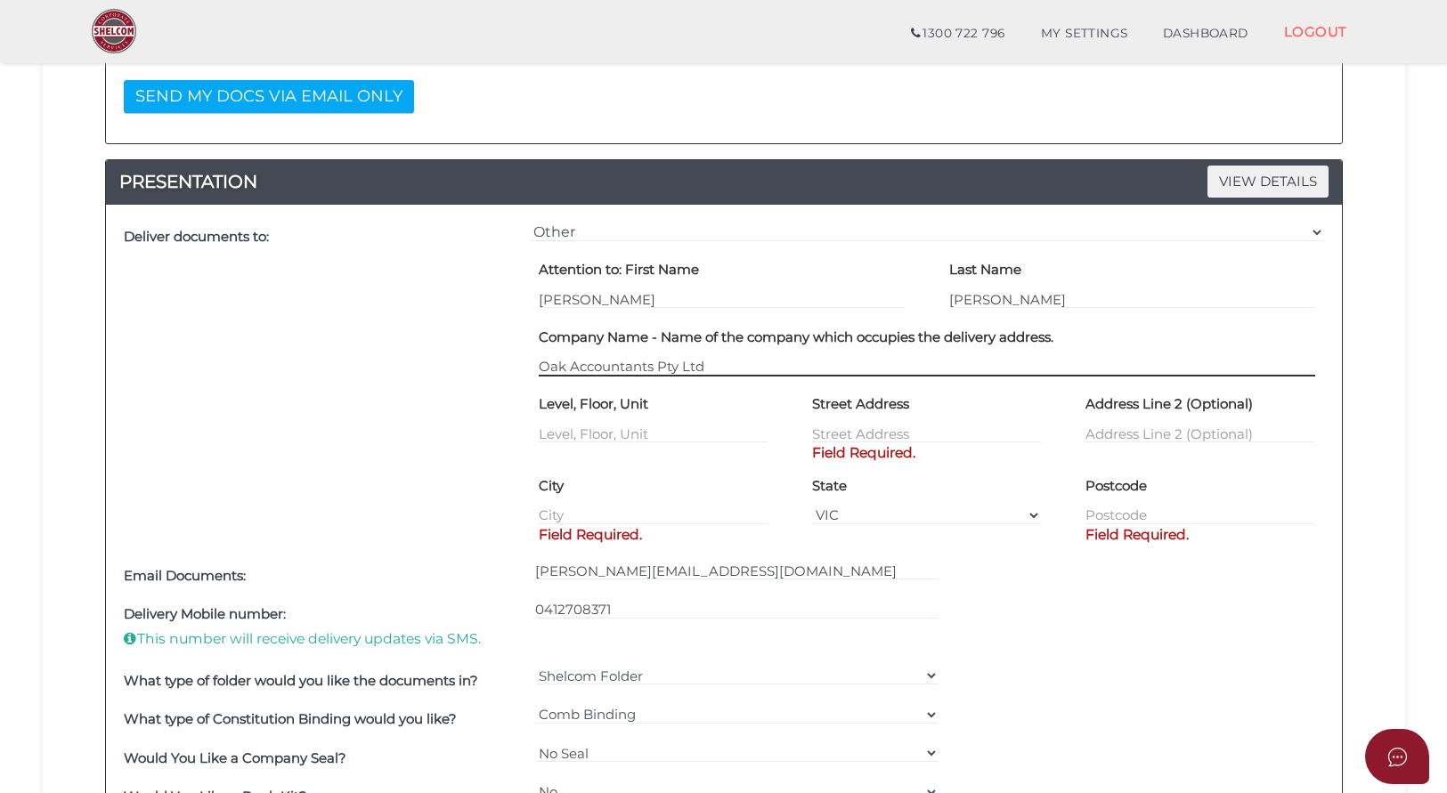
type input "Oak Accountants Pty Ltd"
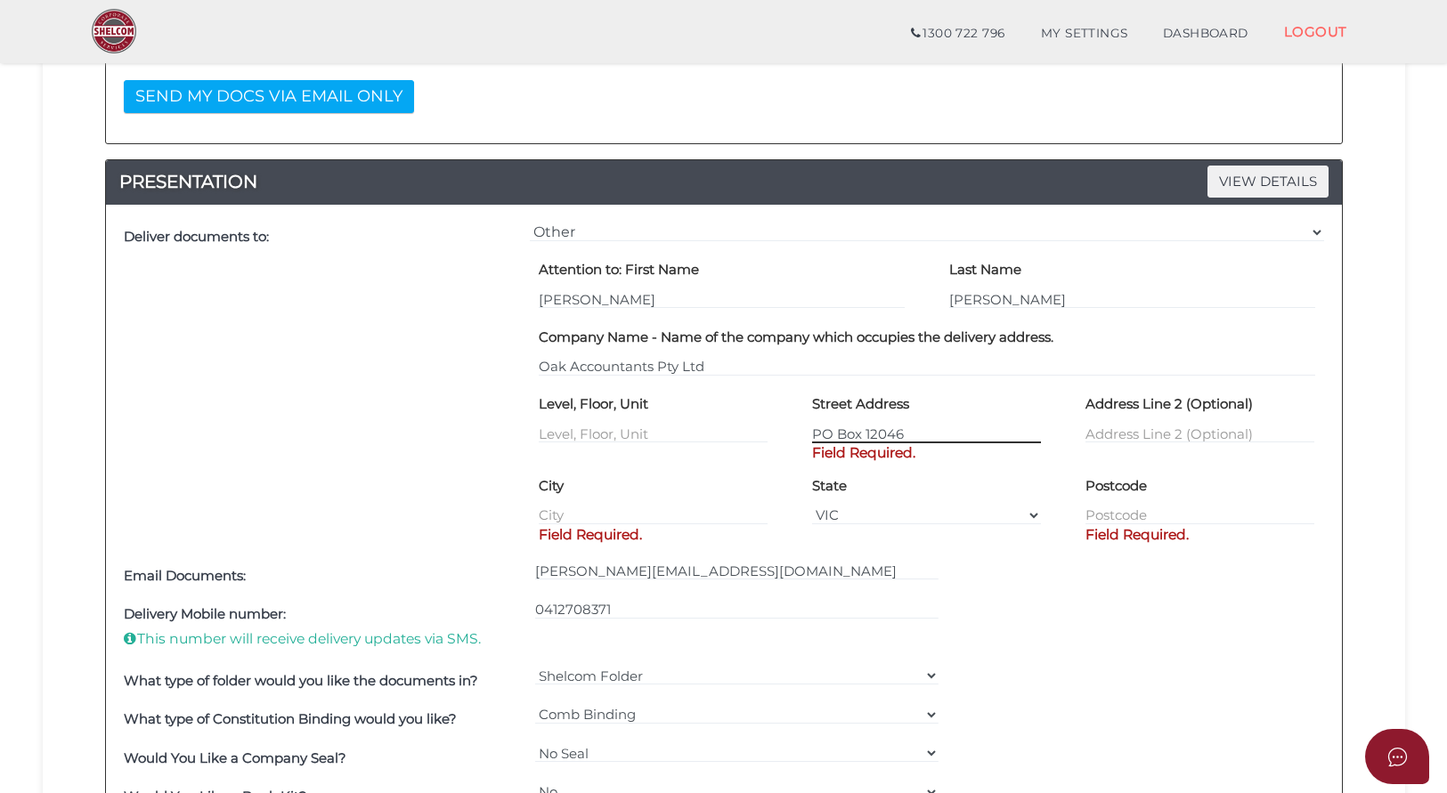
type input "PO Box 12046"
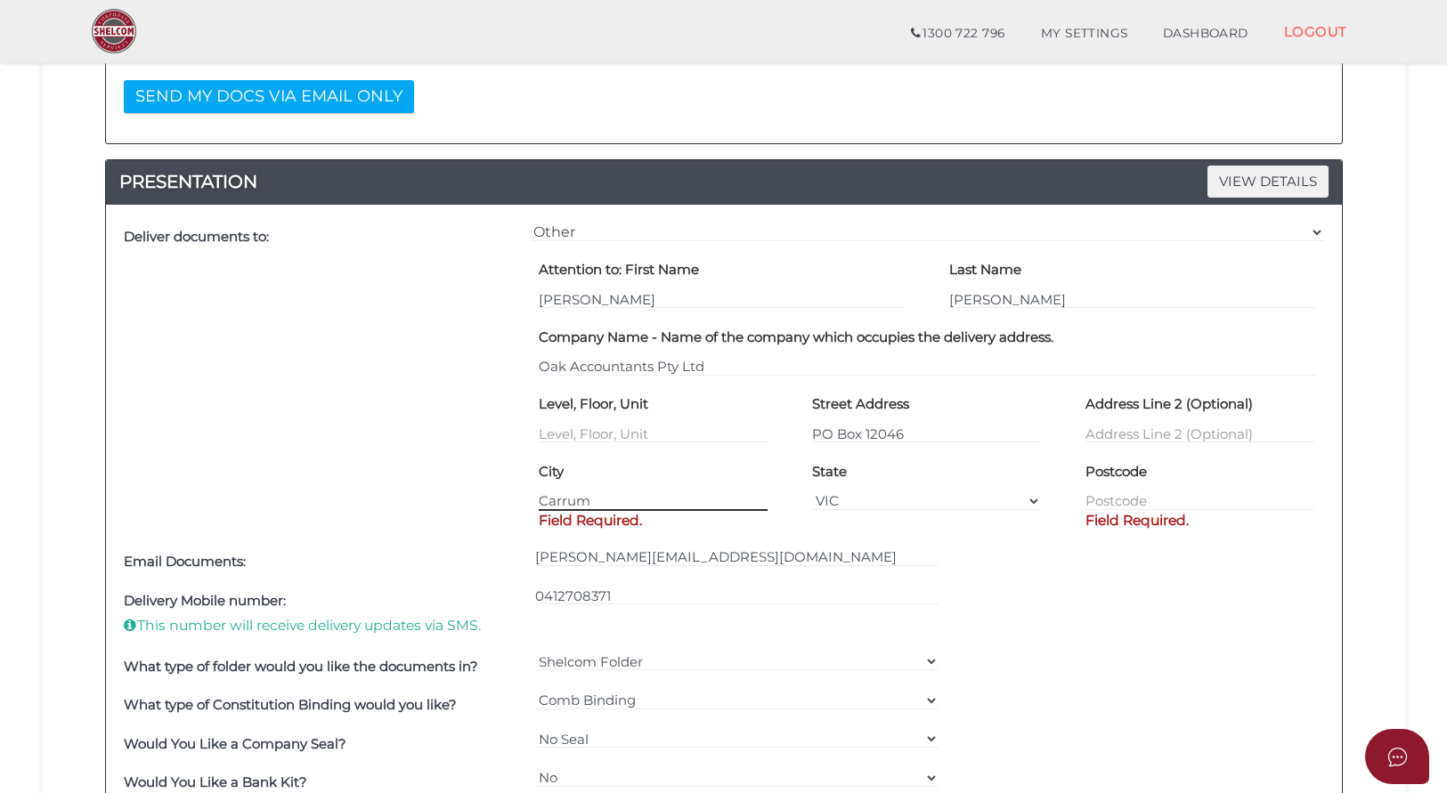
type input "Carrum"
type input "3197"
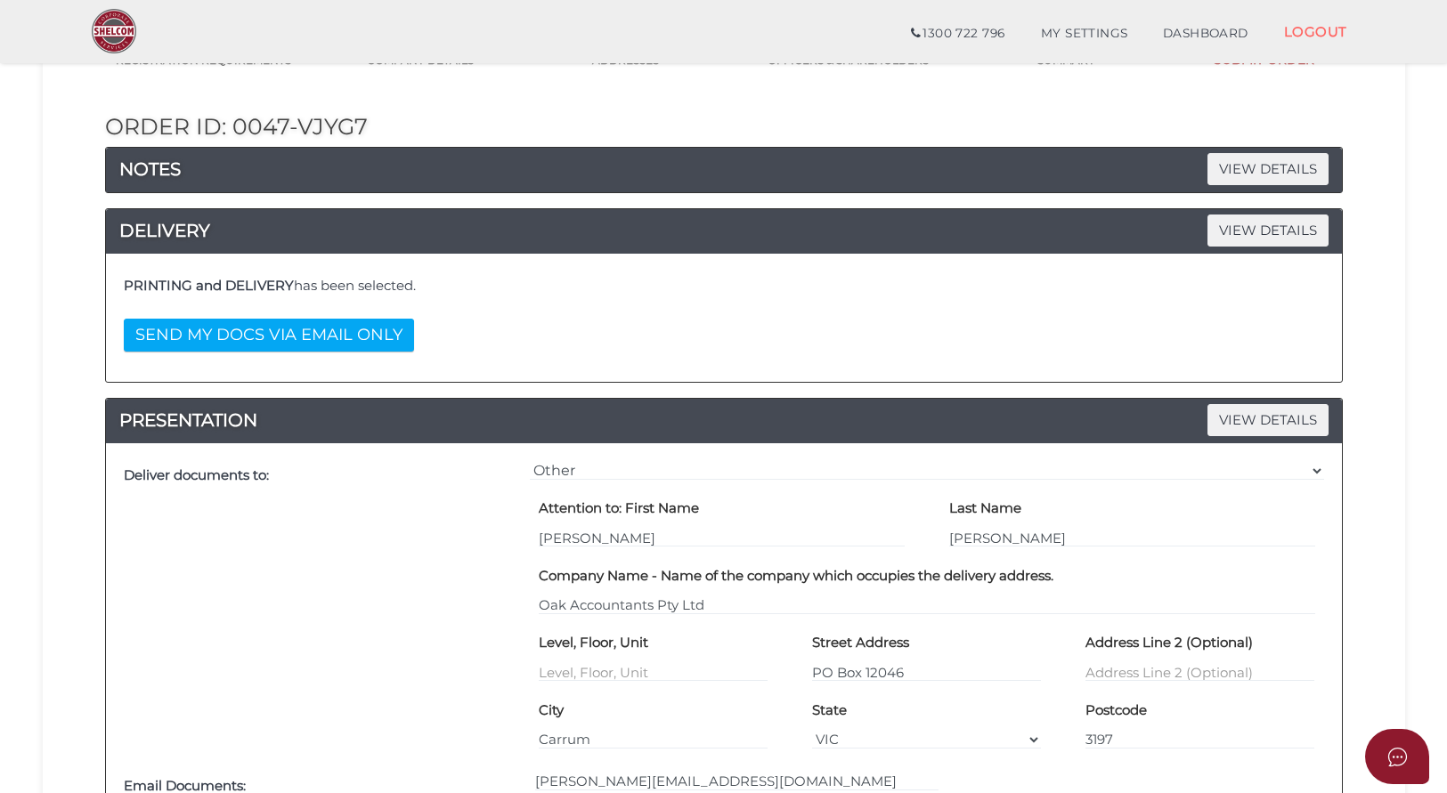
scroll to position [191, 0]
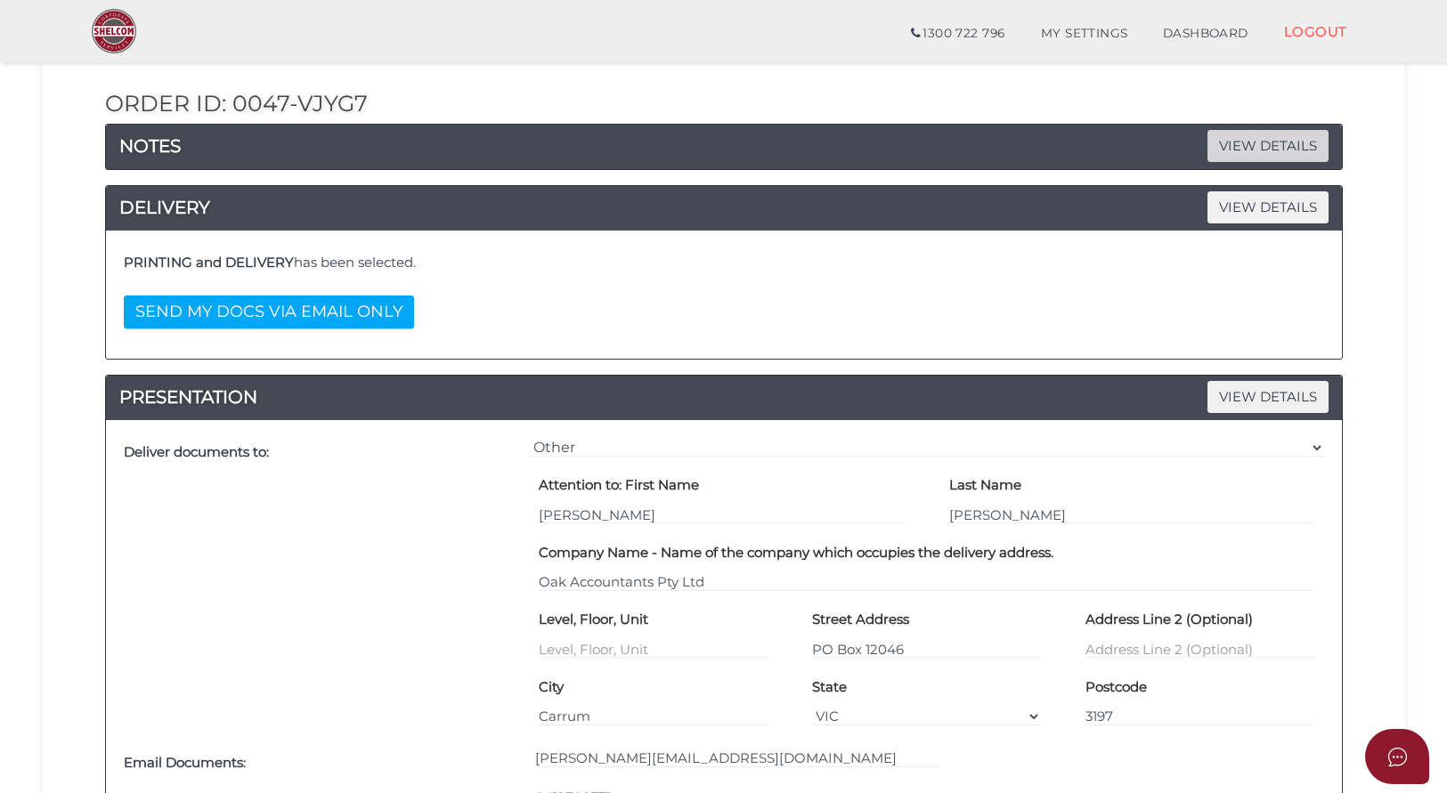
click at [1300, 143] on span "VIEW DETAILS" at bounding box center [1267, 145] width 121 height 31
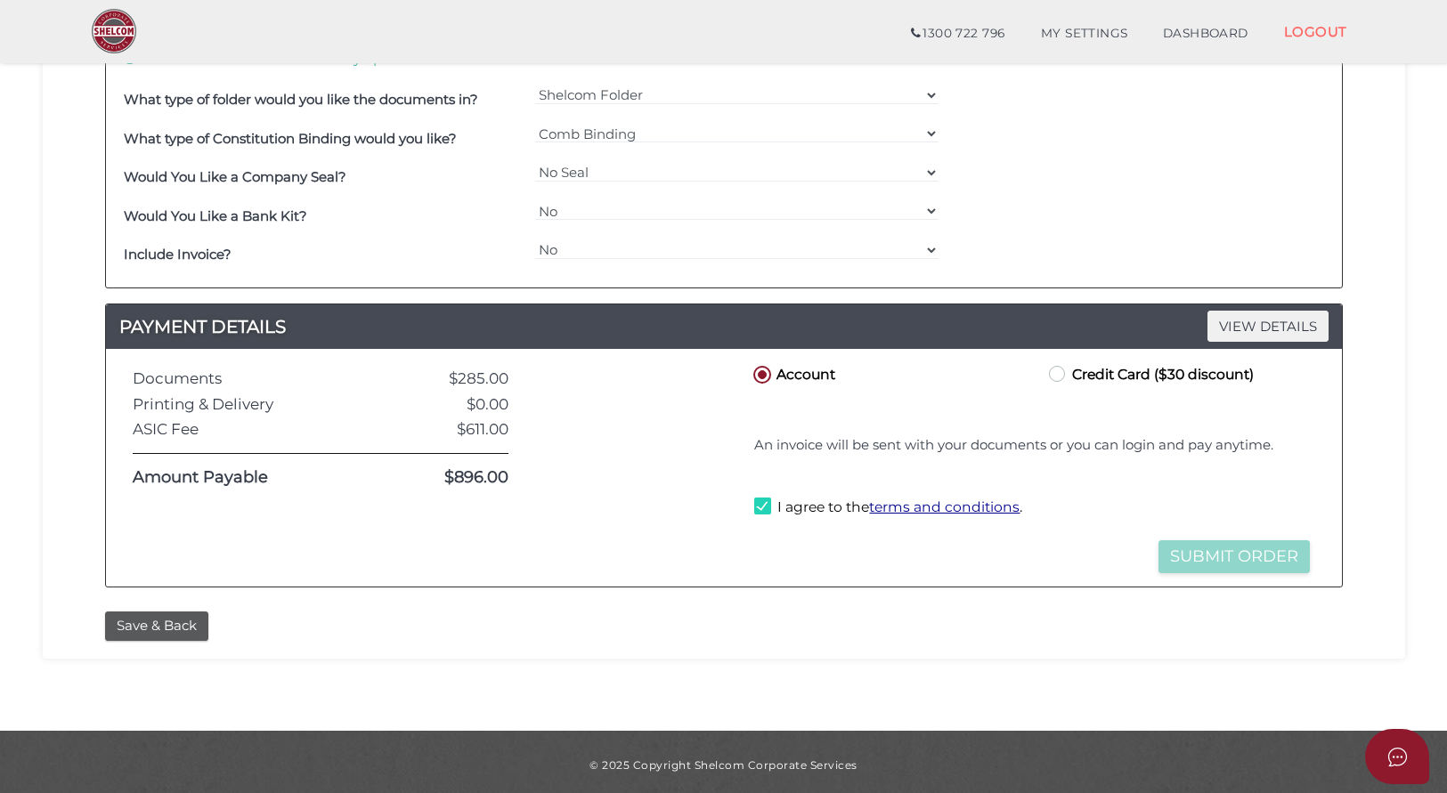
scroll to position [1116, 0]
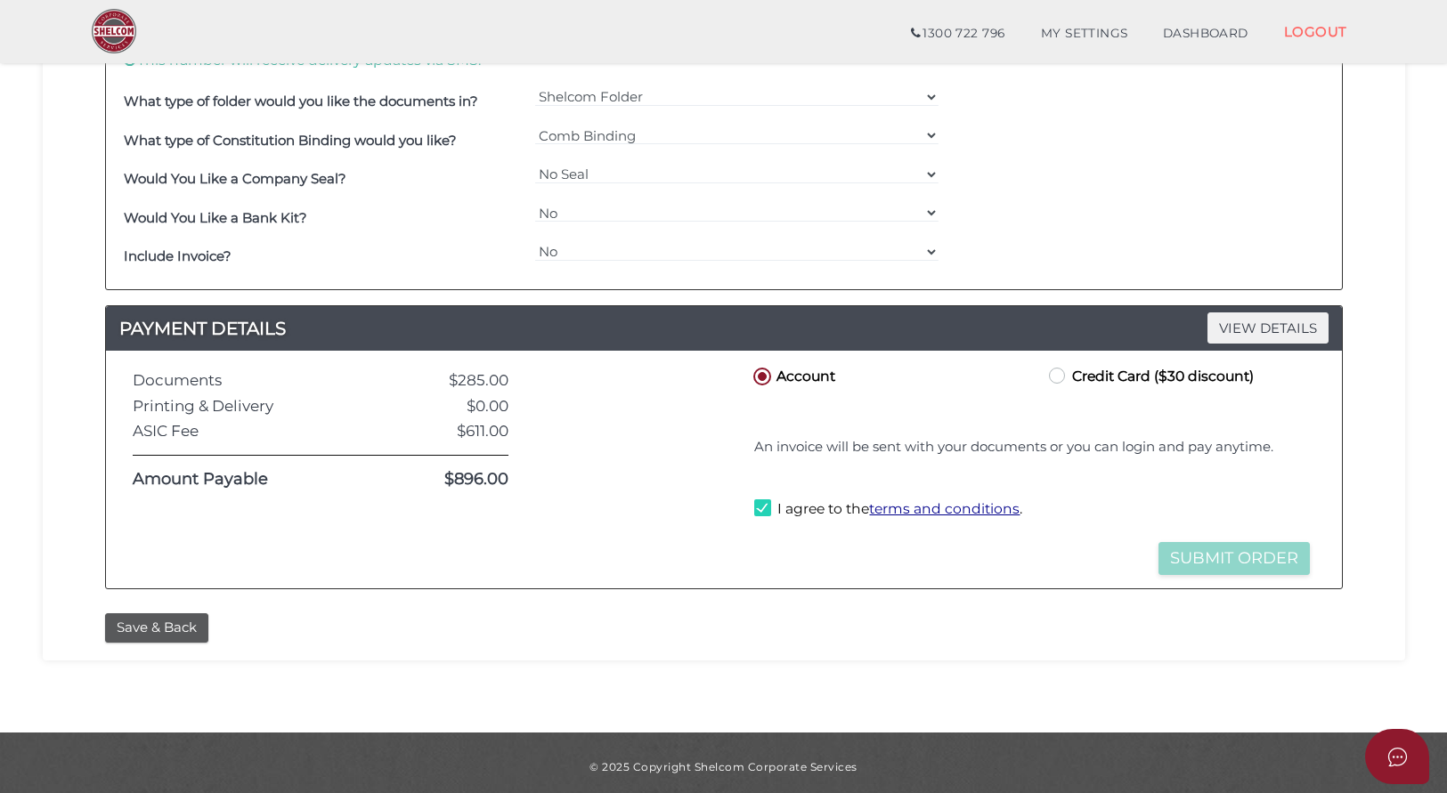
click at [767, 501] on label "I agree to the terms and conditions ." at bounding box center [888, 510] width 268 height 22
click at [761, 504] on label "I agree to the terms and conditions ." at bounding box center [888, 510] width 268 height 22
checkbox input "true"
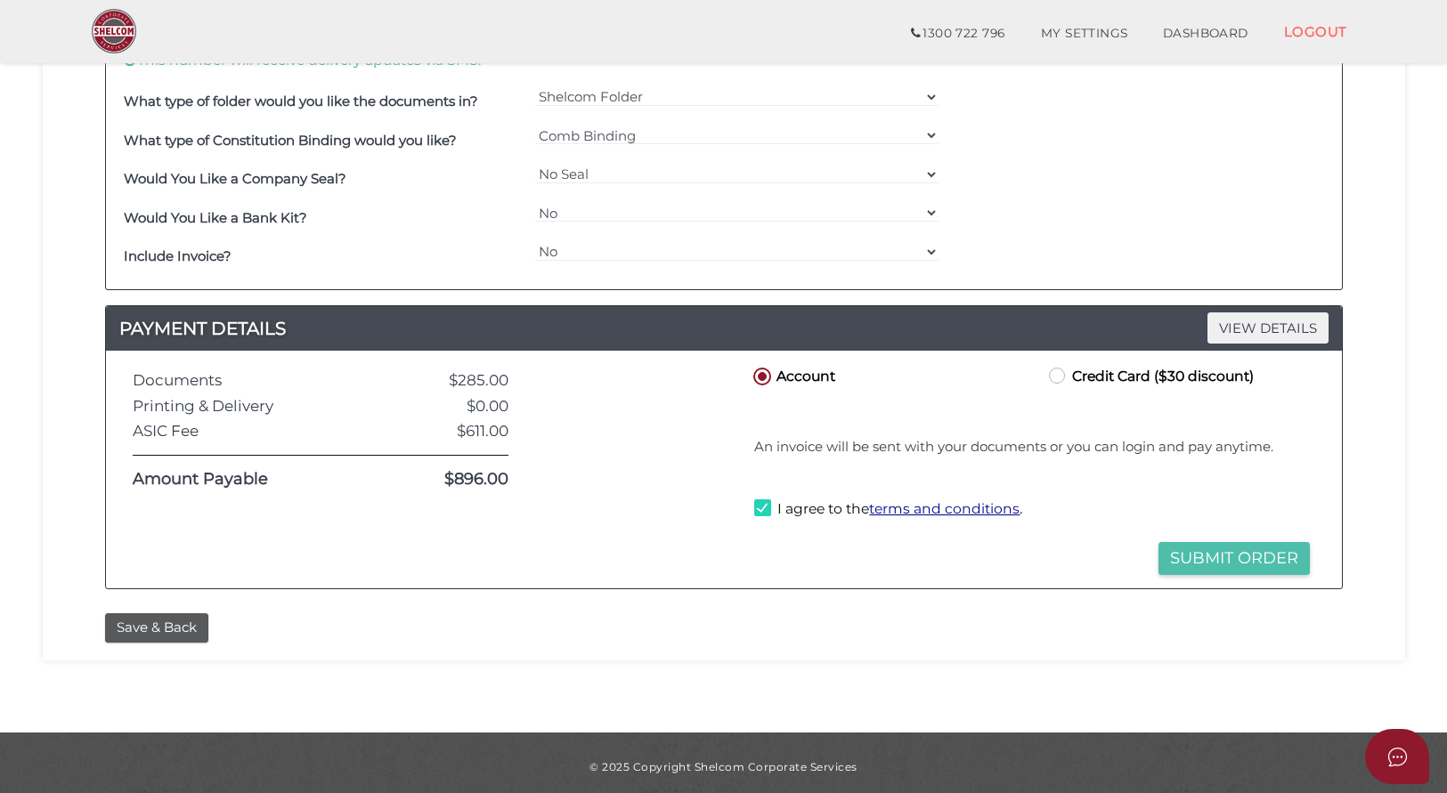
click at [1198, 548] on button "Submit Order" at bounding box center [1233, 558] width 151 height 33
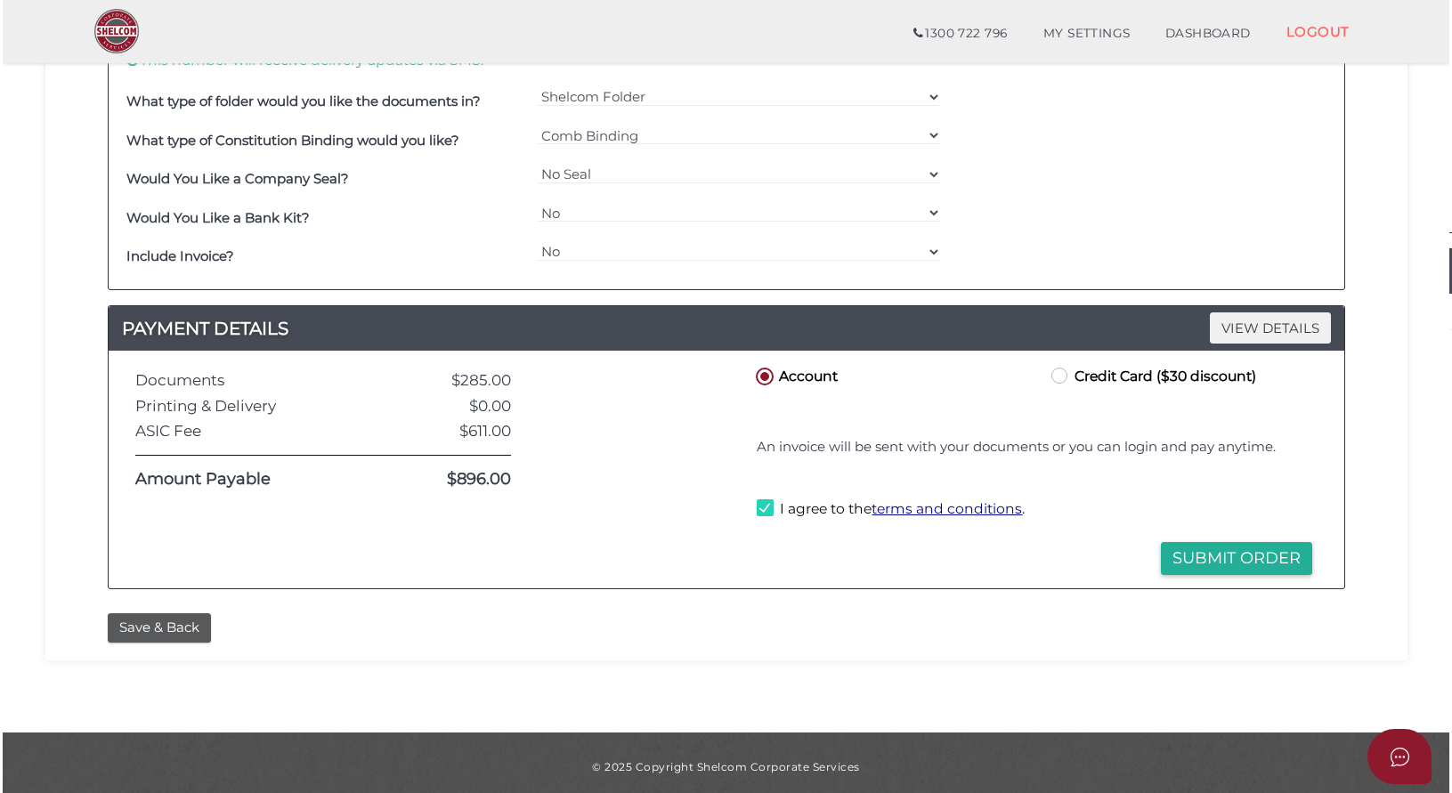
scroll to position [0, 0]
